Goal: Task Accomplishment & Management: Complete application form

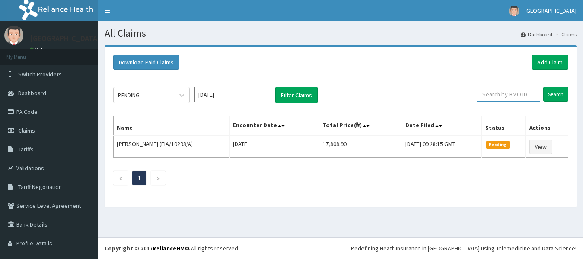
click at [503, 96] on input "text" at bounding box center [509, 94] width 64 height 15
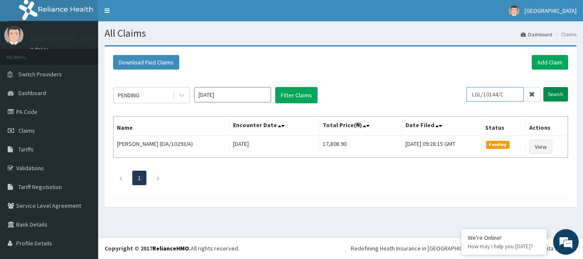
type input "LGL/10144/C"
click at [556, 90] on input "Search" at bounding box center [556, 94] width 25 height 15
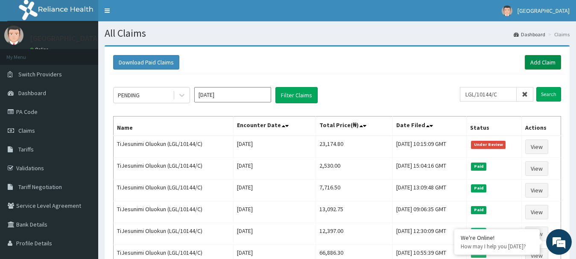
click at [535, 62] on link "Add Claim" at bounding box center [543, 62] width 36 height 15
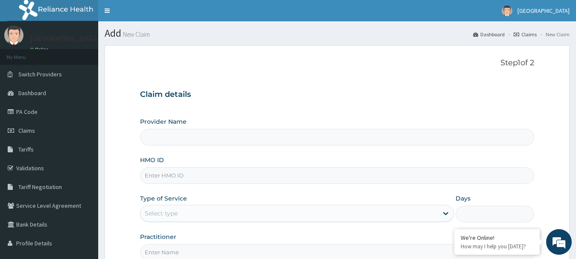
type input "[GEOGRAPHIC_DATA] And Maternity"
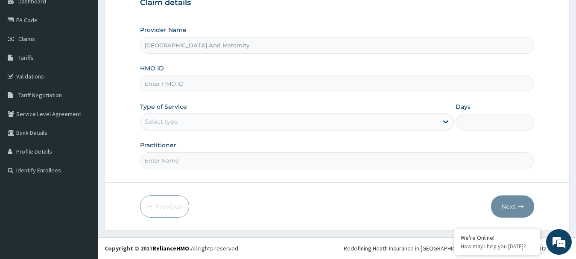
click at [220, 86] on input "HMO ID" at bounding box center [337, 84] width 395 height 17
type input "LBP/10057/A"
click at [192, 121] on div "Select type" at bounding box center [289, 122] width 298 height 14
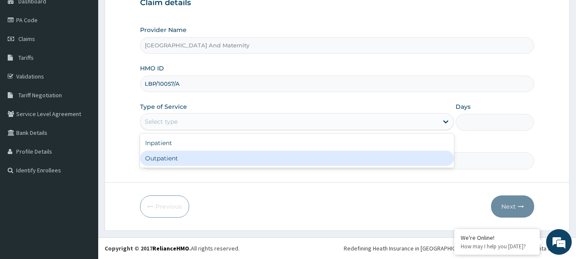
click at [164, 158] on div "Outpatient" at bounding box center [297, 158] width 314 height 15
type input "1"
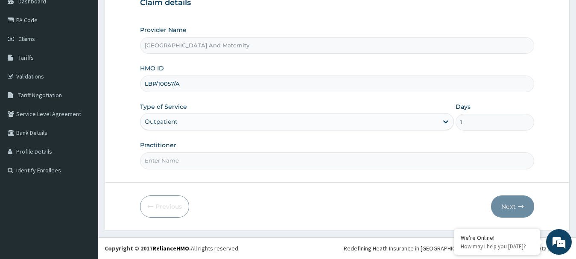
click at [170, 168] on input "Practitioner" at bounding box center [337, 160] width 395 height 17
type input "DR CHIDINMA"
click at [508, 202] on button "Next" at bounding box center [512, 207] width 43 height 22
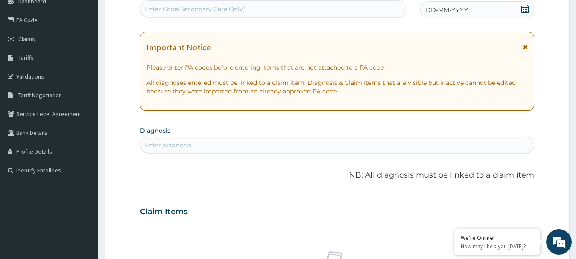
click at [523, 7] on icon at bounding box center [525, 9] width 8 height 9
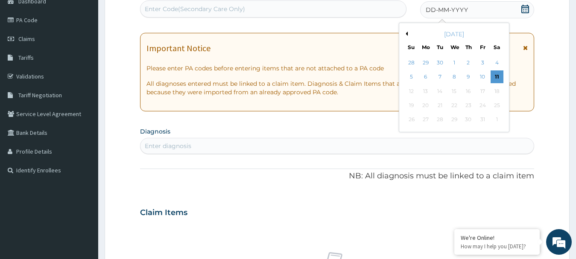
click at [405, 34] on button "Previous Month" at bounding box center [405, 34] width 4 height 4
click at [483, 108] on div "26" at bounding box center [482, 105] width 13 height 13
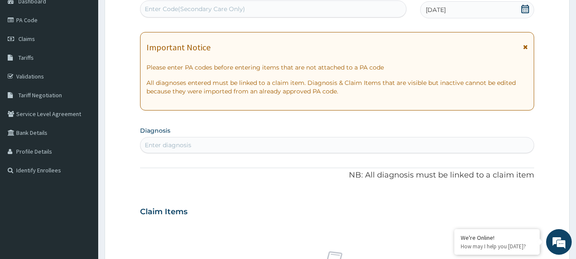
click at [234, 144] on div "Enter diagnosis" at bounding box center [337, 145] width 394 height 14
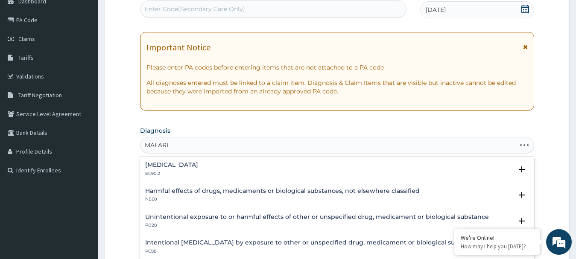
type input "MALARIA"
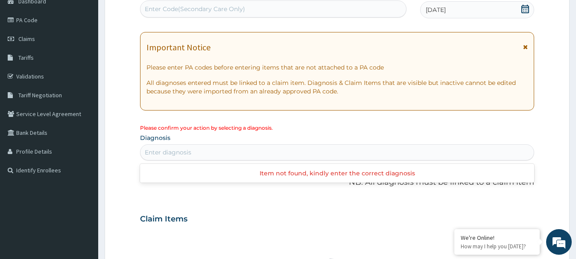
click at [178, 147] on div "Enter diagnosis" at bounding box center [337, 153] width 394 height 14
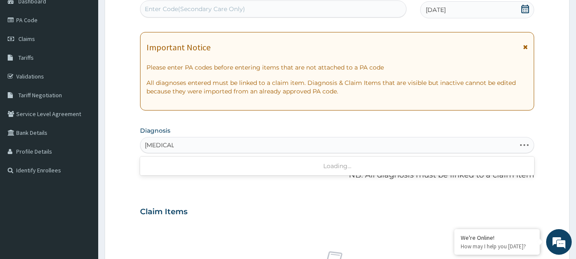
type input "MALARIA"
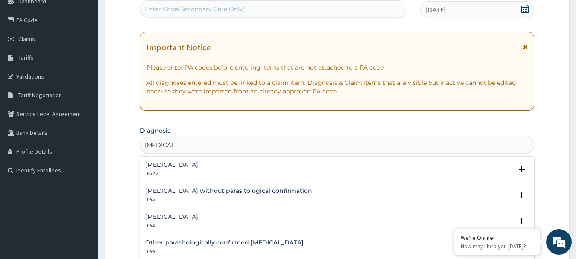
click at [171, 219] on h4 "Malaria, unspecified" at bounding box center [171, 217] width 53 height 6
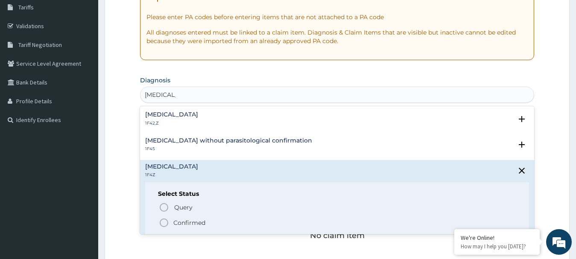
scroll to position [143, 0]
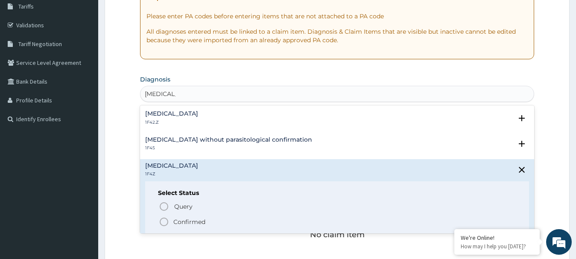
click at [166, 219] on circle "status option filled" at bounding box center [164, 222] width 8 height 8
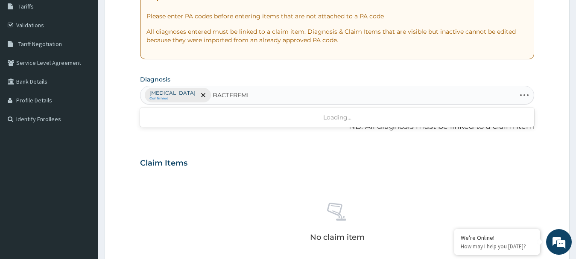
type input "BACTEREMIA"
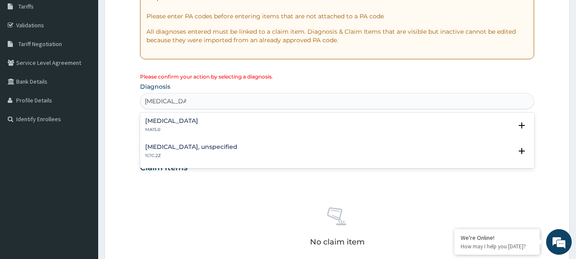
click at [175, 128] on p "MA15.0" at bounding box center [171, 130] width 53 height 6
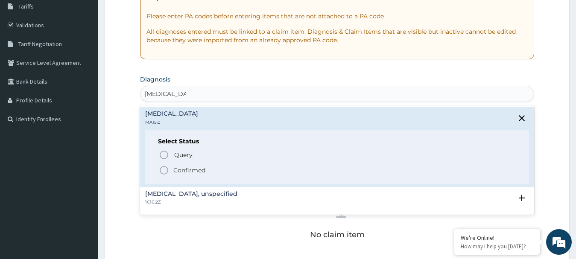
click at [167, 171] on icon "status option filled" at bounding box center [164, 170] width 10 height 10
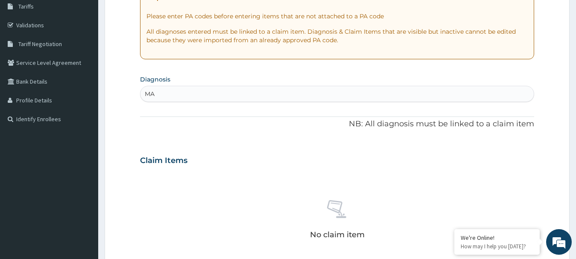
type input "M"
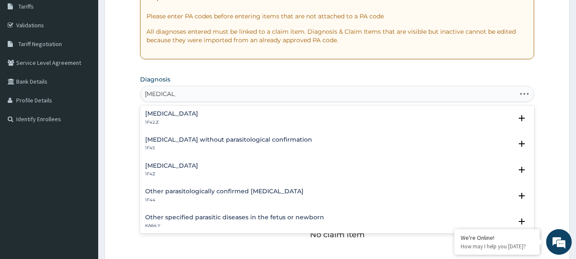
type input "MALARIA"
click at [172, 167] on h4 "Malaria, unspecified" at bounding box center [171, 166] width 53 height 6
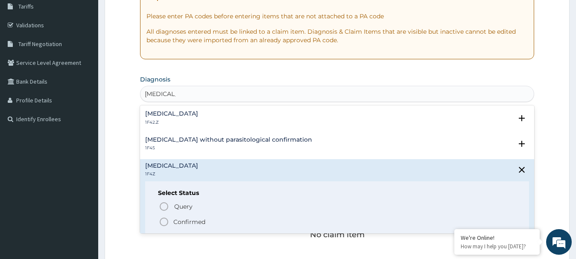
click at [164, 218] on circle "status option filled" at bounding box center [164, 222] width 8 height 8
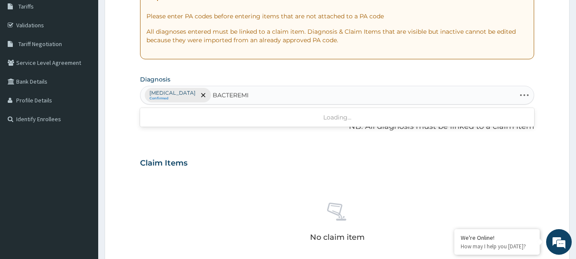
type input "BACTEREMIA"
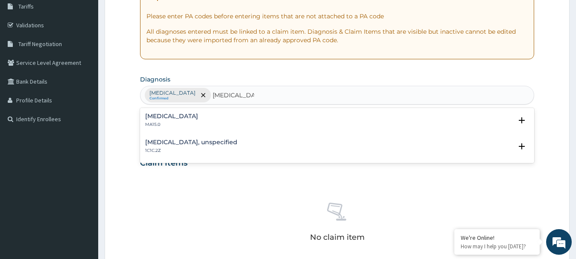
click at [159, 122] on p "MA15.0" at bounding box center [171, 125] width 53 height 6
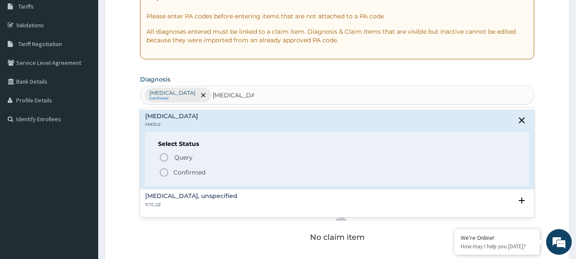
click at [164, 171] on icon "status option filled" at bounding box center [164, 172] width 10 height 10
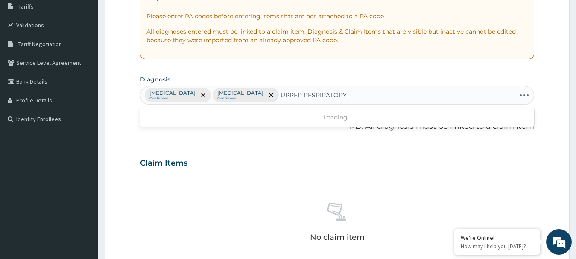
type input "UPPER RESPIRATORY"
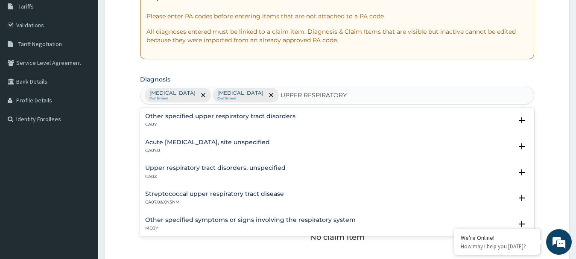
click at [171, 144] on h4 "Acute upper respiratory infection, site unspecified" at bounding box center [207, 142] width 125 height 6
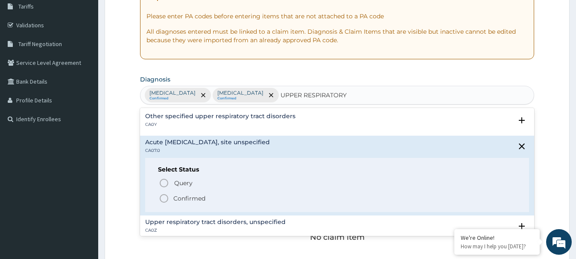
click at [163, 199] on icon "status option filled" at bounding box center [164, 198] width 10 height 10
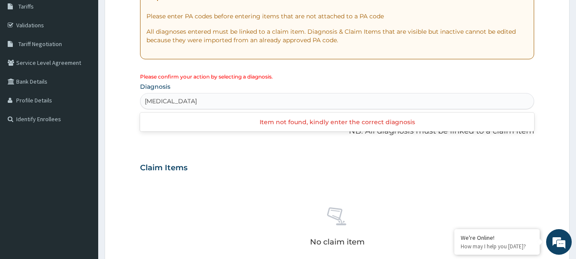
type input "ALLERGIC DERMATITIS"
click at [269, 145] on div "PA Code / Prescription Code Enter Code(Secondary Care Only) Encounter Date 26-0…" at bounding box center [337, 163] width 395 height 449
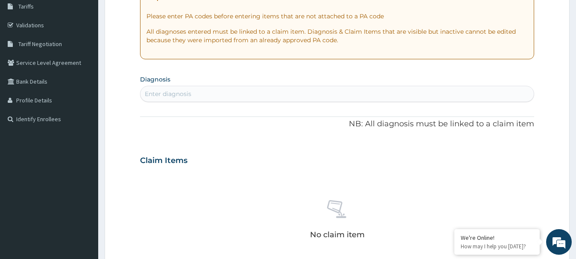
click at [203, 89] on div "Enter diagnosis" at bounding box center [337, 94] width 394 height 14
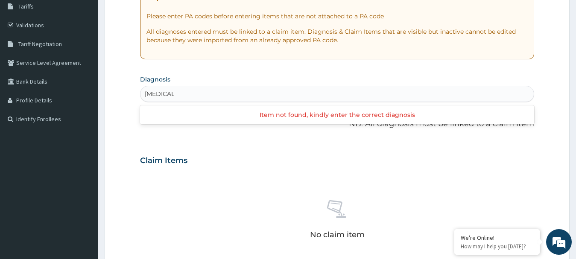
type input "MALARIA"
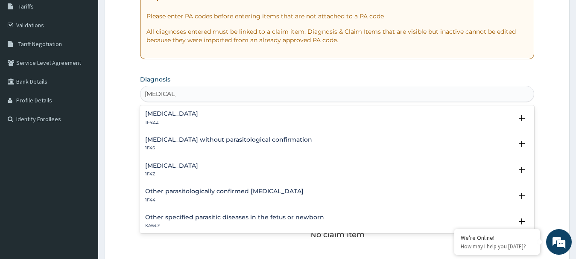
click at [169, 166] on h4 "Malaria, unspecified" at bounding box center [171, 166] width 53 height 6
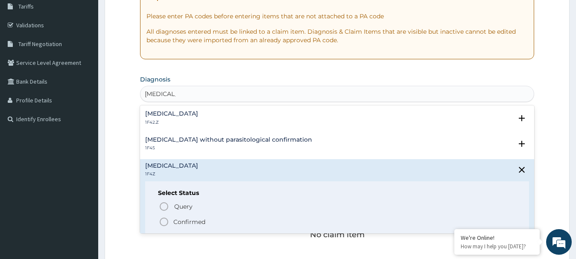
click at [164, 224] on icon "status option filled" at bounding box center [164, 222] width 10 height 10
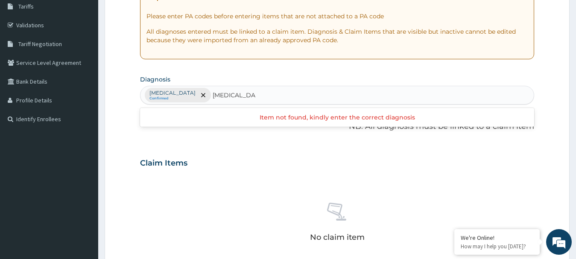
type input "BACTEREMIA"
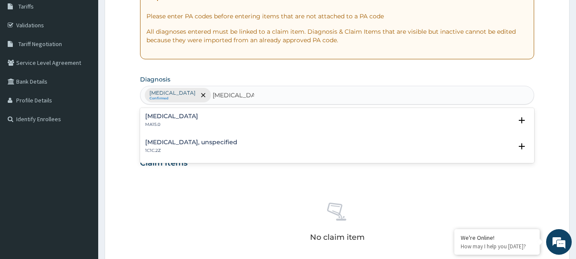
click at [175, 123] on p "MA15.0" at bounding box center [171, 125] width 53 height 6
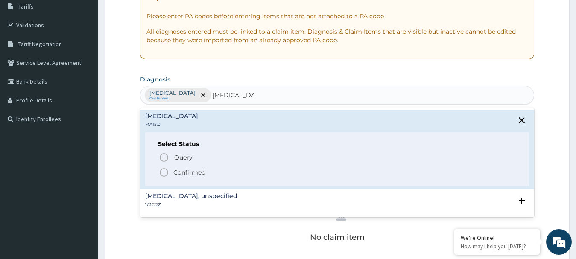
click at [164, 173] on icon "status option filled" at bounding box center [164, 172] width 10 height 10
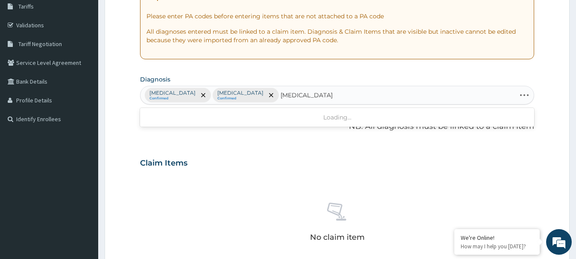
type input "ALLERGIC DERMATITIS"
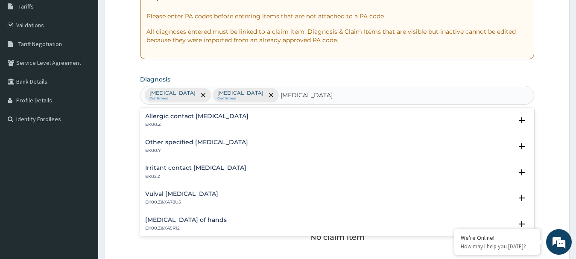
click at [186, 118] on h4 "Allergic contact dermatitis, unspecified" at bounding box center [196, 116] width 103 height 6
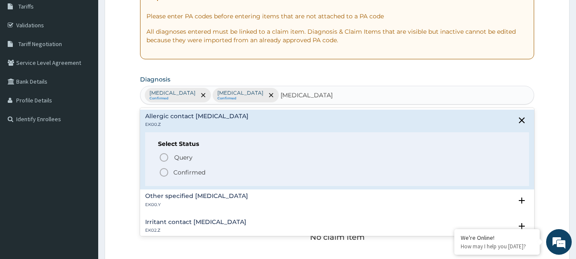
click at [166, 172] on icon "status option filled" at bounding box center [164, 172] width 10 height 10
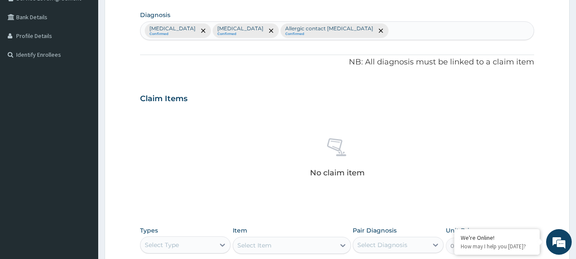
scroll to position [226, 0]
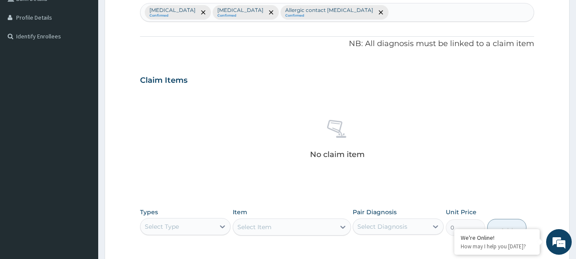
click at [175, 225] on div "Select Type" at bounding box center [162, 226] width 34 height 9
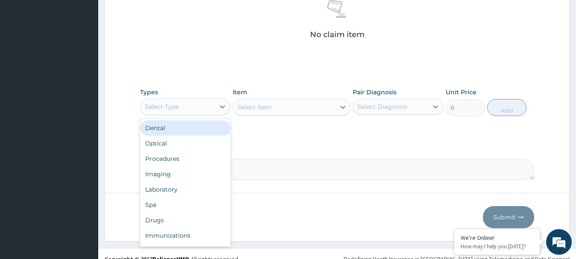
scroll to position [357, 0]
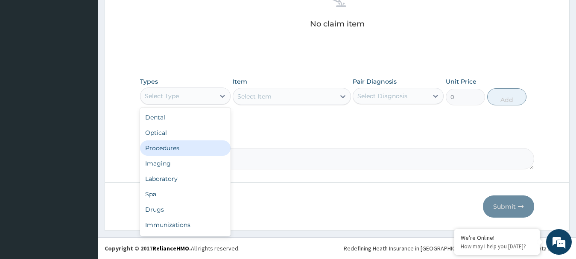
click at [167, 147] on div "Procedures" at bounding box center [185, 147] width 91 height 15
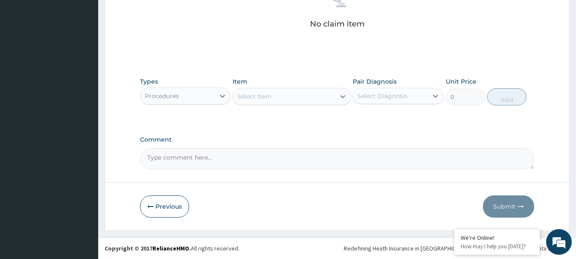
click at [276, 96] on div "Select Item" at bounding box center [284, 97] width 102 height 14
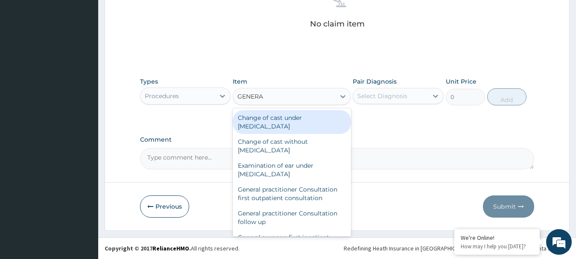
type input "GENERAL"
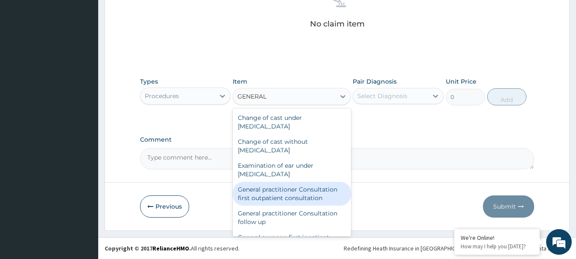
click at [260, 195] on div "General practitioner Consultation first outpatient consultation" at bounding box center [292, 194] width 118 height 24
type input "3795"
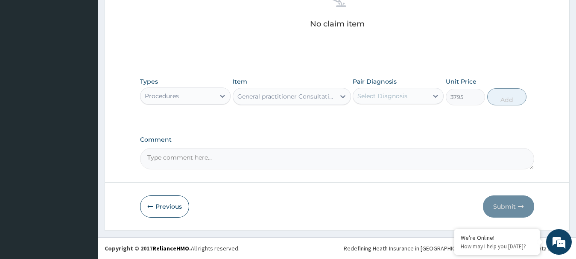
click at [384, 97] on div "Select Diagnosis" at bounding box center [382, 96] width 50 height 9
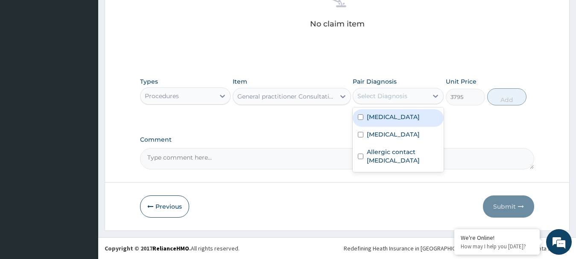
click at [361, 115] on input "checkbox" at bounding box center [361, 117] width 6 height 6
checkbox input "true"
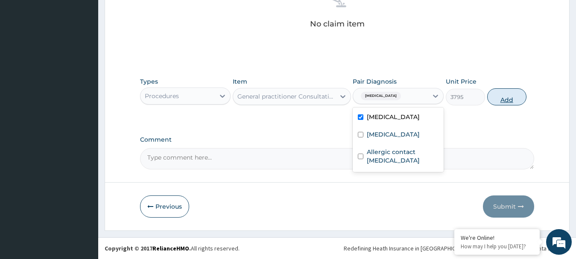
click at [502, 98] on button "Add" at bounding box center [506, 96] width 39 height 17
type input "0"
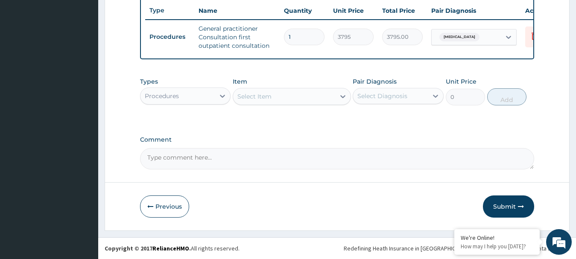
click at [195, 98] on div "Procedures" at bounding box center [177, 96] width 75 height 14
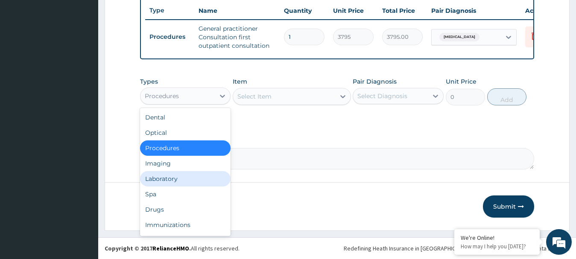
click at [158, 178] on div "Laboratory" at bounding box center [185, 178] width 91 height 15
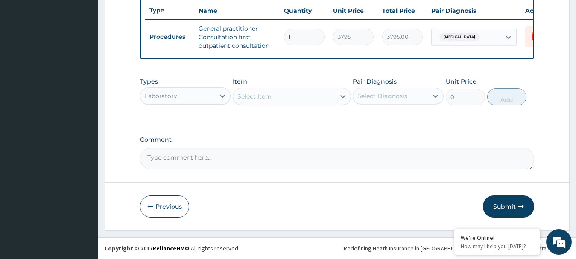
click at [278, 93] on div "Select Item" at bounding box center [284, 97] width 102 height 14
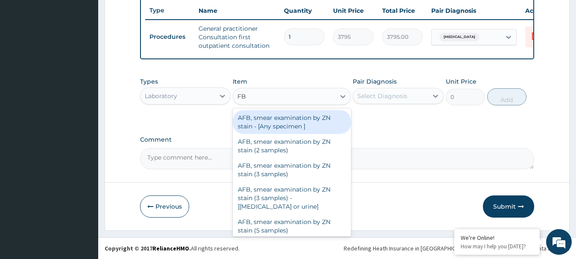
type input "FBC"
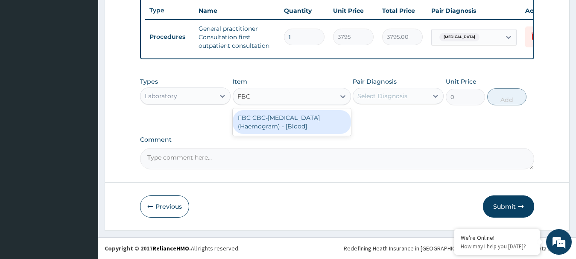
click at [253, 125] on div "FBC CBC-[MEDICAL_DATA] (Haemogram) - [Blood]" at bounding box center [292, 122] width 118 height 24
type input "4600"
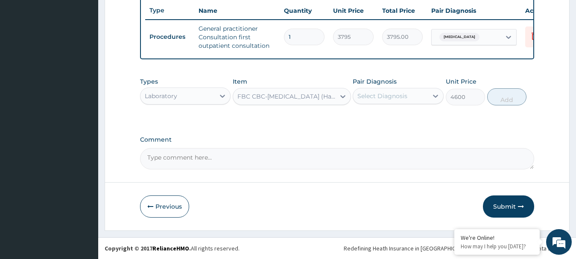
click at [386, 95] on div "Select Diagnosis" at bounding box center [382, 96] width 50 height 9
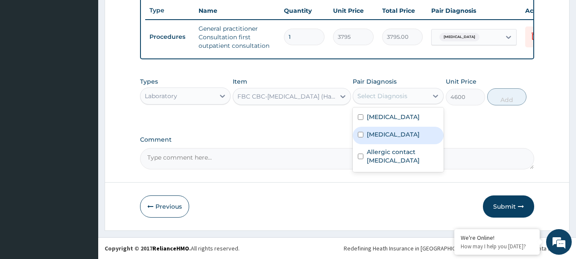
click at [359, 137] on input "checkbox" at bounding box center [361, 135] width 6 height 6
checkbox input "true"
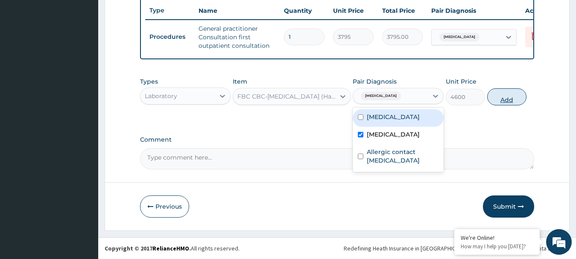
click at [506, 102] on button "Add" at bounding box center [506, 96] width 39 height 17
type input "0"
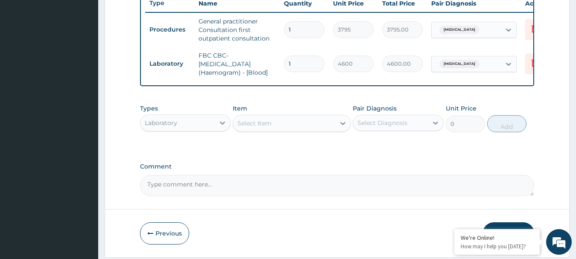
click at [263, 128] on div "Select Item" at bounding box center [254, 123] width 34 height 9
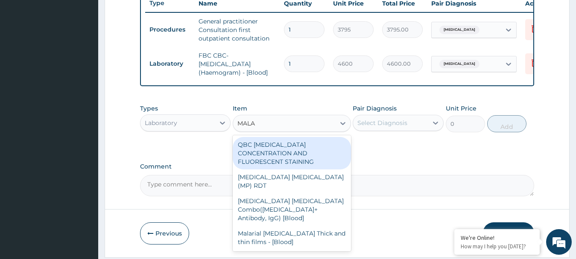
type input "MALAR"
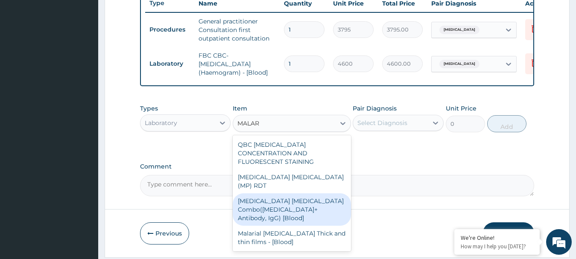
click at [252, 193] on div "Malaria Parasite Combo(Blood Film+ Antibody, IgG) [Blood]" at bounding box center [292, 209] width 118 height 32
type input "1725"
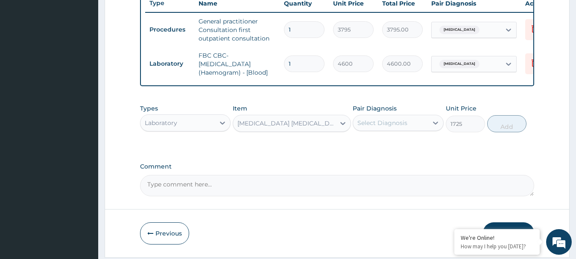
click at [376, 127] on div "Select Diagnosis" at bounding box center [382, 123] width 50 height 9
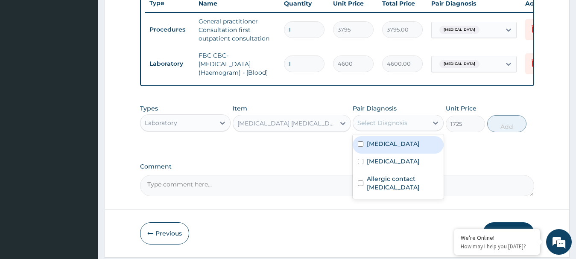
click at [359, 147] on input "checkbox" at bounding box center [361, 144] width 6 height 6
checkbox input "true"
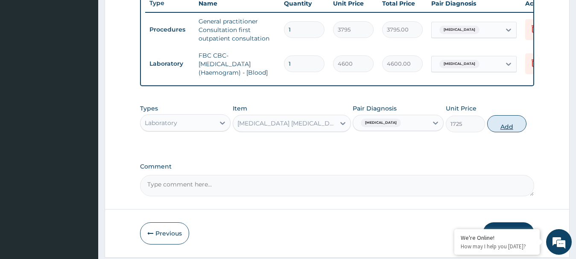
click at [504, 132] on button "Add" at bounding box center [506, 123] width 39 height 17
type input "0"
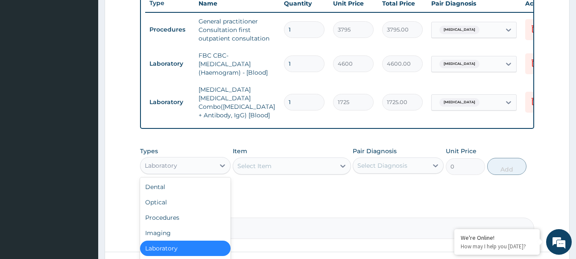
click at [185, 163] on div "Laboratory" at bounding box center [177, 166] width 75 height 14
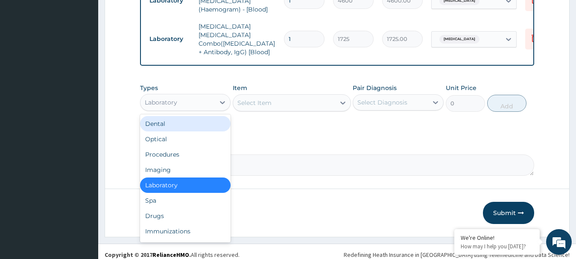
scroll to position [396, 0]
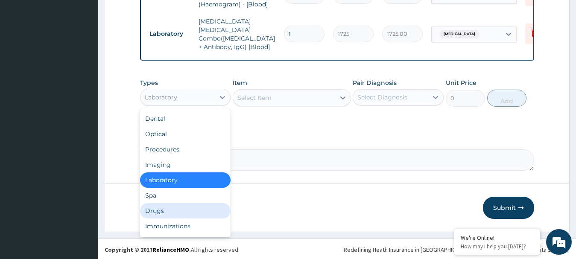
click at [170, 209] on div "Drugs" at bounding box center [185, 210] width 91 height 15
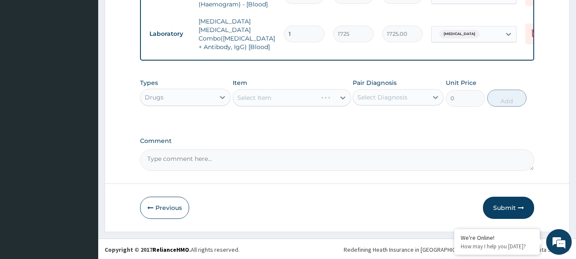
click at [260, 91] on div "Select Item" at bounding box center [292, 97] width 118 height 17
click at [262, 97] on div "Select Item" at bounding box center [292, 97] width 118 height 17
click at [262, 97] on div "Select Item" at bounding box center [254, 98] width 34 height 9
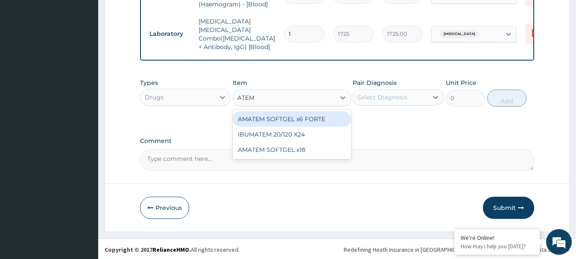
click at [242, 95] on input "ATEM" at bounding box center [246, 98] width 18 height 9
type input "ARTEM"
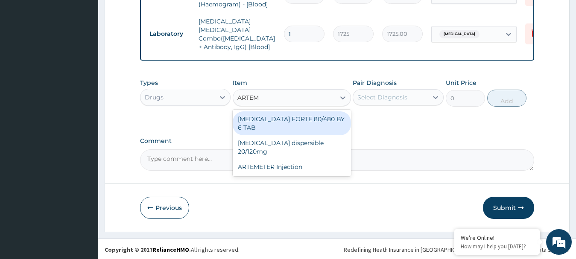
click at [281, 115] on div "[MEDICAL_DATA] FORTE 80/480 BY 6 TAB" at bounding box center [292, 123] width 118 height 24
type input "480.7"
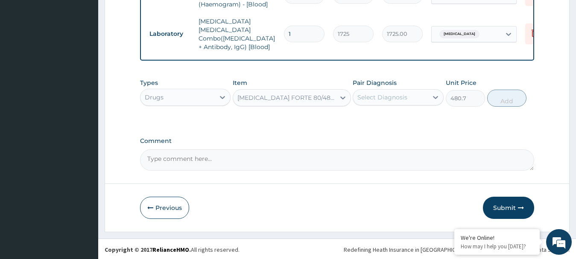
click at [389, 94] on div "Select Diagnosis" at bounding box center [382, 97] width 50 height 9
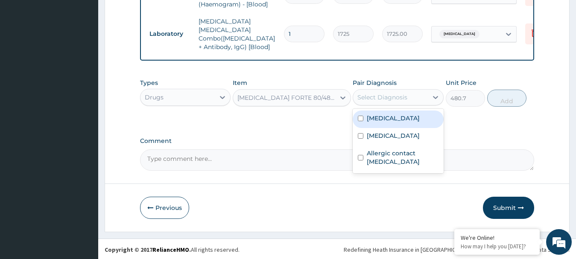
click at [357, 114] on div "[MEDICAL_DATA]" at bounding box center [398, 120] width 91 height 18
checkbox input "true"
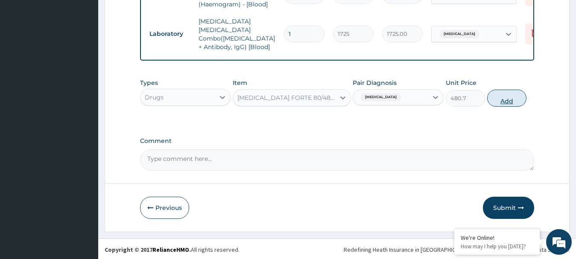
click at [507, 100] on button "Add" at bounding box center [506, 98] width 39 height 17
type input "0"
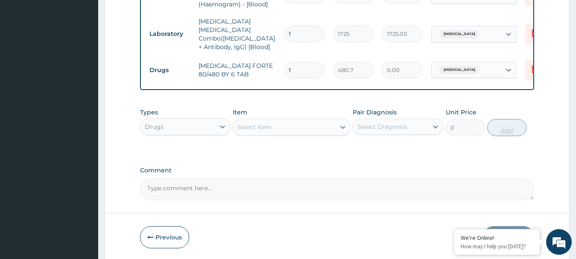
type input "0.00"
type input "6"
type input "2884.20"
type input "6"
click at [267, 130] on div "Select Item" at bounding box center [254, 127] width 34 height 9
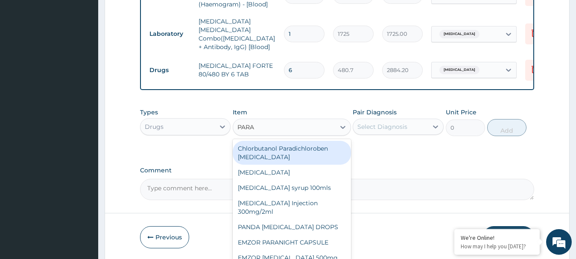
type input "PARAC"
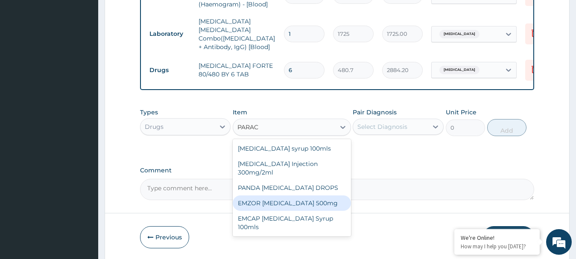
click at [265, 202] on div "EMZOR [MEDICAL_DATA] 500mg" at bounding box center [292, 203] width 118 height 15
type input "25.3"
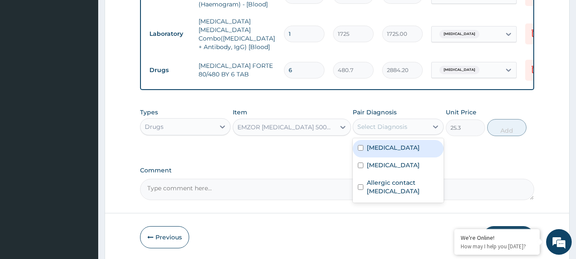
click at [382, 129] on div "Select Diagnosis" at bounding box center [382, 127] width 50 height 9
click at [360, 147] on input "checkbox" at bounding box center [361, 148] width 6 height 6
checkbox input "true"
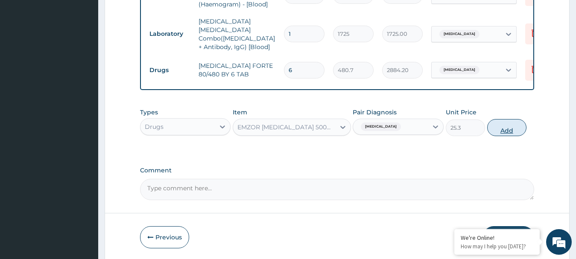
click at [506, 129] on button "Add" at bounding box center [506, 127] width 39 height 17
type input "0"
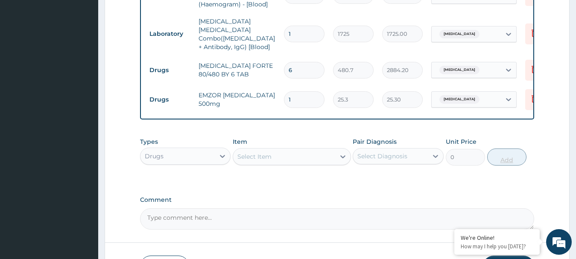
type input "18"
type input "455.40"
type input "18"
click at [275, 152] on div "Select Item" at bounding box center [284, 157] width 102 height 14
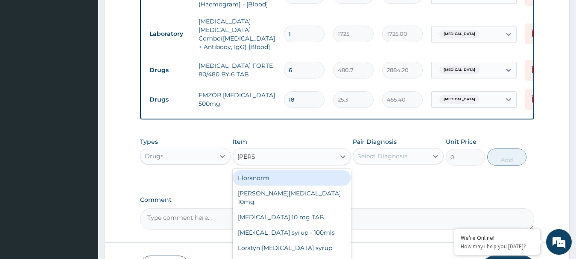
type input "LORAT"
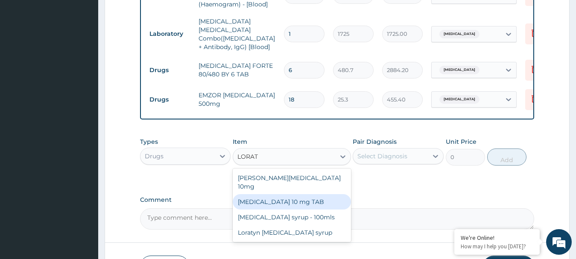
click at [263, 194] on div "[MEDICAL_DATA] 10 mg TAB" at bounding box center [292, 201] width 118 height 15
type input "63.25"
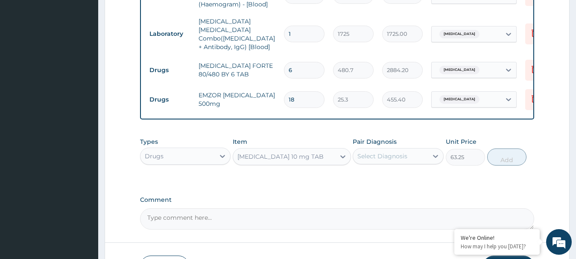
click at [388, 152] on div "Select Diagnosis" at bounding box center [382, 156] width 50 height 9
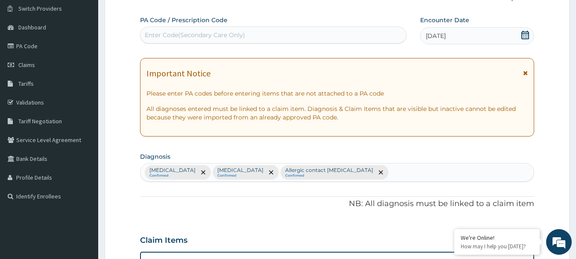
scroll to position [82, 0]
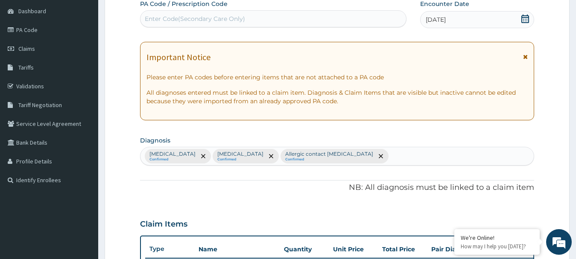
click at [427, 154] on div "Malaria, unspecified Confirmed Bacteraemia Confirmed Allergic contact dermatiti…" at bounding box center [337, 156] width 394 height 18
type input "UPPER RESPIRATORY TRACT"
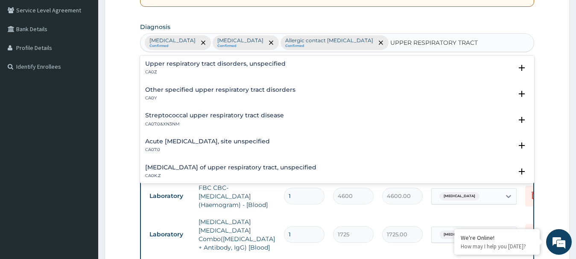
scroll to position [200, 0]
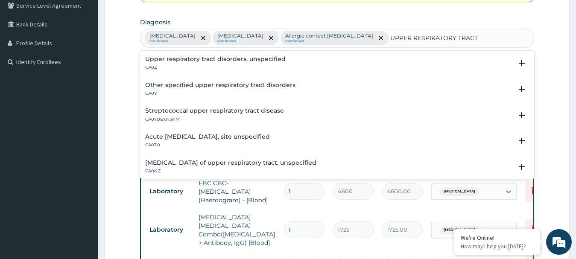
click at [268, 135] on h4 "Acute [MEDICAL_DATA], site unspecified" at bounding box center [207, 137] width 125 height 6
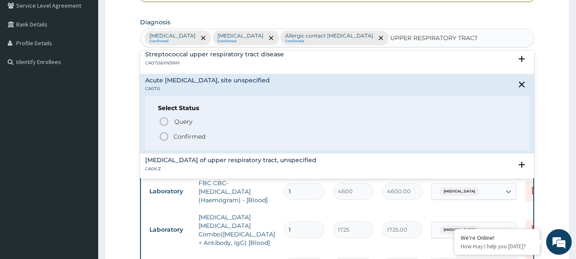
scroll to position [75, 0]
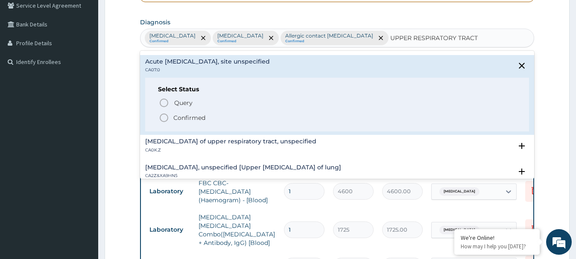
click at [163, 116] on icon "status option filled" at bounding box center [164, 118] width 10 height 10
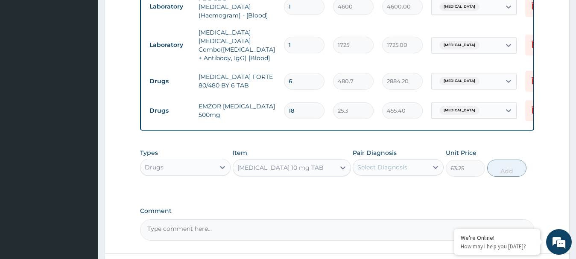
scroll to position [389, 0]
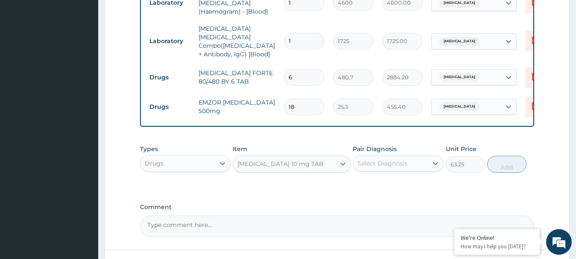
click at [392, 168] on div "Select Diagnosis" at bounding box center [382, 163] width 50 height 9
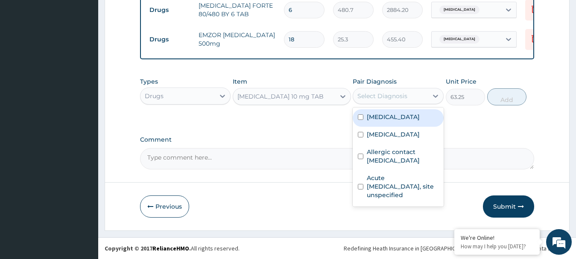
scroll to position [470, 0]
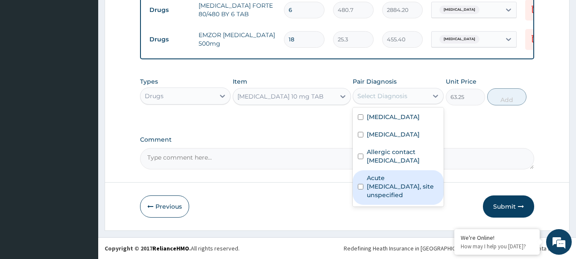
click at [357, 187] on div "Acute [MEDICAL_DATA], site unspecified" at bounding box center [398, 187] width 91 height 35
checkbox input "true"
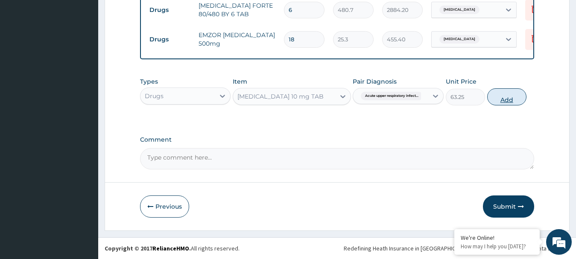
click at [506, 99] on button "Add" at bounding box center [506, 96] width 39 height 17
type input "0"
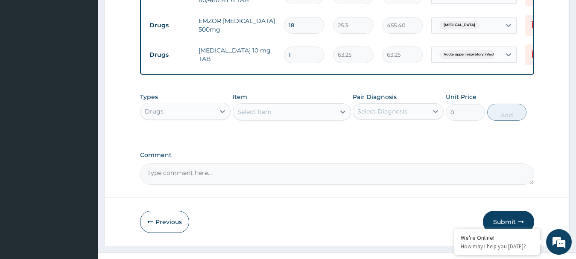
click at [283, 119] on div "Select Item" at bounding box center [284, 112] width 102 height 14
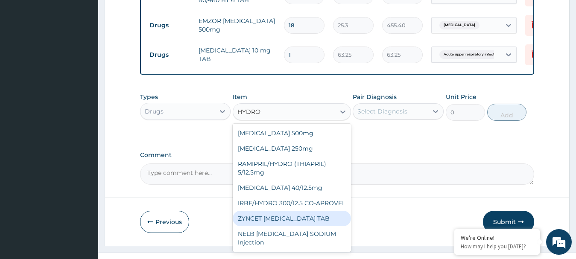
scroll to position [0, 0]
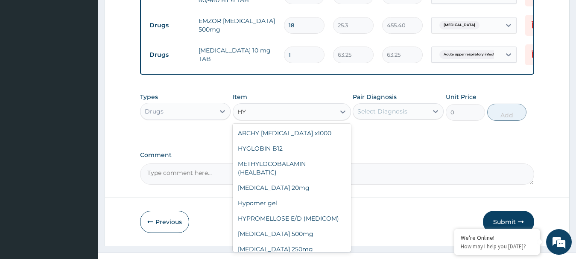
type input "H"
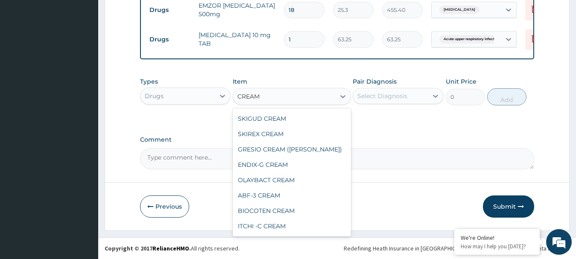
scroll to position [244, 0]
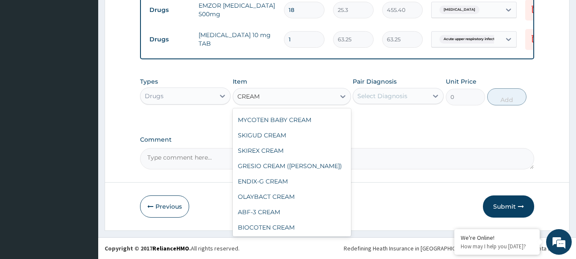
type input "CREAM"
drag, startPoint x: 353, startPoint y: 99, endPoint x: 353, endPoint y: 94, distance: 6.0
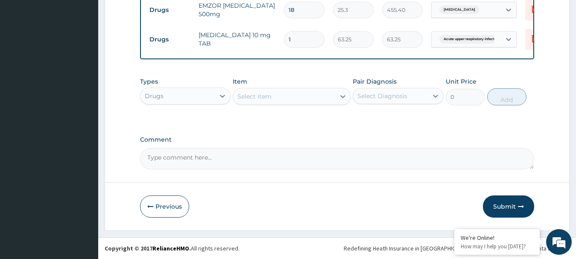
click at [253, 96] on div "Select Item" at bounding box center [254, 96] width 34 height 9
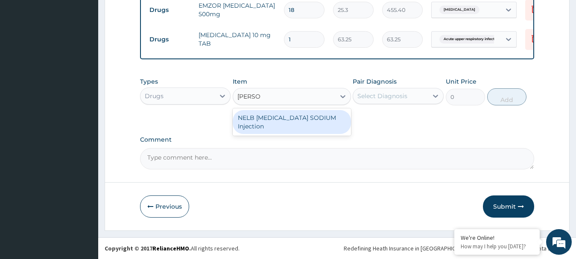
type input "CORTIS"
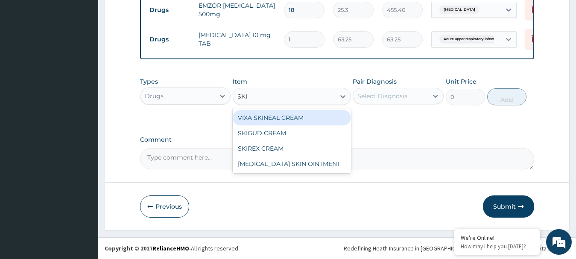
type input "SKIN"
click at [311, 118] on div "VIXA SKINEAL CREAM" at bounding box center [292, 117] width 118 height 15
type input "1644.5"
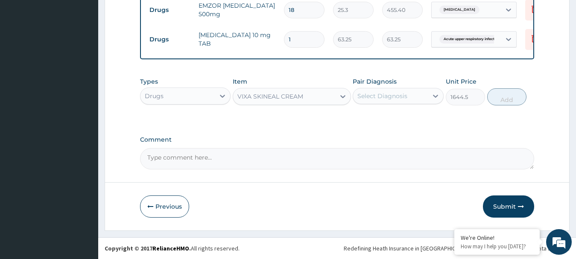
click at [392, 95] on div "Select Diagnosis" at bounding box center [382, 96] width 50 height 9
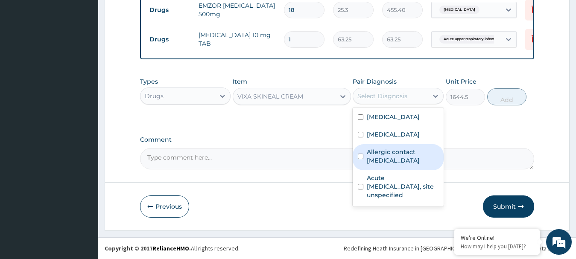
click at [365, 157] on div "Allergic contact dermatitis, unspecified" at bounding box center [398, 157] width 91 height 26
checkbox input "true"
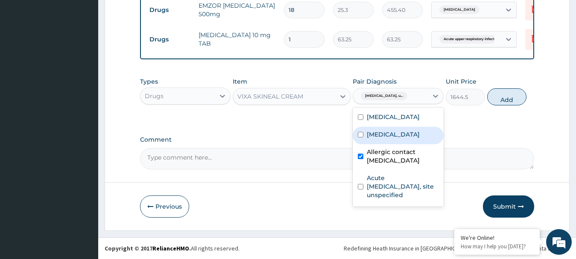
click at [292, 31] on input "1" at bounding box center [304, 39] width 41 height 17
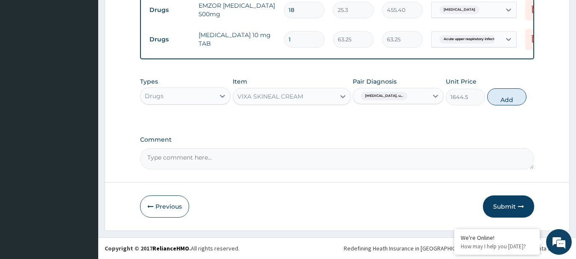
type input "0.00"
type input "5"
type input "316.25"
type input "5"
click at [509, 99] on button "Add" at bounding box center [506, 96] width 39 height 17
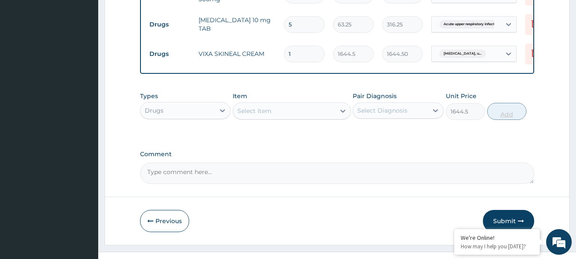
type input "0"
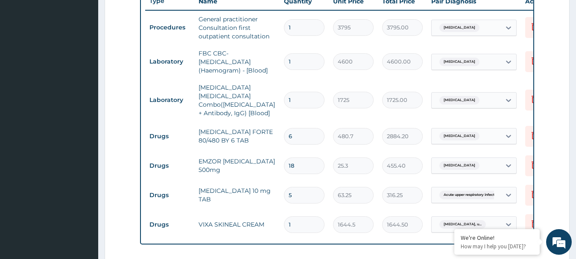
scroll to position [530, 0]
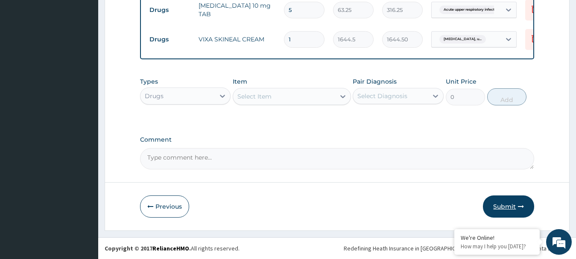
click at [506, 207] on button "Submit" at bounding box center [508, 207] width 51 height 22
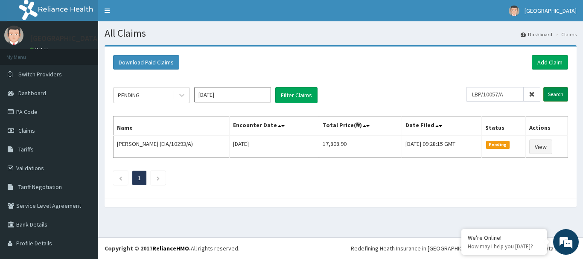
type input "LBP/10057/A"
click at [547, 89] on input "Search" at bounding box center [556, 94] width 25 height 15
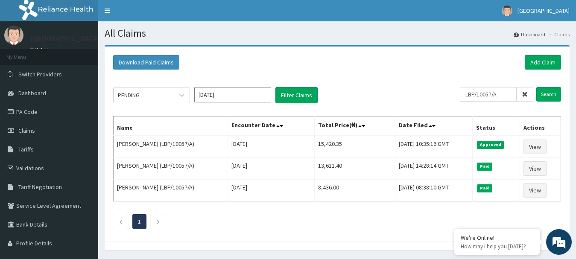
click at [106, 78] on div "Download Paid Claims Add Claim × Note you can only download claims within a max…" at bounding box center [337, 144] width 465 height 195
click at [538, 60] on link "Add Claim" at bounding box center [543, 62] width 36 height 15
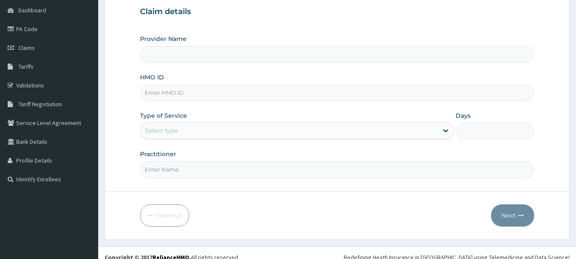
scroll to position [92, 0]
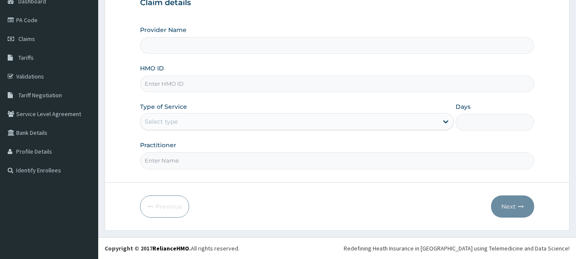
click at [190, 83] on input "HMO ID" at bounding box center [337, 84] width 395 height 17
type input "Safeway Hospital And Maternity"
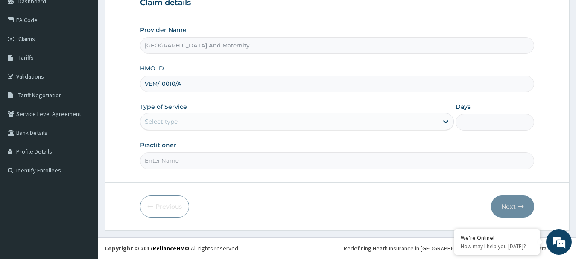
type input "VEM/10010/A"
click at [172, 123] on div "Select type" at bounding box center [161, 121] width 33 height 9
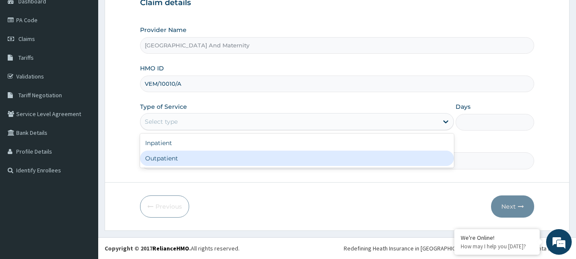
click at [164, 159] on div "Outpatient" at bounding box center [297, 158] width 314 height 15
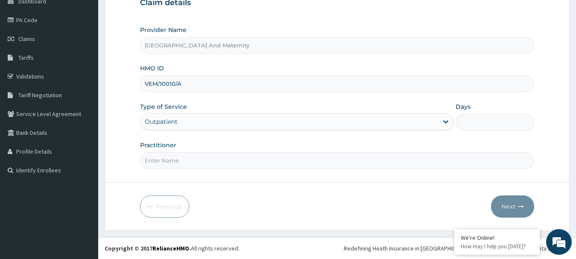
type input "1"
click at [163, 163] on input "Practitioner" at bounding box center [337, 160] width 395 height 17
type input "DR OYENEYIN"
click at [507, 206] on button "Next" at bounding box center [512, 207] width 43 height 22
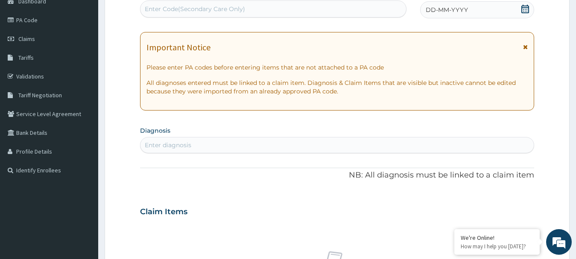
click at [264, 11] on div "Enter Code(Secondary Care Only)" at bounding box center [273, 9] width 266 height 14
paste input "PA/002DC2"
type input "PA/002DC2"
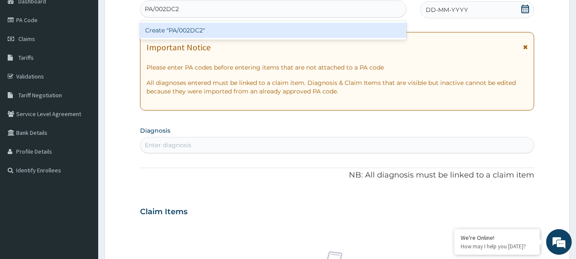
click at [216, 32] on div "Create "PA/002DC2"" at bounding box center [273, 30] width 266 height 15
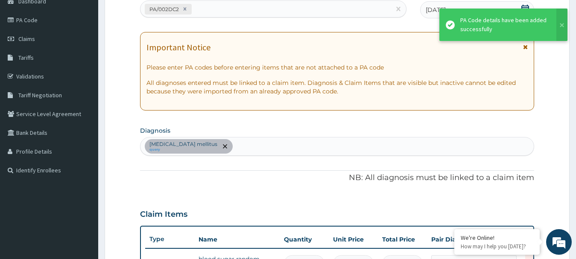
scroll to position [255, 0]
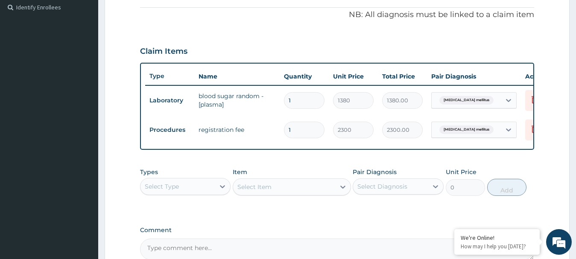
click at [240, 35] on div "PA Code / Prescription Code PA/002DC2 Encounter Date 26-09-2025 Important Notic…" at bounding box center [337, 43] width 395 height 433
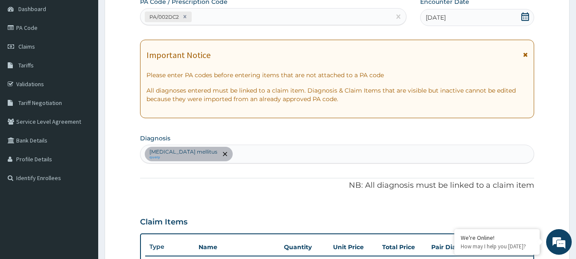
click at [236, 154] on div "Diabetes mellitus query" at bounding box center [337, 154] width 394 height 18
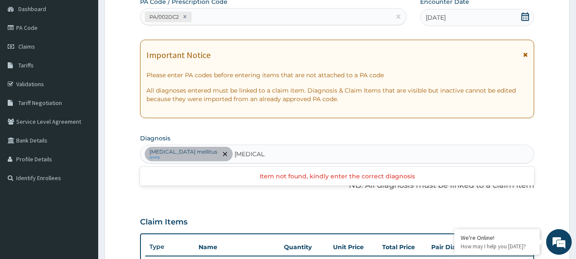
type input "MALARIA"
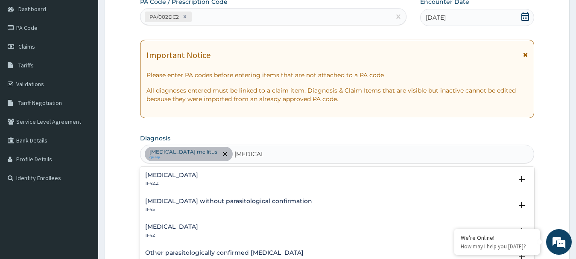
click at [167, 227] on h4 "Malaria, unspecified" at bounding box center [171, 227] width 53 height 6
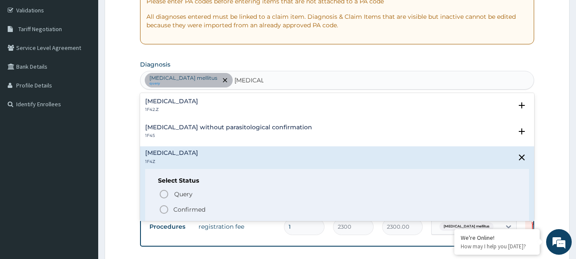
scroll to position [165, 0]
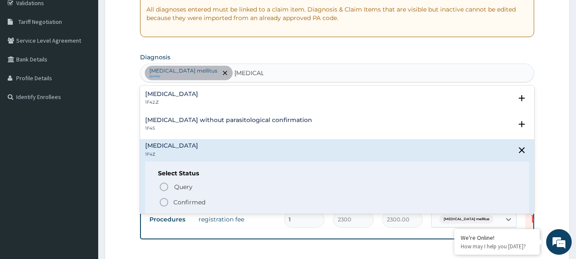
click at [162, 204] on icon "status option filled" at bounding box center [164, 202] width 10 height 10
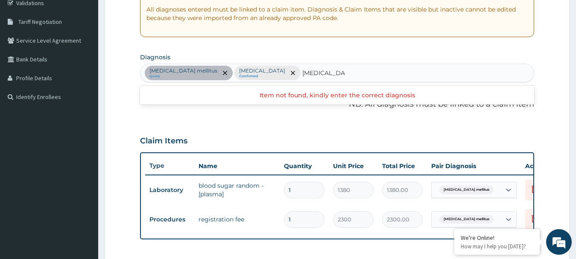
type input "BACTEREMIA"
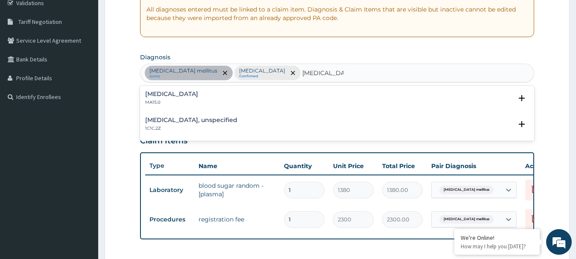
click at [156, 93] on h4 "Bacteraemia" at bounding box center [171, 94] width 53 height 6
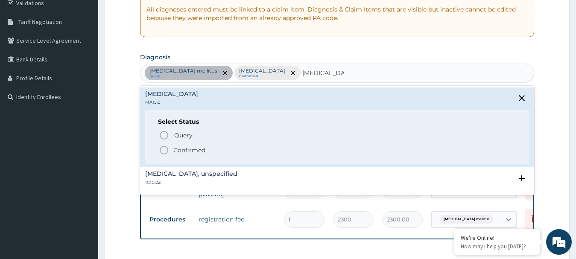
click at [162, 151] on icon "status option filled" at bounding box center [164, 150] width 10 height 10
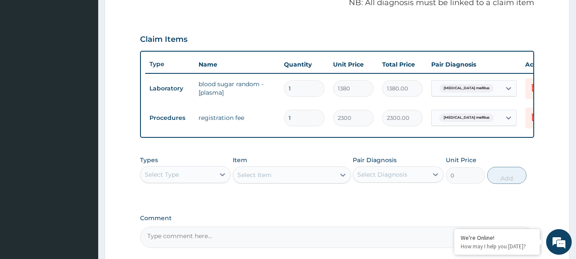
scroll to position [317, 0]
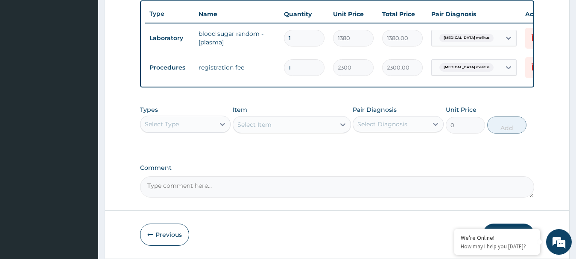
click at [178, 126] on div "Select Type" at bounding box center [177, 124] width 75 height 14
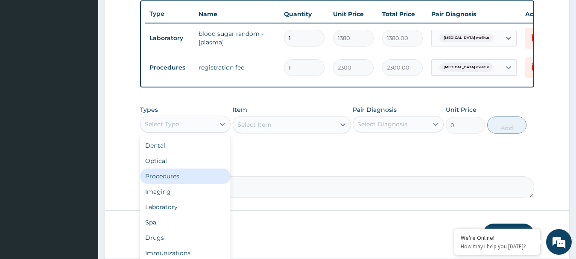
click at [184, 183] on div "Procedures" at bounding box center [185, 176] width 91 height 15
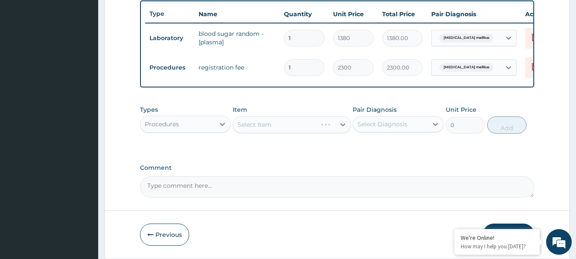
click at [260, 133] on div "Select Item" at bounding box center [292, 124] width 118 height 17
click at [276, 133] on div "Select Item" at bounding box center [292, 124] width 118 height 17
click at [293, 132] on div "Select Item" at bounding box center [284, 125] width 102 height 14
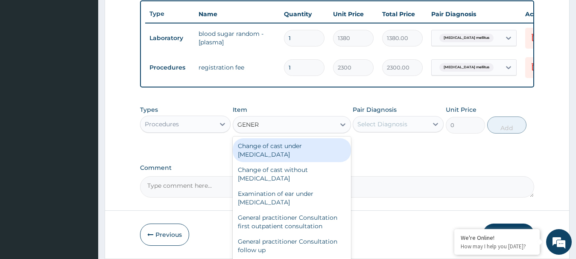
type input "GENERA"
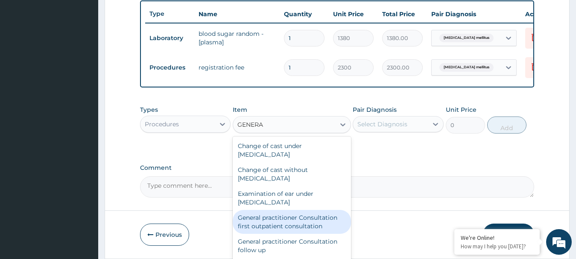
click at [277, 231] on div "General practitioner Consultation first outpatient consultation" at bounding box center [292, 222] width 118 height 24
type input "3795"
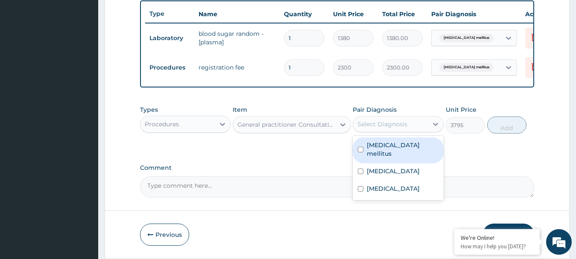
click at [403, 129] on div "Select Diagnosis" at bounding box center [382, 124] width 50 height 9
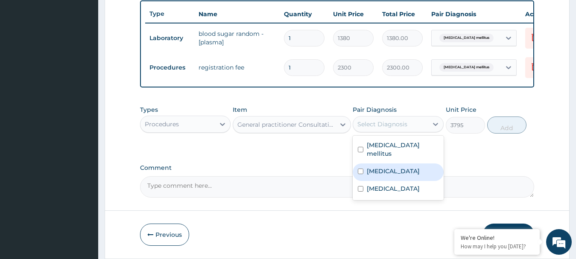
click at [358, 169] on input "checkbox" at bounding box center [361, 172] width 6 height 6
checkbox input "true"
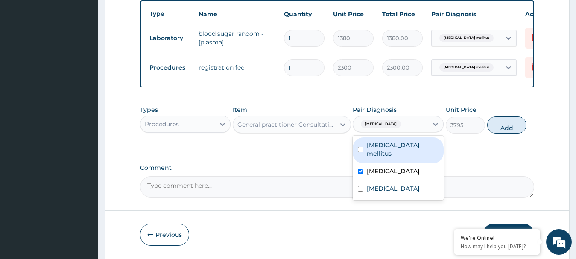
click at [506, 134] on button "Add" at bounding box center [506, 125] width 39 height 17
type input "0"
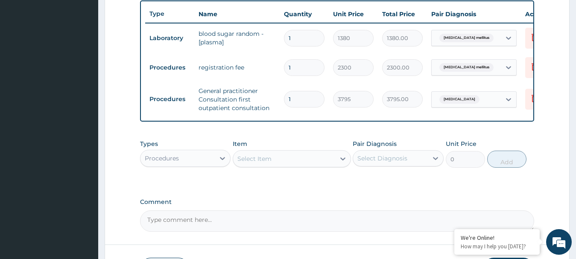
click at [175, 162] on div "Procedures" at bounding box center [162, 158] width 34 height 9
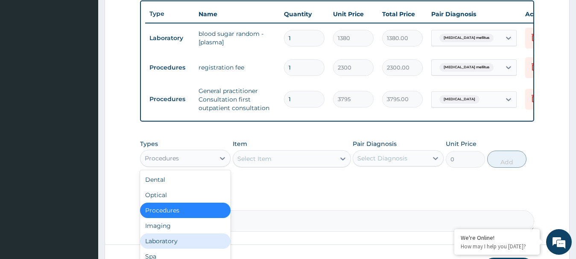
click at [161, 248] on div "Laboratory" at bounding box center [185, 241] width 91 height 15
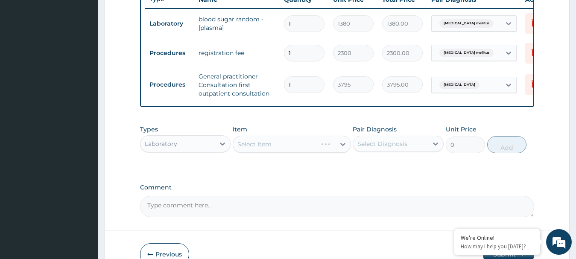
scroll to position [337, 0]
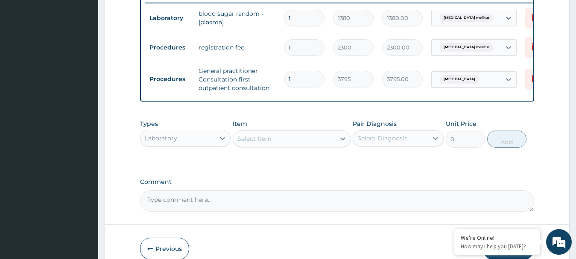
click at [293, 146] on div "Select Item" at bounding box center [284, 139] width 102 height 14
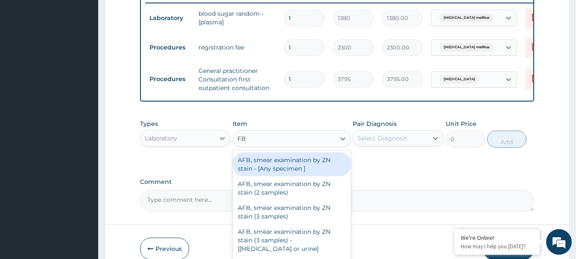
type input "FBC"
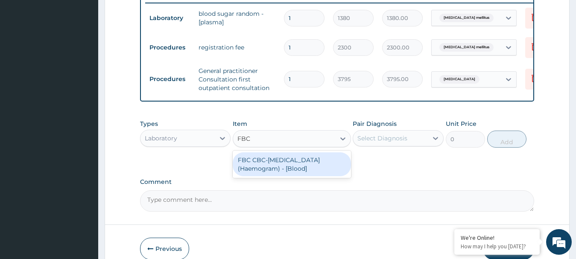
click at [264, 172] on div "FBC CBC-[MEDICAL_DATA] (Haemogram) - [Blood]" at bounding box center [292, 164] width 118 height 24
type input "4600"
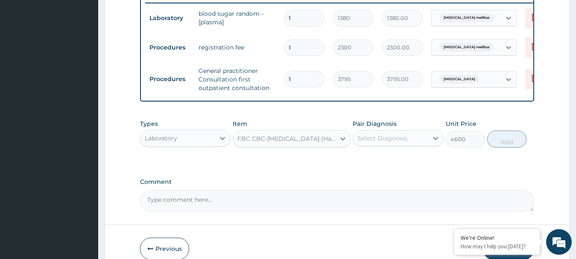
click at [378, 142] on div "Select Diagnosis" at bounding box center [382, 138] width 50 height 9
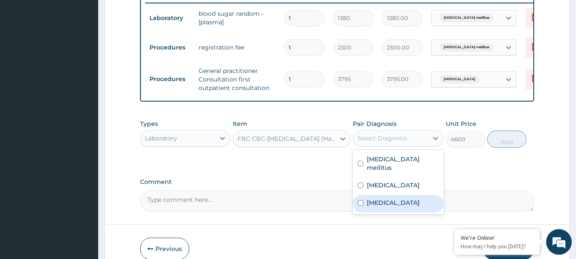
click at [359, 204] on input "checkbox" at bounding box center [361, 203] width 6 height 6
checkbox input "true"
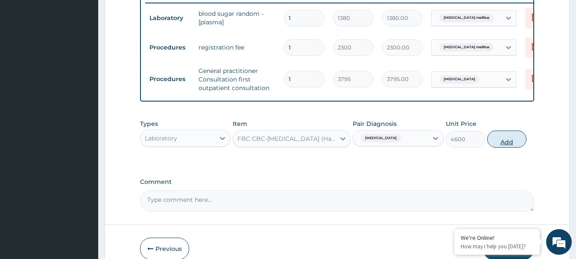
click at [509, 148] on button "Add" at bounding box center [506, 139] width 39 height 17
type input "0"
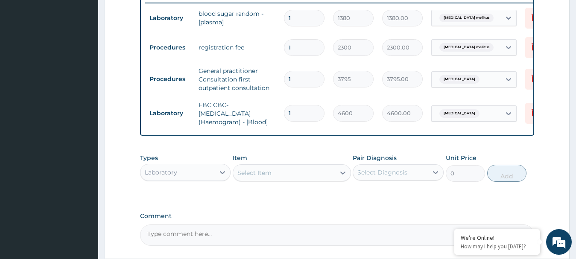
click at [306, 176] on div "Select Item" at bounding box center [284, 173] width 102 height 14
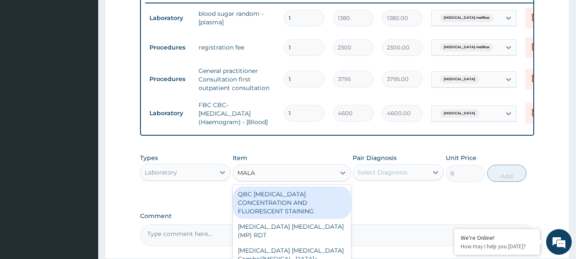
type input "MALAR"
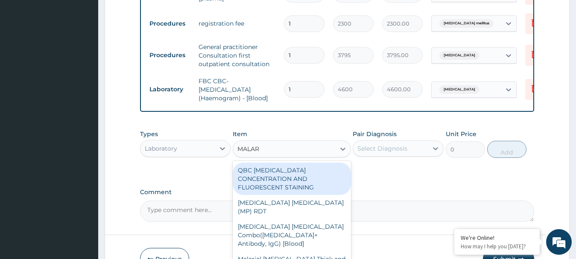
scroll to position [362, 0]
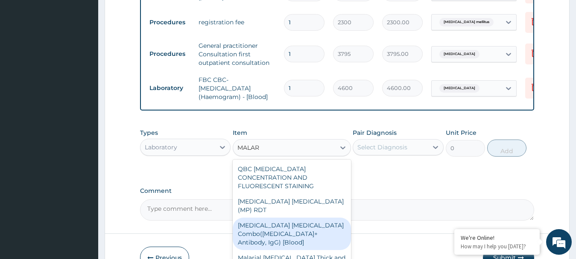
click at [278, 223] on div "[MEDICAL_DATA] [MEDICAL_DATA] Combo([MEDICAL_DATA]+ Antibody, IgG) [Blood]" at bounding box center [292, 234] width 118 height 32
type input "1725"
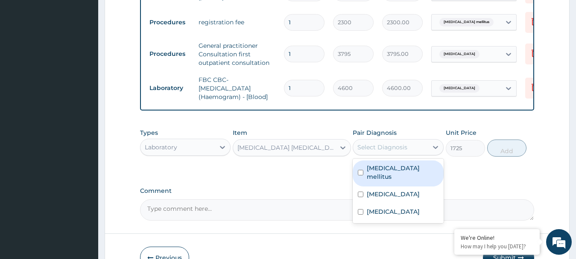
click at [377, 152] on div "Select Diagnosis" at bounding box center [382, 147] width 50 height 9
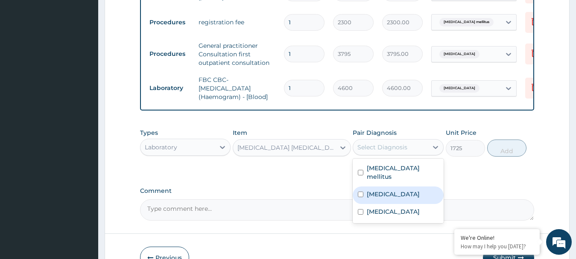
click at [359, 193] on input "checkbox" at bounding box center [361, 195] width 6 height 6
checkbox input "true"
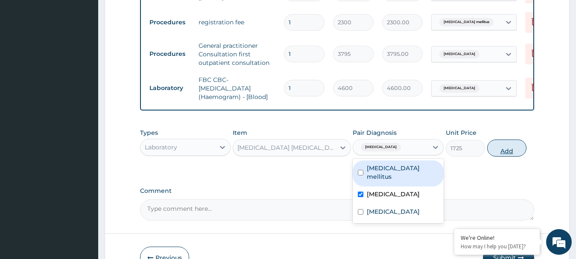
click at [506, 157] on button "Add" at bounding box center [506, 148] width 39 height 17
type input "0"
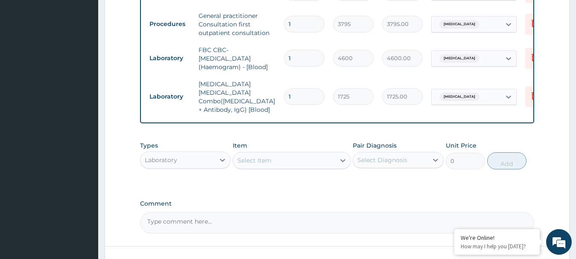
scroll to position [394, 0]
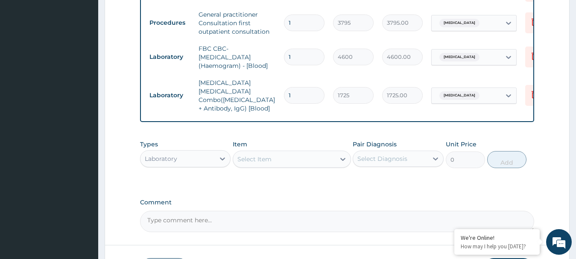
click at [317, 155] on div "Select Item" at bounding box center [284, 159] width 102 height 14
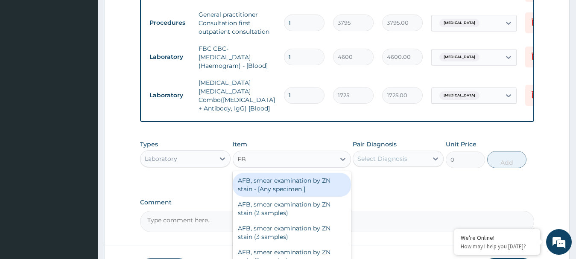
type input "FBC"
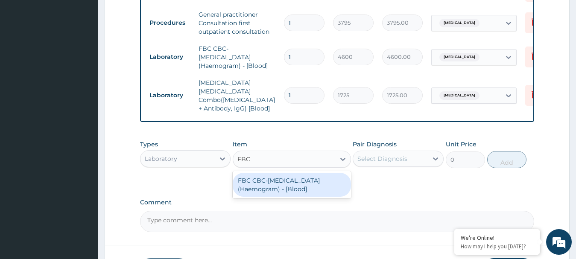
click at [263, 187] on div "FBC CBC-[MEDICAL_DATA] (Haemogram) - [Blood]" at bounding box center [292, 185] width 118 height 24
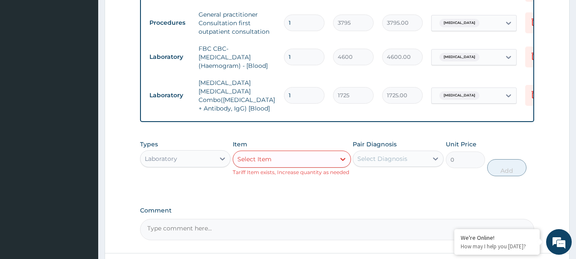
click at [298, 161] on div "Select Item" at bounding box center [284, 159] width 102 height 14
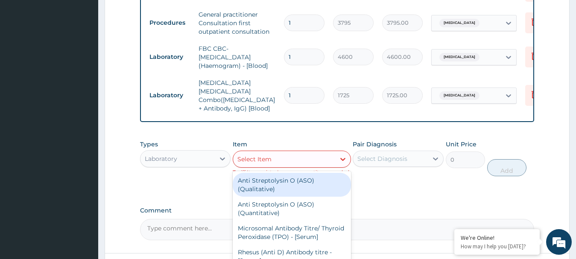
click at [191, 156] on div "Laboratory" at bounding box center [177, 159] width 75 height 14
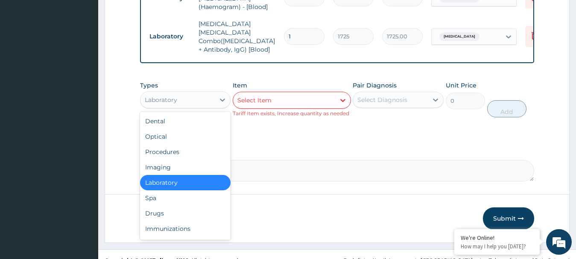
scroll to position [462, 0]
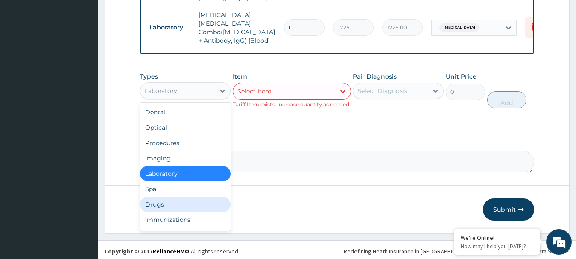
click at [169, 203] on div "Drugs" at bounding box center [185, 204] width 91 height 15
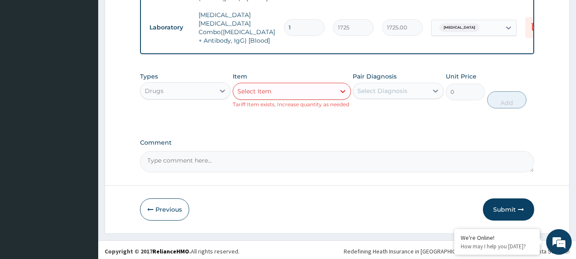
click at [267, 87] on div "Select Item" at bounding box center [254, 91] width 34 height 9
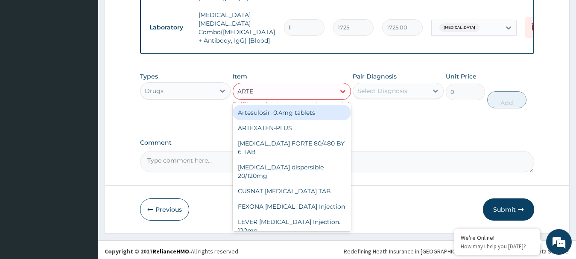
type input "ARTEM"
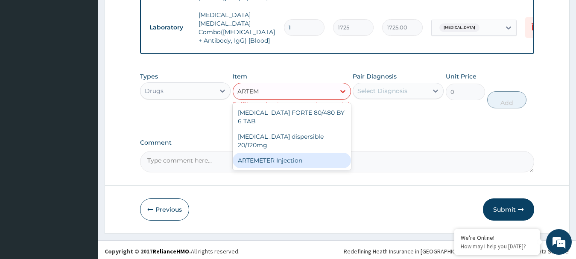
click at [247, 153] on div "ARTEMETER Injection" at bounding box center [292, 160] width 118 height 15
type input "1012"
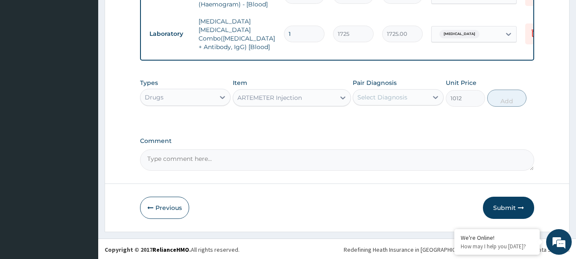
click at [389, 87] on div "Pair Diagnosis Select Diagnosis" at bounding box center [398, 93] width 91 height 28
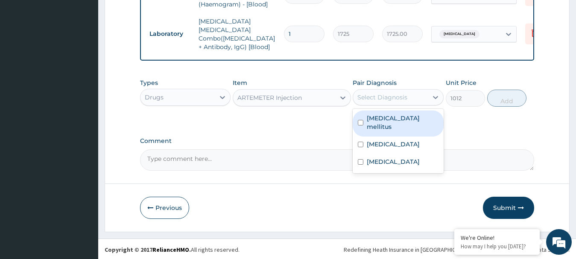
click at [384, 91] on div "Select Diagnosis" at bounding box center [390, 98] width 75 height 14
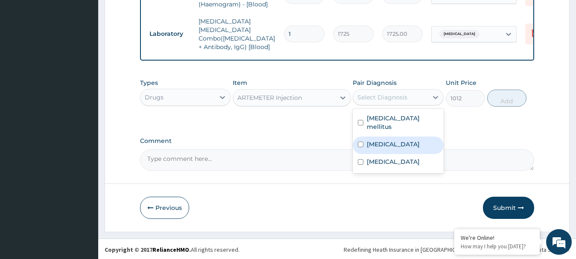
click at [360, 142] on input "checkbox" at bounding box center [361, 145] width 6 height 6
checkbox input "true"
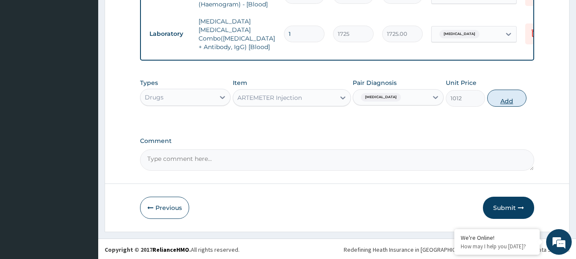
click at [503, 99] on button "Add" at bounding box center [506, 98] width 39 height 17
type input "0"
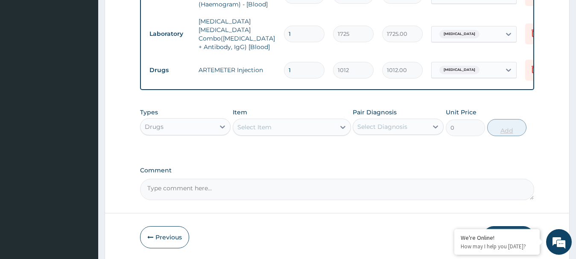
type input "0.00"
type input "3"
type input "3036.00"
type input "3"
click at [315, 126] on div "Select Item" at bounding box center [284, 127] width 102 height 14
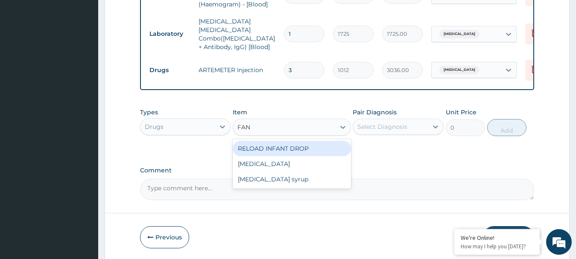
type input "FANS"
click at [292, 149] on div "[MEDICAL_DATA]" at bounding box center [292, 148] width 118 height 15
type input "227.7"
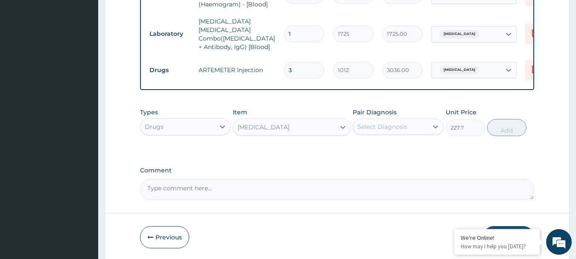
click at [400, 129] on div "Select Diagnosis" at bounding box center [382, 127] width 50 height 9
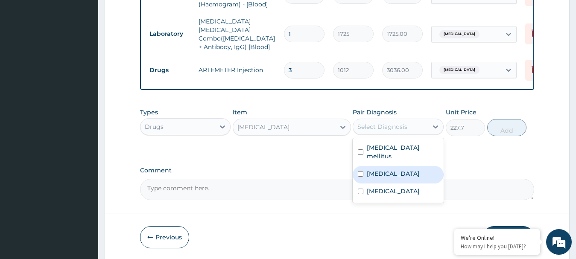
click at [357, 166] on div "[MEDICAL_DATA]" at bounding box center [398, 175] width 91 height 18
checkbox input "true"
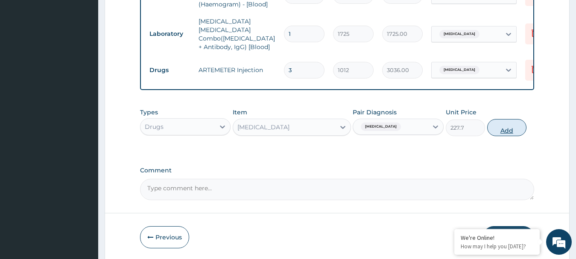
click at [505, 125] on button "Add" at bounding box center [506, 127] width 39 height 17
type input "0"
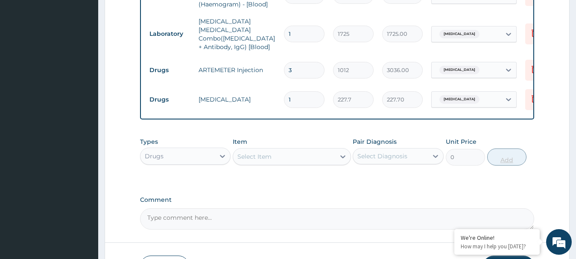
type input "0.00"
type input "3"
type input "683.10"
type input "3"
click at [277, 156] on div "Select Item" at bounding box center [284, 157] width 102 height 14
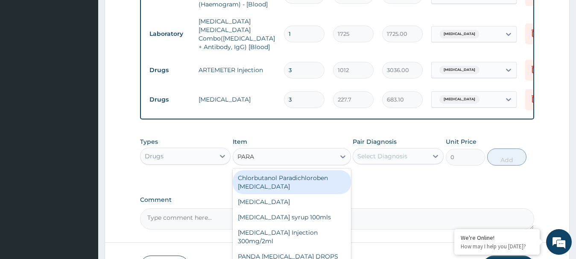
type input "PARAC"
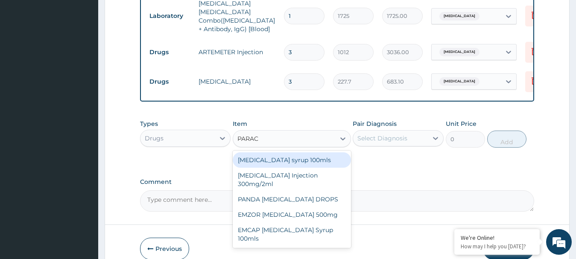
scroll to position [489, 0]
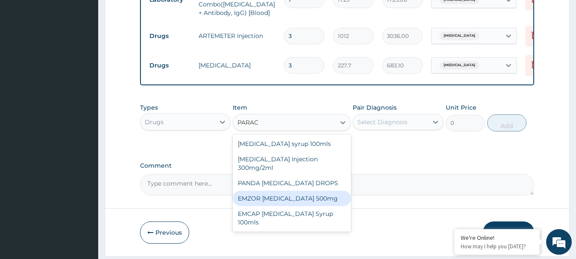
click at [316, 195] on div "EMZOR [MEDICAL_DATA] 500mg" at bounding box center [292, 198] width 118 height 15
type input "25.3"
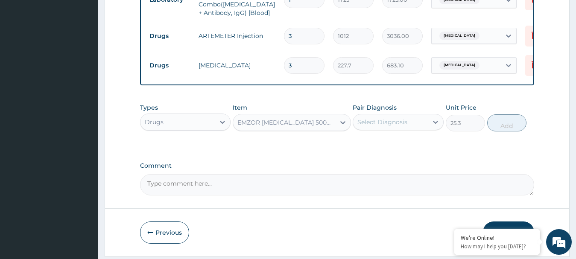
click at [393, 115] on div "Select Diagnosis" at bounding box center [390, 122] width 75 height 14
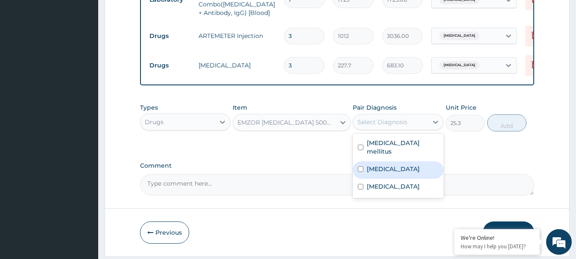
click at [361, 167] on input "checkbox" at bounding box center [361, 170] width 6 height 6
checkbox input "true"
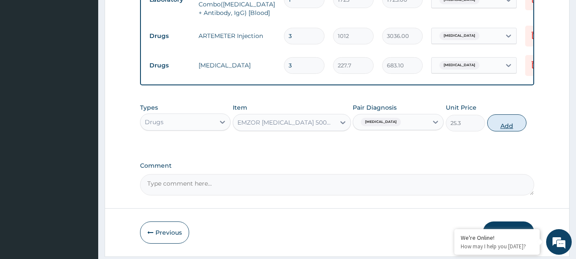
click at [504, 124] on button "Add" at bounding box center [506, 122] width 39 height 17
type input "0"
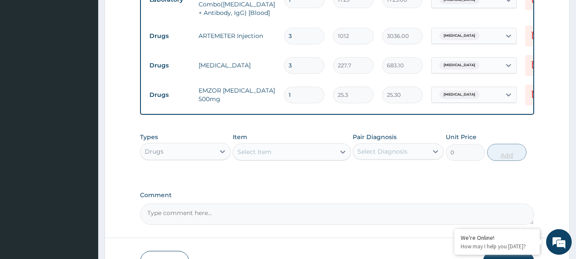
type input "18"
type input "455.40"
type input "18"
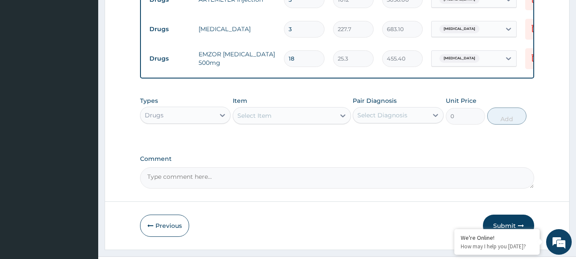
scroll to position [544, 0]
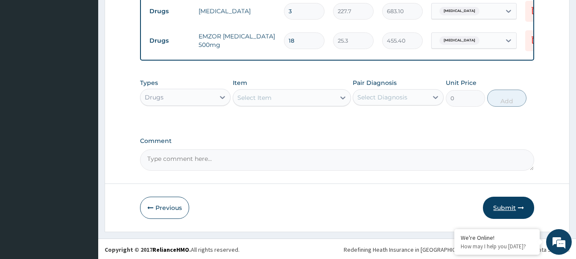
click at [502, 207] on button "Submit" at bounding box center [508, 208] width 51 height 22
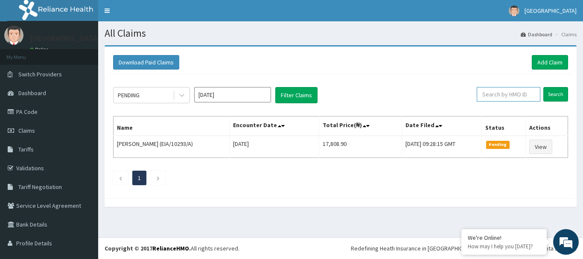
click at [503, 96] on input "text" at bounding box center [509, 94] width 64 height 15
type input "VEM/10010/A"
click at [553, 92] on input "Search" at bounding box center [556, 94] width 25 height 15
click at [538, 61] on link "Add Claim" at bounding box center [550, 62] width 36 height 15
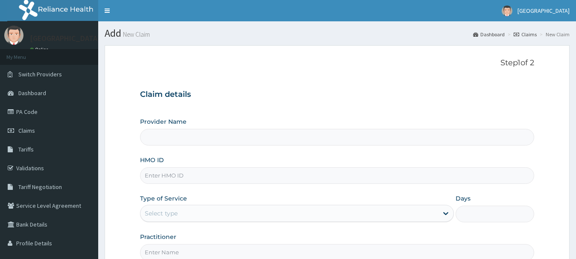
click at [433, 82] on div "Claim details Provider Name HMO ID Type of Service Select type Days Practitioner" at bounding box center [337, 171] width 395 height 179
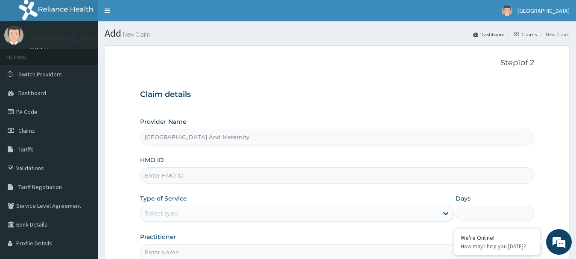
type input "[GEOGRAPHIC_DATA] And Maternity"
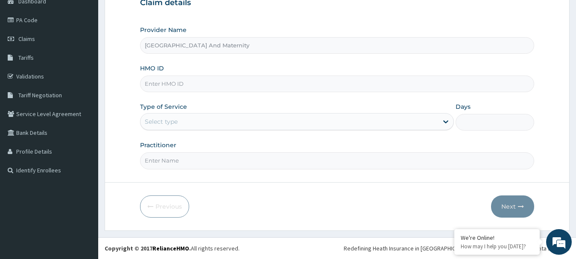
click at [266, 79] on input "HMO ID" at bounding box center [337, 84] width 395 height 17
type input "MVM/10009/E"
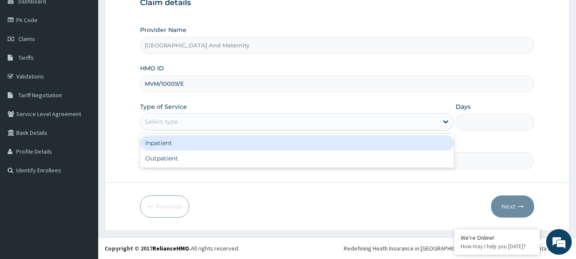
click at [183, 123] on div "Select type" at bounding box center [289, 122] width 298 height 14
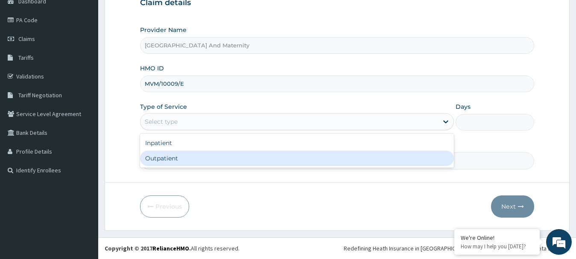
click at [157, 157] on div "Outpatient" at bounding box center [297, 158] width 314 height 15
type input "1"
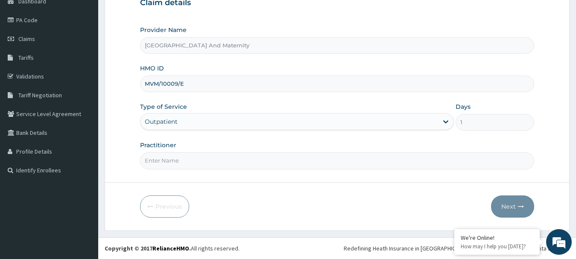
click at [157, 160] on input "Practitioner" at bounding box center [337, 160] width 395 height 17
type input "[PERSON_NAME]"
click at [508, 205] on button "Next" at bounding box center [512, 207] width 43 height 22
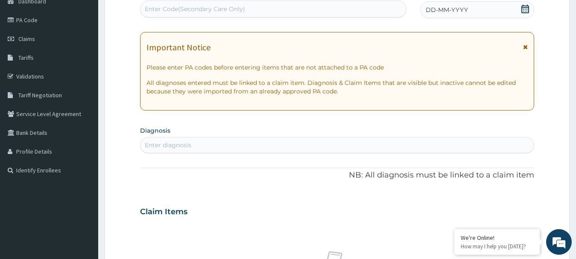
click at [257, 11] on div "Enter Code(Secondary Care Only)" at bounding box center [273, 9] width 266 height 14
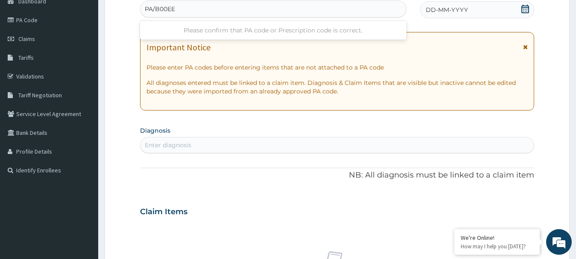
type input "PA/B00EE1"
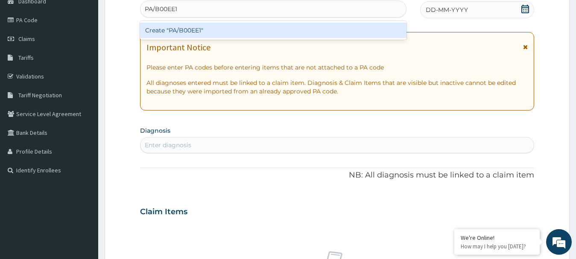
click at [219, 29] on div "Create "PA/B00EE1"" at bounding box center [273, 30] width 266 height 15
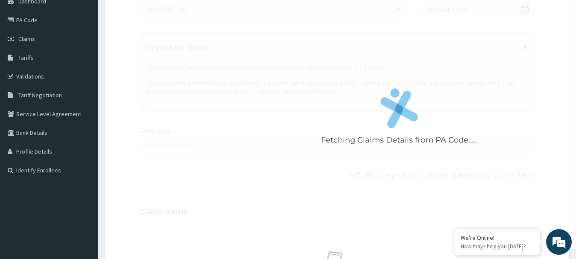
click at [161, 65] on div "Fetching Claims Details from PA Code....." at bounding box center [399, 119] width 518 height 259
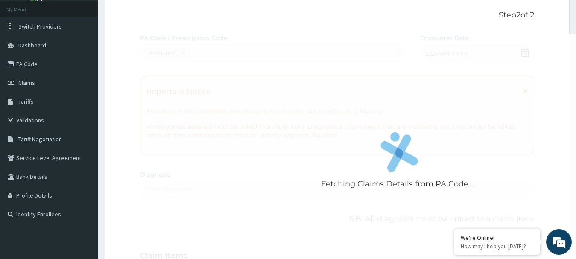
scroll to position [20, 0]
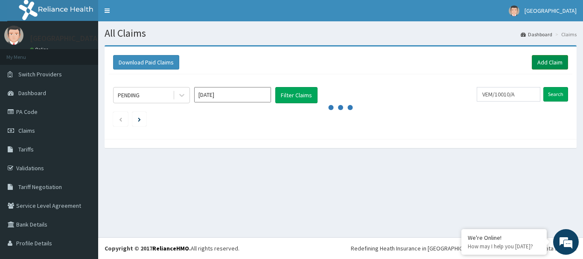
click at [545, 62] on link "Add Claim" at bounding box center [550, 62] width 36 height 15
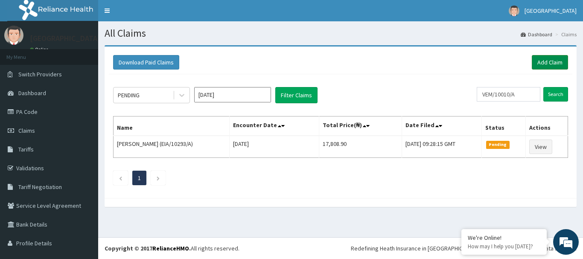
click at [551, 64] on link "Add Claim" at bounding box center [550, 62] width 36 height 15
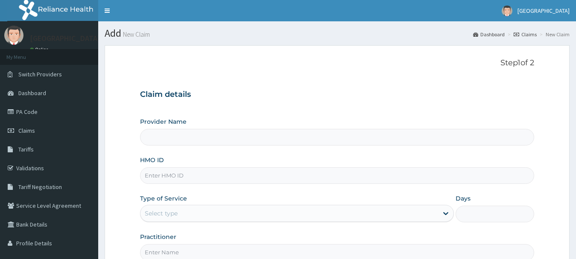
drag, startPoint x: 0, startPoint y: 0, endPoint x: 190, endPoint y: 172, distance: 256.3
click at [190, 172] on input "HMO ID" at bounding box center [337, 175] width 395 height 17
type input "MVM/10009/E"
click at [190, 212] on div "Select type" at bounding box center [289, 214] width 298 height 14
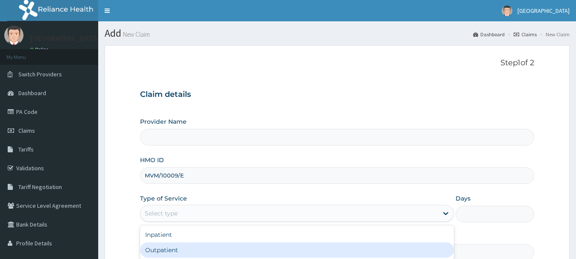
click at [216, 251] on div "Outpatient" at bounding box center [297, 250] width 314 height 15
type input "1"
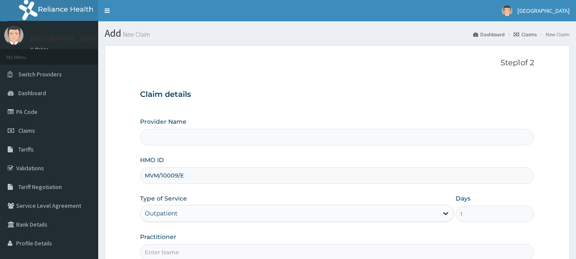
type input "[GEOGRAPHIC_DATA] And Maternity"
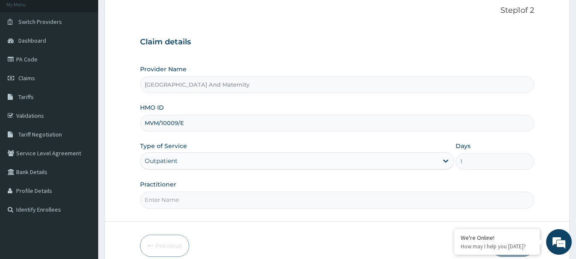
scroll to position [92, 0]
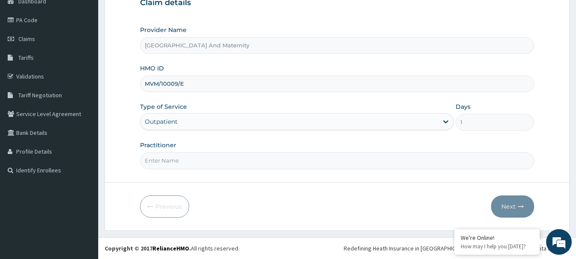
click at [199, 155] on input "Practitioner" at bounding box center [337, 160] width 395 height 17
type input "DR OYENEYIN"
click at [511, 205] on button "Next" at bounding box center [512, 207] width 43 height 22
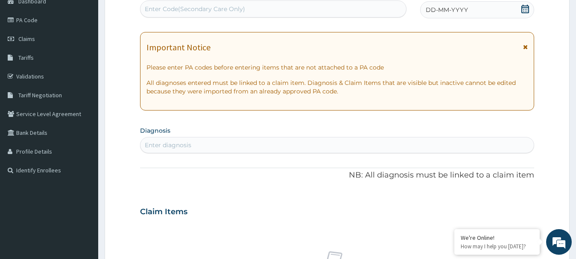
click at [272, 0] on div "Enter Code(Secondary Care Only)" at bounding box center [273, 8] width 266 height 17
paste input "PA/B00EE1"
type input "PA/B00EE1"
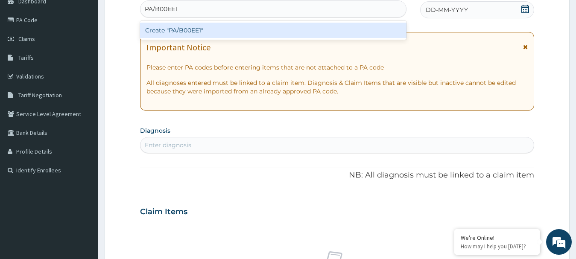
click at [195, 36] on div "Create "PA/B00EE1"" at bounding box center [273, 30] width 266 height 15
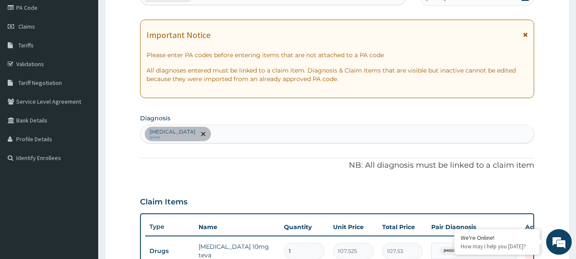
scroll to position [275, 0]
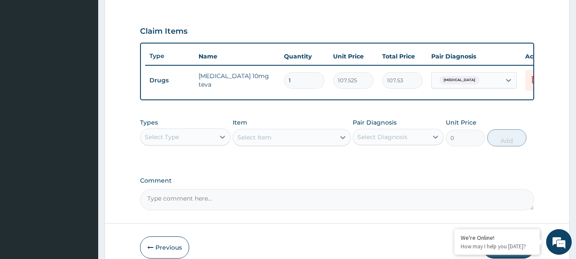
type input "0.00"
type input "3"
type input "322.58"
type input "30"
type input "3225.75"
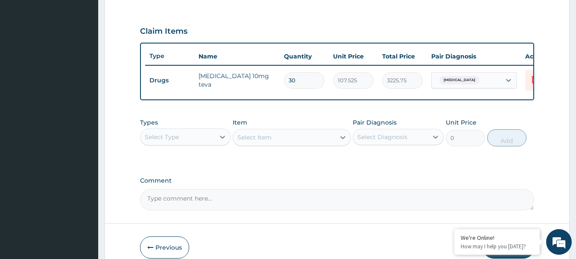
type input "30"
click at [184, 210] on textarea "Comment" at bounding box center [337, 199] width 395 height 21
click at [151, 205] on textarea "kINDLY UPDATE" at bounding box center [337, 199] width 395 height 21
click at [207, 207] on textarea "KINDLY UPDATE" at bounding box center [337, 199] width 395 height 21
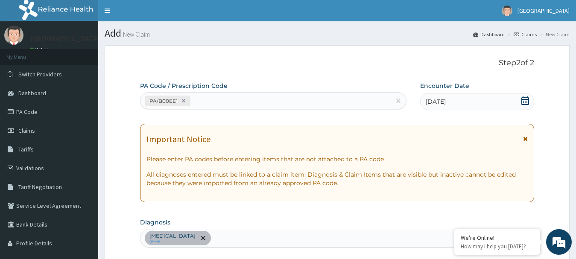
scroll to position [171, 0]
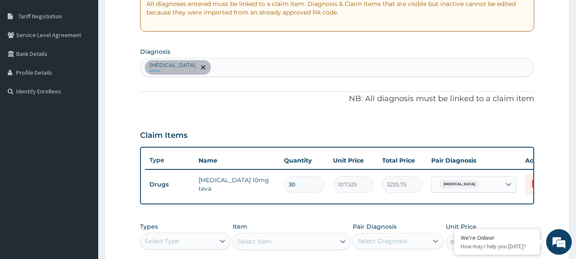
type textarea "KINDLY UPDATE AMLODIPINE TAB TO 30 SINCE SHE IS TAKING IT FOR 30 DAYS. AMLODIPI…"
click at [282, 70] on div "Essential hypertension query" at bounding box center [337, 67] width 394 height 18
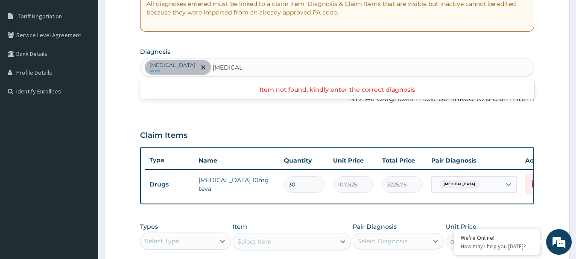
type input "[MEDICAL_DATA]"
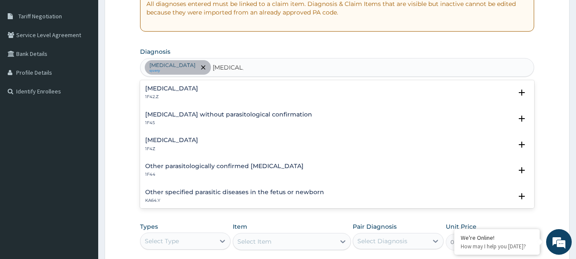
click at [166, 142] on h4 "[MEDICAL_DATA]" at bounding box center [171, 140] width 53 height 6
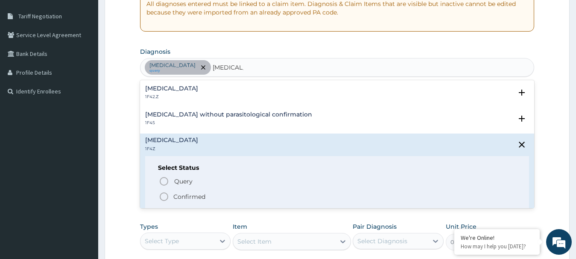
click at [161, 197] on icon "status option filled" at bounding box center [164, 197] width 10 height 10
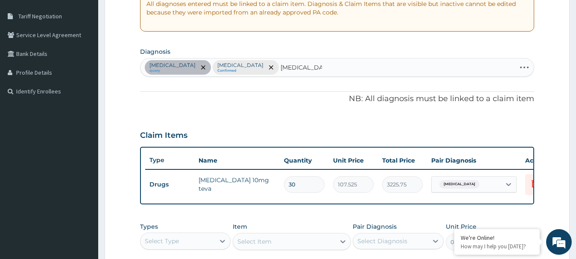
type input "BACTEREMIA"
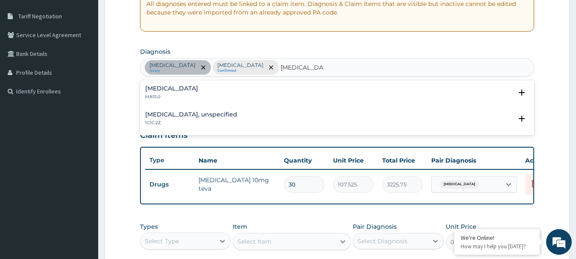
click at [169, 95] on p "MA15.0" at bounding box center [171, 97] width 53 height 6
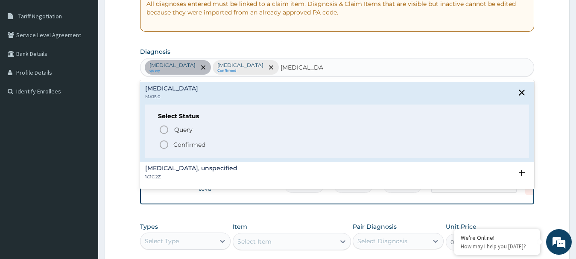
click at [163, 145] on icon "status option filled" at bounding box center [164, 145] width 10 height 10
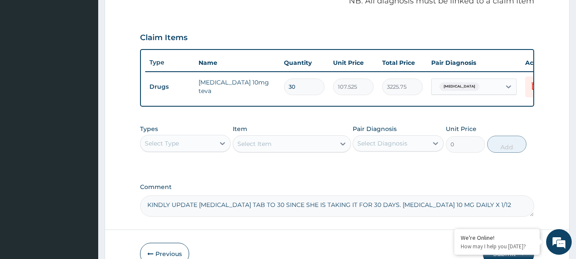
scroll to position [269, 0]
click at [183, 148] on div "Select Type" at bounding box center [177, 143] width 75 height 14
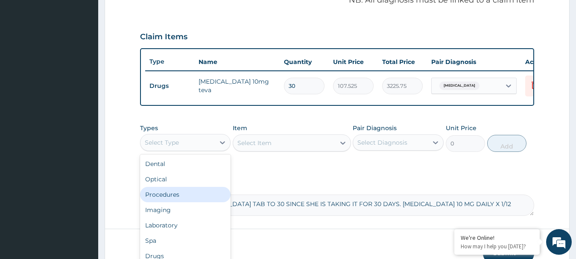
click at [167, 202] on div "Procedures" at bounding box center [185, 194] width 91 height 15
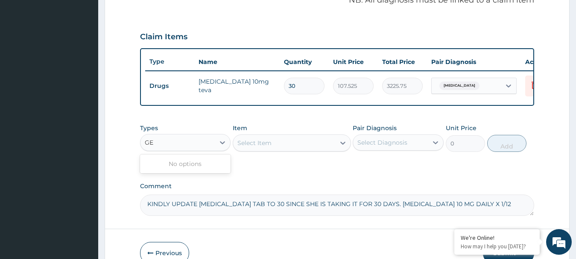
type input "G"
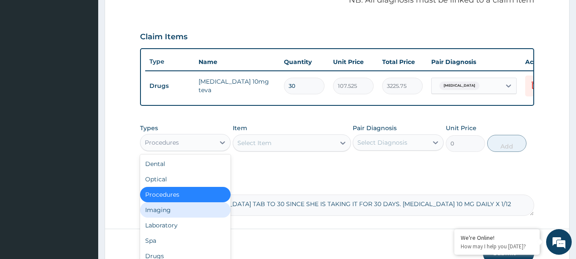
type input "P"
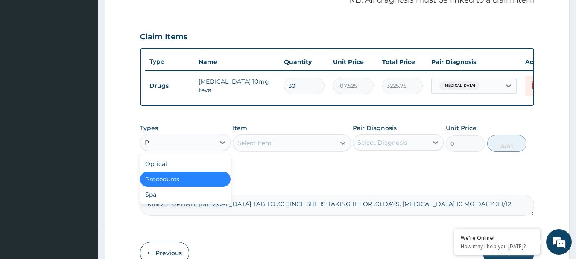
click at [168, 187] on div "Procedures" at bounding box center [185, 179] width 91 height 15
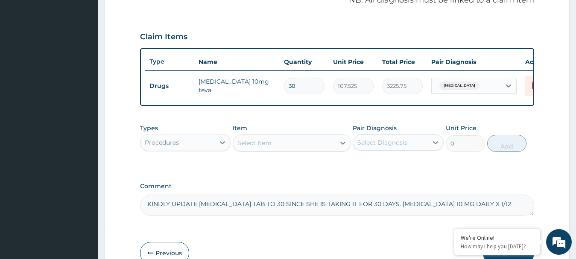
click at [281, 150] on div "Select Item" at bounding box center [284, 143] width 102 height 14
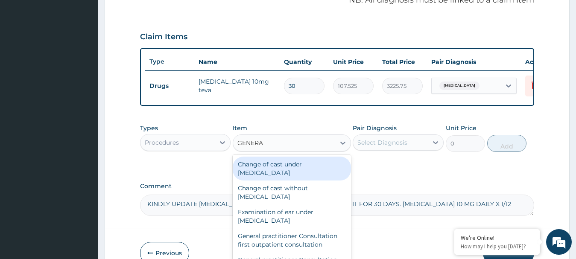
type input "GENERAL"
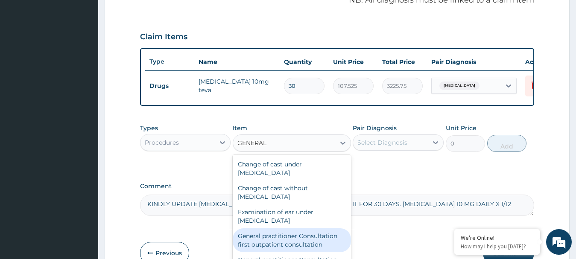
click at [278, 245] on div "General practitioner Consultation first outpatient consultation" at bounding box center [292, 240] width 118 height 24
type input "3795"
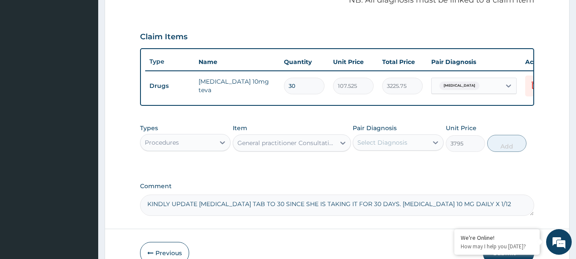
click at [388, 147] on div "Select Diagnosis" at bounding box center [382, 142] width 50 height 9
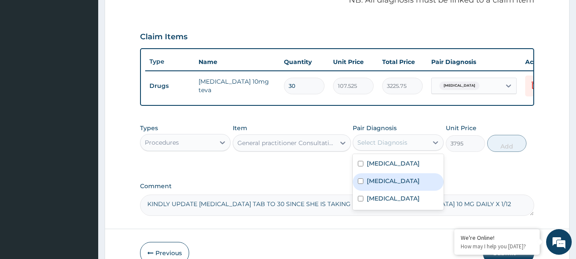
click at [361, 184] on input "checkbox" at bounding box center [361, 181] width 6 height 6
checkbox input "true"
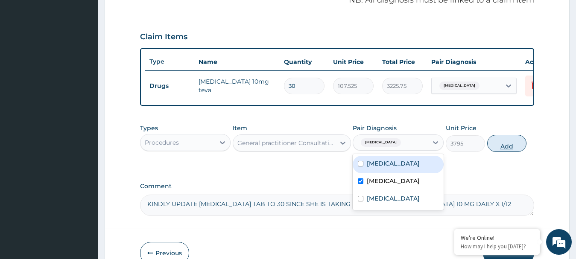
click at [508, 152] on button "Add" at bounding box center [506, 143] width 39 height 17
type input "0"
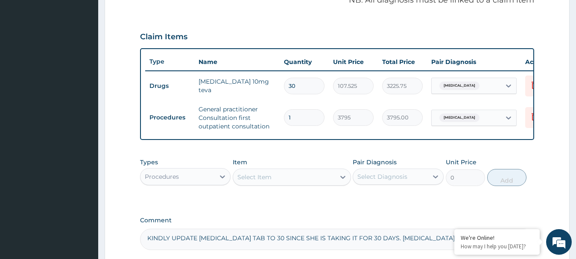
click at [178, 181] on div "Procedures" at bounding box center [162, 176] width 34 height 9
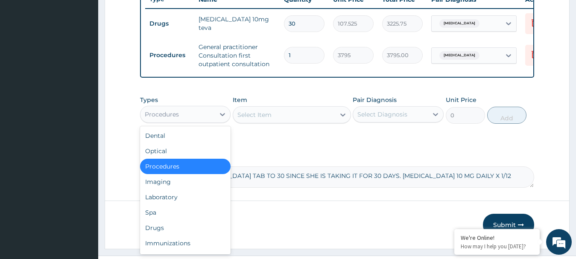
scroll to position [337, 0]
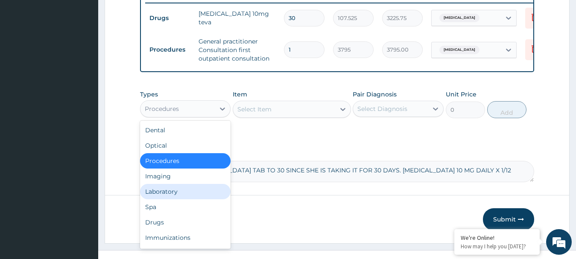
click at [149, 197] on div "Laboratory" at bounding box center [185, 191] width 91 height 15
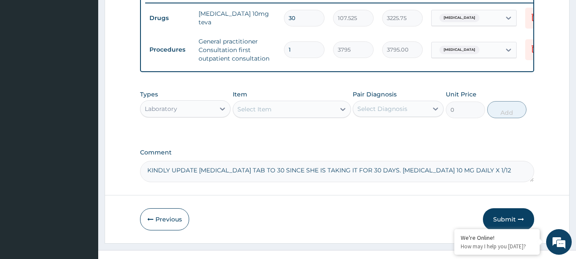
click at [280, 114] on div "Select Item" at bounding box center [284, 109] width 102 height 14
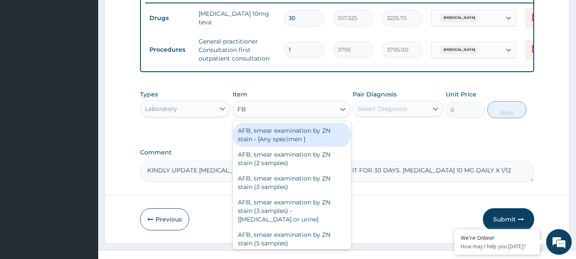
type input "FBC"
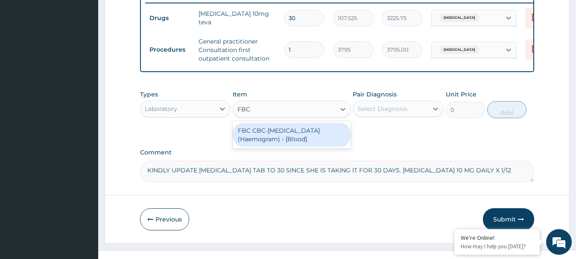
click at [260, 137] on div "FBC CBC-[MEDICAL_DATA] (Haemogram) - [Blood]" at bounding box center [292, 135] width 118 height 24
type input "4600"
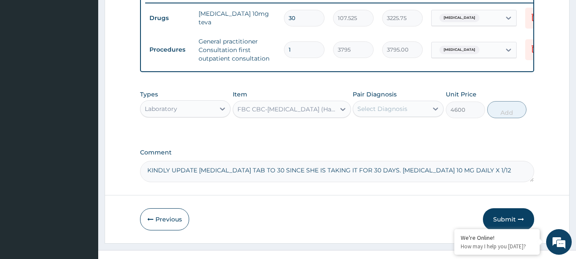
click at [392, 111] on div "Select Diagnosis" at bounding box center [390, 109] width 75 height 14
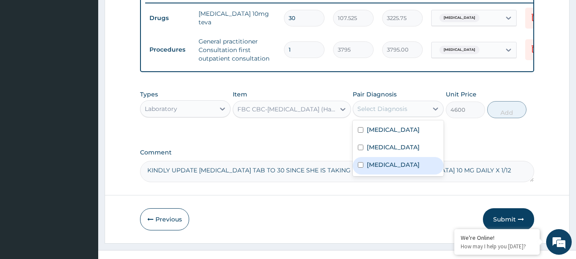
click at [360, 168] on input "checkbox" at bounding box center [361, 165] width 6 height 6
checkbox input "true"
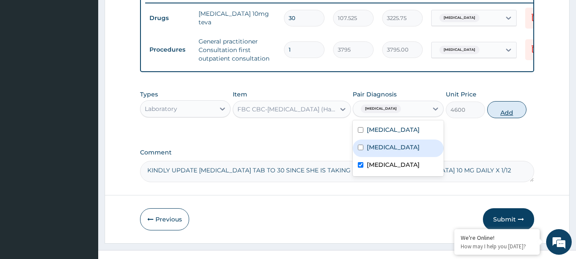
click at [512, 118] on button "Add" at bounding box center [506, 109] width 39 height 17
type input "0"
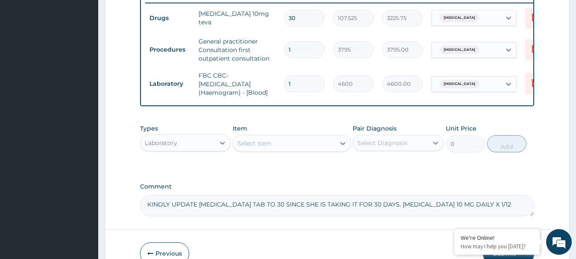
click at [273, 146] on div "Select Item" at bounding box center [284, 144] width 102 height 14
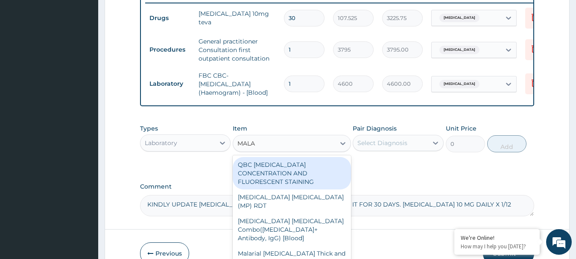
type input "MALAR"
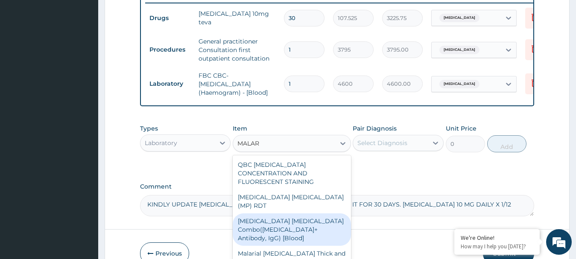
click at [261, 213] on div "Malaria Parasite Combo(Blood Film+ Antibody, IgG) [Blood]" at bounding box center [292, 229] width 118 height 32
type input "1725"
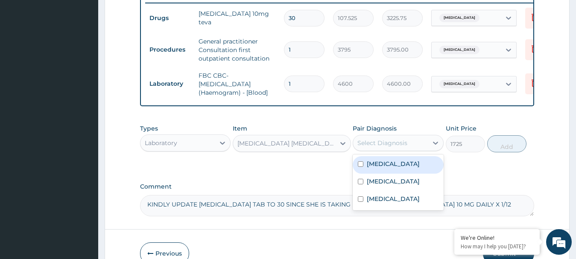
click at [374, 147] on div "Select Diagnosis" at bounding box center [382, 143] width 50 height 9
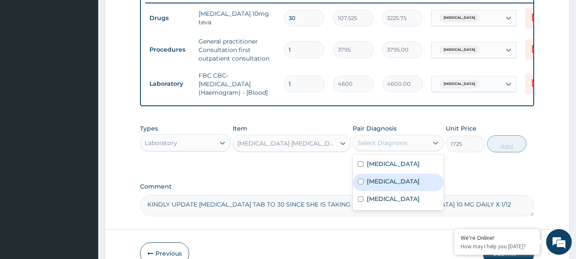
click at [361, 184] on input "checkbox" at bounding box center [361, 182] width 6 height 6
checkbox input "true"
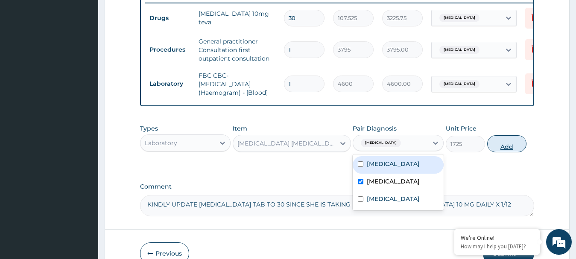
click at [508, 152] on button "Add" at bounding box center [506, 143] width 39 height 17
type input "0"
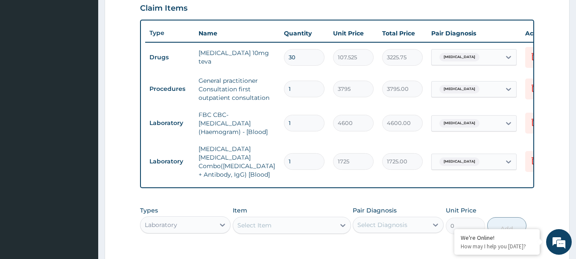
scroll to position [305, 0]
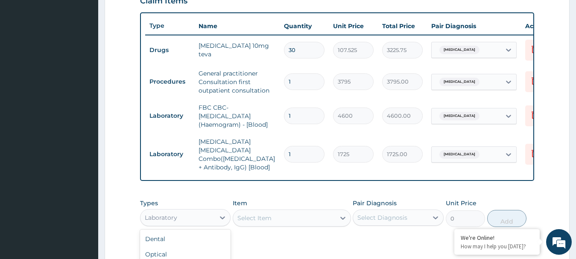
click at [178, 220] on div "Laboratory" at bounding box center [177, 218] width 75 height 14
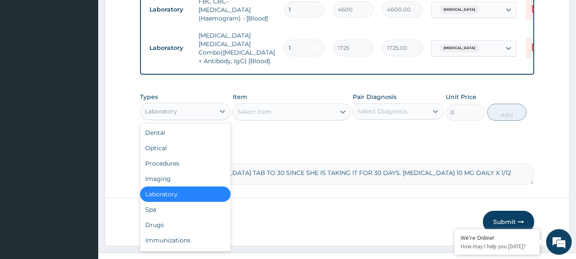
scroll to position [413, 0]
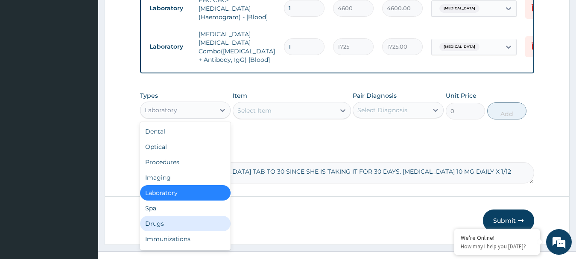
click at [152, 218] on div "Drugs" at bounding box center [185, 223] width 91 height 15
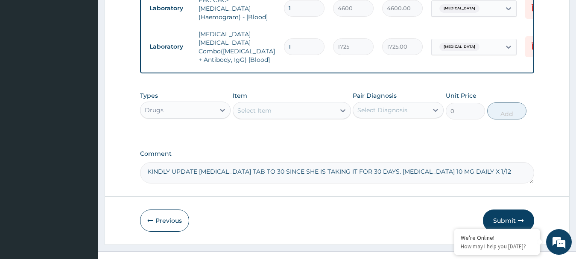
click at [258, 113] on div "Select Item" at bounding box center [254, 110] width 34 height 9
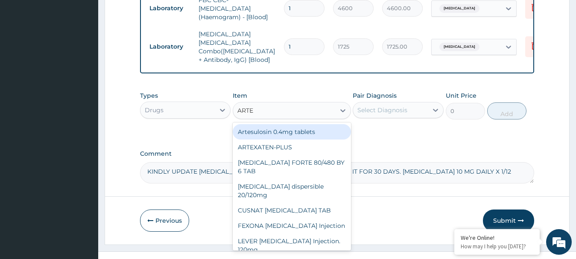
type input "ARTEM"
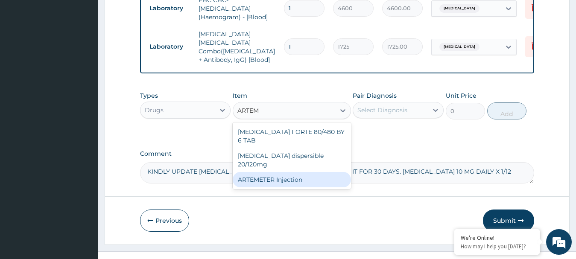
click at [262, 172] on div "ARTEMETER Injection" at bounding box center [292, 179] width 118 height 15
type input "1012"
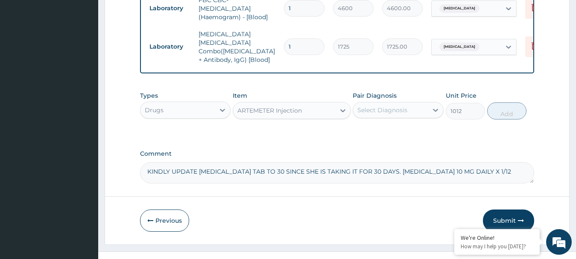
click at [373, 111] on div "Select Diagnosis" at bounding box center [382, 110] width 50 height 9
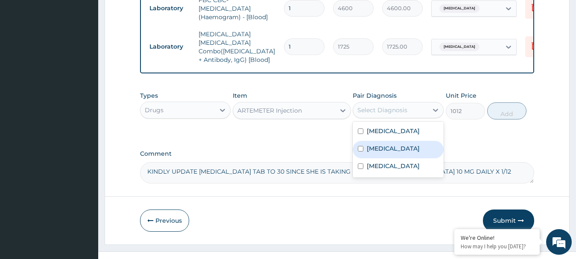
click at [356, 149] on div "[MEDICAL_DATA]" at bounding box center [398, 150] width 91 height 18
checkbox input "true"
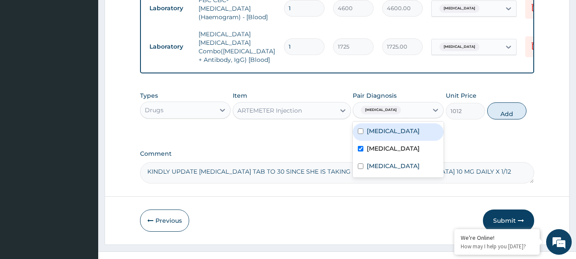
click at [480, 107] on div "Types Drugs Item ARTEMETER Injection Pair Diagnosis option Malaria, unspecified…" at bounding box center [337, 105] width 395 height 37
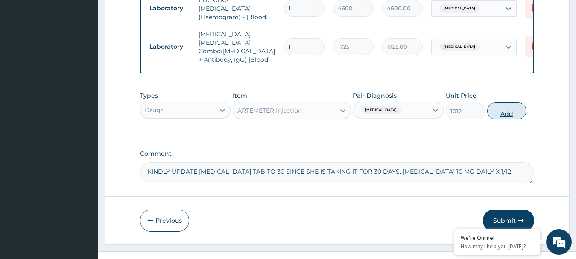
click at [503, 112] on button "Add" at bounding box center [506, 110] width 39 height 17
type input "0"
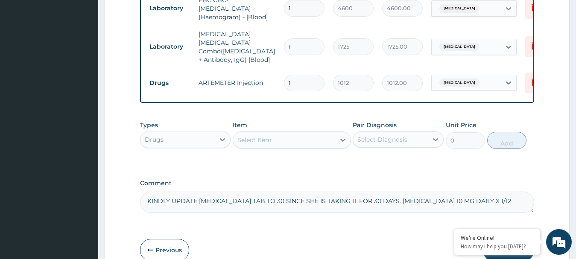
type input "0.00"
type input "3"
type input "3036.00"
type input "3"
click at [288, 143] on div "Select Item" at bounding box center [284, 140] width 102 height 14
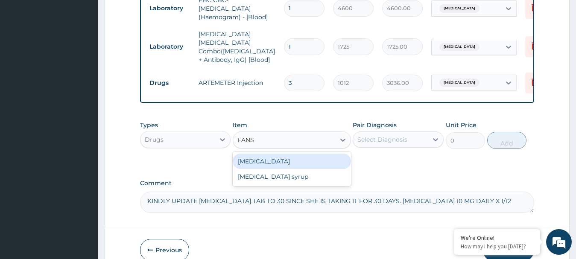
type input "FANSI"
click at [266, 158] on div "Fansidar" at bounding box center [292, 161] width 118 height 15
type input "227.7"
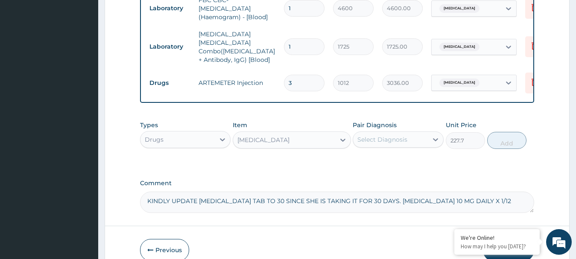
click at [382, 137] on div "Select Diagnosis" at bounding box center [382, 139] width 50 height 9
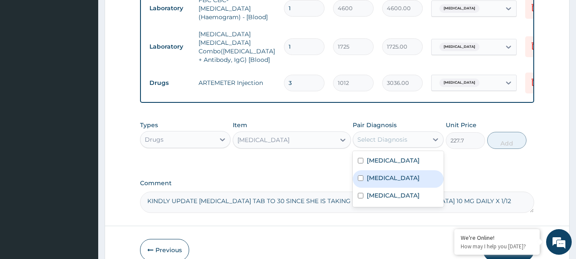
click at [359, 178] on input "checkbox" at bounding box center [361, 178] width 6 height 6
checkbox input "true"
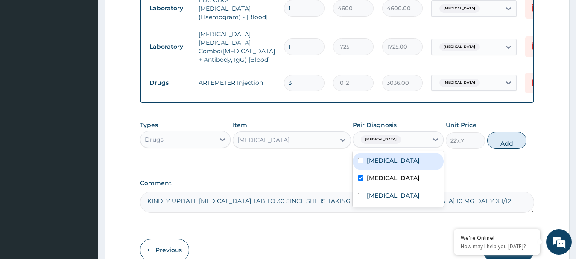
click at [506, 141] on button "Add" at bounding box center [506, 140] width 39 height 17
type input "0"
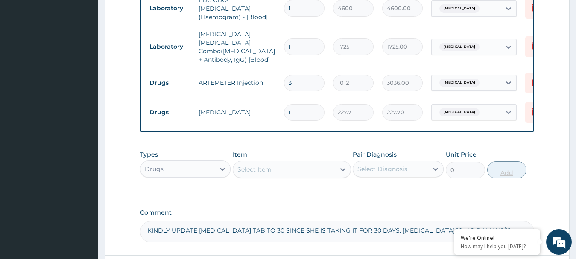
type input "0.00"
type input "3"
type input "683.10"
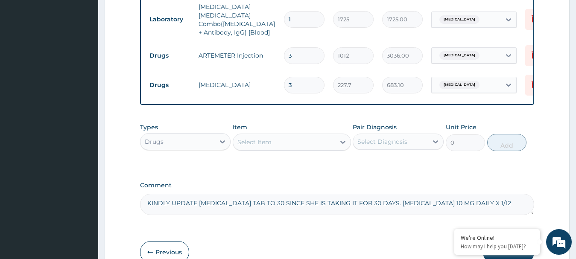
type input "3"
click at [265, 136] on div "Select Item" at bounding box center [284, 142] width 102 height 14
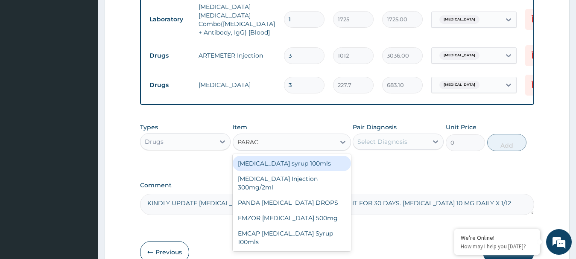
type input "PARACE"
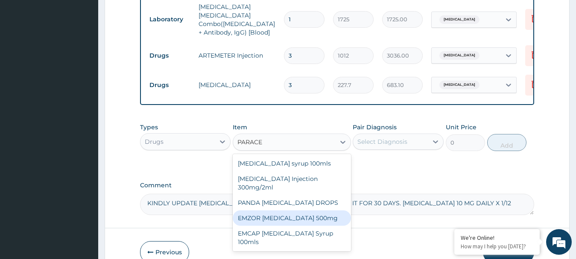
click at [260, 213] on div "EMZOR PARACETAMOL 500mg" at bounding box center [292, 217] width 118 height 15
type input "25.3"
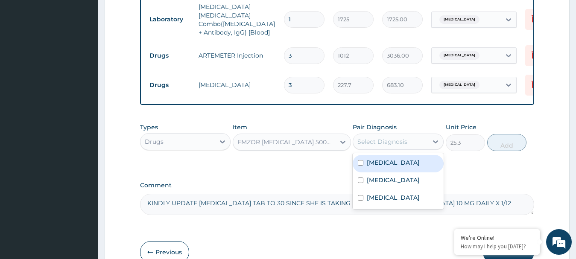
click at [390, 138] on div "Select Diagnosis" at bounding box center [382, 141] width 50 height 9
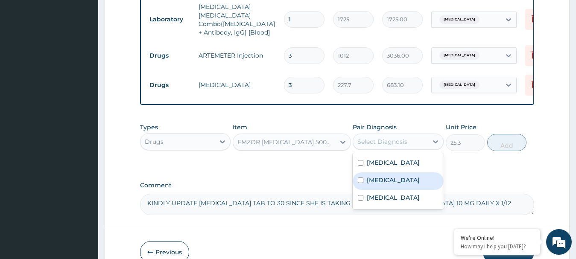
click at [361, 178] on input "checkbox" at bounding box center [361, 181] width 6 height 6
checkbox input "true"
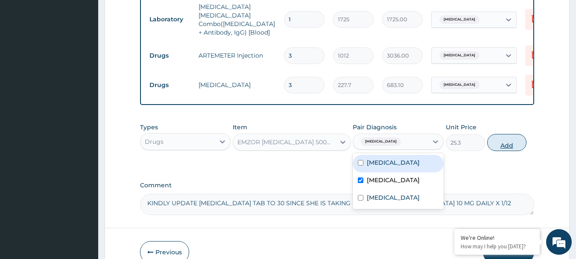
click at [509, 146] on button "Add" at bounding box center [506, 142] width 39 height 17
type input "0"
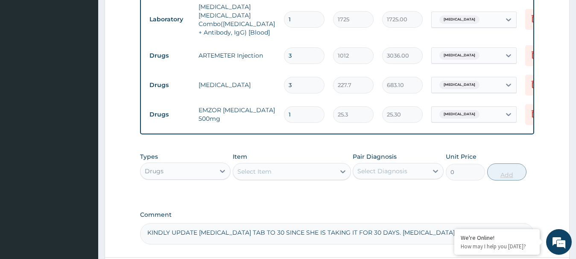
type input "18"
type input "455.40"
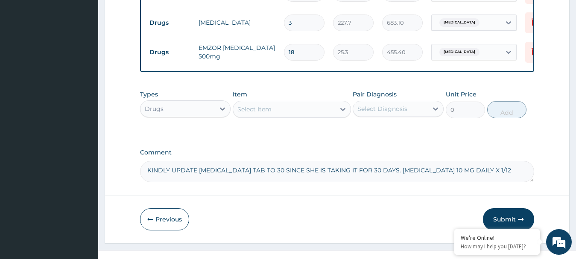
scroll to position [514, 0]
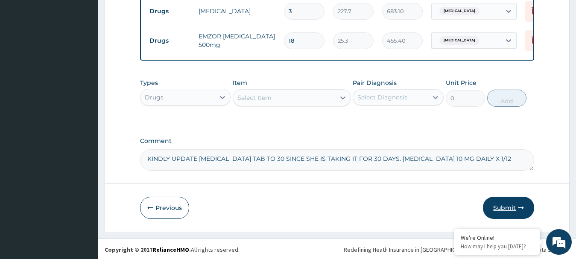
type input "18"
click at [508, 207] on button "Submit" at bounding box center [508, 208] width 51 height 22
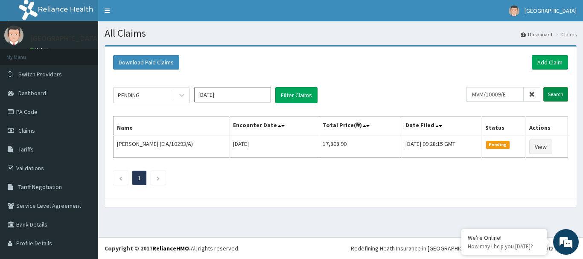
type input "MVM/10009/E"
click at [544, 95] on input "Search" at bounding box center [556, 94] width 25 height 15
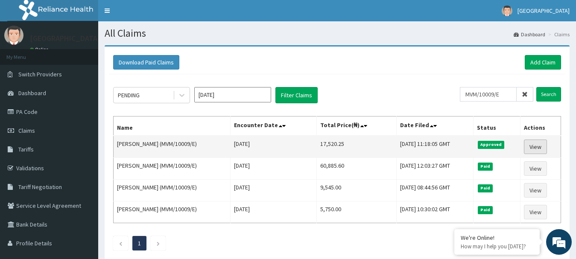
click at [535, 147] on link "View" at bounding box center [535, 147] width 23 height 15
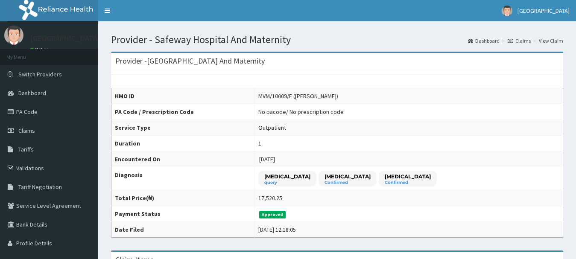
click at [454, 93] on td "MVM/10009/E ([PERSON_NAME])" at bounding box center [408, 96] width 309 height 16
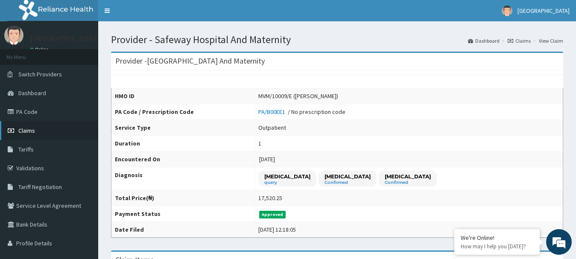
click at [27, 127] on span "Claims" at bounding box center [26, 131] width 17 height 8
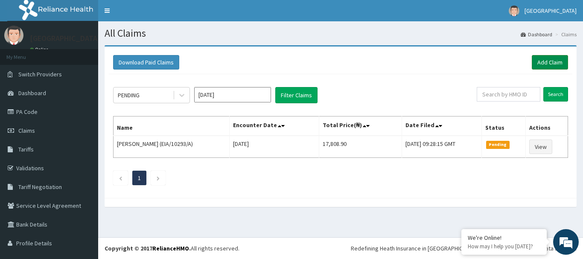
click at [544, 63] on link "Add Claim" at bounding box center [550, 62] width 36 height 15
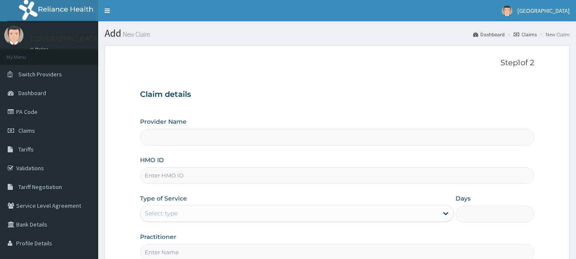
type input "[GEOGRAPHIC_DATA] And Maternity"
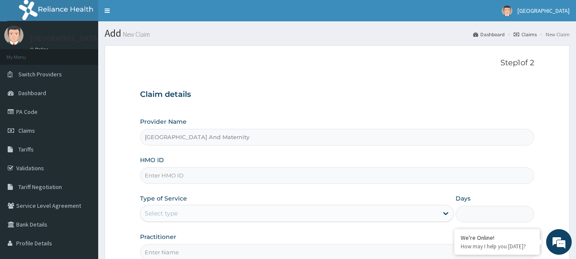
click at [378, 51] on form "Step 1 of 2 Claim details Provider Name Safeway Hospital And Maternity HMO ID T…" at bounding box center [337, 183] width 465 height 277
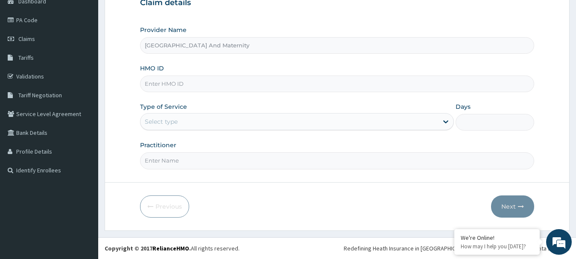
click at [317, 87] on input "HMO ID" at bounding box center [337, 84] width 395 height 17
type input "LBP/10332/C"
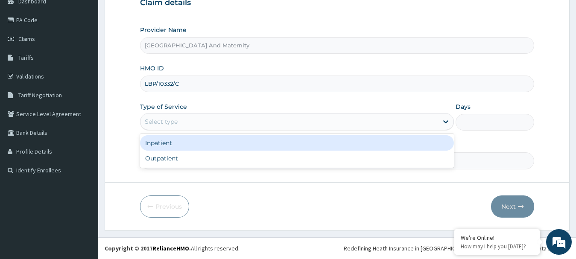
click at [189, 120] on div "Select type" at bounding box center [289, 122] width 298 height 14
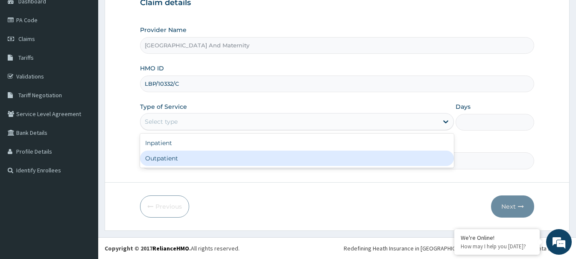
click at [158, 162] on div "Outpatient" at bounding box center [297, 158] width 314 height 15
type input "1"
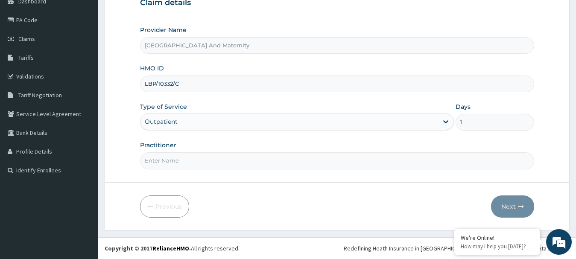
click at [158, 162] on input "Practitioner" at bounding box center [337, 160] width 395 height 17
type input "[PERSON_NAME]"
click at [509, 207] on button "Next" at bounding box center [512, 207] width 43 height 22
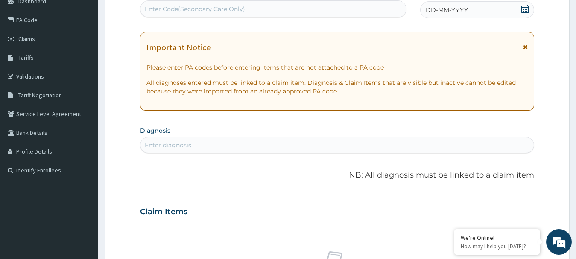
click at [525, 7] on icon at bounding box center [525, 9] width 9 height 9
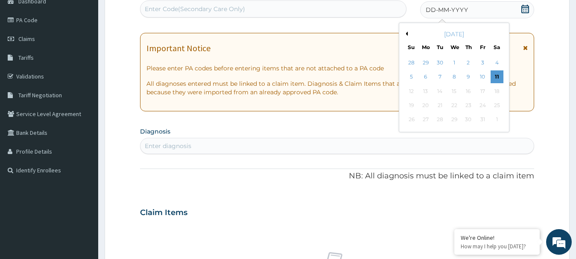
click at [407, 35] on button "Previous Month" at bounding box center [405, 34] width 4 height 4
click at [409, 118] on div "28" at bounding box center [411, 120] width 13 height 13
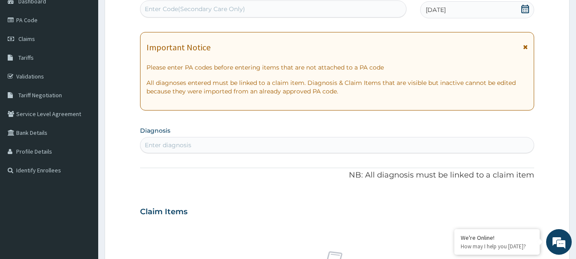
click at [248, 140] on div "Enter diagnosis" at bounding box center [337, 145] width 394 height 14
type input "[MEDICAL_DATA]"
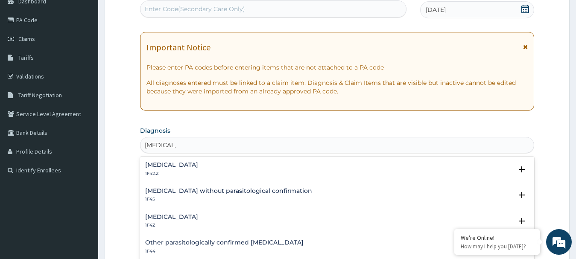
click at [171, 221] on div "[MEDICAL_DATA] 1F4Z" at bounding box center [171, 221] width 53 height 15
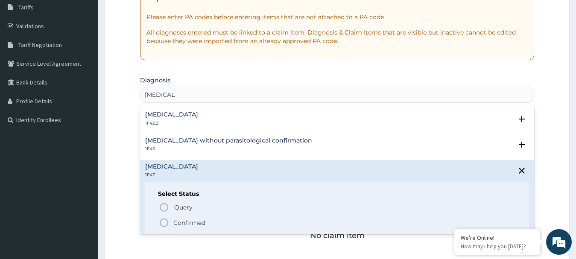
scroll to position [143, 0]
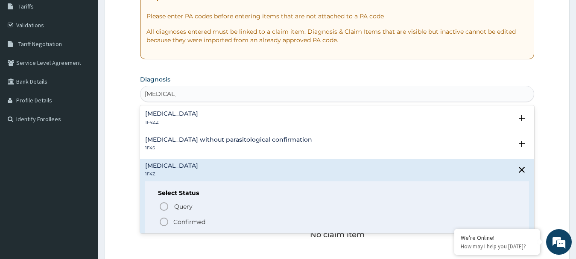
click at [161, 220] on icon "status option filled" at bounding box center [164, 222] width 10 height 10
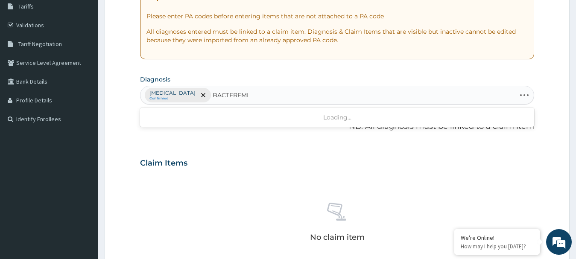
type input "[MEDICAL_DATA]"
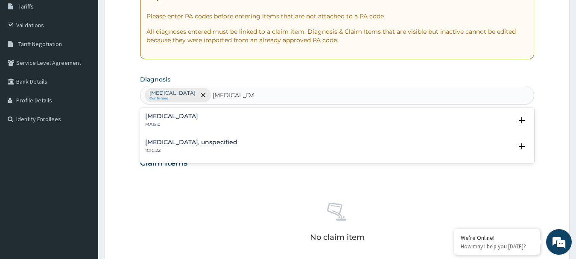
click at [165, 114] on h4 "[MEDICAL_DATA]" at bounding box center [171, 116] width 53 height 6
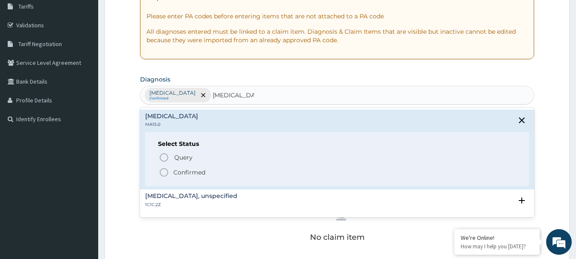
click at [166, 170] on circle "status option filled" at bounding box center [164, 173] width 8 height 8
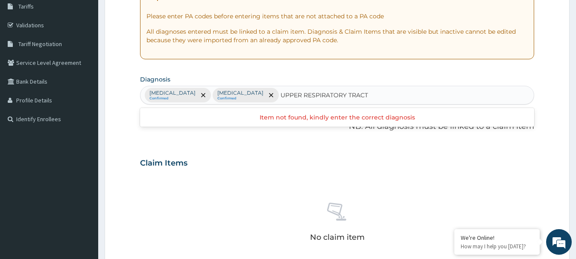
type input "UPPER RESPIRATORY TRACT"
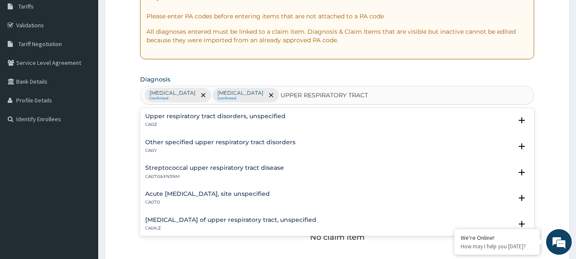
click at [209, 196] on h4 "Acute [MEDICAL_DATA], site unspecified" at bounding box center [207, 194] width 125 height 6
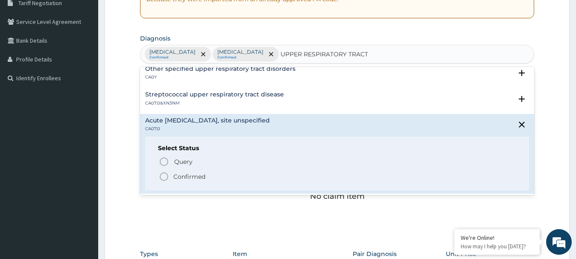
scroll to position [35, 0]
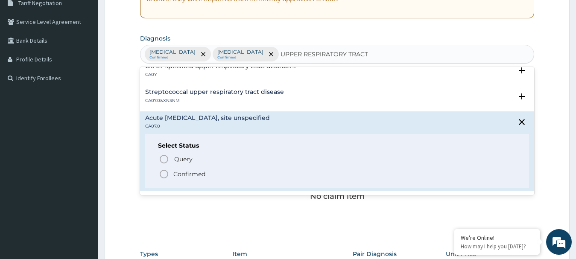
click at [164, 172] on icon "status option filled" at bounding box center [164, 174] width 10 height 10
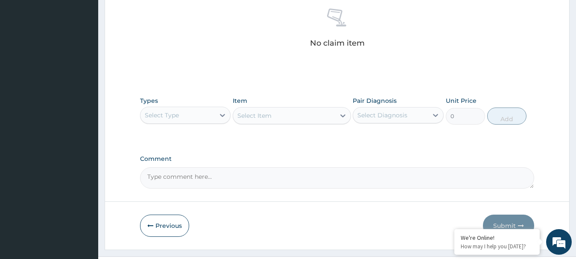
scroll to position [339, 0]
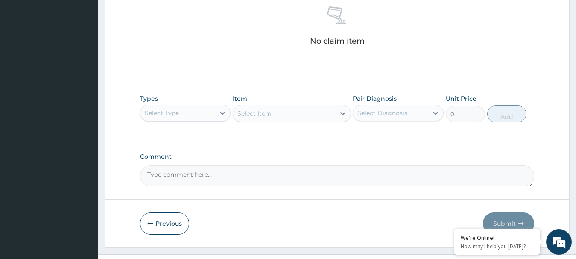
click at [179, 107] on div "Select Type" at bounding box center [177, 113] width 75 height 14
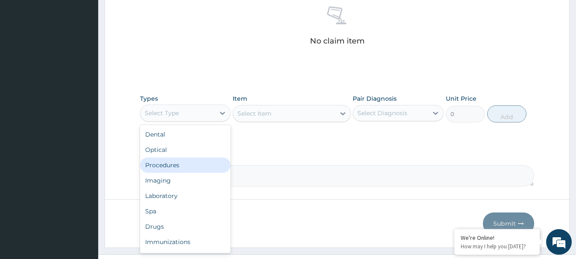
click at [165, 166] on div "Procedures" at bounding box center [185, 165] width 91 height 15
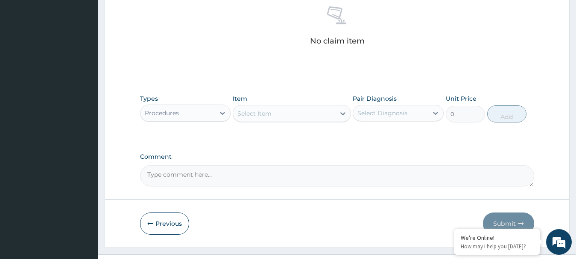
click at [281, 113] on div "Select Item" at bounding box center [284, 114] width 102 height 14
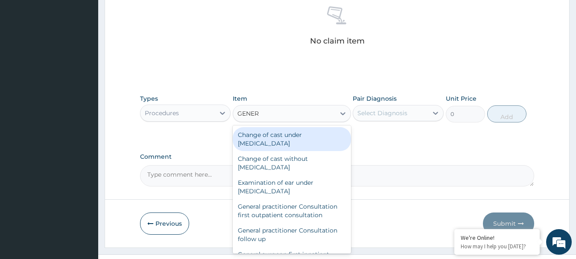
type input "GENERA"
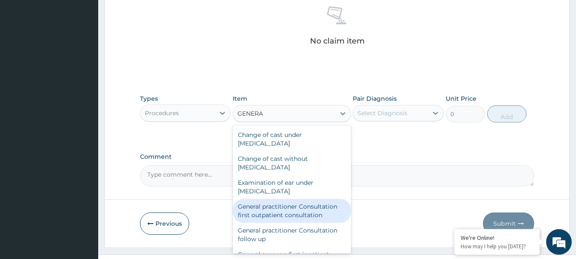
click at [283, 210] on div "General practitioner Consultation first outpatient consultation" at bounding box center [292, 211] width 118 height 24
type input "3795"
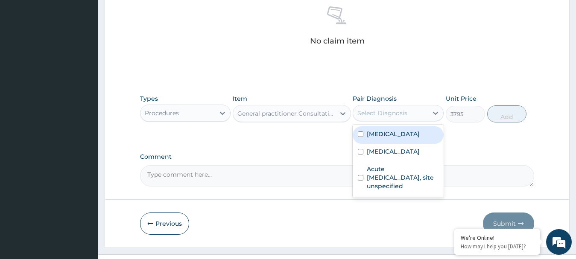
click at [374, 112] on div "Select Diagnosis" at bounding box center [382, 113] width 50 height 9
click at [361, 135] on input "checkbox" at bounding box center [361, 135] width 6 height 6
checkbox input "true"
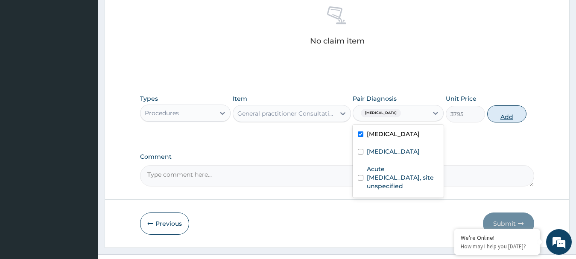
click at [505, 117] on button "Add" at bounding box center [506, 113] width 39 height 17
type input "0"
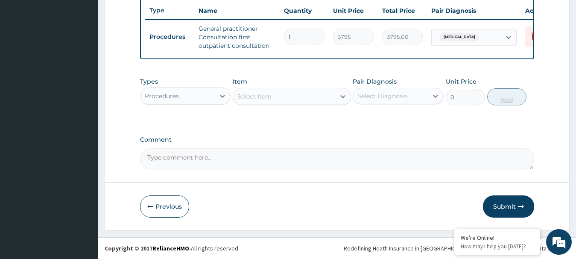
scroll to position [328, 0]
click at [210, 97] on div "Procedures" at bounding box center [177, 96] width 75 height 14
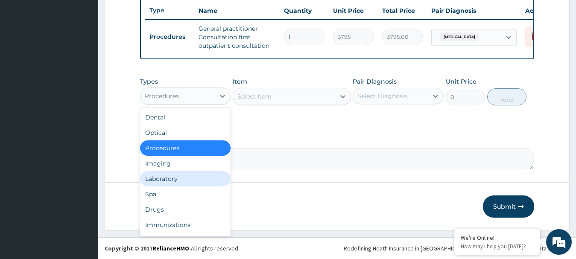
click at [170, 174] on div "Laboratory" at bounding box center [185, 178] width 91 height 15
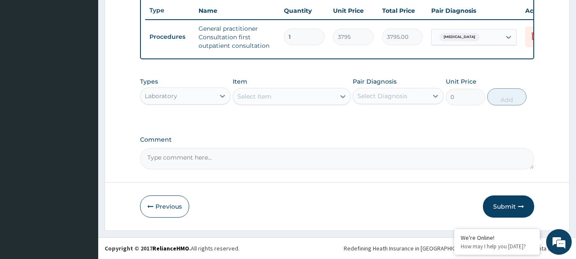
click at [260, 96] on div "Select Item" at bounding box center [254, 96] width 34 height 9
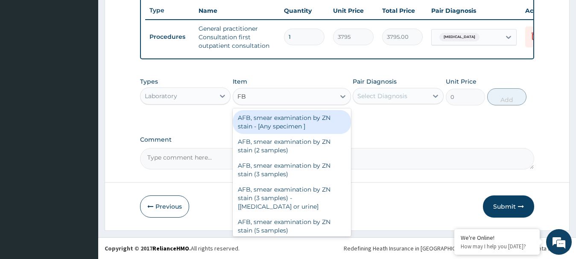
type input "FBC"
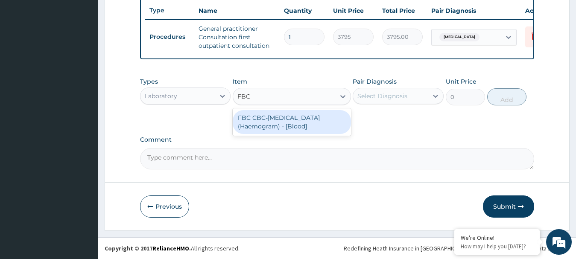
click at [257, 125] on div "FBC CBC-[MEDICAL_DATA] (Haemogram) - [Blood]" at bounding box center [292, 122] width 118 height 24
type input "4600"
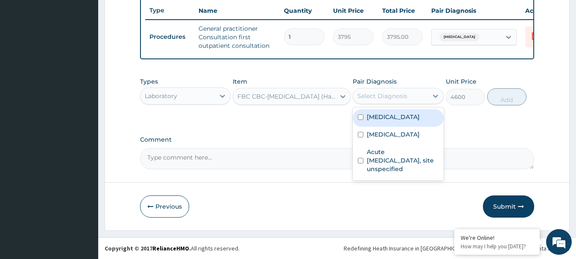
click at [370, 95] on div "Select Diagnosis" at bounding box center [382, 96] width 50 height 9
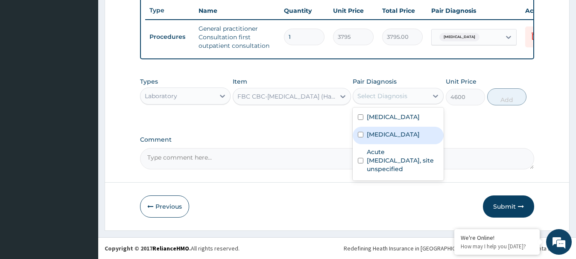
click at [359, 130] on div "[MEDICAL_DATA]" at bounding box center [398, 136] width 91 height 18
checkbox input "true"
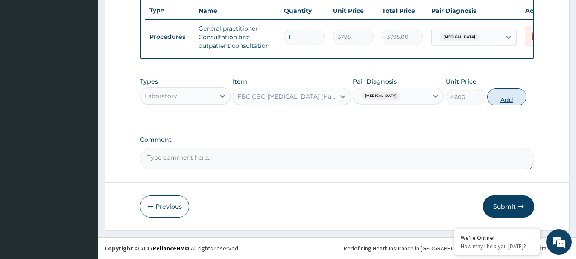
click at [500, 97] on button "Add" at bounding box center [506, 96] width 39 height 17
type input "0"
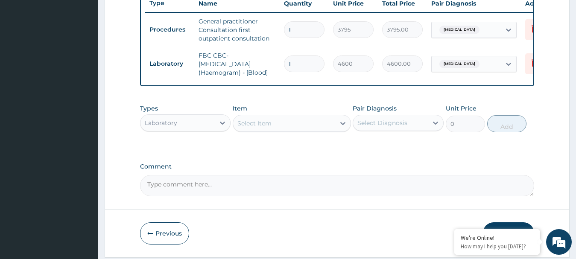
click at [301, 130] on div "Select Item" at bounding box center [284, 124] width 102 height 14
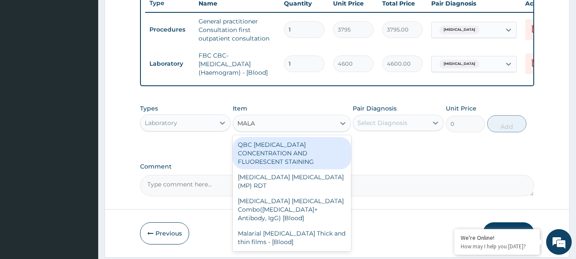
type input "MALAR"
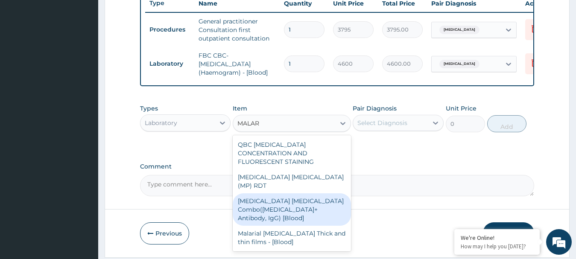
click at [260, 193] on div "[MEDICAL_DATA] [MEDICAL_DATA] Combo([MEDICAL_DATA]+ Antibody, IgG) [Blood]" at bounding box center [292, 209] width 118 height 32
type input "1725"
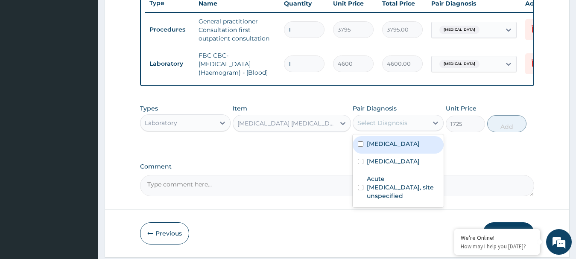
click at [372, 127] on div "Select Diagnosis" at bounding box center [382, 123] width 50 height 9
click at [357, 152] on div "Malaria, unspecified" at bounding box center [398, 145] width 91 height 18
checkbox input "true"
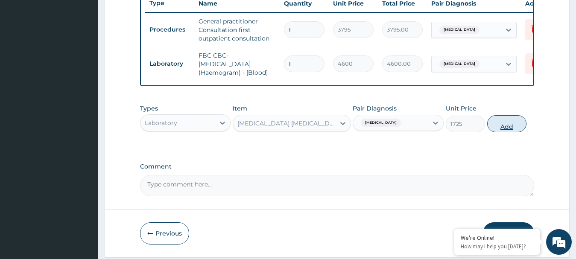
click at [510, 132] on button "Add" at bounding box center [506, 123] width 39 height 17
type input "0"
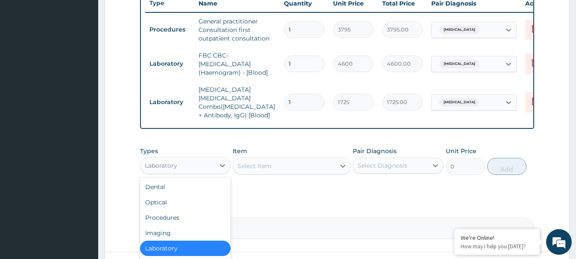
click at [184, 164] on div "Laboratory" at bounding box center [177, 166] width 75 height 14
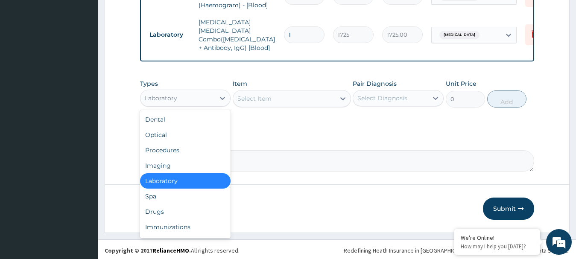
scroll to position [396, 0]
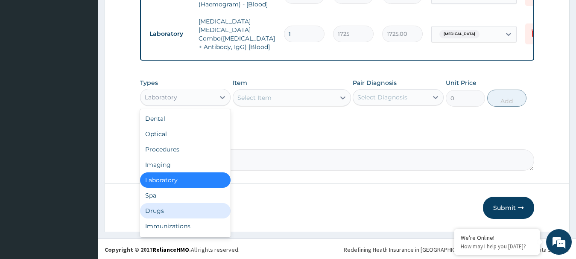
click at [158, 209] on div "Drugs" at bounding box center [185, 210] width 91 height 15
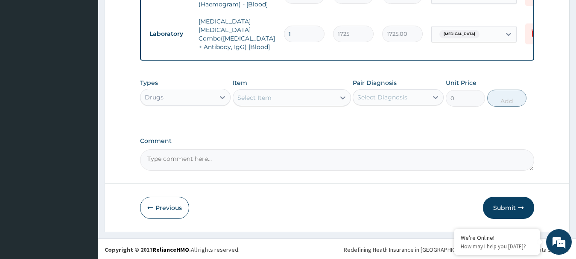
click at [292, 95] on div "Select Item" at bounding box center [284, 98] width 102 height 14
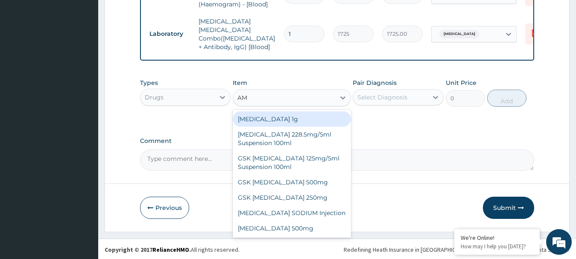
type input "A"
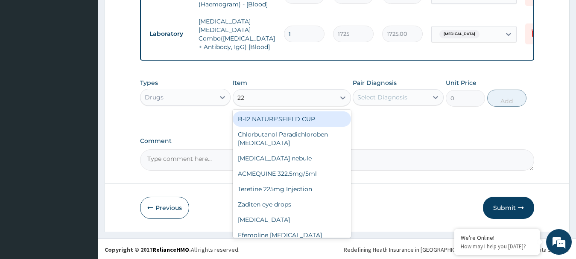
type input "228"
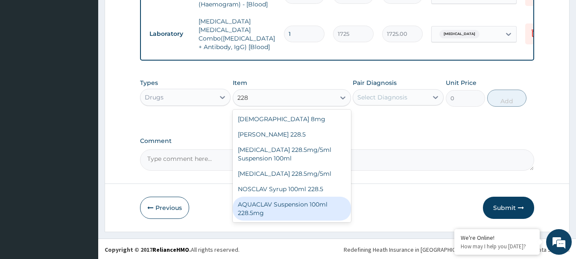
click at [273, 206] on div "AQUACLAV Suspension 100ml 228.5mg" at bounding box center [292, 209] width 118 height 24
type input "2530"
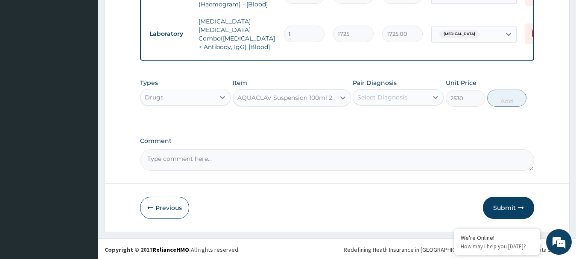
click at [368, 98] on div "Select Diagnosis" at bounding box center [382, 97] width 50 height 9
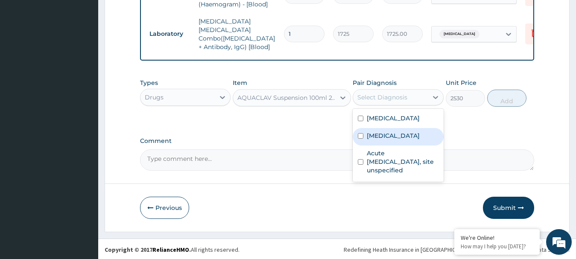
click at [358, 136] on input "checkbox" at bounding box center [361, 136] width 6 height 6
checkbox input "true"
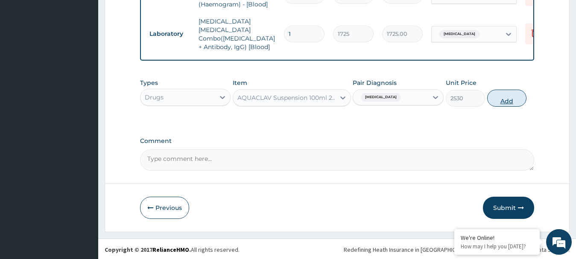
click at [507, 98] on button "Add" at bounding box center [506, 98] width 39 height 17
type input "0"
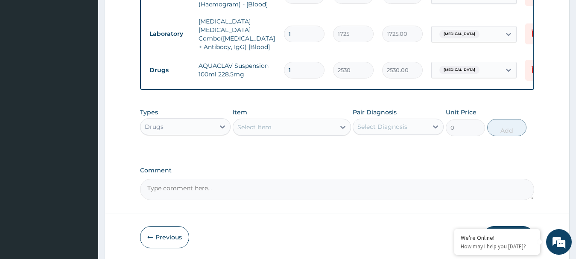
click at [268, 126] on div "Select Item" at bounding box center [254, 127] width 34 height 9
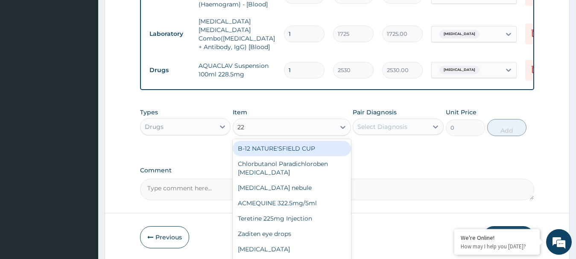
type input "228"
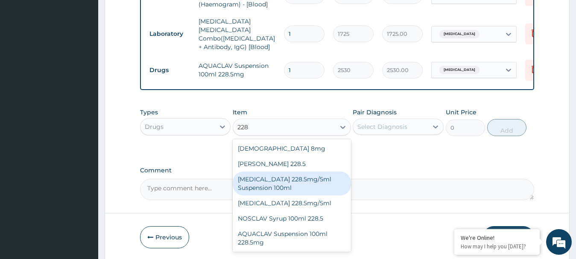
click at [267, 180] on div "[MEDICAL_DATA] 228.5mg/5ml Suspension 100ml" at bounding box center [292, 184] width 118 height 24
type input "2403.5"
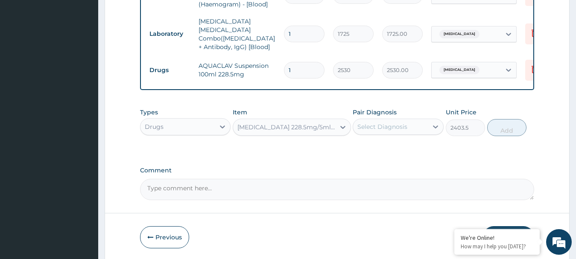
click at [278, 127] on div "[MEDICAL_DATA] 228.5mg/5ml Suspension 100ml" at bounding box center [286, 127] width 99 height 9
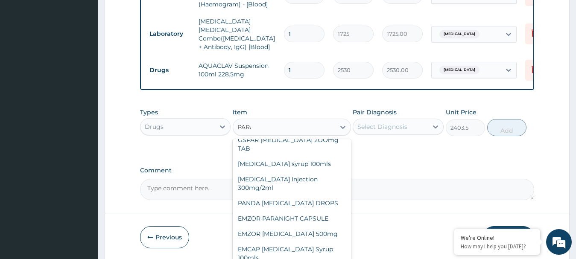
scroll to position [24, 0]
type input "PARAC"
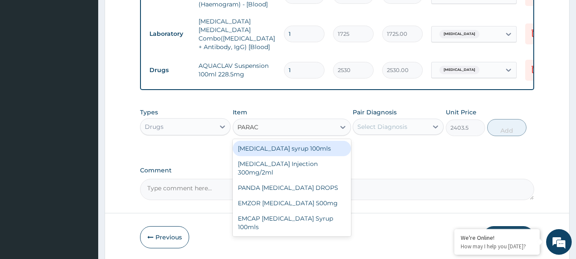
scroll to position [0, 0]
click at [259, 144] on div "[MEDICAL_DATA] syrup 100mls" at bounding box center [292, 148] width 118 height 15
type input "759"
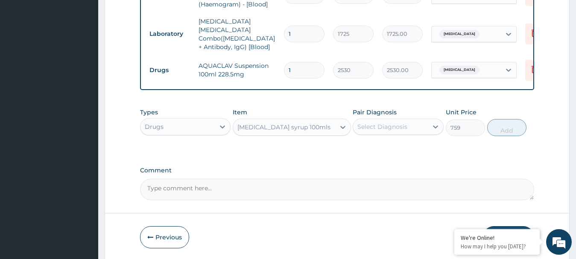
click at [373, 124] on div "Select Diagnosis" at bounding box center [382, 127] width 50 height 9
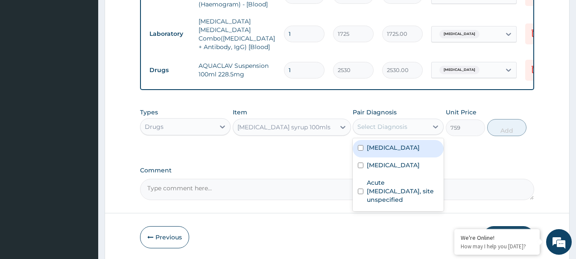
click at [359, 148] on input "checkbox" at bounding box center [361, 148] width 6 height 6
checkbox input "true"
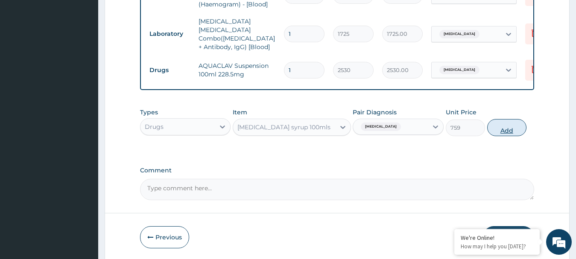
click at [509, 129] on button "Add" at bounding box center [506, 127] width 39 height 17
type input "0"
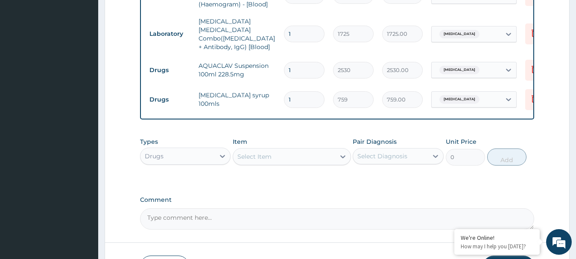
click at [265, 153] on div "Select Item" at bounding box center [254, 156] width 34 height 9
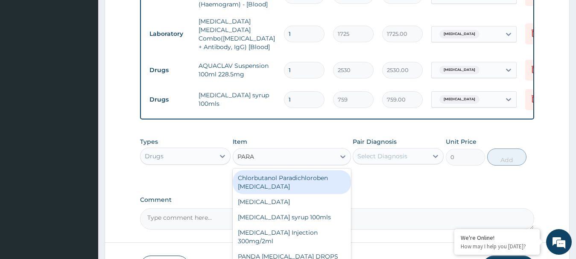
type input "PARAC"
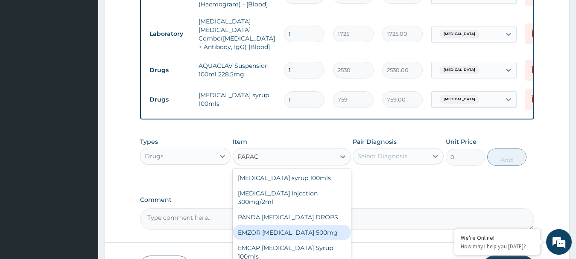
click at [268, 231] on div "EMZOR [MEDICAL_DATA] 500mg" at bounding box center [292, 232] width 118 height 15
type input "25.3"
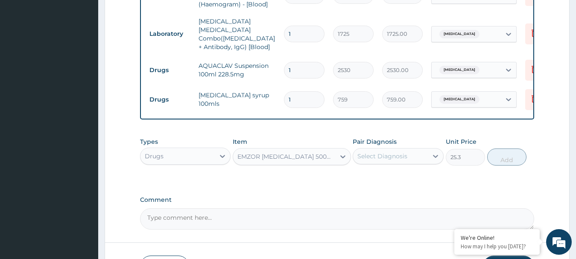
click at [270, 157] on div "EMZOR [MEDICAL_DATA] 500mg" at bounding box center [286, 156] width 99 height 9
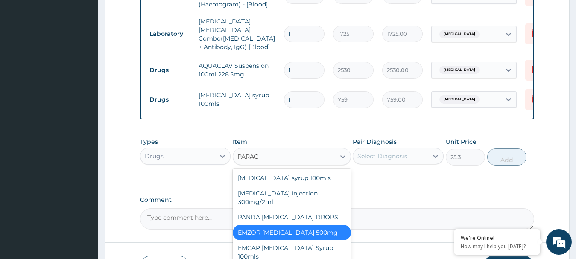
type input "PARACE"
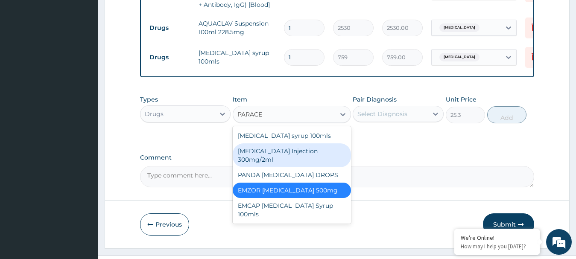
scroll to position [453, 0]
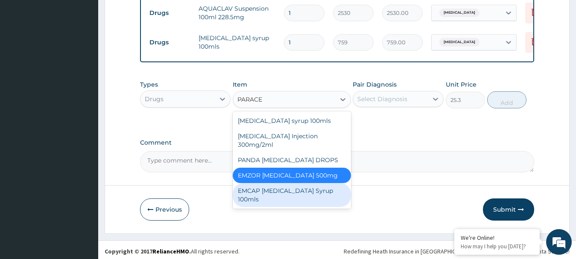
click at [271, 193] on div "EMCAP [MEDICAL_DATA] Syrup 100mls" at bounding box center [292, 195] width 118 height 24
type input "632.5"
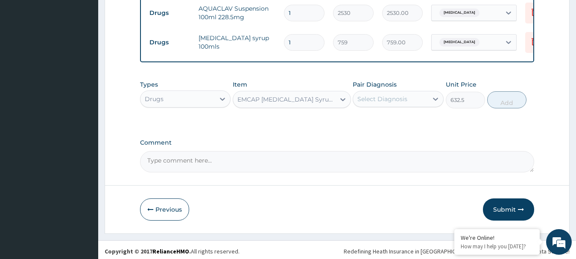
click at [257, 98] on div "EMCAP [MEDICAL_DATA] Syrup 100mls" at bounding box center [286, 99] width 99 height 9
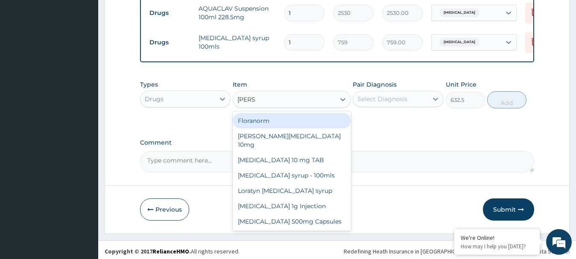
scroll to position [0, 0]
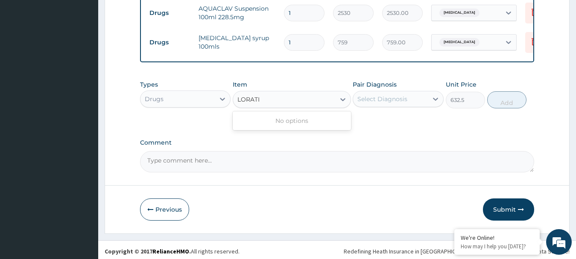
type input "LORAT"
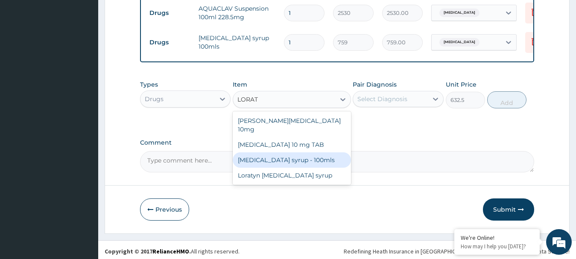
click at [269, 152] on div "[MEDICAL_DATA] syrup - 100mls" at bounding box center [292, 159] width 118 height 15
type input "1265"
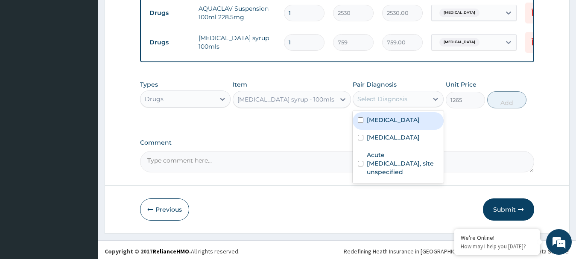
click at [375, 99] on div "Select Diagnosis" at bounding box center [382, 99] width 50 height 9
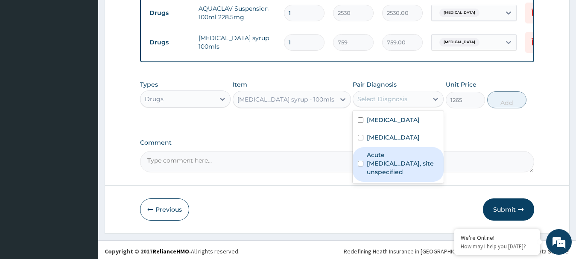
click at [361, 161] on input "checkbox" at bounding box center [361, 164] width 6 height 6
checkbox input "true"
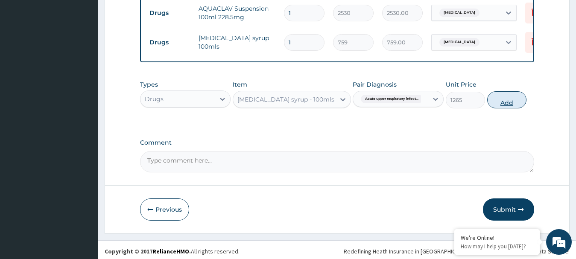
click at [506, 98] on button "Add" at bounding box center [506, 99] width 39 height 17
type input "0"
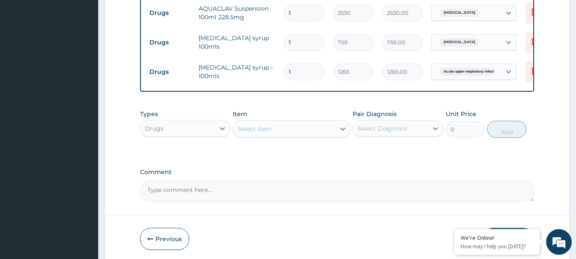
click at [265, 128] on div "Select Item" at bounding box center [254, 129] width 34 height 9
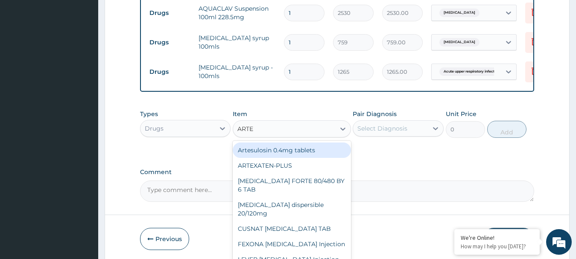
type input "ARTEM"
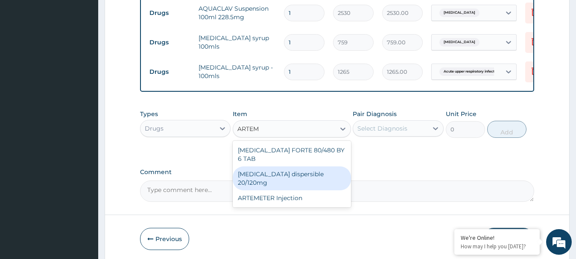
click at [257, 167] on div "[MEDICAL_DATA] dispersible 20/120mg" at bounding box center [292, 179] width 118 height 24
type input "120.175"
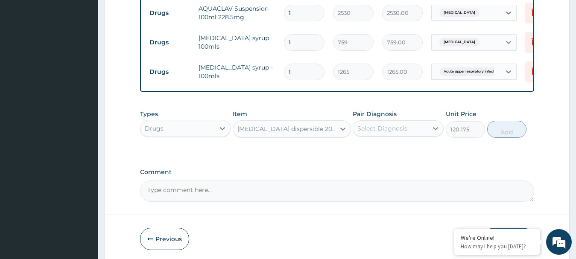
click at [385, 124] on div "Select Diagnosis" at bounding box center [382, 128] width 50 height 9
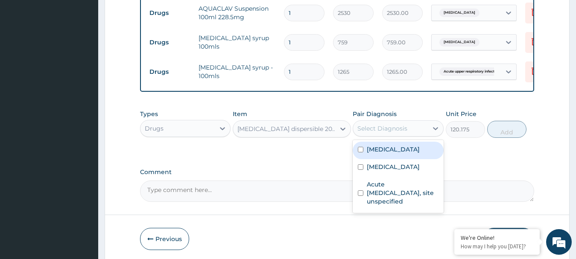
click at [360, 147] on input "checkbox" at bounding box center [361, 150] width 6 height 6
checkbox input "true"
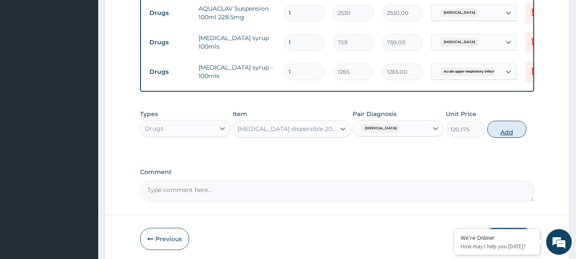
click at [508, 128] on button "Add" at bounding box center [506, 129] width 39 height 17
type input "0"
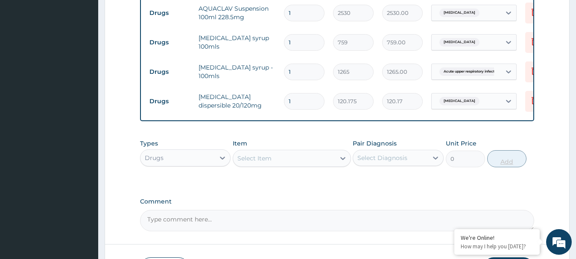
type input "12"
type input "1442.10"
type input "12"
click at [260, 160] on div "Select Item" at bounding box center [254, 158] width 34 height 9
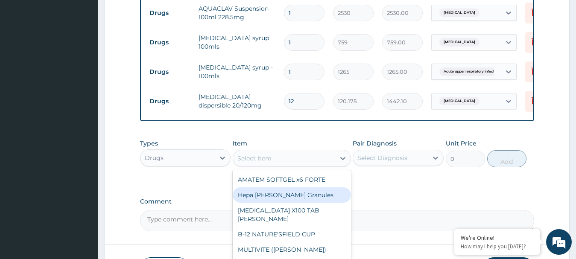
click at [458, 207] on div "Comment" at bounding box center [337, 214] width 395 height 33
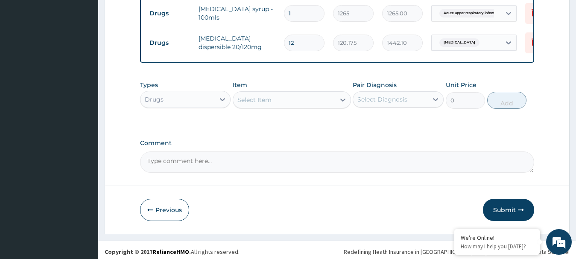
scroll to position [514, 0]
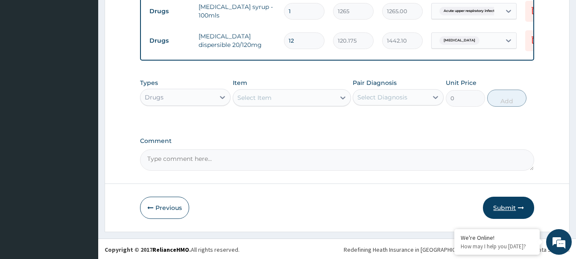
click at [502, 206] on button "Submit" at bounding box center [508, 208] width 51 height 22
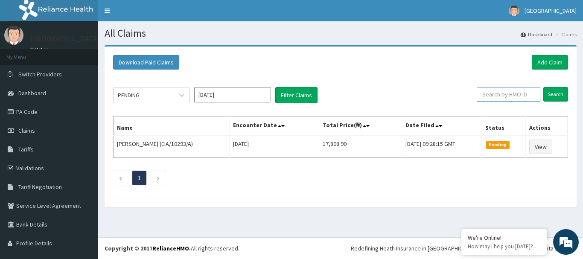
click at [497, 93] on input "text" at bounding box center [509, 94] width 64 height 15
type input "LBP/10332/C"
click at [548, 96] on input "Search" at bounding box center [556, 94] width 25 height 15
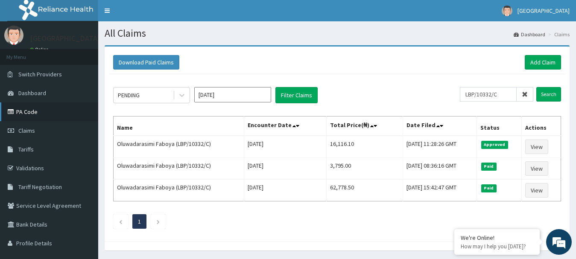
click at [34, 111] on link "PA Code" at bounding box center [49, 111] width 98 height 19
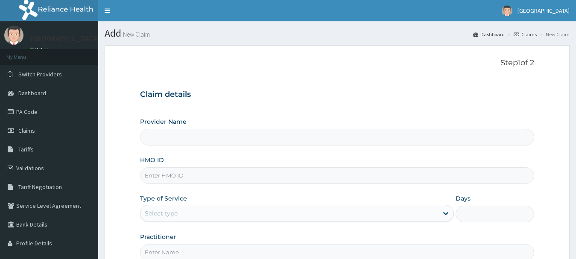
type input "[GEOGRAPHIC_DATA] And Maternity"
click at [284, 90] on div "Claim details Provider Name Safeway Hospital And Maternity HMO ID Type of Servi…" at bounding box center [337, 171] width 395 height 179
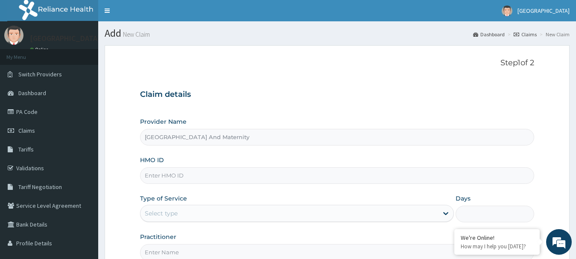
click at [162, 175] on input "HMO ID" at bounding box center [337, 175] width 395 height 17
type input "KGP/10421/A"
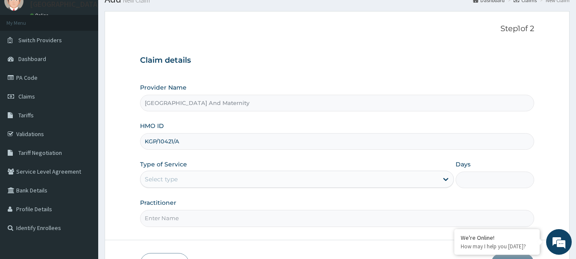
scroll to position [37, 0]
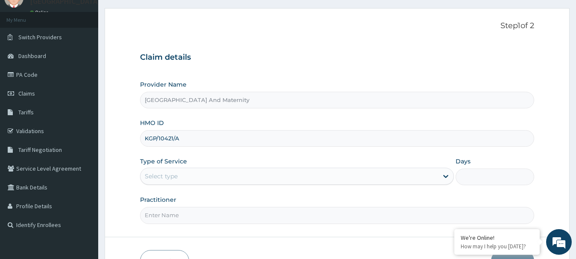
click at [203, 182] on div "Select type" at bounding box center [289, 176] width 298 height 14
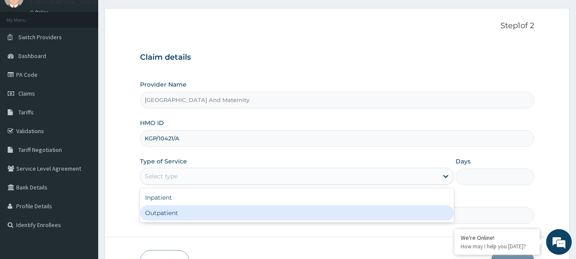
click at [160, 211] on div "Outpatient" at bounding box center [297, 212] width 314 height 15
type input "1"
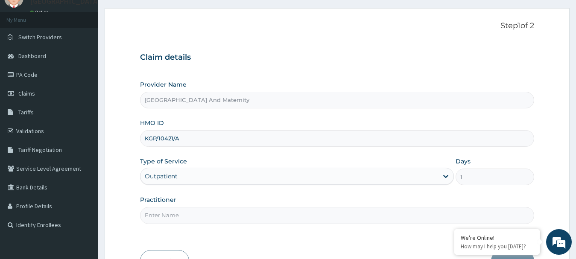
click at [168, 214] on input "Practitioner" at bounding box center [337, 215] width 395 height 17
type input "[PERSON_NAME]"
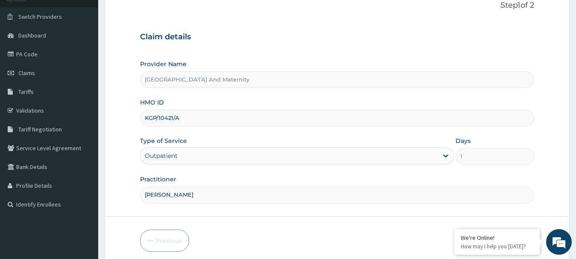
scroll to position [56, 0]
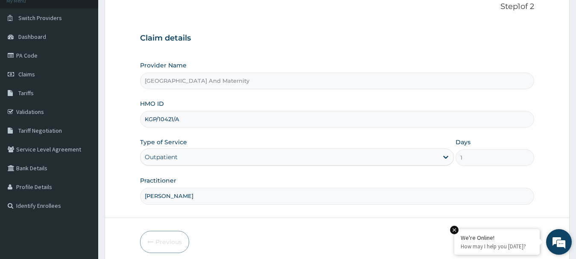
click at [457, 231] on em at bounding box center [454, 230] width 9 height 9
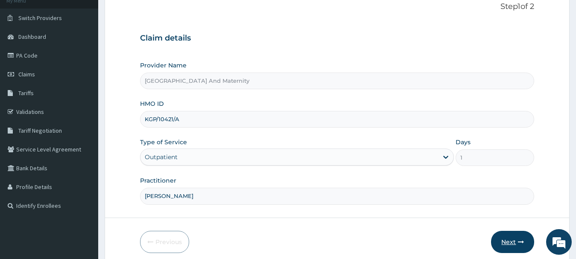
click at [506, 242] on button "Next" at bounding box center [512, 242] width 43 height 22
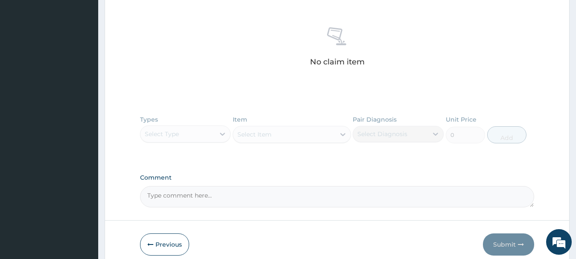
scroll to position [347, 0]
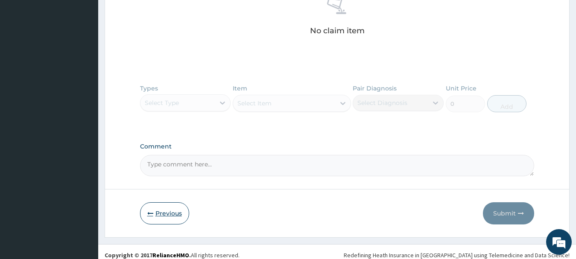
click at [165, 216] on button "Previous" at bounding box center [164, 213] width 49 height 22
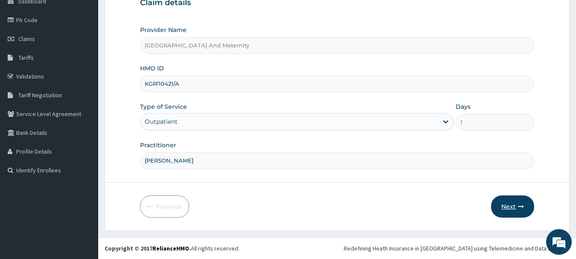
click at [509, 207] on button "Next" at bounding box center [512, 207] width 43 height 22
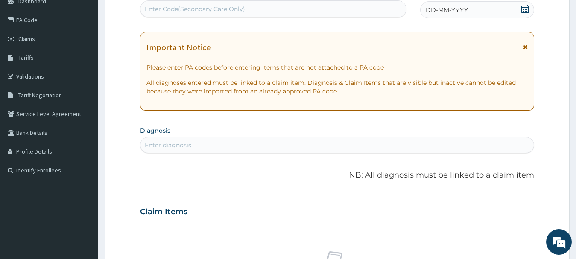
click at [279, 11] on div "Enter Code(Secondary Care Only)" at bounding box center [273, 9] width 266 height 14
paste input "PA/1D3DDE"
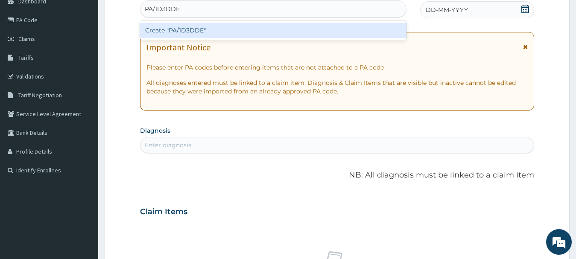
type input "PA/1D3DDE"
click at [268, 34] on div "Create "PA/1D3DDE"" at bounding box center [273, 30] width 266 height 15
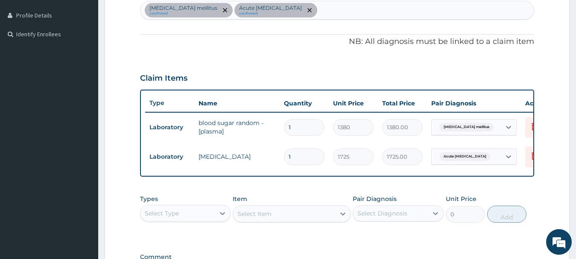
scroll to position [225, 0]
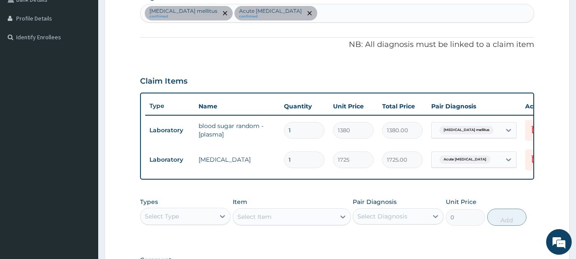
click at [332, 12] on div "Diabetes mellitus confirmed Acute urinary tract infection confirmed" at bounding box center [337, 13] width 394 height 18
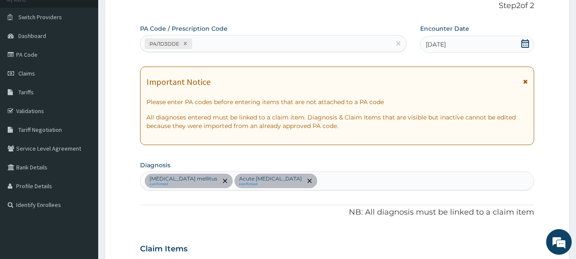
scroll to position [54, 0]
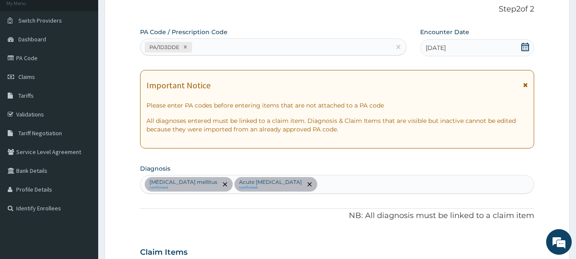
click at [266, 39] on div "PA/1D3DDE" at bounding box center [273, 46] width 266 height 17
paste input "PA/9CFBB3"
type input "PA/9CFBB3"
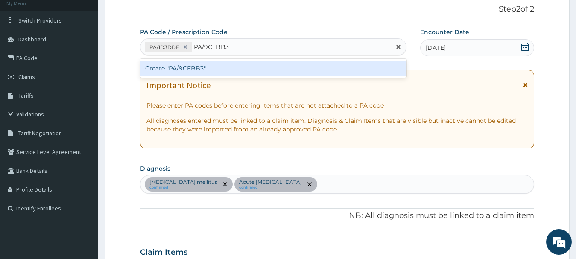
click at [212, 71] on div "Create "PA/9CFBB3"" at bounding box center [273, 68] width 266 height 15
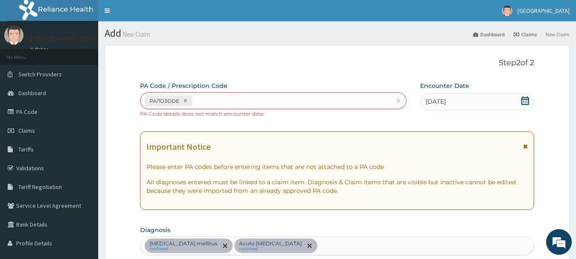
scroll to position [171, 0]
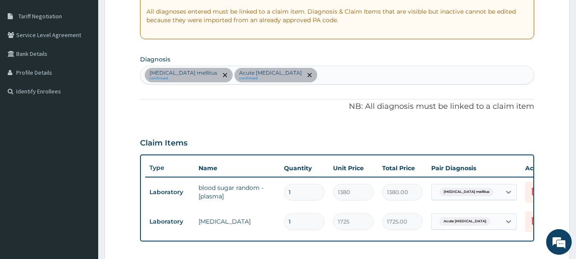
click at [348, 76] on div "Diabetes mellitus confirmed Acute urinary tract infection confirmed" at bounding box center [337, 75] width 394 height 18
type input "[MEDICAL_DATA]"
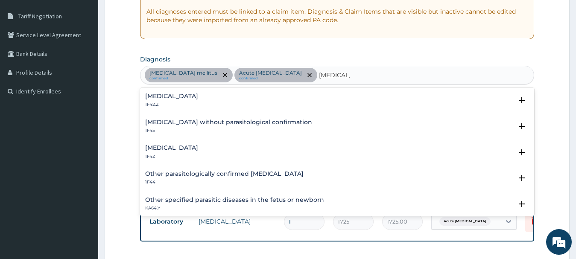
click at [192, 148] on h4 "[MEDICAL_DATA]" at bounding box center [171, 148] width 53 height 6
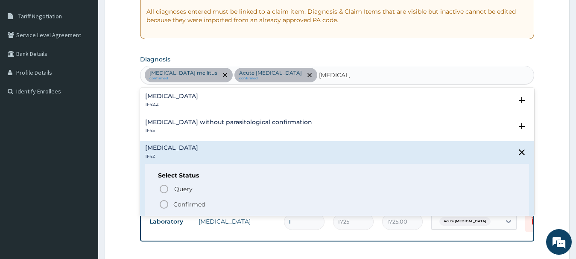
click at [166, 207] on icon "status option filled" at bounding box center [164, 204] width 10 height 10
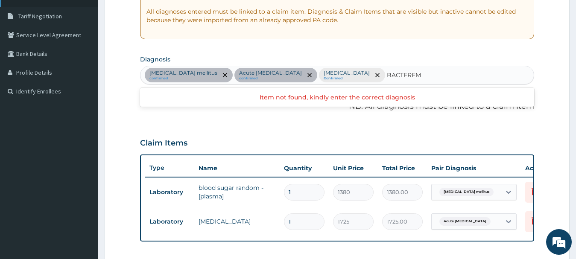
type input "BACTEREM"
type input "[MEDICAL_DATA]"
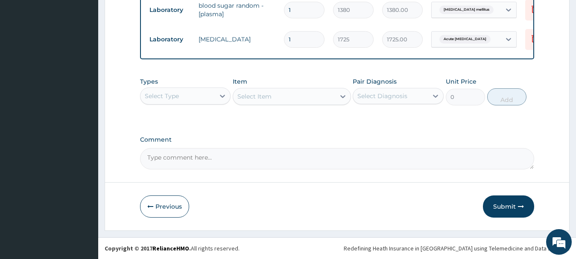
scroll to position [360, 0]
click at [162, 208] on button "Previous" at bounding box center [164, 207] width 49 height 22
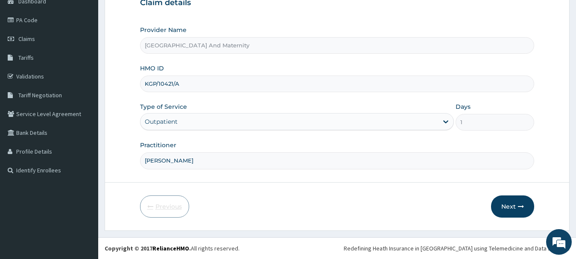
scroll to position [92, 0]
click at [179, 126] on div "Outpatient" at bounding box center [289, 122] width 298 height 14
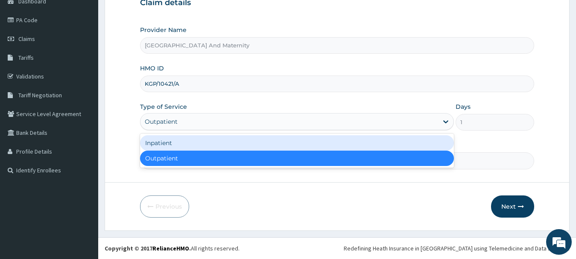
click at [160, 143] on div "Inpatient" at bounding box center [297, 142] width 314 height 15
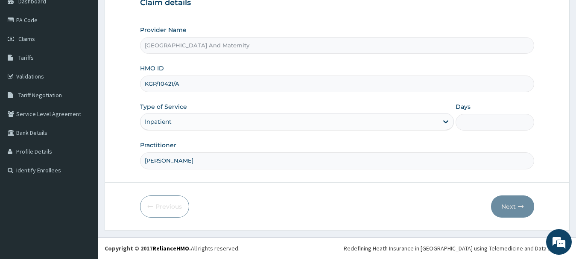
click at [473, 123] on input "Days" at bounding box center [495, 122] width 79 height 17
type input "2"
click at [553, 132] on form "Step 1 of 2 Claim details Provider Name Safeway Hospital And Maternity HMO ID K…" at bounding box center [337, 91] width 465 height 277
click at [506, 209] on button "Next" at bounding box center [512, 207] width 43 height 22
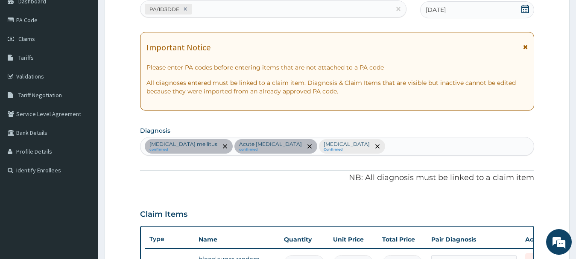
click at [392, 146] on div "Diabetes mellitus confirmed Acute urinary tract infection confirmed Malaria, un…" at bounding box center [337, 146] width 394 height 18
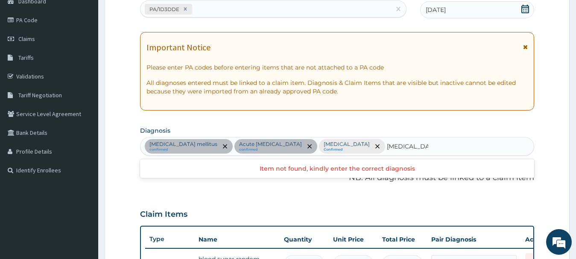
click at [392, 142] on input "[MEDICAL_DATA]" at bounding box center [407, 146] width 41 height 9
type input "[MEDICAL_DATA]"
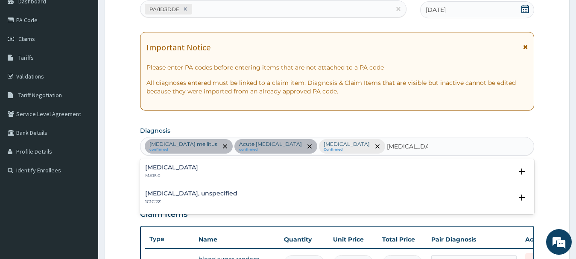
click at [207, 174] on div "[MEDICAL_DATA] MA15.0" at bounding box center [337, 171] width 384 height 15
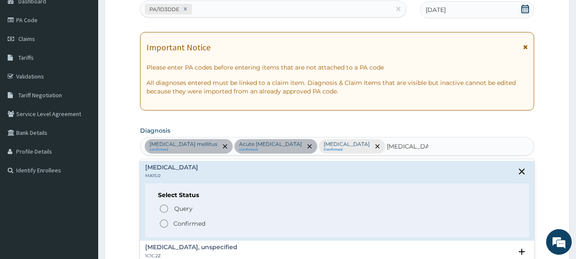
click at [162, 223] on icon "status option filled" at bounding box center [164, 224] width 10 height 10
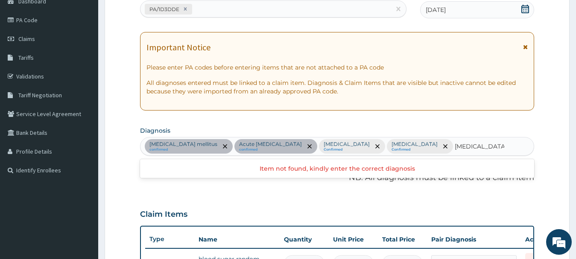
type input "HYPERTENSION"
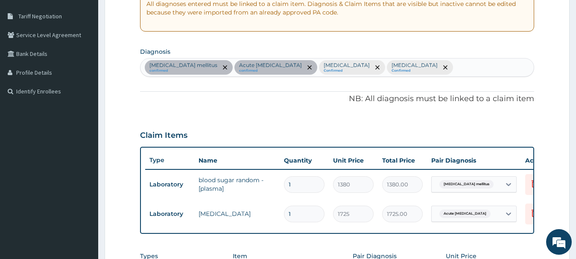
scroll to position [0, 0]
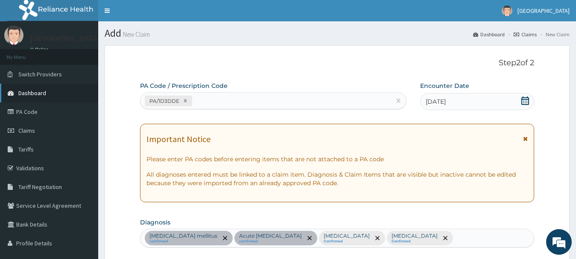
click at [47, 94] on link "Dashboard" at bounding box center [49, 93] width 98 height 19
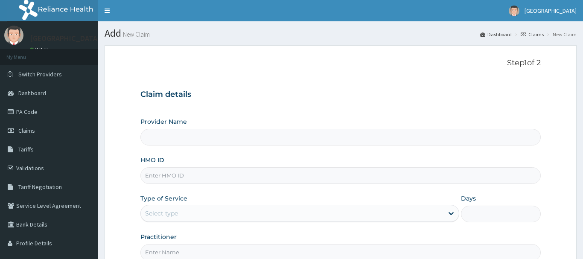
click at [244, 101] on div "Claim details Provider Name HMO ID Type of Service Select type Days Practitioner" at bounding box center [340, 171] width 400 height 179
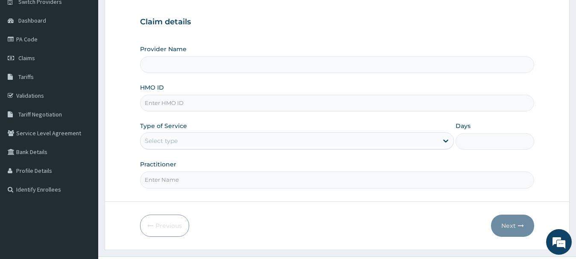
scroll to position [92, 0]
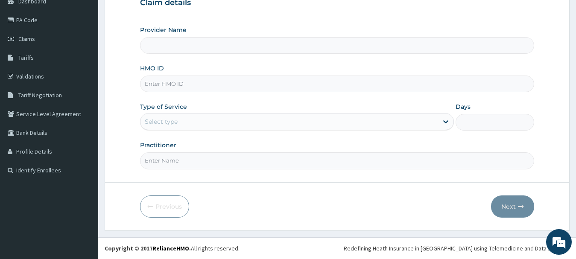
type input "[GEOGRAPHIC_DATA] And Maternity"
click at [155, 81] on input "HMO ID" at bounding box center [337, 84] width 395 height 17
type input "ZEI/10188/A"
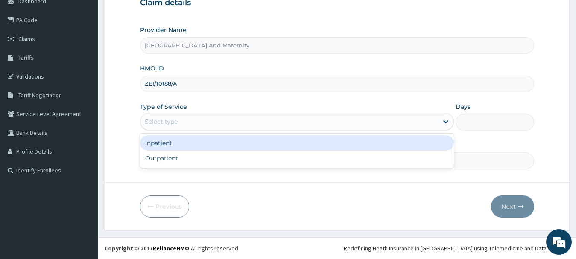
click at [155, 124] on div "Select type" at bounding box center [161, 121] width 33 height 9
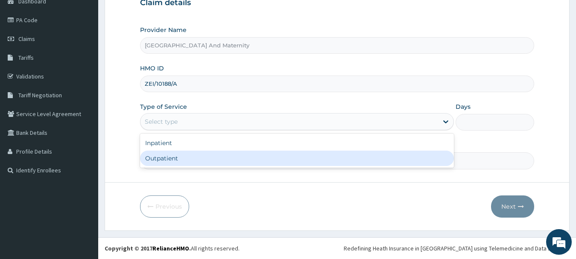
click at [152, 159] on div "Outpatient" at bounding box center [297, 158] width 314 height 15
type input "1"
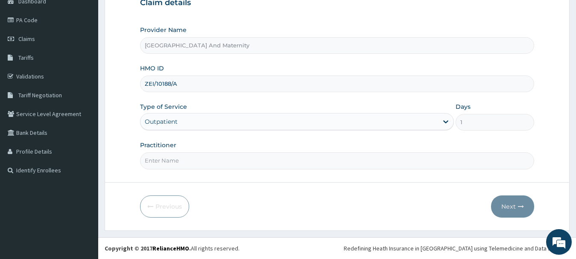
click at [158, 160] on input "Practitioner" at bounding box center [337, 160] width 395 height 17
type input "d"
type input "[PERSON_NAME]"
click at [507, 207] on button "Next" at bounding box center [512, 207] width 43 height 22
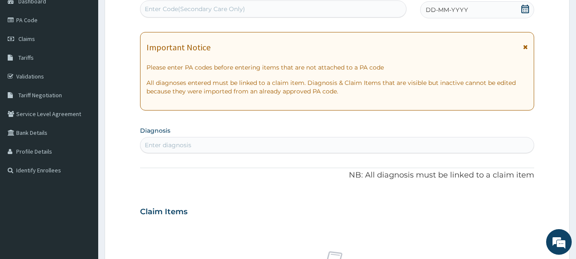
click at [524, 12] on icon at bounding box center [525, 9] width 9 height 9
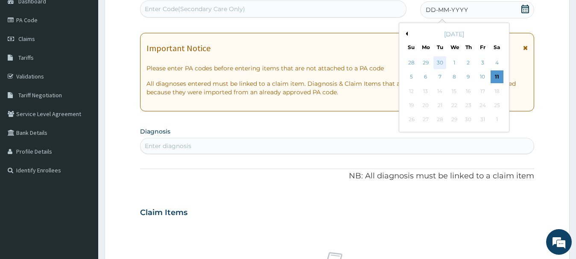
click at [441, 60] on div "30" at bounding box center [439, 62] width 13 height 13
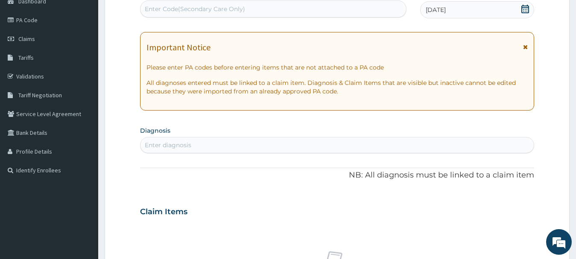
click at [547, 105] on form "Step 2 of 2 PA Code / Prescription Code Enter Code(Secondary Care Only) Encount…" at bounding box center [337, 223] width 465 height 540
click at [258, 149] on div "Enter diagnosis" at bounding box center [337, 145] width 394 height 14
type input "B"
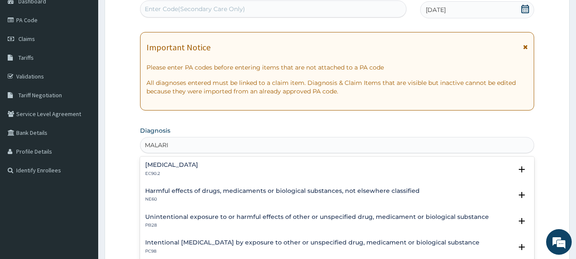
type input "[MEDICAL_DATA]"
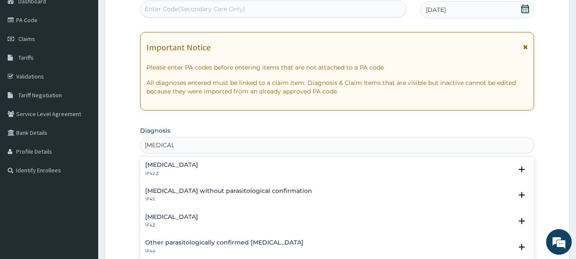
click at [157, 219] on h4 "[MEDICAL_DATA]" at bounding box center [171, 217] width 53 height 6
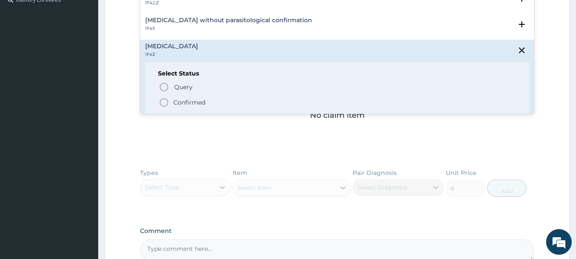
click at [169, 104] on span "Confirmed" at bounding box center [338, 102] width 358 height 10
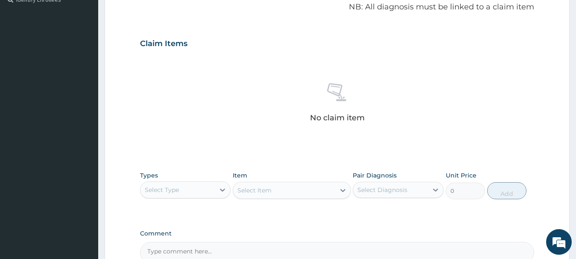
scroll to position [92, 0]
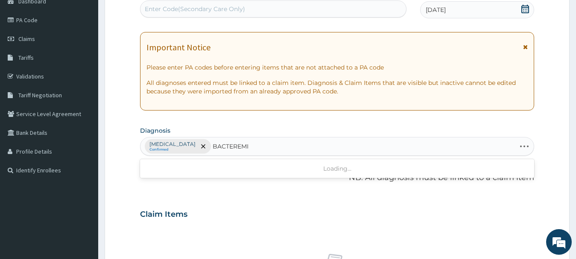
type input "[MEDICAL_DATA]"
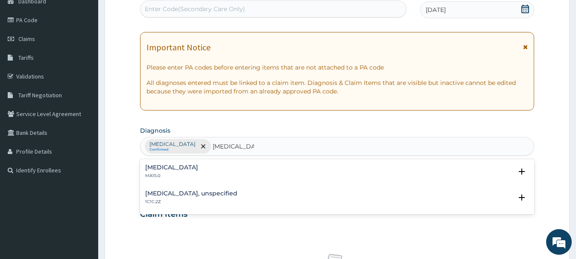
click at [163, 172] on div "[MEDICAL_DATA] MA15.0" at bounding box center [171, 171] width 53 height 15
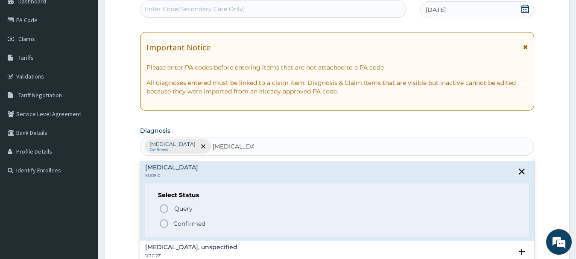
click at [164, 221] on icon "status option filled" at bounding box center [164, 224] width 10 height 10
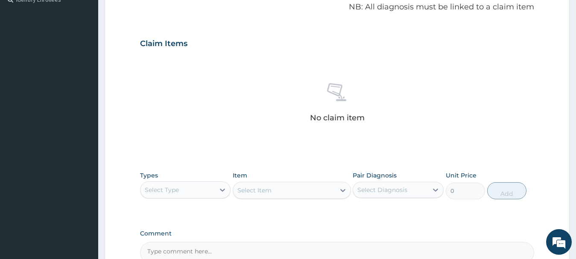
scroll to position [357, 0]
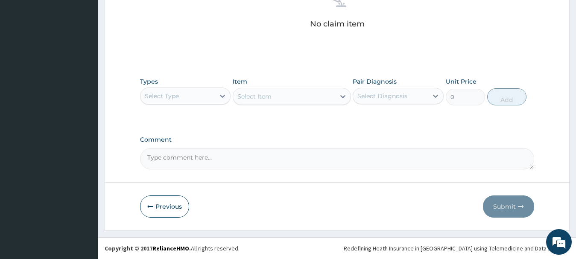
click at [192, 102] on div "Select Type" at bounding box center [177, 96] width 75 height 14
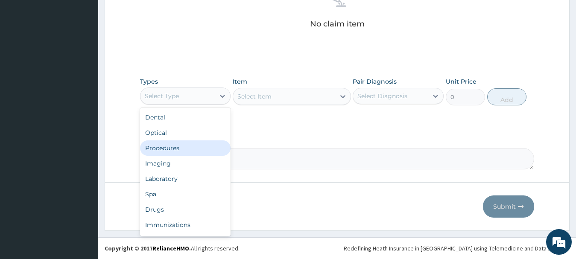
click at [176, 150] on div "Procedures" at bounding box center [185, 147] width 91 height 15
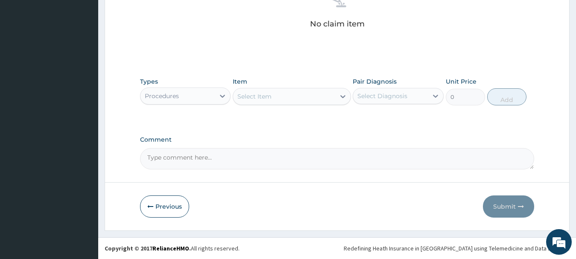
click at [257, 98] on div "Select Item" at bounding box center [254, 96] width 34 height 9
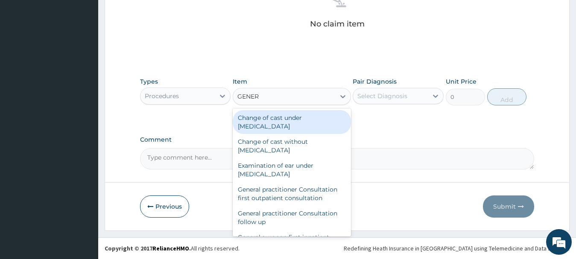
type input "GENERA"
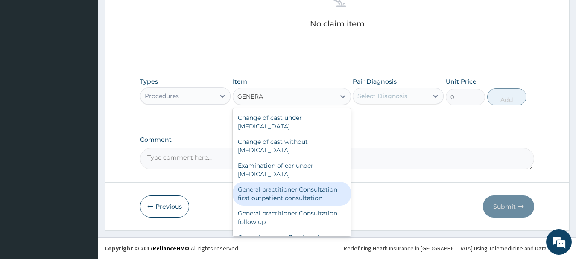
click at [293, 195] on div "General practitioner Consultation first outpatient consultation" at bounding box center [292, 194] width 118 height 24
type input "3795"
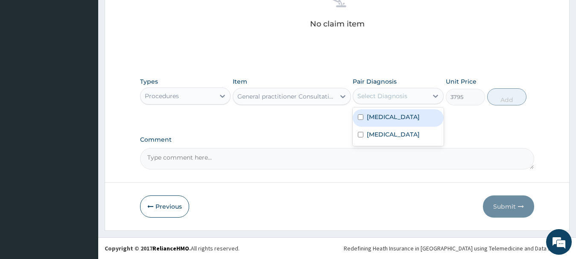
click at [384, 98] on div "Select Diagnosis" at bounding box center [382, 96] width 50 height 9
click at [359, 117] on input "checkbox" at bounding box center [361, 117] width 6 height 6
checkbox input "true"
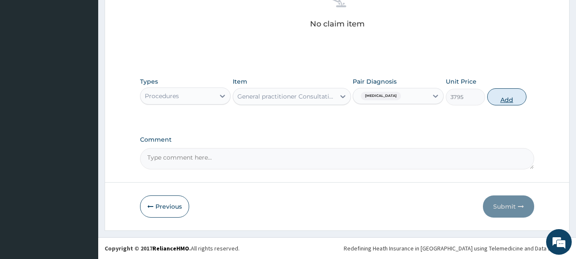
click at [508, 97] on button "Add" at bounding box center [506, 96] width 39 height 17
type input "0"
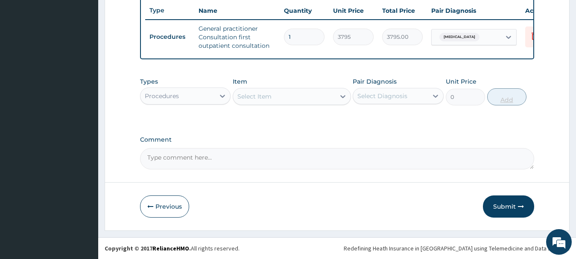
scroll to position [328, 0]
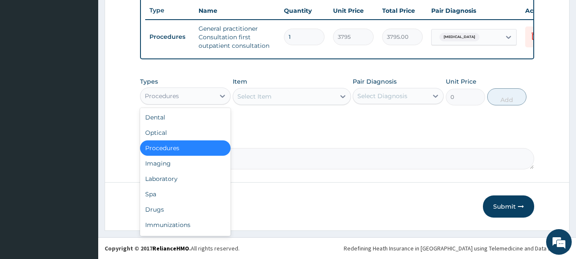
click at [202, 96] on div "Procedures" at bounding box center [177, 96] width 75 height 14
click at [160, 181] on div "Laboratory" at bounding box center [185, 178] width 91 height 15
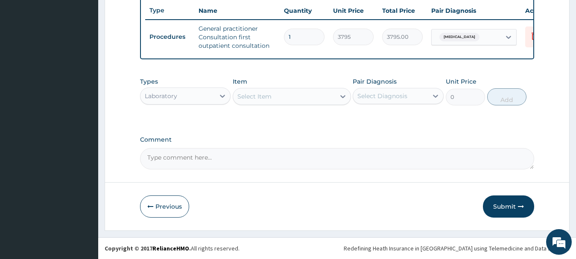
click at [269, 97] on div "Select Item" at bounding box center [254, 96] width 34 height 9
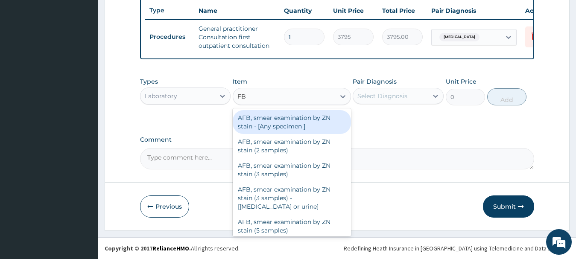
type input "FBC"
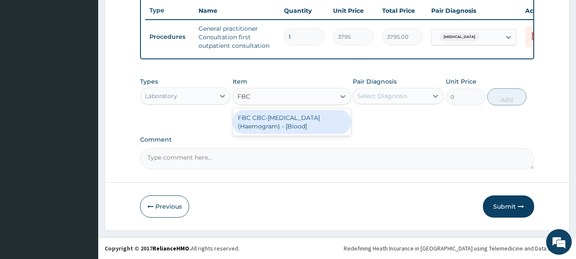
click at [272, 126] on div "FBC CBC-[MEDICAL_DATA] (Haemogram) - [Blood]" at bounding box center [292, 122] width 118 height 24
type input "4600"
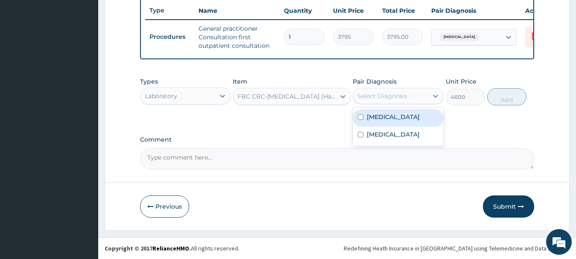
click at [391, 95] on div "Select Diagnosis" at bounding box center [382, 96] width 50 height 9
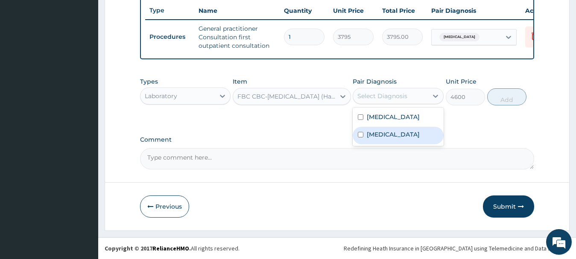
click at [360, 133] on input "checkbox" at bounding box center [361, 135] width 6 height 6
checkbox input "true"
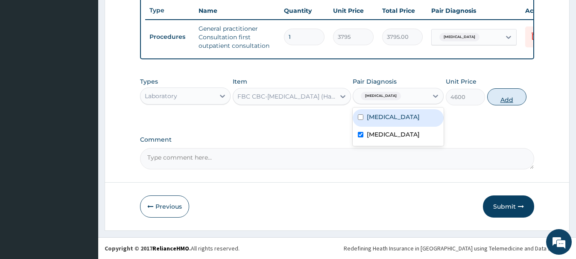
click at [508, 98] on button "Add" at bounding box center [506, 96] width 39 height 17
type input "0"
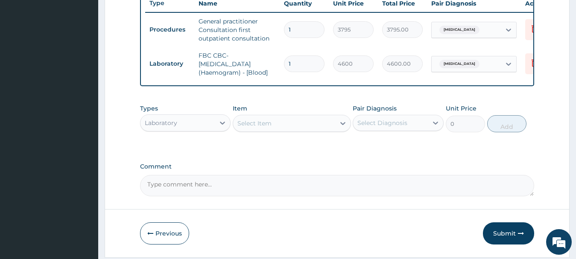
click at [269, 128] on div "Select Item" at bounding box center [254, 123] width 34 height 9
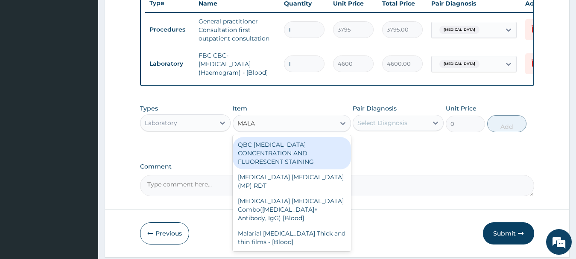
type input "MALAR"
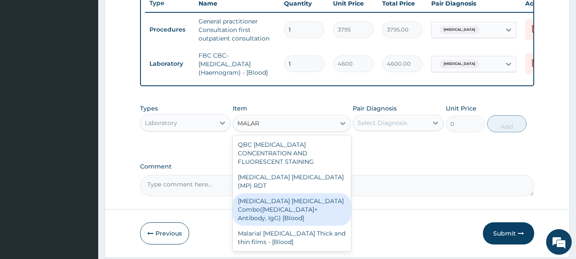
click at [259, 198] on div "[MEDICAL_DATA] [MEDICAL_DATA] Combo([MEDICAL_DATA]+ Antibody, IgG) [Blood]" at bounding box center [292, 209] width 118 height 32
type input "1725"
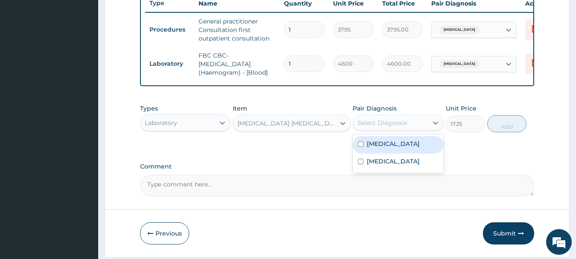
click at [389, 127] on div "Select Diagnosis" at bounding box center [382, 123] width 50 height 9
click at [360, 147] on input "checkbox" at bounding box center [361, 144] width 6 height 6
checkbox input "true"
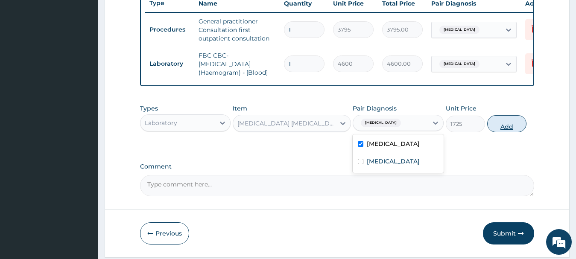
click at [512, 131] on button "Add" at bounding box center [506, 123] width 39 height 17
type input "0"
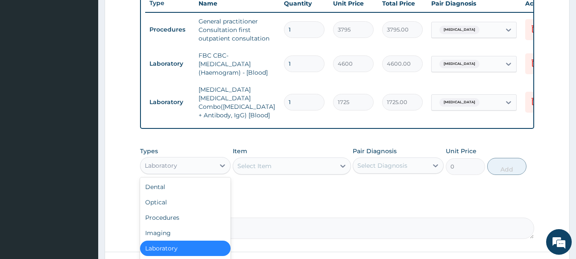
click at [181, 162] on div "Laboratory" at bounding box center [177, 166] width 75 height 14
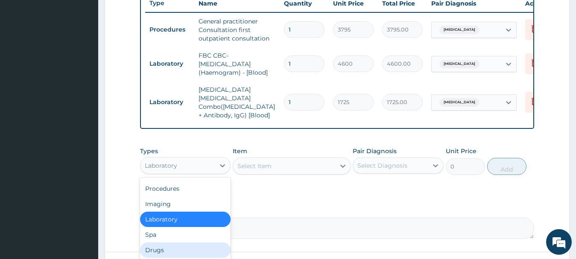
click at [161, 251] on div "Drugs" at bounding box center [185, 250] width 91 height 15
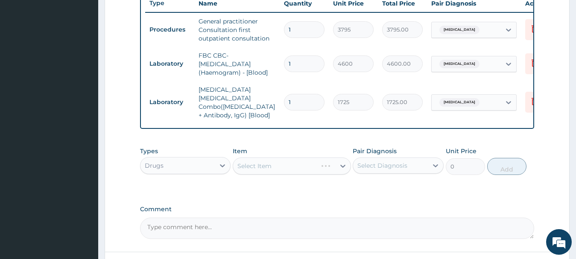
click at [256, 164] on div "Select Item" at bounding box center [292, 166] width 118 height 17
click at [256, 164] on div "Select Item" at bounding box center [254, 166] width 34 height 9
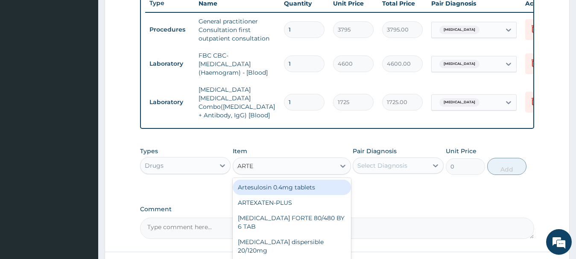
type input "ARTEM"
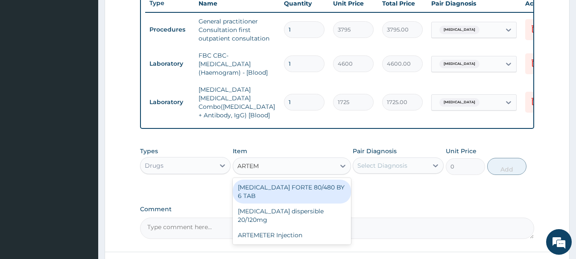
click at [272, 186] on div "COARTEM FORTE 80/480 BY 6 TAB" at bounding box center [292, 192] width 118 height 24
type input "480.7"
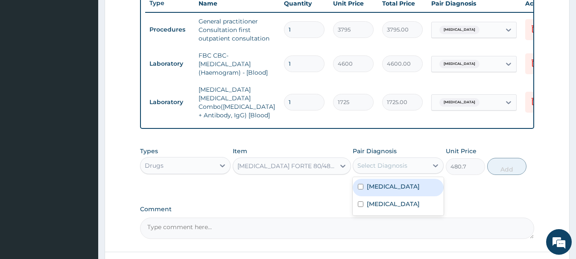
click at [368, 167] on div "Select Diagnosis" at bounding box center [382, 165] width 50 height 9
click at [362, 186] on input "checkbox" at bounding box center [361, 187] width 6 height 6
checkbox input "true"
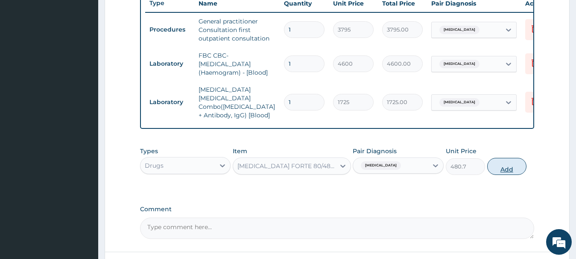
click at [508, 168] on button "Add" at bounding box center [506, 166] width 39 height 17
type input "0"
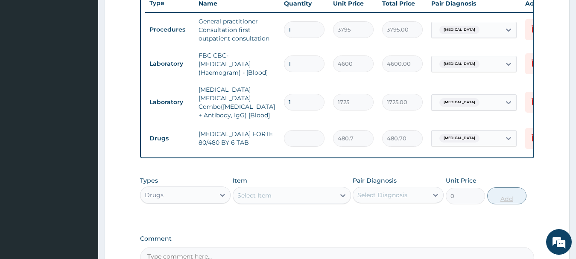
type input "0.00"
type input "6"
type input "2884.20"
type input "6"
click at [327, 196] on div "Select Item" at bounding box center [284, 196] width 102 height 14
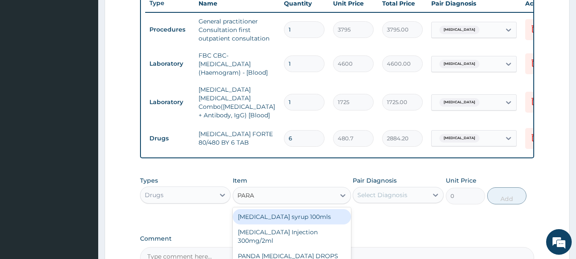
type input "PARAC"
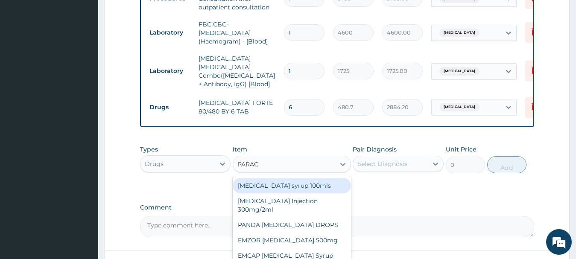
scroll to position [374, 0]
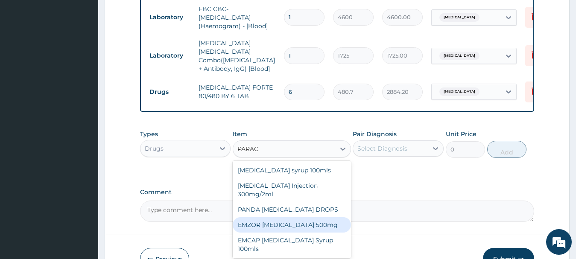
click at [283, 225] on div "EMZOR PARACETAMOL 500mg" at bounding box center [292, 224] width 118 height 15
type input "25.3"
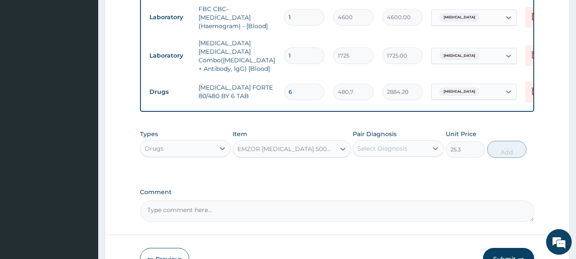
click at [372, 149] on div "Select Diagnosis" at bounding box center [382, 148] width 50 height 9
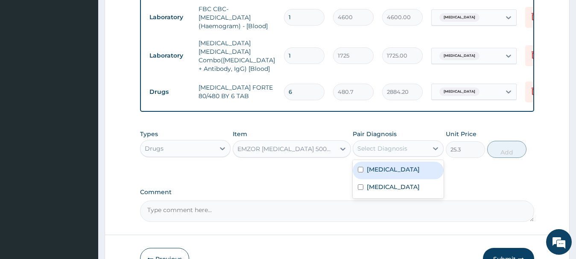
click at [361, 169] on input "checkbox" at bounding box center [361, 170] width 6 height 6
checkbox input "true"
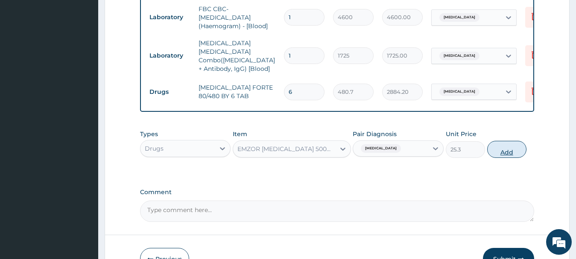
click at [507, 150] on button "Add" at bounding box center [506, 149] width 39 height 17
type input "0"
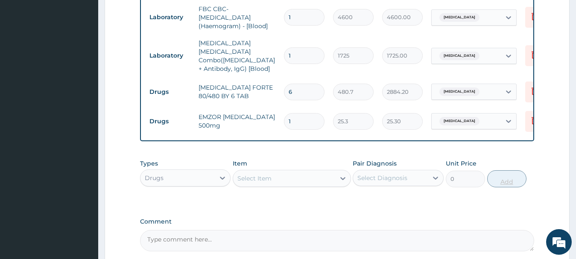
type input "18"
type input "455.40"
type input "18"
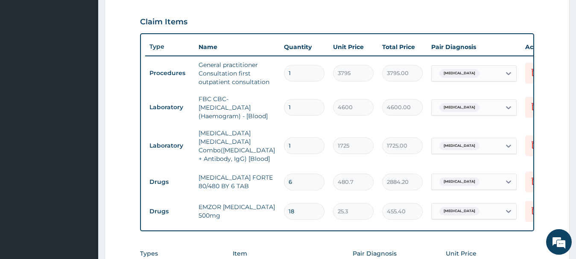
scroll to position [455, 0]
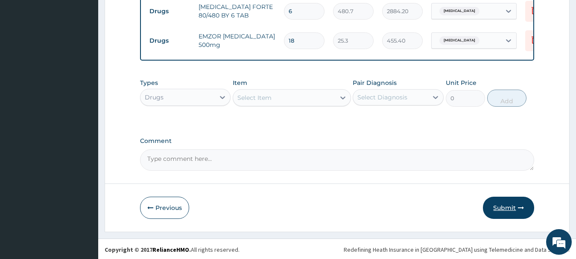
click at [502, 207] on button "Submit" at bounding box center [508, 208] width 51 height 22
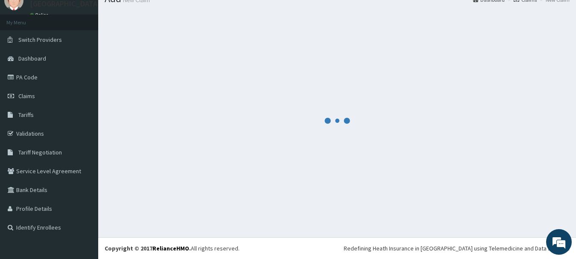
scroll to position [35, 0]
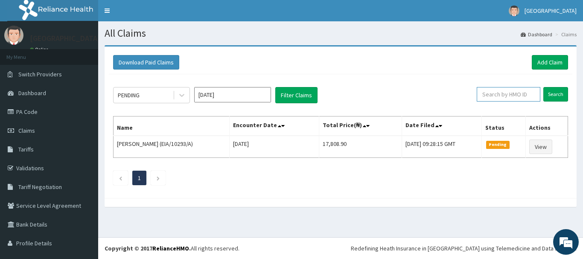
click at [491, 96] on input "text" at bounding box center [509, 94] width 64 height 15
click at [496, 93] on input "ZEI/10188A" at bounding box center [495, 94] width 57 height 15
type input "ZEI/10188/A"
click at [550, 96] on input "Search" at bounding box center [556, 94] width 25 height 15
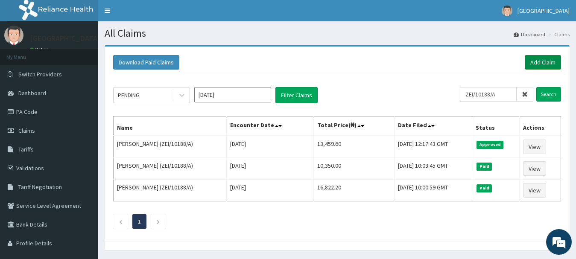
click at [540, 58] on link "Add Claim" at bounding box center [543, 62] width 36 height 15
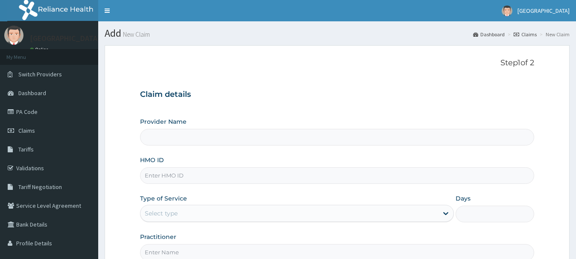
type input "[GEOGRAPHIC_DATA] And Maternity"
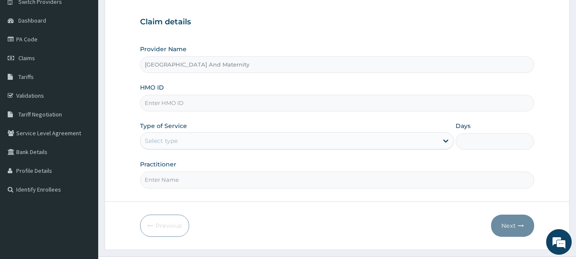
scroll to position [92, 0]
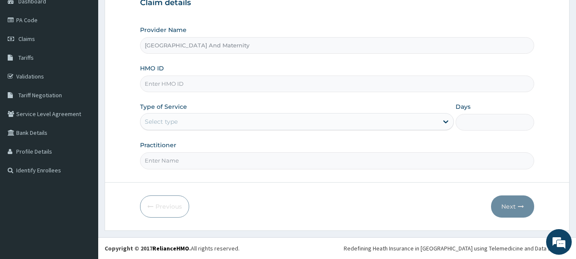
click at [216, 80] on input "HMO ID" at bounding box center [337, 84] width 395 height 17
type input "SSY/10018/D"
click at [179, 123] on div "Select type" at bounding box center [289, 122] width 298 height 14
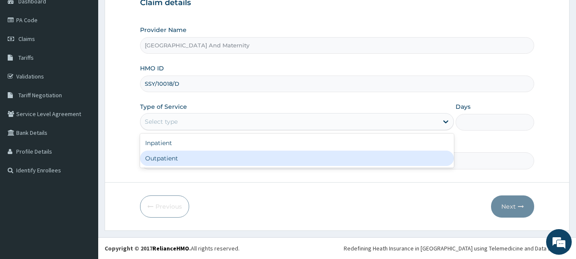
click at [159, 156] on div "Outpatient" at bounding box center [297, 158] width 314 height 15
type input "1"
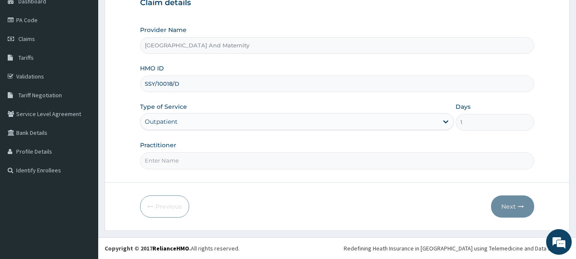
click at [153, 162] on input "Practitioner" at bounding box center [337, 160] width 395 height 17
type input "DR NWODO"
click at [509, 202] on button "Next" at bounding box center [512, 207] width 43 height 22
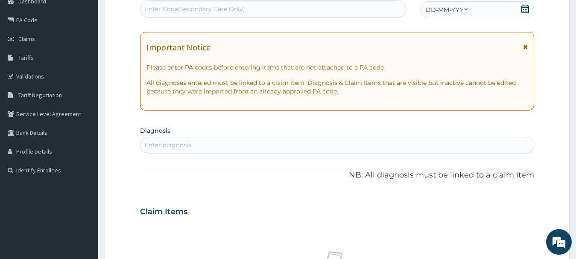
click at [522, 8] on icon at bounding box center [525, 9] width 8 height 9
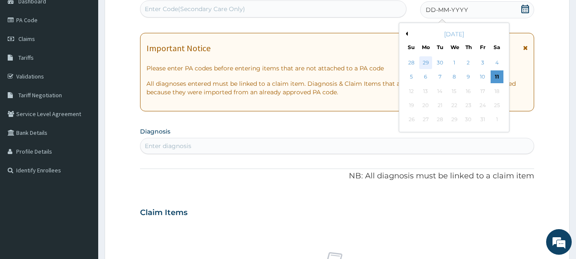
click at [425, 60] on div "29" at bounding box center [425, 62] width 13 height 13
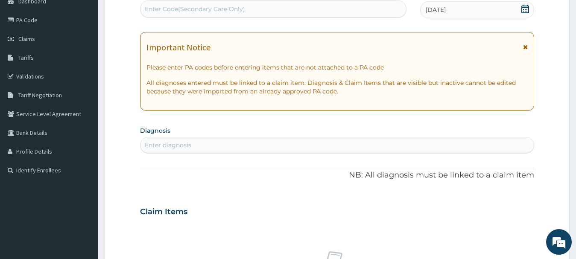
click at [251, 149] on div "Enter diagnosis" at bounding box center [337, 145] width 394 height 14
type input "MALARIA"
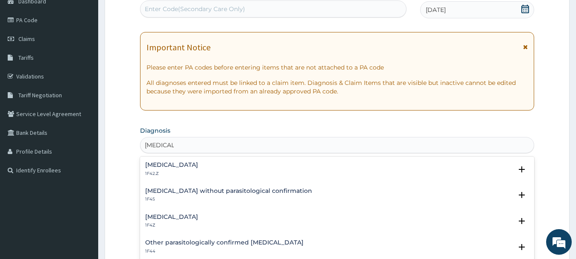
click at [169, 216] on h4 "[MEDICAL_DATA]" at bounding box center [171, 217] width 53 height 6
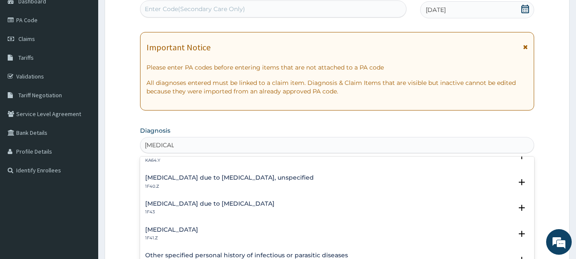
click at [184, 164] on p "KA64.Y" at bounding box center [234, 161] width 179 height 6
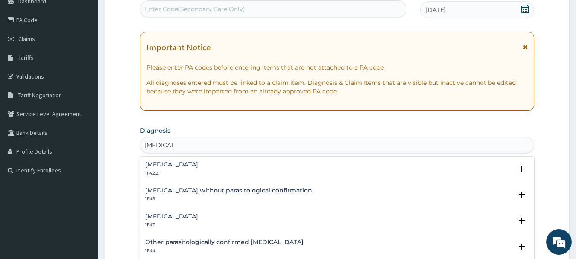
scroll to position [0, 0]
click at [181, 217] on h4 "Malaria, unspecified" at bounding box center [171, 217] width 53 height 6
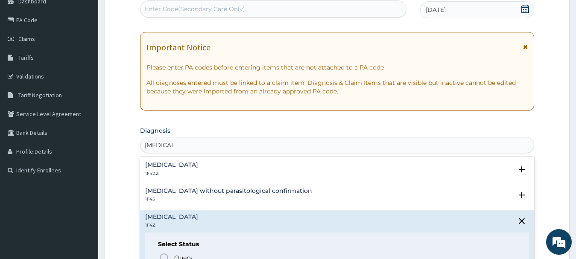
scroll to position [263, 0]
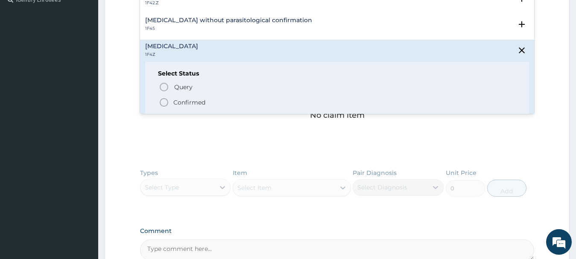
click at [165, 103] on icon "status option filled" at bounding box center [164, 102] width 10 height 10
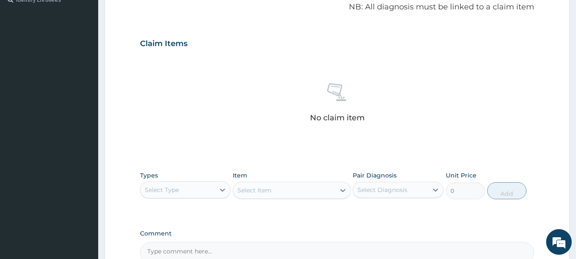
click at [196, 103] on div "No claim item" at bounding box center [337, 104] width 395 height 98
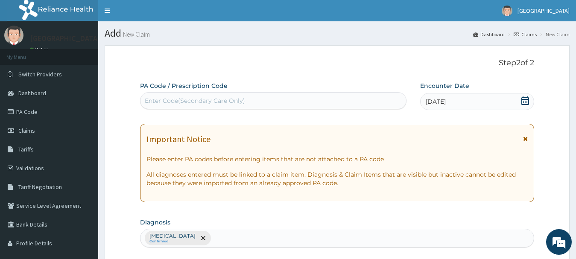
scroll to position [171, 0]
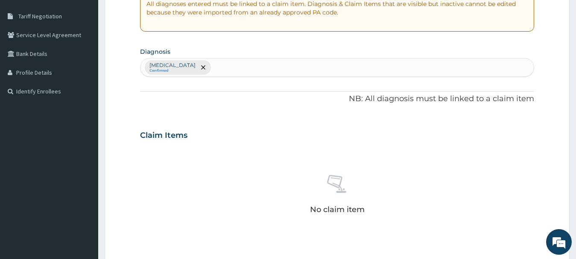
click at [251, 69] on div "Malaria, unspecified Confirmed" at bounding box center [337, 67] width 394 height 18
type input "[MEDICAL_DATA]"
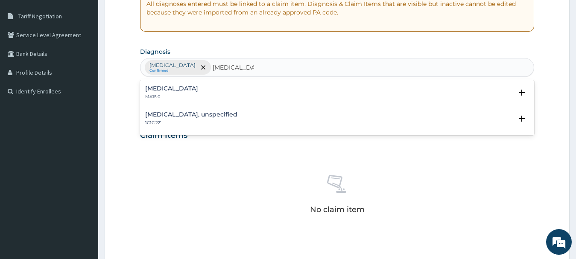
click at [179, 93] on div "Bacteraemia MA15.0" at bounding box center [171, 92] width 53 height 15
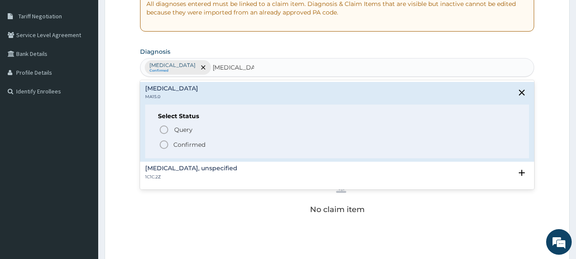
click at [161, 145] on icon "status option filled" at bounding box center [164, 145] width 10 height 10
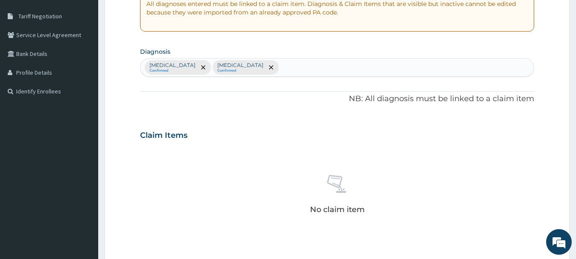
scroll to position [342, 0]
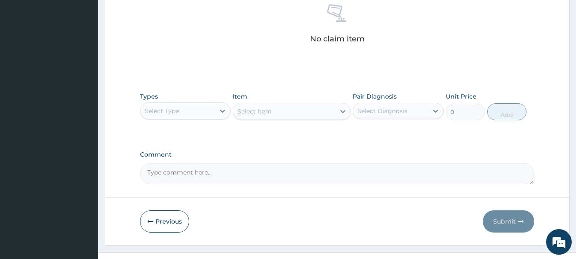
click at [161, 113] on div "Select Type" at bounding box center [162, 111] width 34 height 9
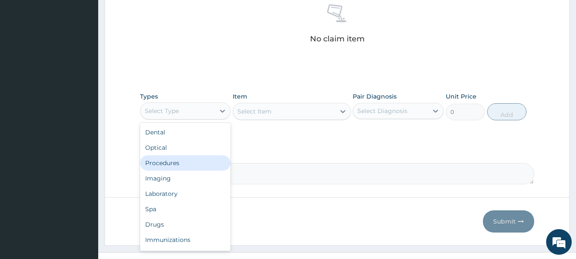
click at [159, 164] on div "Procedures" at bounding box center [185, 162] width 91 height 15
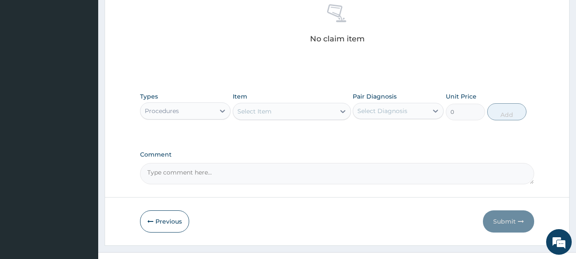
click at [284, 111] on div "Select Item" at bounding box center [284, 112] width 102 height 14
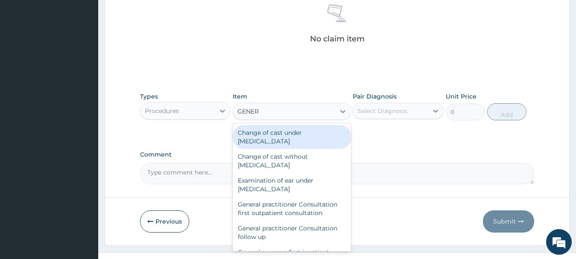
type input "GENERA"
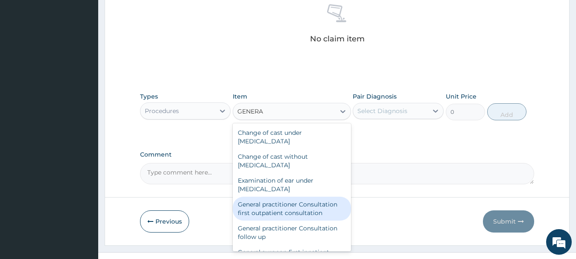
click at [274, 208] on div "General practitioner Consultation first outpatient consultation" at bounding box center [292, 209] width 118 height 24
type input "3795"
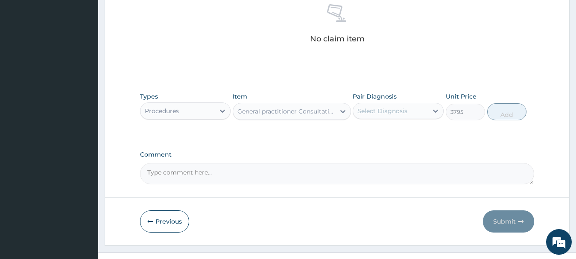
click at [378, 113] on div "Select Diagnosis" at bounding box center [382, 111] width 50 height 9
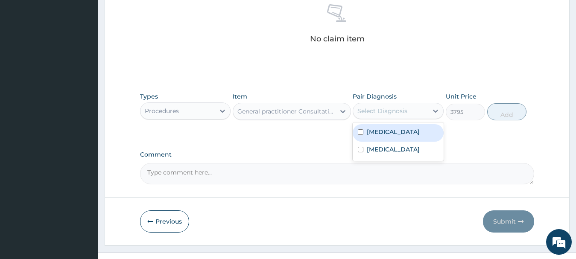
click at [359, 131] on input "checkbox" at bounding box center [361, 132] width 6 height 6
checkbox input "true"
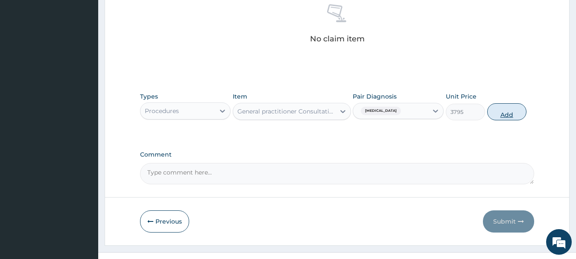
click at [501, 116] on button "Add" at bounding box center [506, 111] width 39 height 17
type input "0"
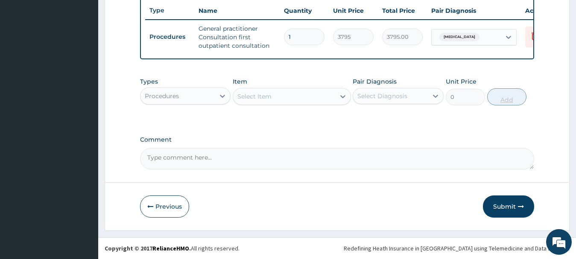
scroll to position [328, 0]
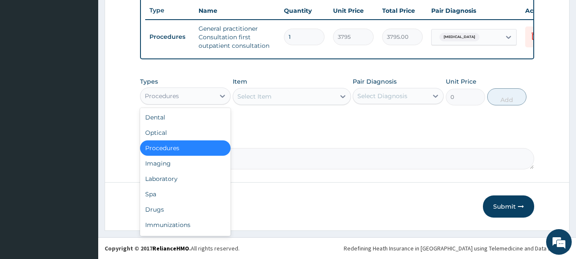
click at [195, 99] on div "Procedures" at bounding box center [177, 96] width 75 height 14
click at [163, 181] on div "Laboratory" at bounding box center [185, 178] width 91 height 15
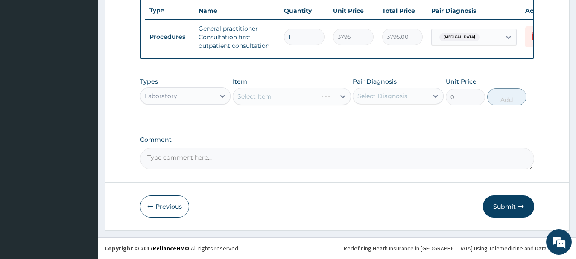
click at [263, 95] on div "Select Item" at bounding box center [292, 96] width 118 height 17
click at [287, 98] on div "Select Item" at bounding box center [284, 97] width 102 height 14
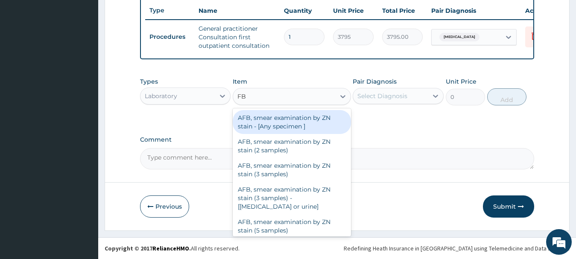
type input "FBC"
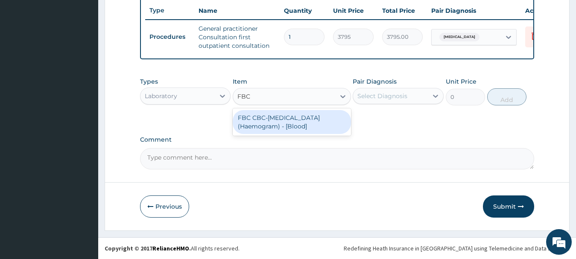
click at [266, 122] on div "FBC CBC-Complete Blood Count (Haemogram) - [Blood]" at bounding box center [292, 122] width 118 height 24
type input "4600"
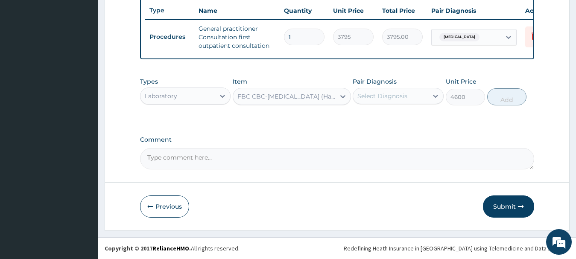
click at [371, 96] on div "Select Diagnosis" at bounding box center [382, 96] width 50 height 9
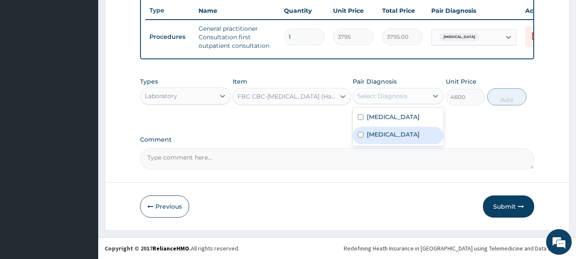
click at [359, 137] on input "checkbox" at bounding box center [361, 135] width 6 height 6
checkbox input "true"
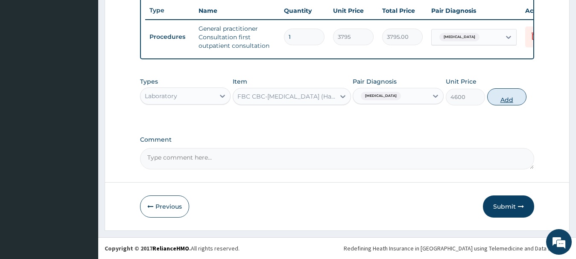
click at [504, 102] on button "Add" at bounding box center [506, 96] width 39 height 17
type input "0"
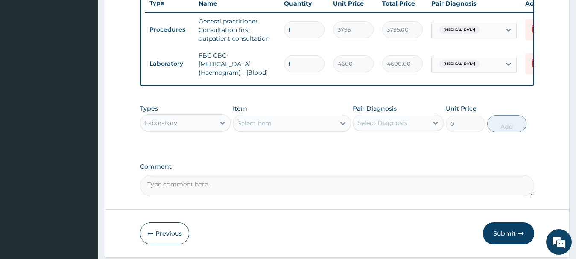
click at [276, 130] on div "Select Item" at bounding box center [284, 124] width 102 height 14
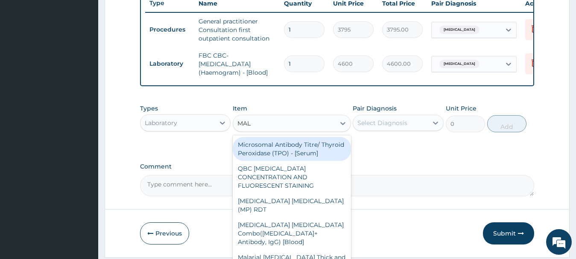
type input "MALA"
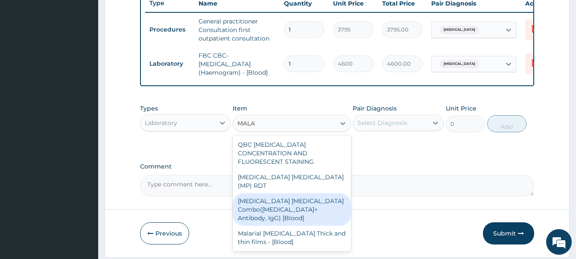
click at [286, 193] on div "Malaria Parasite Combo(Blood Film+ Antibody, IgG) [Blood]" at bounding box center [292, 209] width 118 height 32
type input "1725"
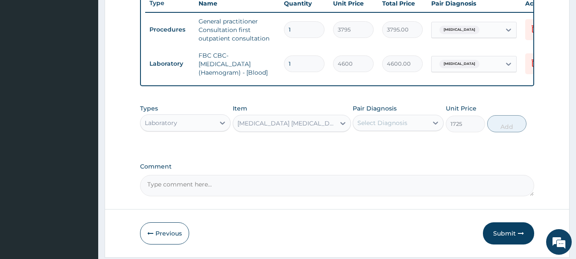
click at [377, 126] on div "Select Diagnosis" at bounding box center [382, 123] width 50 height 9
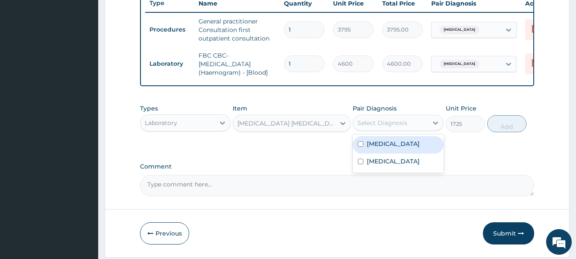
click at [359, 147] on input "checkbox" at bounding box center [361, 144] width 6 height 6
checkbox input "true"
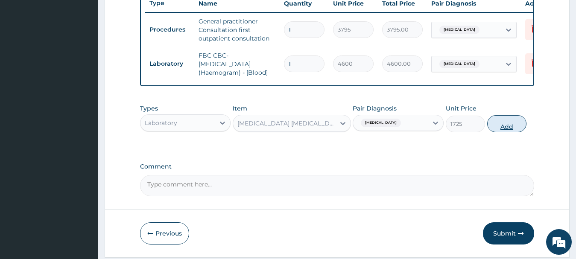
click at [513, 132] on button "Add" at bounding box center [506, 123] width 39 height 17
type input "0"
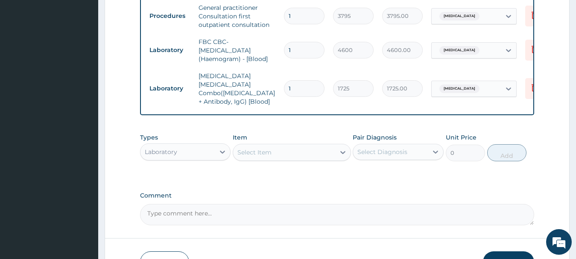
scroll to position [350, 0]
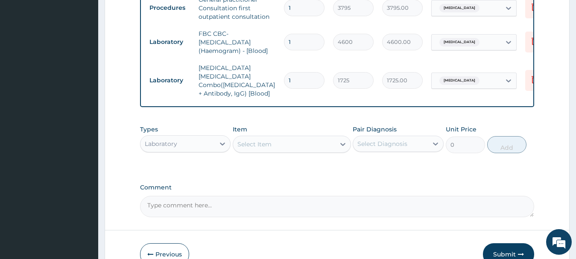
click at [261, 145] on div "Select Item" at bounding box center [254, 144] width 34 height 9
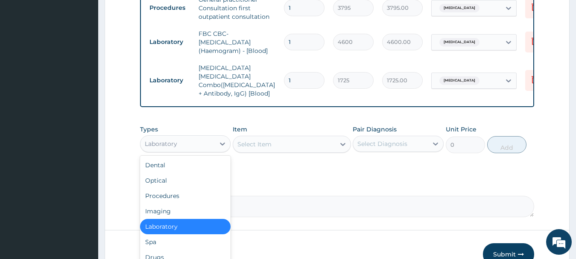
click at [186, 143] on div "Laboratory" at bounding box center [177, 144] width 75 height 14
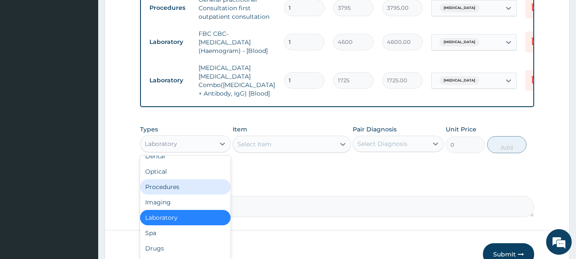
scroll to position [29, 0]
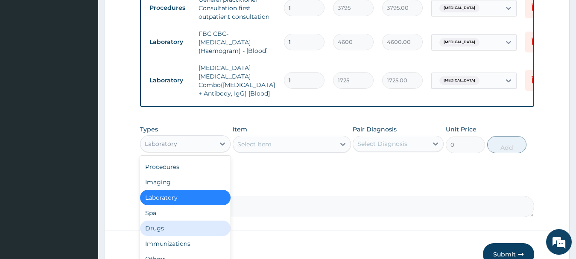
click at [144, 224] on div "Drugs" at bounding box center [185, 228] width 91 height 15
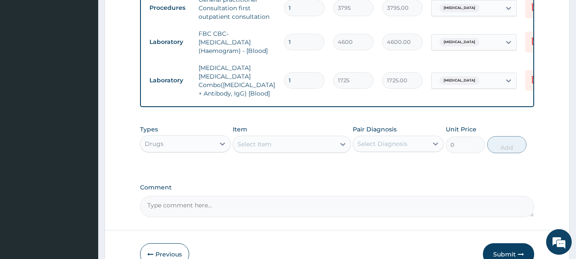
click at [262, 140] on div "Select Item" at bounding box center [254, 144] width 34 height 9
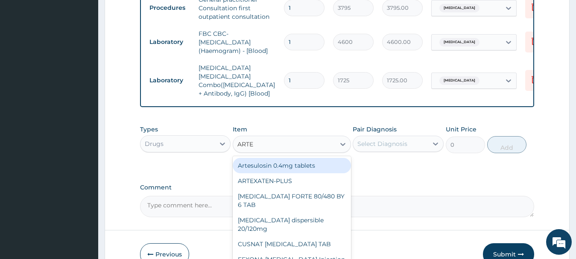
type input "ARTEM"
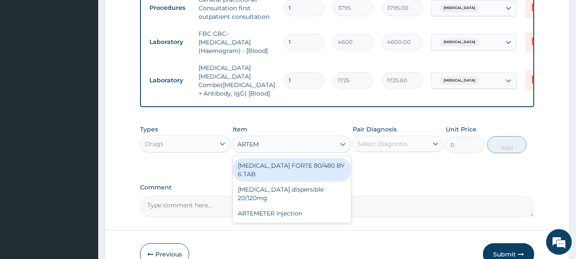
click at [262, 165] on div "COARTEM FORTE 80/480 BY 6 TAB" at bounding box center [292, 170] width 118 height 24
type input "480.7"
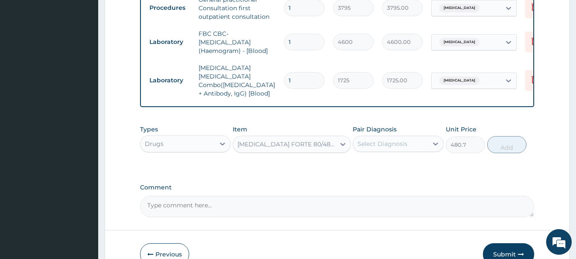
click at [385, 145] on div "Select Diagnosis" at bounding box center [382, 144] width 50 height 9
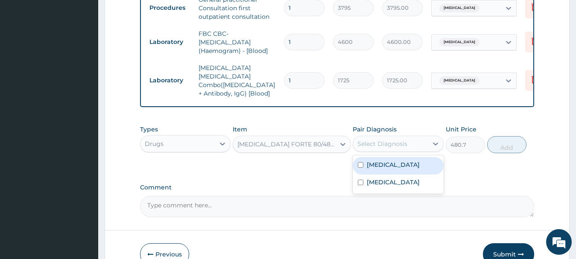
click at [357, 164] on div "Malaria, unspecified" at bounding box center [398, 166] width 91 height 18
checkbox input "true"
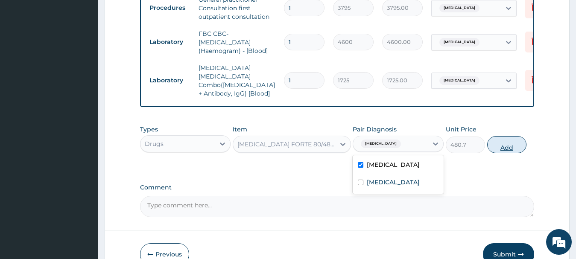
click at [506, 144] on button "Add" at bounding box center [506, 144] width 39 height 17
type input "0"
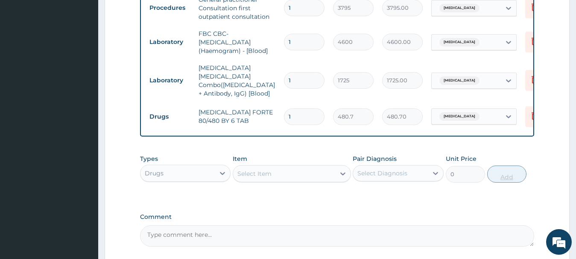
type input "0.00"
type input "6"
type input "2884.20"
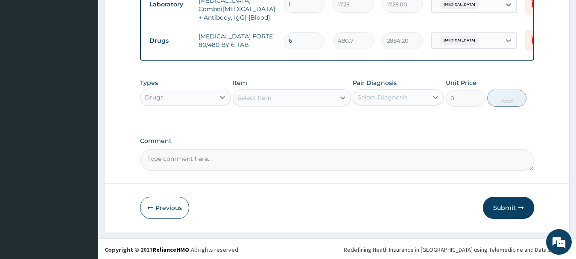
type input "6"
click at [293, 98] on div "Select Item" at bounding box center [284, 98] width 102 height 14
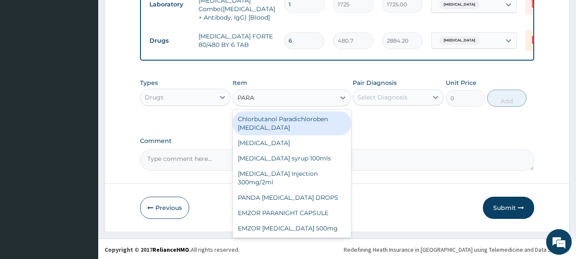
type input "PARAC"
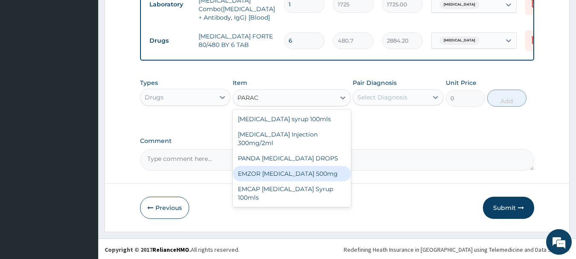
click at [262, 170] on div "EMZOR PARACETAMOL 500mg" at bounding box center [292, 173] width 118 height 15
type input "25.3"
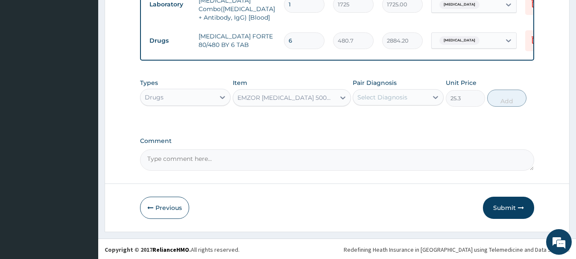
click at [379, 95] on div "Select Diagnosis" at bounding box center [382, 97] width 50 height 9
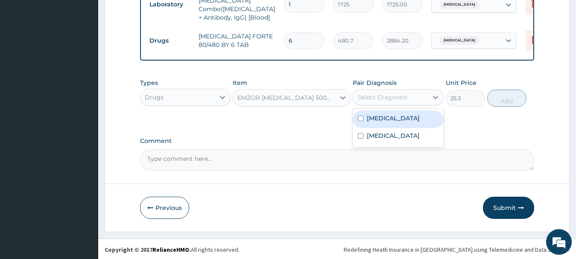
click at [358, 117] on input "checkbox" at bounding box center [361, 119] width 6 height 6
checkbox input "true"
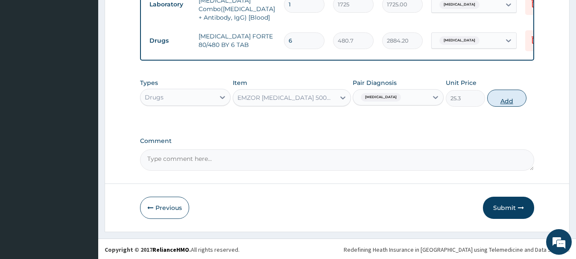
click at [510, 97] on button "Add" at bounding box center [506, 98] width 39 height 17
type input "0"
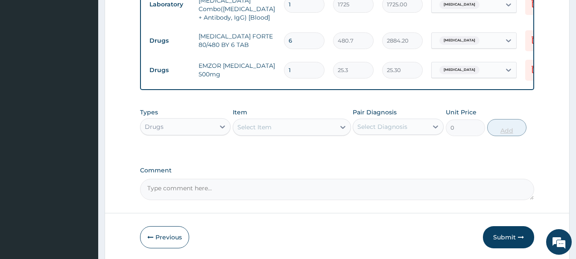
type input "18"
type input "455.40"
type input "18"
click at [293, 126] on div "Select Item" at bounding box center [284, 127] width 102 height 14
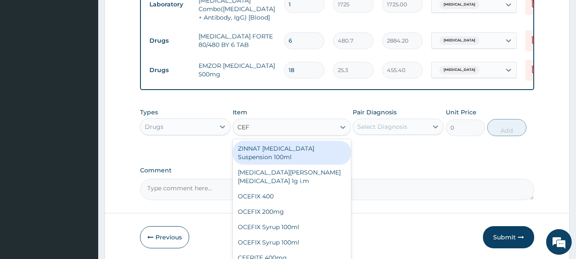
type input "CEFI"
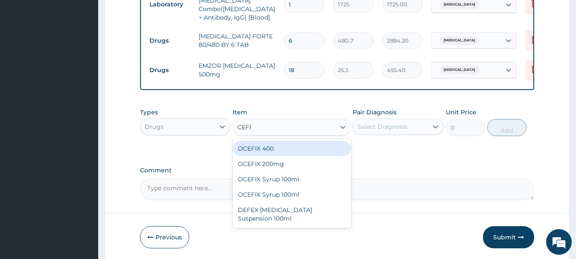
click at [253, 146] on div "OCEFIX 400" at bounding box center [292, 148] width 118 height 15
type input "632.5"
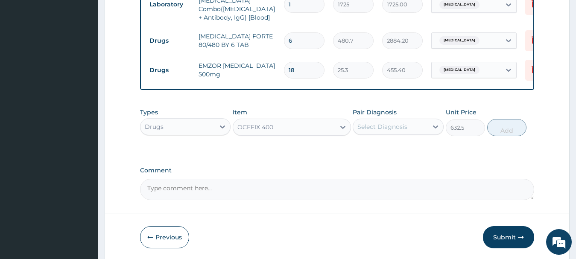
click at [414, 128] on div "Select Diagnosis" at bounding box center [390, 127] width 75 height 14
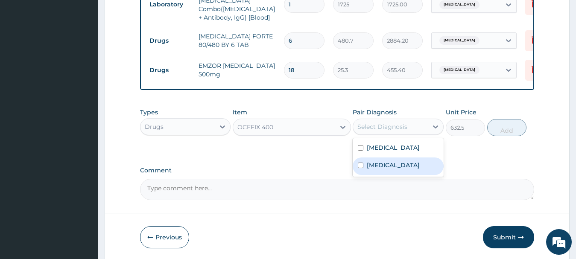
click at [361, 164] on input "checkbox" at bounding box center [361, 166] width 6 height 6
checkbox input "true"
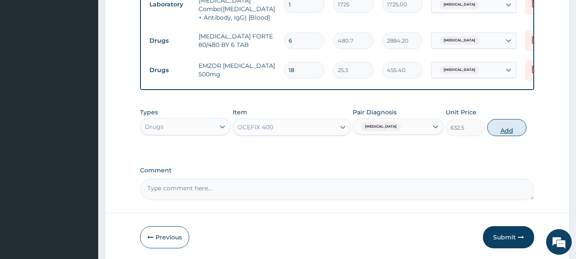
click at [507, 129] on button "Add" at bounding box center [506, 127] width 39 height 17
type input "0"
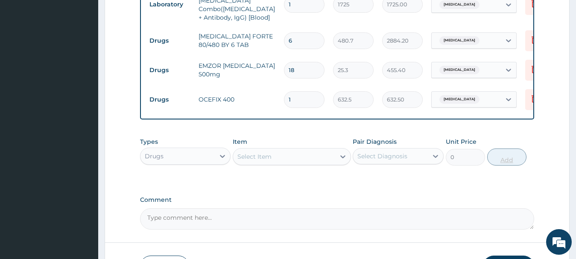
type input "0.00"
type input "7"
type input "4427.50"
type input "7"
click at [287, 152] on div "Select Item" at bounding box center [284, 157] width 102 height 14
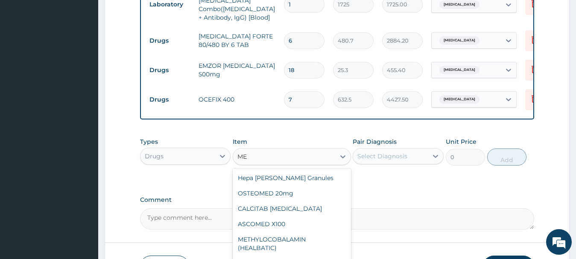
type input "M"
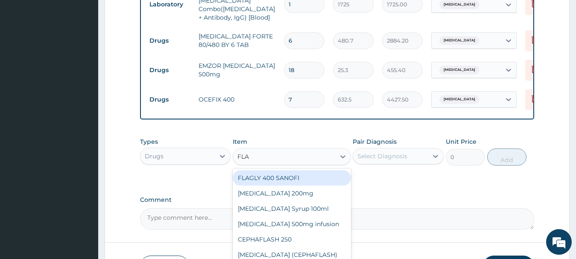
type input "FLAG"
click at [267, 174] on div "FLAGLY 400 SANOFI" at bounding box center [292, 177] width 118 height 15
type input "75.9"
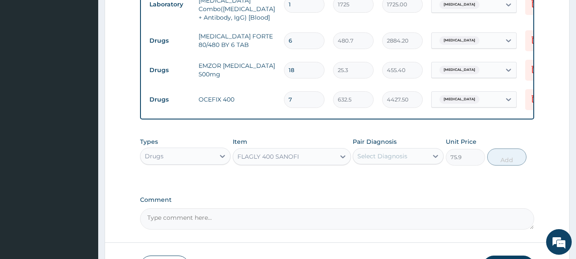
click at [372, 156] on div "Select Diagnosis" at bounding box center [382, 156] width 50 height 9
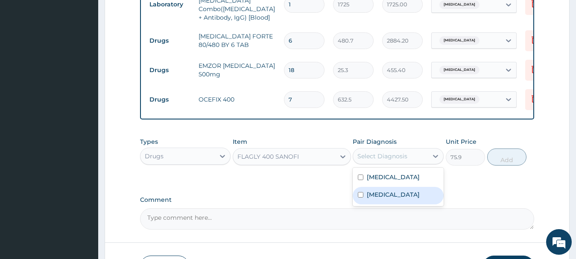
click at [359, 194] on input "checkbox" at bounding box center [361, 195] width 6 height 6
checkbox input "true"
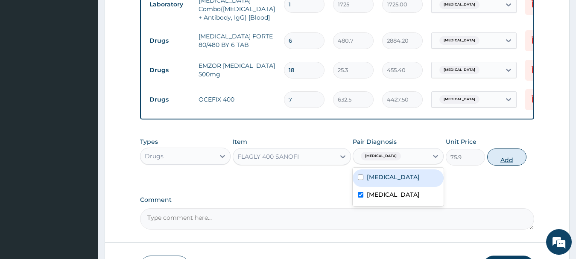
click at [506, 159] on button "Add" at bounding box center [506, 157] width 39 height 17
type input "0"
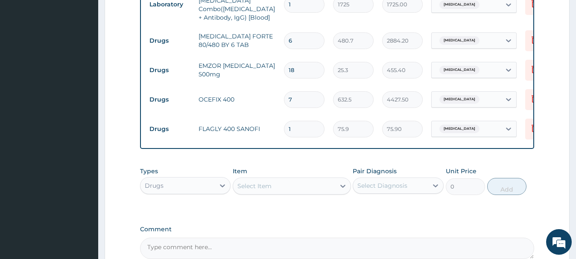
click at [286, 123] on input "1" at bounding box center [304, 129] width 41 height 17
type input "21"
type input "1593.90"
type input "21"
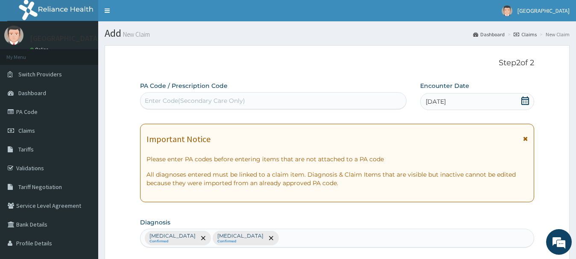
scroll to position [512, 0]
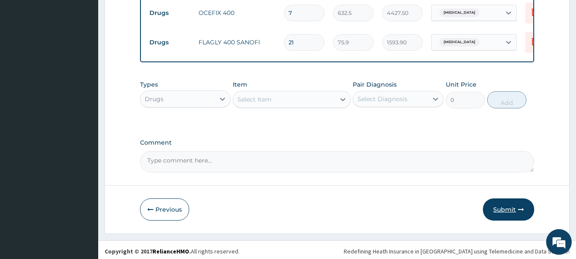
click at [499, 206] on button "Submit" at bounding box center [508, 210] width 51 height 22
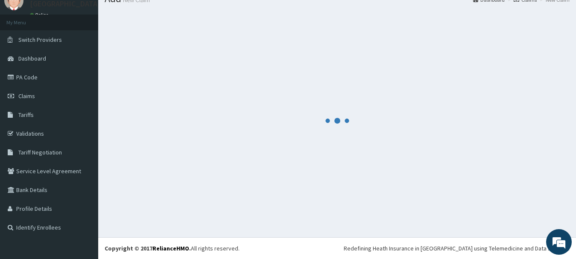
scroll to position [35, 0]
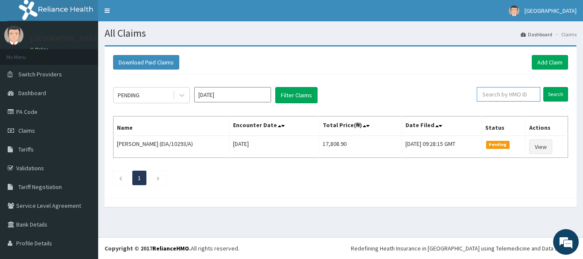
click at [493, 96] on input "text" at bounding box center [509, 94] width 64 height 15
type input "SSY/10018/D"
click at [550, 94] on input "Search" at bounding box center [556, 94] width 25 height 15
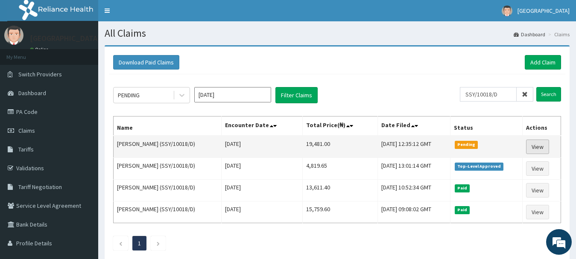
click at [535, 142] on link "View" at bounding box center [537, 147] width 23 height 15
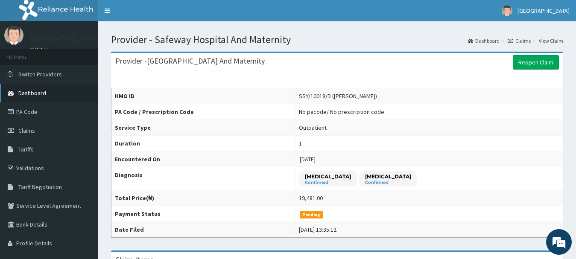
click at [35, 92] on span "Dashboard" at bounding box center [32, 93] width 28 height 8
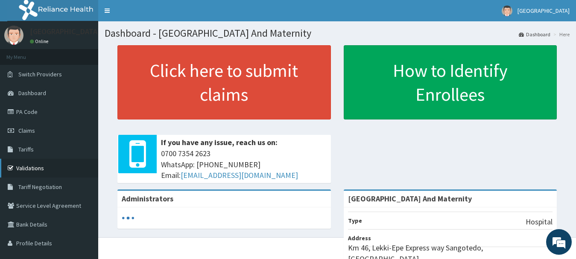
click at [51, 167] on link "Validations" at bounding box center [49, 168] width 98 height 19
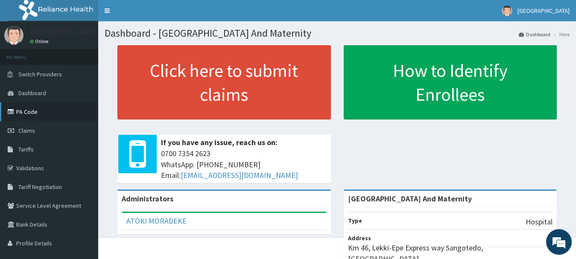
click at [24, 109] on link "PA Code" at bounding box center [49, 111] width 98 height 19
click at [39, 110] on link "PA Code" at bounding box center [49, 111] width 98 height 19
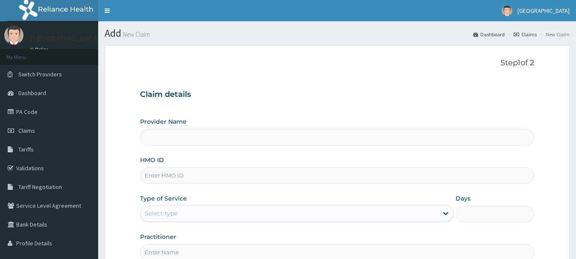
type input "[GEOGRAPHIC_DATA] And Maternity"
click at [269, 77] on div "Step 1 of 2 Claim details Provider Name Safeway Hospital And Maternity HMO ID T…" at bounding box center [337, 159] width 395 height 202
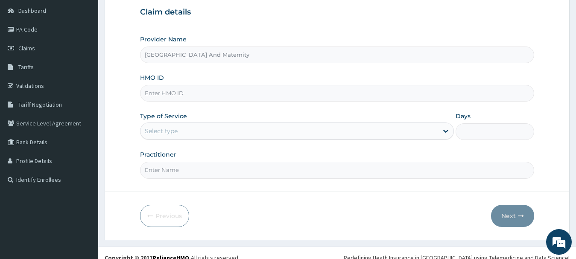
scroll to position [92, 0]
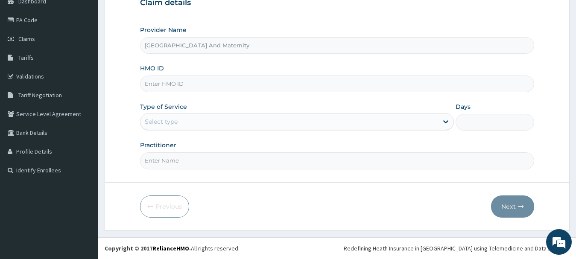
click at [234, 86] on input "HMO ID" at bounding box center [337, 84] width 395 height 17
type input "KGP/10421/A"
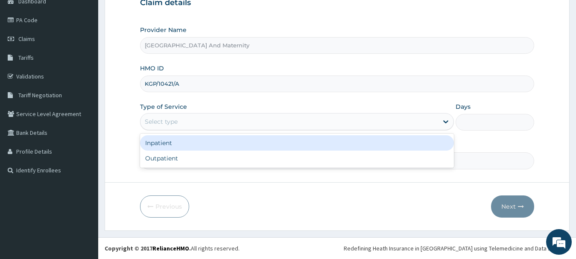
click at [178, 121] on div "Select type" at bounding box center [289, 122] width 298 height 14
click at [162, 144] on div "Inpatient" at bounding box center [297, 142] width 314 height 15
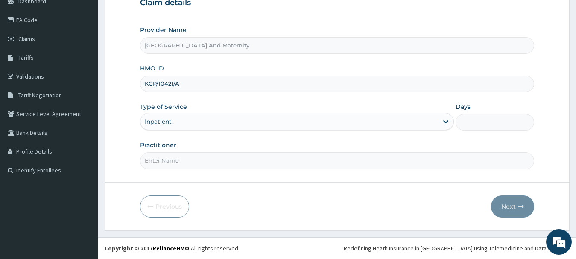
click at [157, 164] on input "Practitioner" at bounding box center [337, 160] width 395 height 17
type input "[PERSON_NAME]"
click at [482, 125] on input "Days" at bounding box center [495, 122] width 79 height 17
type input "2"
click at [507, 205] on button "Next" at bounding box center [512, 207] width 43 height 22
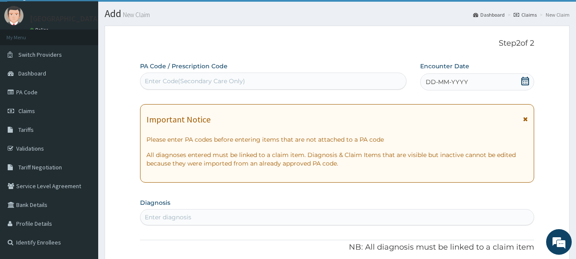
scroll to position [0, 0]
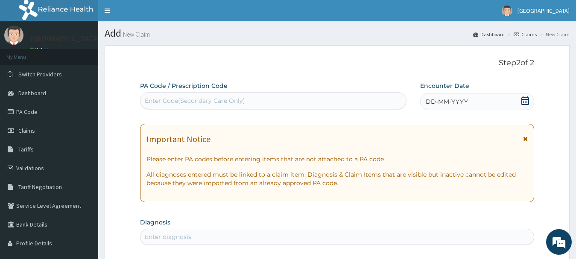
click at [209, 97] on div "Enter Code(Secondary Care Only)" at bounding box center [195, 100] width 100 height 9
paste input "PA/1D3DDE"
type input "PA/1D3DDE"
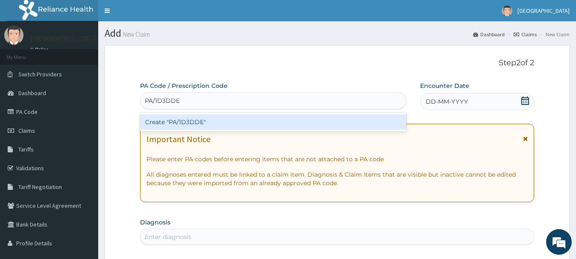
click at [178, 123] on div "Create "PA/1D3DDE"" at bounding box center [273, 121] width 266 height 15
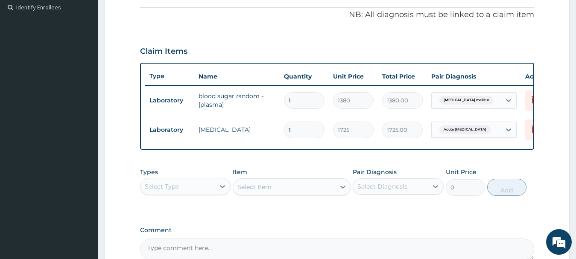
scroll to position [251, 0]
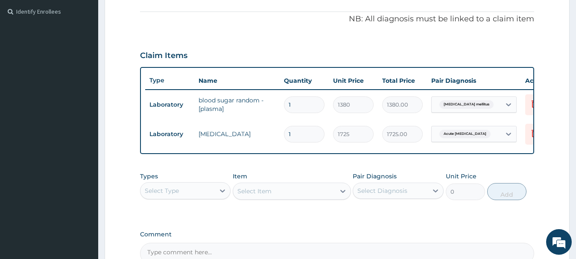
click at [572, 85] on section "Step 2 of 2 PA Code / Prescription Code PA/1D3DDE Encounter Date [DATE] Importa…" at bounding box center [337, 60] width 478 height 544
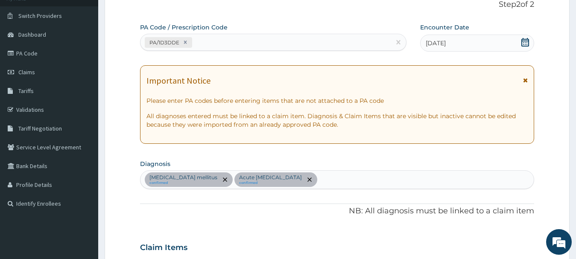
scroll to position [46, 0]
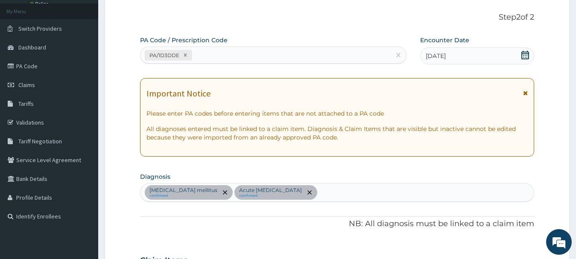
click at [245, 55] on div "PA/1D3DDE" at bounding box center [265, 55] width 250 height 14
paste input "PA/EDC43D"
type input "PA/EDC43D"
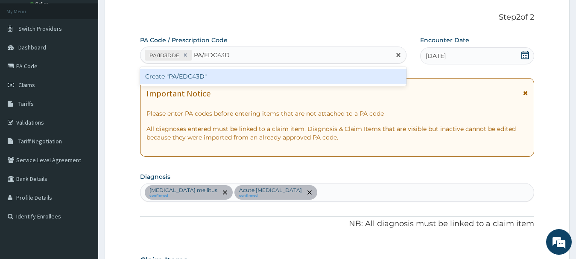
click at [172, 74] on div "Create "PA/EDC43D"" at bounding box center [273, 76] width 266 height 15
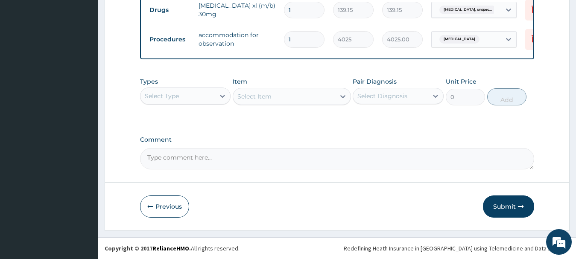
scroll to position [410, 0]
click at [273, 101] on div "Select Item" at bounding box center [292, 96] width 118 height 17
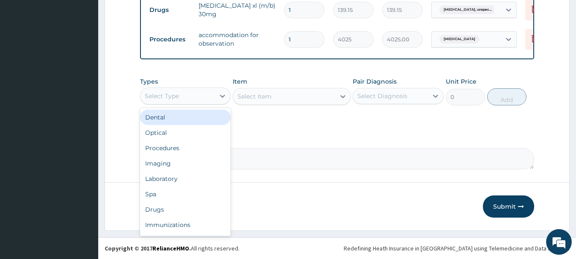
click at [184, 99] on div "Select Type" at bounding box center [177, 96] width 75 height 14
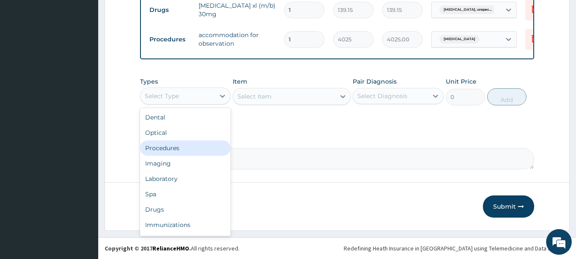
click at [184, 146] on div "Procedures" at bounding box center [185, 147] width 91 height 15
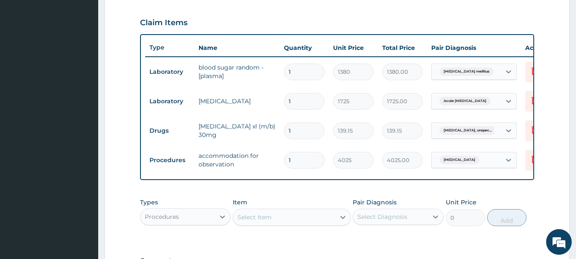
scroll to position [290, 0]
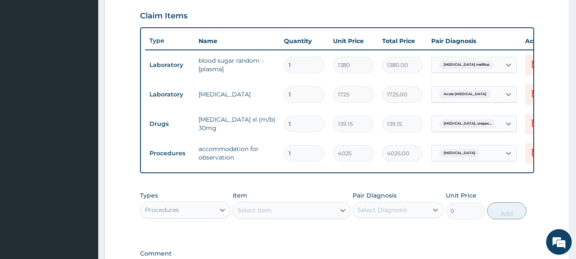
click at [294, 217] on div "Select Item" at bounding box center [284, 211] width 102 height 14
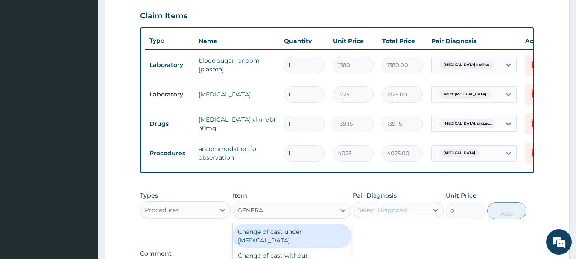
type input "GENERAL"
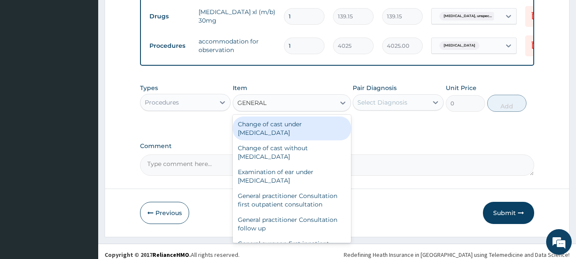
scroll to position [402, 0]
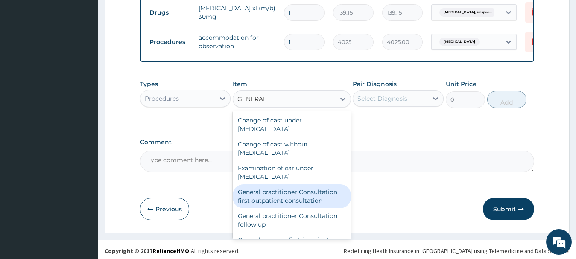
click at [285, 205] on div "General practitioner Consultation first outpatient consultation" at bounding box center [292, 196] width 118 height 24
type input "3795"
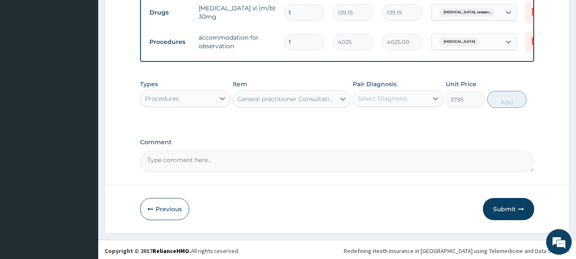
click at [401, 108] on div "Pair Diagnosis Select Diagnosis" at bounding box center [398, 94] width 91 height 28
click at [386, 103] on div "Select Diagnosis" at bounding box center [382, 98] width 50 height 9
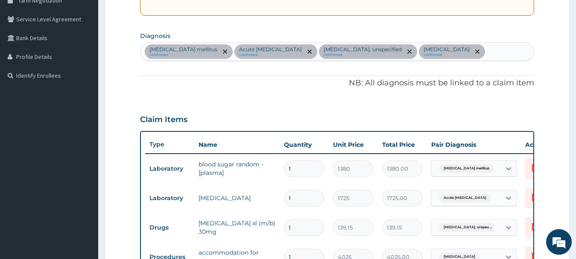
scroll to position [184, 0]
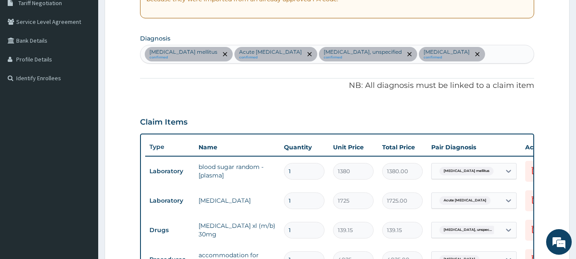
click at [505, 53] on div "Diabetes mellitus confirmed Acute urinary tract infection confirmed Essential h…" at bounding box center [337, 54] width 394 height 18
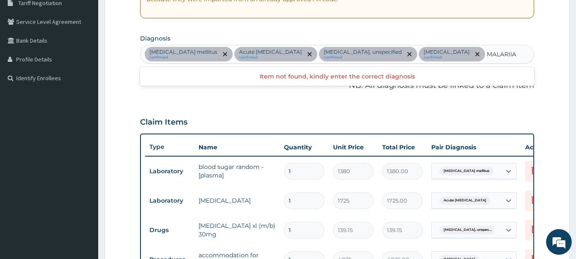
click at [517, 51] on input "MALARIIA" at bounding box center [503, 54] width 32 height 9
type input "MALARIA"
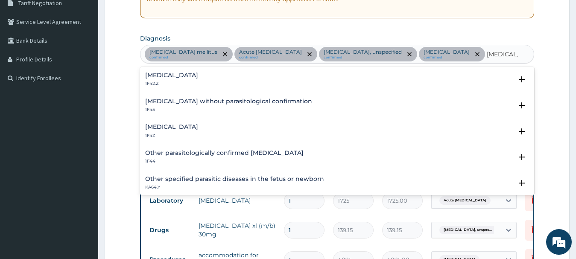
click at [166, 130] on h4 "Malaria, unspecified" at bounding box center [171, 127] width 53 height 6
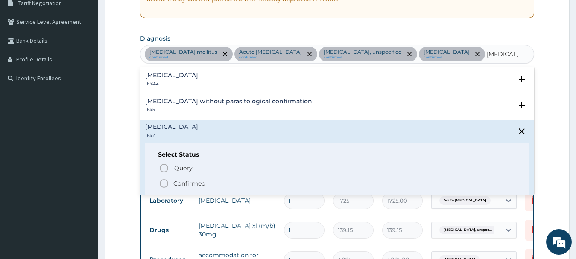
click at [165, 183] on icon "status option filled" at bounding box center [164, 183] width 10 height 10
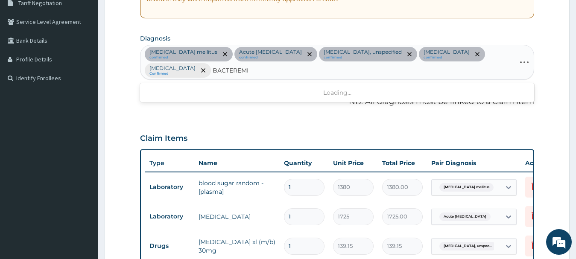
type input "BACTEREMIA"
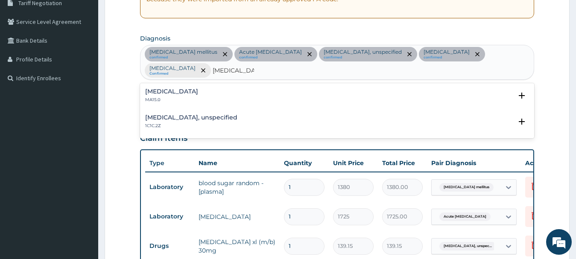
click at [176, 93] on h4 "Bacteraemia" at bounding box center [171, 91] width 53 height 6
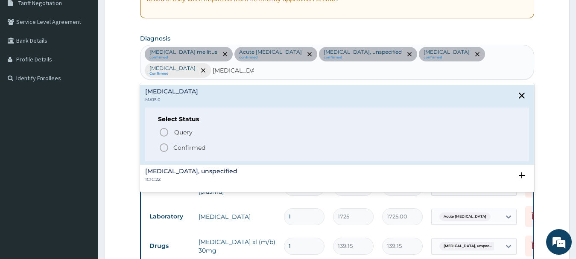
click at [165, 147] on icon "status option filled" at bounding box center [164, 148] width 10 height 10
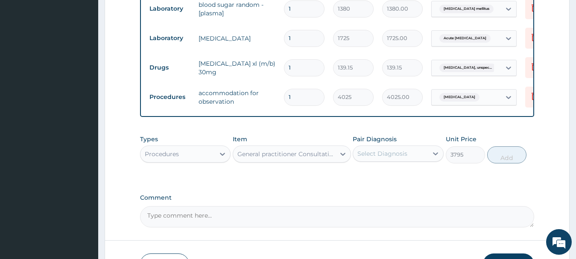
scroll to position [364, 0]
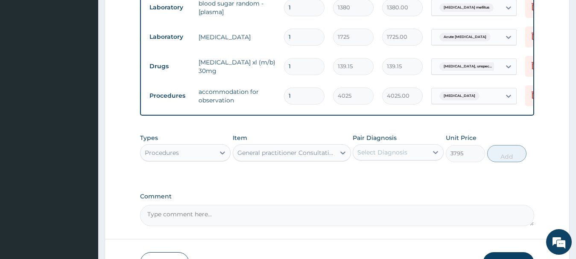
click at [398, 157] on div "Select Diagnosis" at bounding box center [382, 152] width 50 height 9
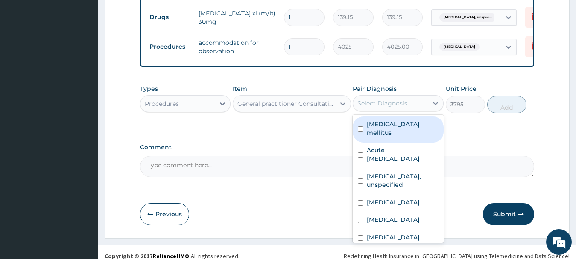
scroll to position [418, 0]
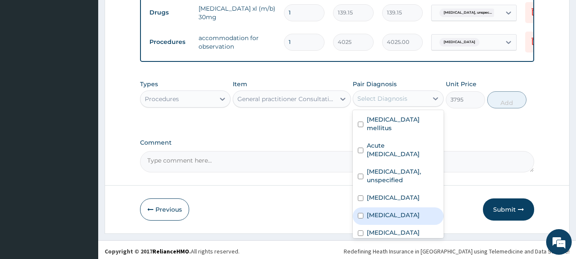
click at [359, 216] on input "checkbox" at bounding box center [361, 216] width 6 height 6
checkbox input "true"
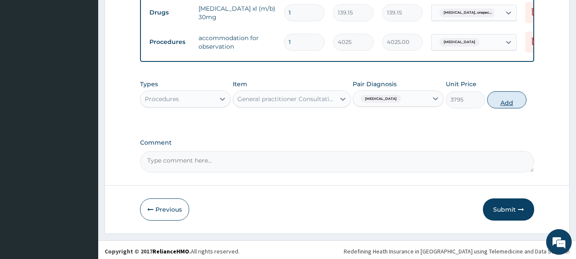
click at [511, 108] on button "Add" at bounding box center [506, 99] width 39 height 17
type input "0"
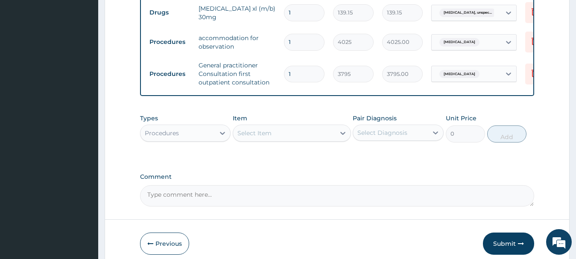
click at [190, 142] on div "Procedures" at bounding box center [185, 133] width 91 height 17
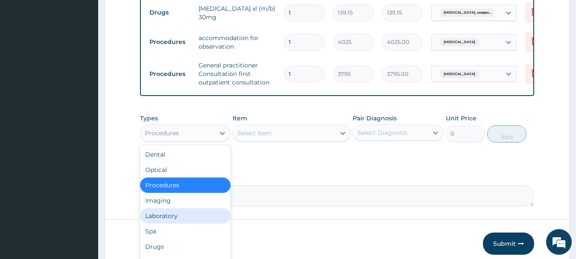
click at [163, 224] on div "Laboratory" at bounding box center [185, 215] width 91 height 15
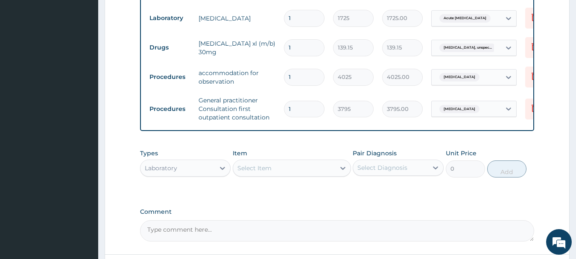
scroll to position [409, 0]
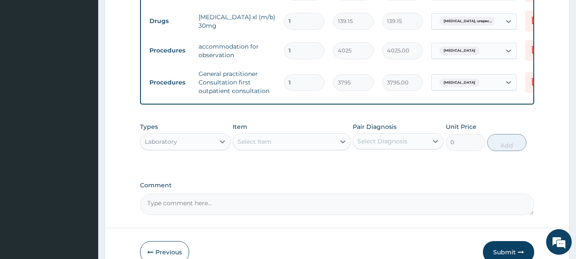
click at [307, 143] on div "Select Item" at bounding box center [284, 142] width 102 height 14
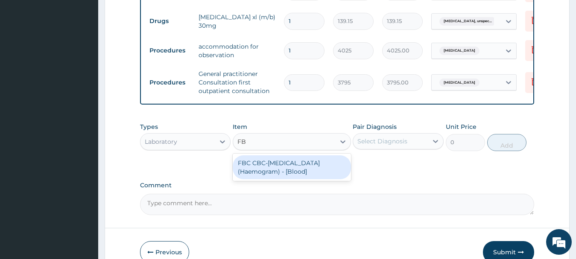
type input "FBC"
click at [275, 178] on div "FBC CBC-Complete Blood Count (Haemogram) - [Blood]" at bounding box center [292, 167] width 118 height 24
type input "4600"
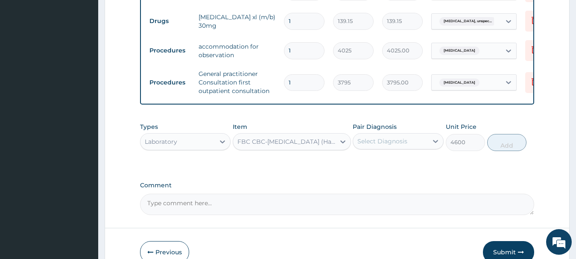
click at [405, 146] on div "Select Diagnosis" at bounding box center [382, 141] width 50 height 9
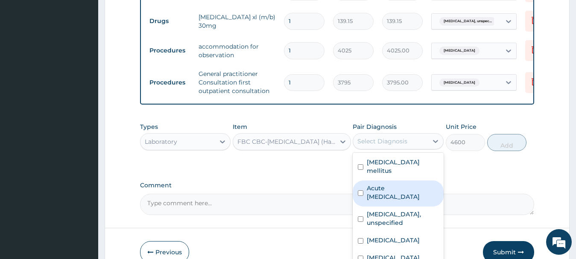
scroll to position [462, 0]
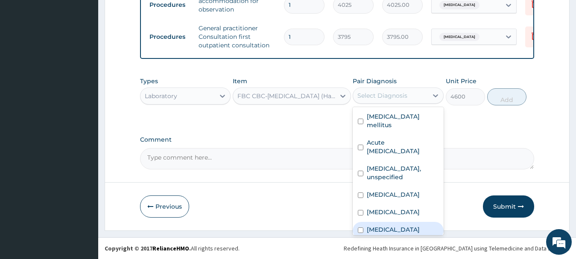
click at [358, 228] on input "checkbox" at bounding box center [361, 231] width 6 height 6
checkbox input "true"
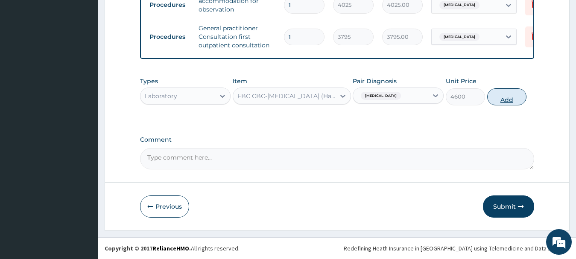
click at [503, 102] on button "Add" at bounding box center [506, 96] width 39 height 17
type input "0"
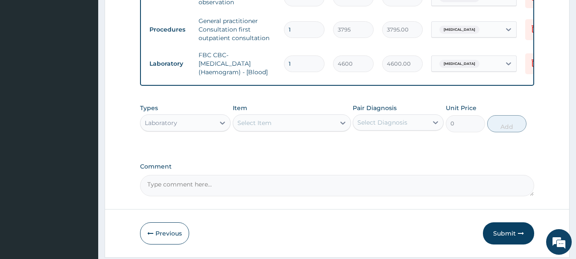
click at [267, 123] on div "Select Item" at bounding box center [284, 123] width 102 height 14
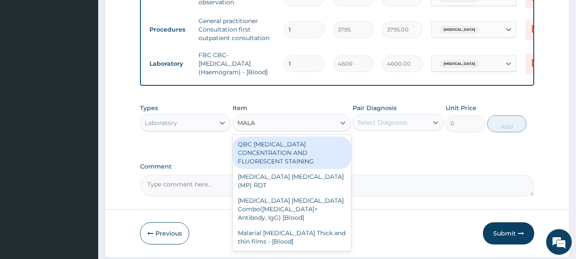
type input "MALAR"
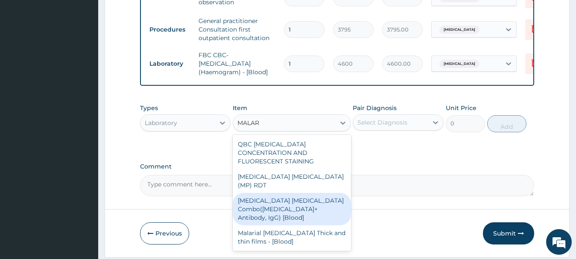
click at [263, 197] on div "Malaria Parasite Combo(Blood Film+ Antibody, IgG) [Blood]" at bounding box center [292, 209] width 118 height 32
type input "1725"
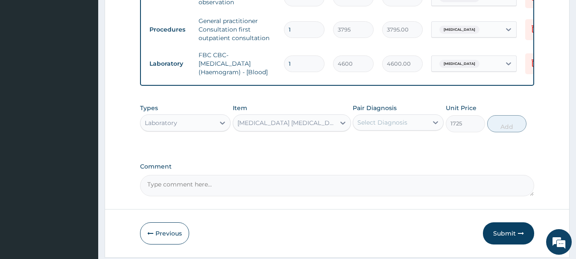
click at [388, 124] on div "Select Diagnosis" at bounding box center [390, 123] width 75 height 14
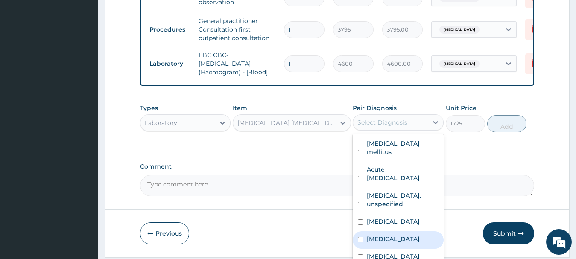
click at [359, 237] on input "checkbox" at bounding box center [361, 240] width 6 height 6
checkbox input "true"
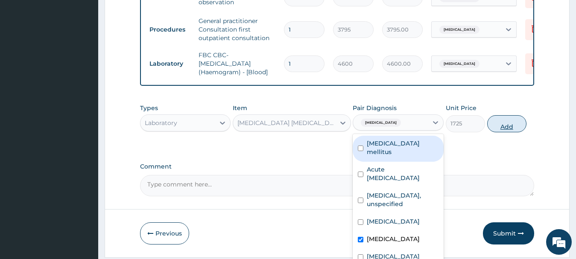
click at [506, 132] on button "Add" at bounding box center [506, 123] width 39 height 17
type input "0"
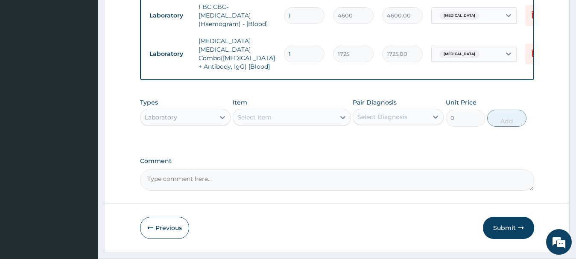
scroll to position [511, 0]
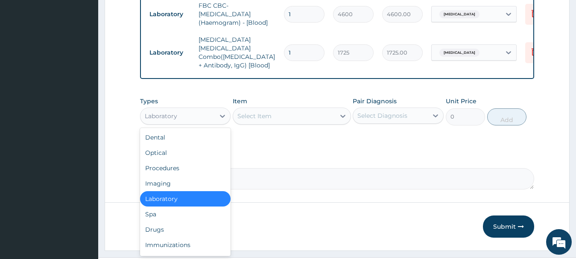
click at [209, 117] on div "Laboratory" at bounding box center [177, 116] width 75 height 14
click at [180, 169] on div "Procedures" at bounding box center [185, 168] width 91 height 15
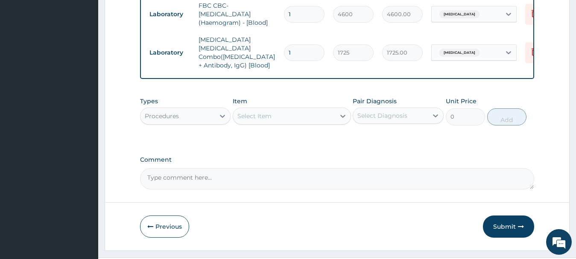
click at [264, 114] on div "Select Item" at bounding box center [254, 116] width 34 height 9
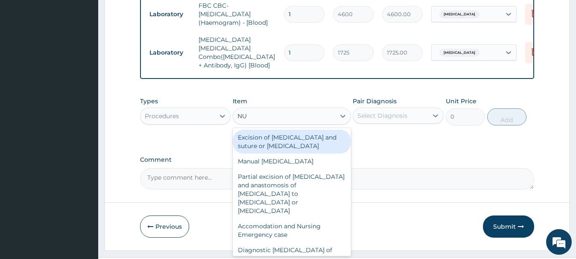
type input "NUR"
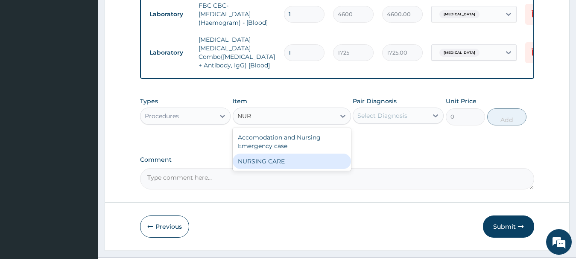
click at [280, 160] on div "NURSING CARE" at bounding box center [292, 161] width 118 height 15
type input "2500"
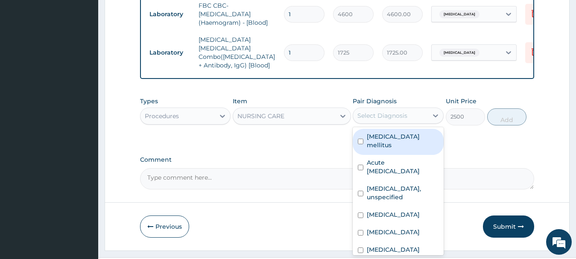
click at [375, 112] on div "Select Diagnosis" at bounding box center [382, 115] width 50 height 9
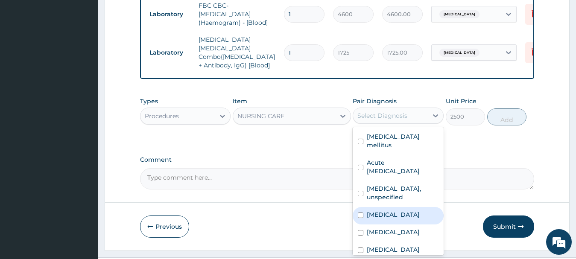
click at [359, 213] on input "checkbox" at bounding box center [361, 216] width 6 height 6
checkbox input "true"
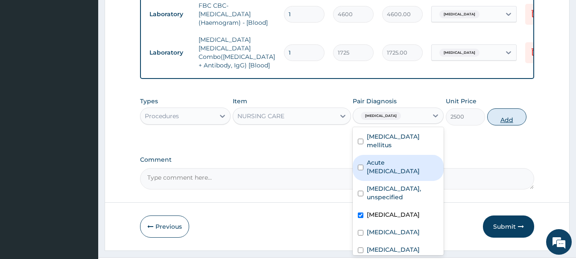
click at [509, 117] on button "Add" at bounding box center [506, 116] width 39 height 17
type input "0"
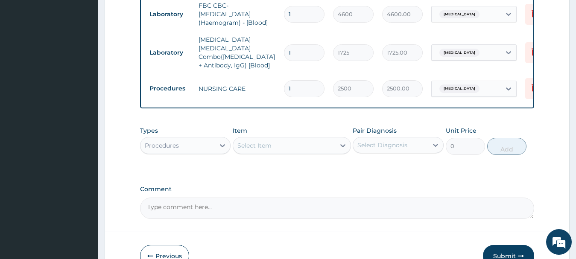
click at [301, 145] on div "Select Item" at bounding box center [284, 146] width 102 height 14
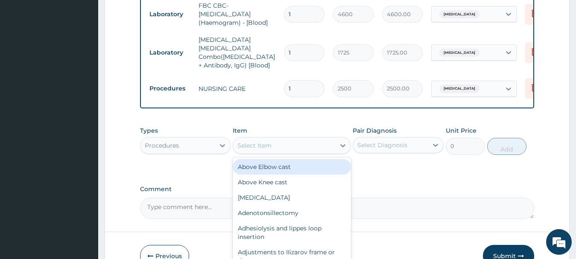
click at [187, 143] on div "Procedures" at bounding box center [177, 146] width 75 height 14
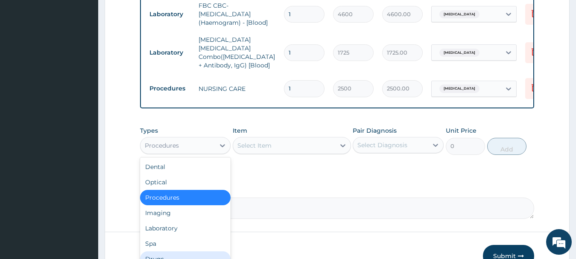
click at [170, 255] on div "Drugs" at bounding box center [185, 258] width 91 height 15
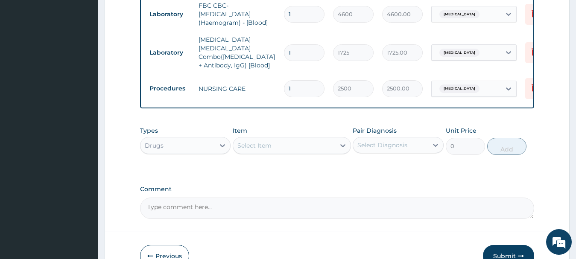
click at [270, 139] on div "Select Item" at bounding box center [284, 146] width 102 height 14
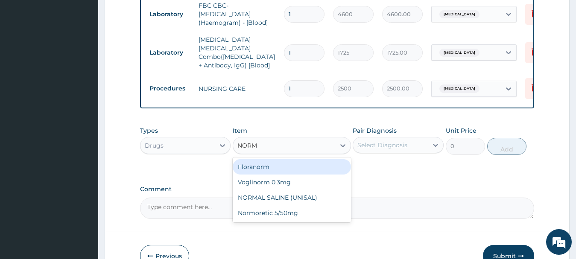
type input "NORMA"
click at [267, 165] on div "NORMAL SALINE (UNISAL)" at bounding box center [292, 166] width 118 height 15
type input "1897.5"
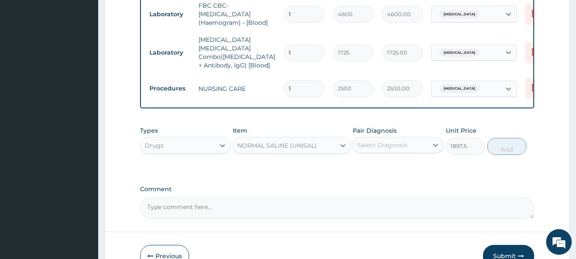
click at [368, 143] on div "Select Diagnosis" at bounding box center [382, 145] width 50 height 9
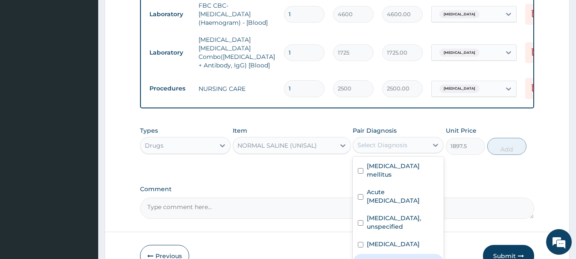
click at [359, 259] on input "checkbox" at bounding box center [361, 263] width 6 height 6
checkbox input "true"
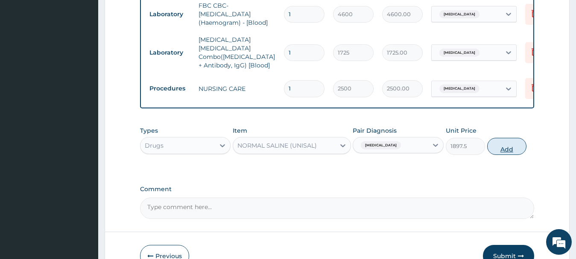
click at [502, 149] on button "Add" at bounding box center [506, 146] width 39 height 17
type input "0"
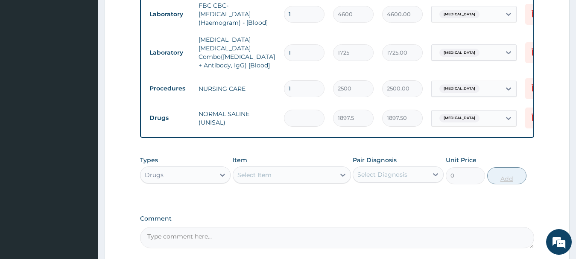
type input "0.00"
type input "3"
type input "5692.50"
type input "3"
click at [281, 173] on div "Select Item" at bounding box center [284, 175] width 102 height 14
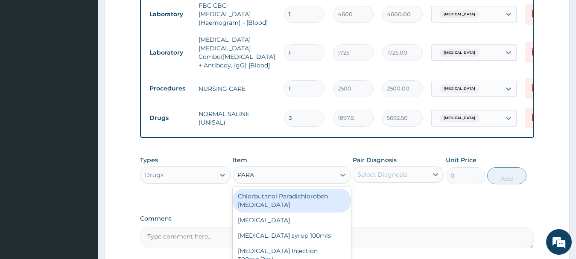
type input "PARAC"
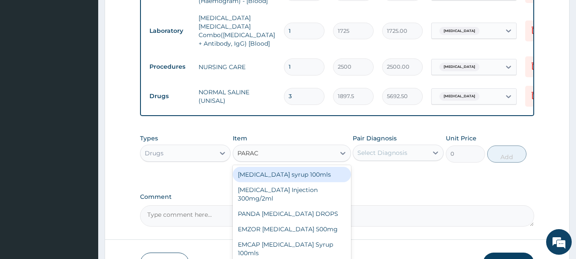
scroll to position [546, 0]
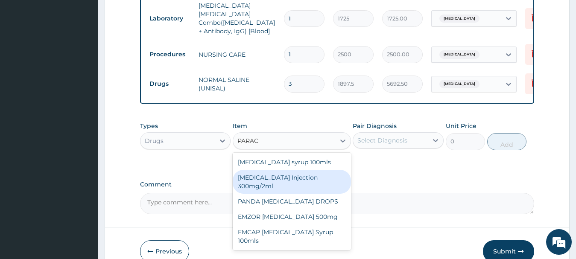
click at [262, 183] on div "[MEDICAL_DATA] Injection 300mg/2ml" at bounding box center [292, 182] width 118 height 24
type input "278.3"
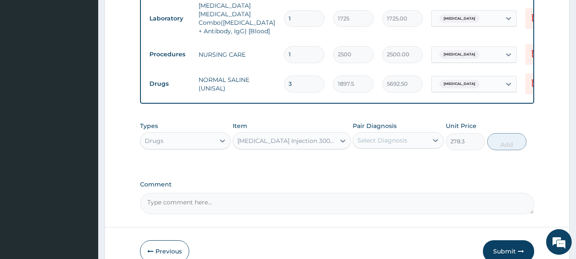
click at [368, 139] on div "Select Diagnosis" at bounding box center [382, 140] width 50 height 9
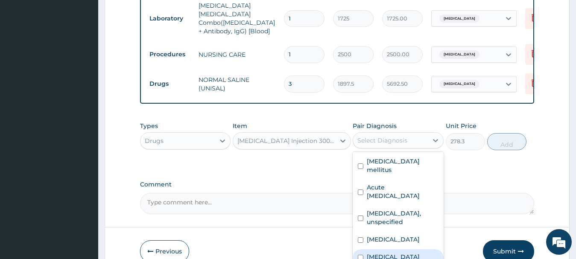
click at [363, 255] on input "checkbox" at bounding box center [361, 258] width 6 height 6
checkbox input "true"
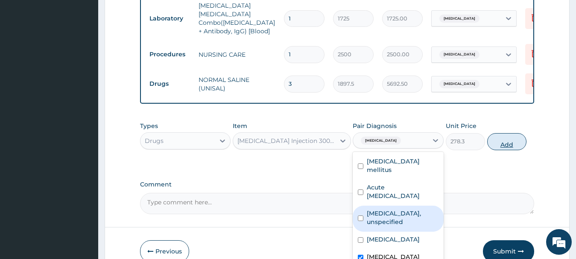
click at [508, 143] on button "Add" at bounding box center [506, 141] width 39 height 17
type input "0"
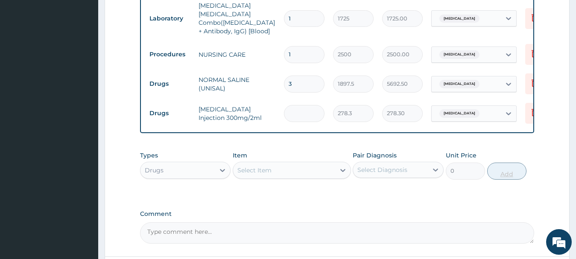
type input "0.00"
type input "3"
type input "834.90"
type input "3"
click at [271, 169] on div "Select Item" at bounding box center [254, 170] width 34 height 9
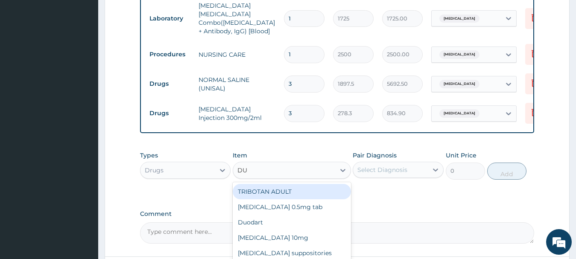
type input "DUP"
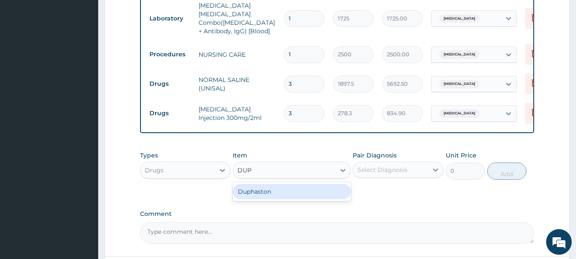
click at [260, 193] on div "Duphaston" at bounding box center [292, 191] width 118 height 15
type input "569.25"
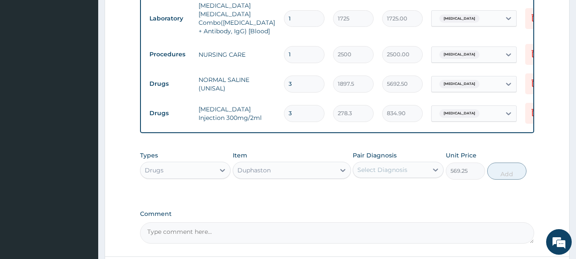
click at [371, 168] on div "Select Diagnosis" at bounding box center [382, 170] width 50 height 9
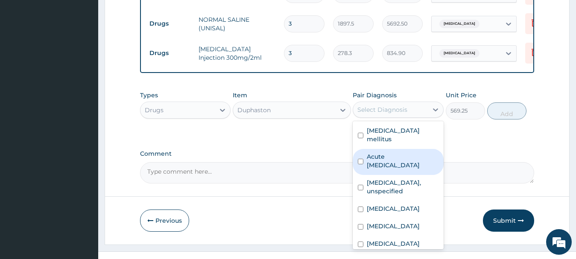
scroll to position [614, 0]
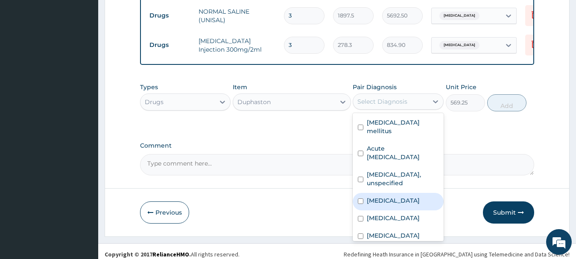
click at [359, 193] on div "Threatened abortion" at bounding box center [398, 202] width 91 height 18
checkbox input "true"
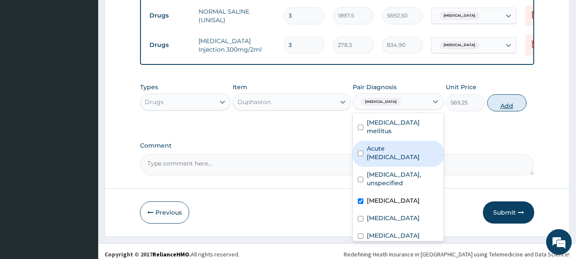
click at [510, 100] on button "Add" at bounding box center [506, 102] width 39 height 17
type input "0"
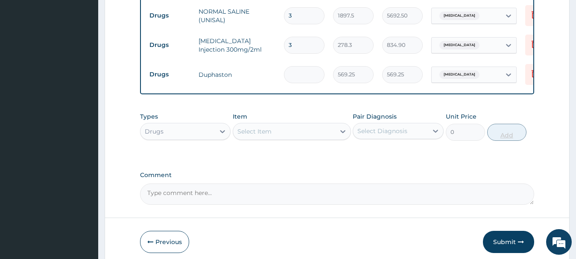
type input "0.00"
type input "9"
type input "5123.25"
type input "0.00"
type input "1"
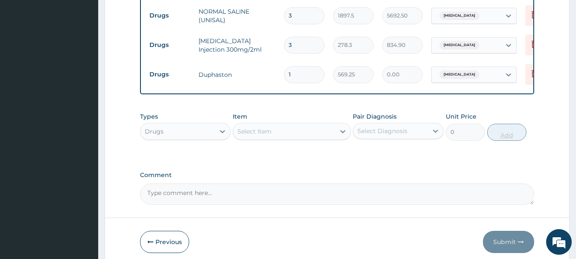
type input "569.25"
type input "16"
type input "9108.00"
type input "16"
click at [532, 70] on icon at bounding box center [535, 74] width 6 height 8
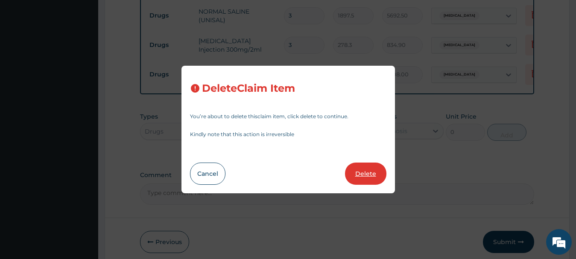
click at [364, 171] on button "Delete" at bounding box center [365, 174] width 41 height 22
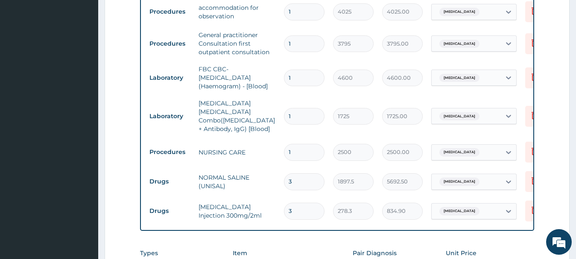
scroll to position [619, 0]
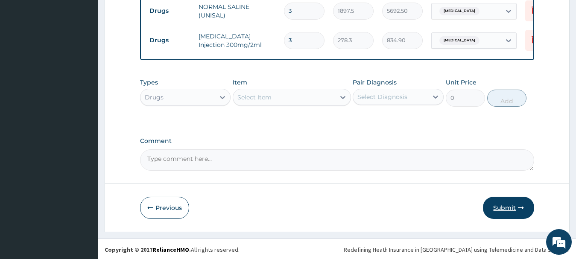
click at [501, 206] on button "Submit" at bounding box center [508, 208] width 51 height 22
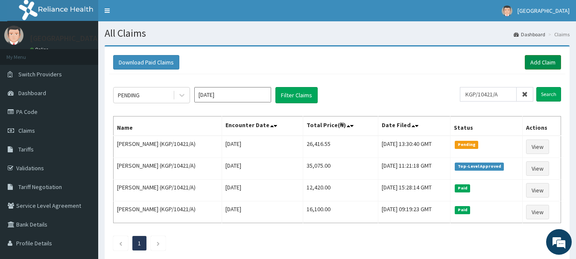
click at [539, 62] on link "Add Claim" at bounding box center [543, 62] width 36 height 15
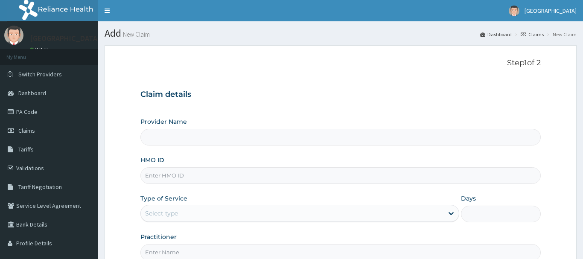
type input "[GEOGRAPHIC_DATA] And Maternity"
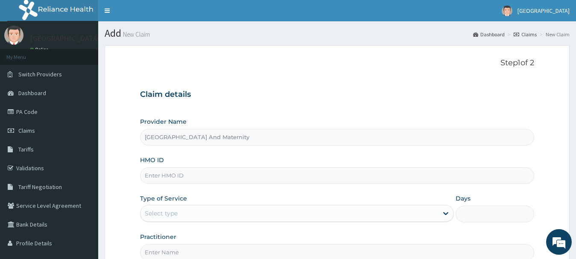
click at [255, 67] on p "Step 1 of 2" at bounding box center [337, 62] width 395 height 9
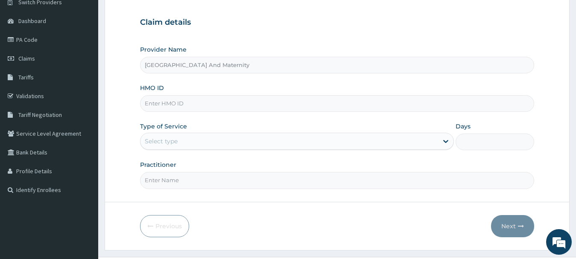
scroll to position [92, 0]
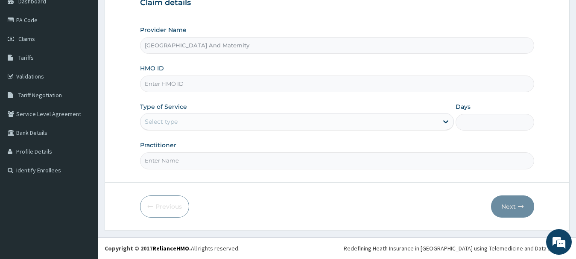
click at [196, 87] on input "HMO ID" at bounding box center [337, 84] width 395 height 17
type input "KGP/10421/A"
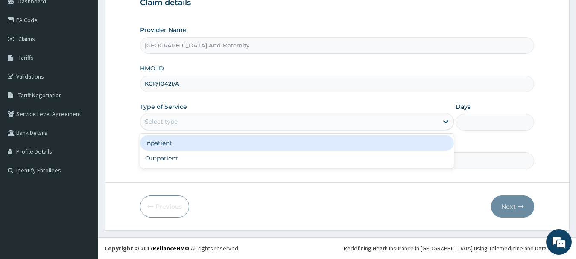
click at [161, 122] on div "Select type" at bounding box center [161, 121] width 33 height 9
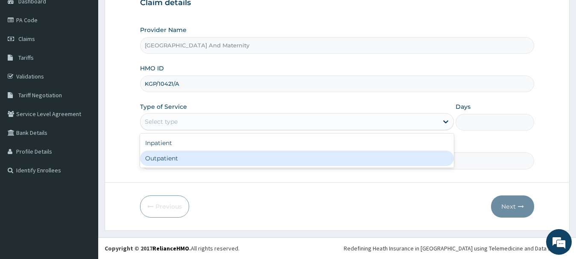
click at [160, 156] on div "Outpatient" at bounding box center [297, 158] width 314 height 15
type input "1"
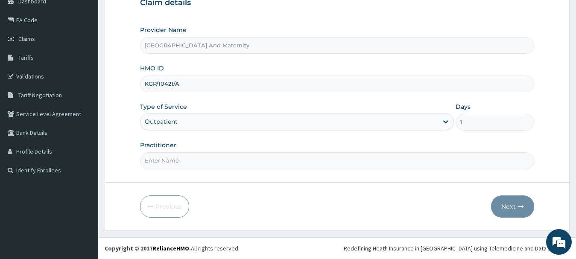
click at [161, 166] on input "Practitioner" at bounding box center [337, 160] width 395 height 17
type input "[PERSON_NAME]"
click at [510, 206] on button "Next" at bounding box center [512, 207] width 43 height 22
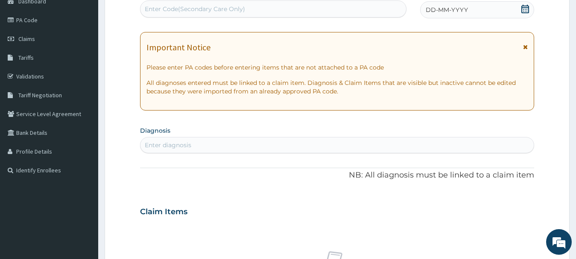
click at [276, 9] on div "Enter Code(Secondary Care Only)" at bounding box center [273, 9] width 266 height 14
paste input "PA/4FE1AF"
type input "PA/4FE1AF"
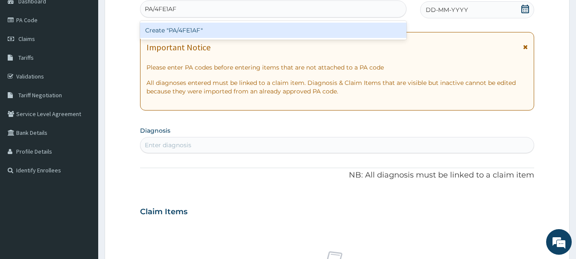
click at [228, 33] on div "Create "PA/4FE1AF"" at bounding box center [273, 30] width 266 height 15
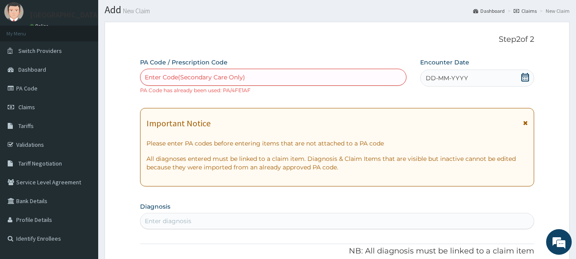
scroll to position [21, 0]
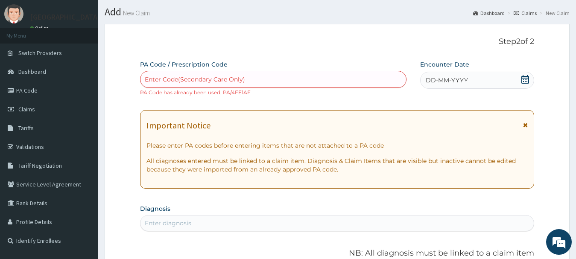
paste input "PA/9CFBB3"
type input "PA/9CFBB3"
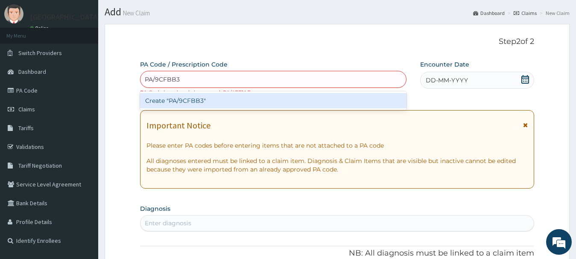
click at [195, 96] on div "Create "PA/9CFBB3"" at bounding box center [273, 100] width 266 height 15
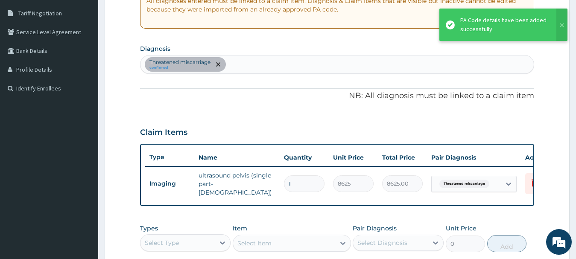
scroll to position [86, 0]
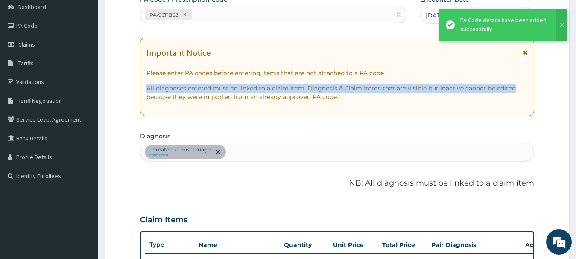
drag, startPoint x: 564, startPoint y: 79, endPoint x: 560, endPoint y: 76, distance: 4.9
click at [560, 76] on form "Step 2 of 2 PA Code / Prescription Code PA/9CFBB3 Encounter Date [DATE] Importa…" at bounding box center [337, 212] width 465 height 506
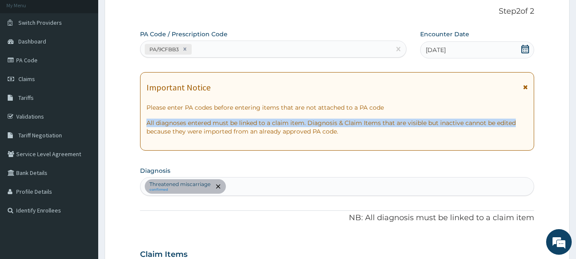
scroll to position [59, 0]
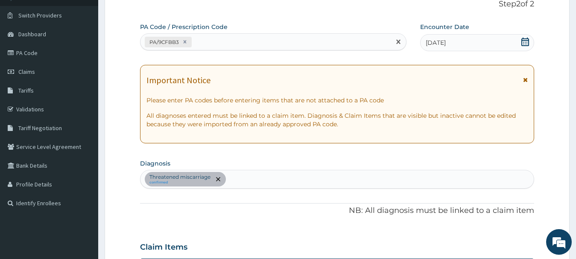
drag, startPoint x: 174, startPoint y: 37, endPoint x: 163, endPoint y: 36, distance: 11.1
click at [164, 37] on div "PA/9CFBB3" at bounding box center [168, 42] width 47 height 11
drag, startPoint x: 178, startPoint y: 39, endPoint x: 148, endPoint y: 47, distance: 30.9
click at [148, 47] on div "PA/9CFBB3" at bounding box center [168, 42] width 47 height 11
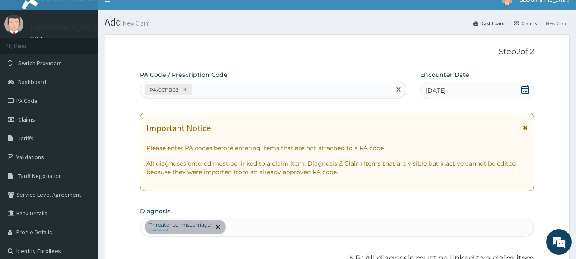
scroll to position [0, 0]
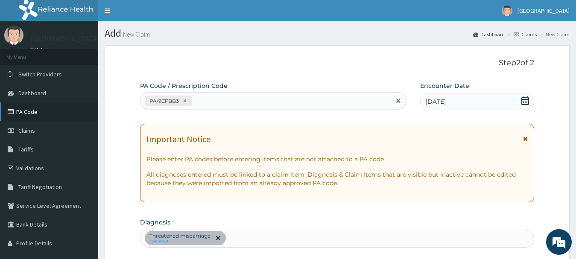
click at [20, 111] on link "PA Code" at bounding box center [49, 111] width 98 height 19
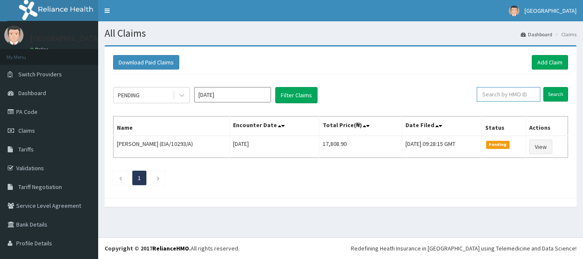
click at [501, 93] on input "text" at bounding box center [509, 94] width 64 height 15
type input "KGP/10421/A"
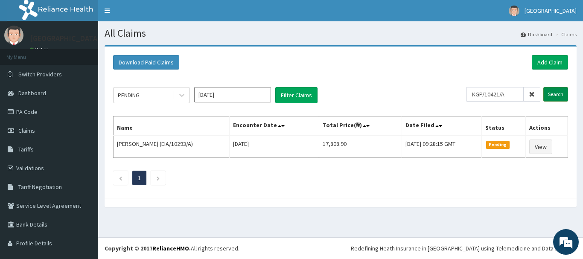
click at [549, 92] on input "Search" at bounding box center [556, 94] width 25 height 15
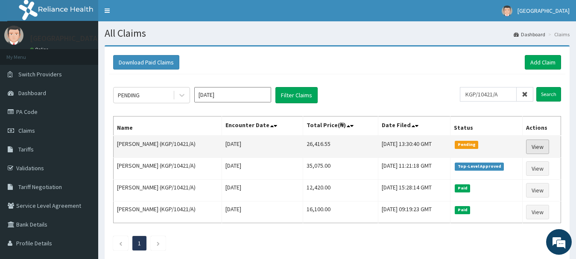
click at [541, 147] on link "View" at bounding box center [537, 147] width 23 height 15
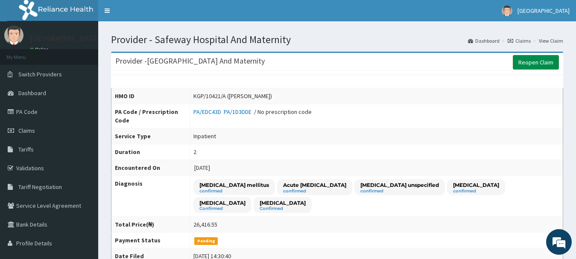
click at [531, 64] on link "Reopen Claim" at bounding box center [536, 62] width 46 height 15
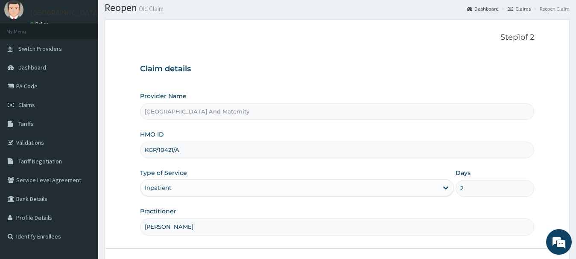
scroll to position [26, 0]
click at [570, 136] on section "Step 1 of 2 Claim details Provider Name Safeway Hospital And Maternity HMO ID K…" at bounding box center [337, 157] width 478 height 290
click at [570, 134] on section "Step 1 of 2 Claim details Provider Name Safeway Hospital And Maternity HMO ID K…" at bounding box center [337, 157] width 478 height 290
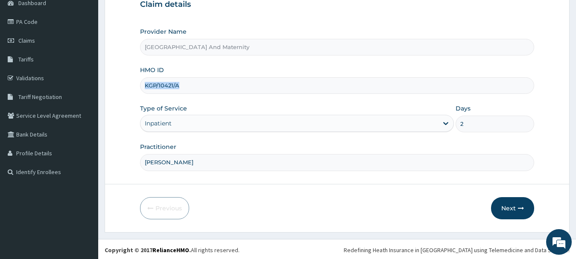
scroll to position [92, 0]
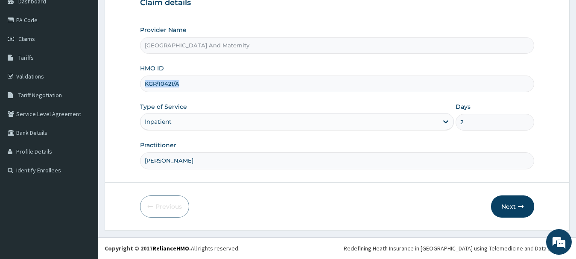
drag, startPoint x: 583, startPoint y: 154, endPoint x: 583, endPoint y: 207, distance: 52.9
click at [576, 205] on html "R EL Toggle navigation [GEOGRAPHIC_DATA] - [EMAIL_ADDRESS][DOMAIN_NAME] Member …" at bounding box center [288, 83] width 576 height 351
click at [507, 206] on button "Next" at bounding box center [512, 207] width 43 height 22
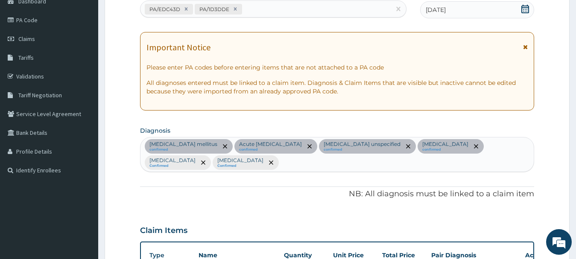
click at [268, 10] on div "PA/EDC43D PA/1D3DDE" at bounding box center [265, 9] width 250 height 14
type input "PA/9CFBB3"
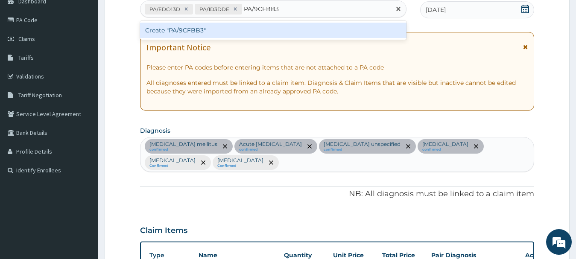
click at [184, 29] on div "Create "PA/9CFBB3"" at bounding box center [273, 30] width 266 height 15
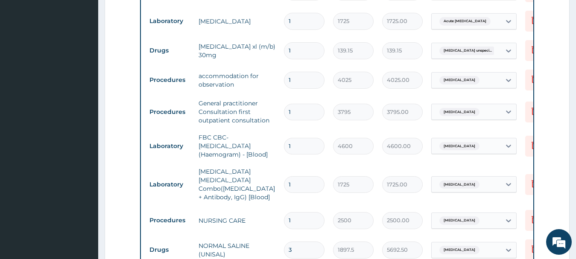
scroll to position [550, 0]
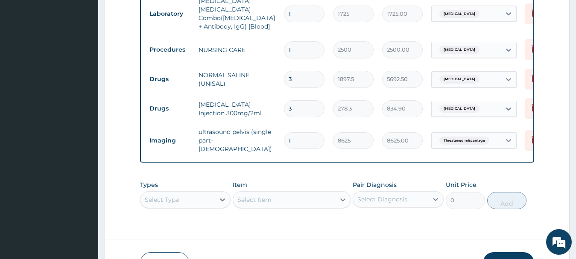
type input "0"
type input "0.00"
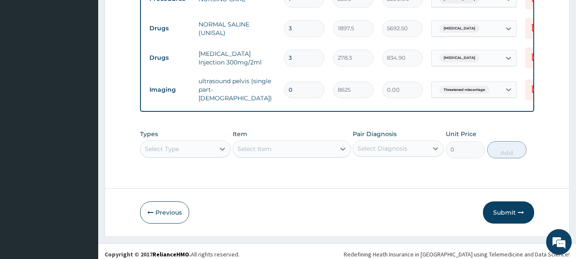
type input "01"
type input "8625.00"
type input "0"
type input "0.00"
type input "1"
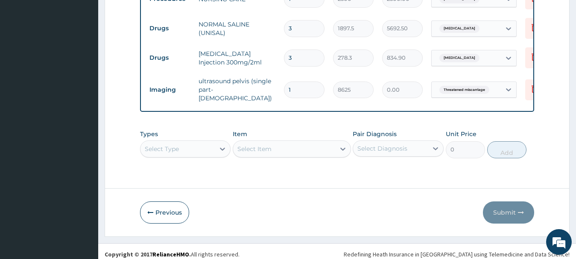
type input "8625.00"
click at [510, 207] on button "Submit" at bounding box center [508, 213] width 51 height 22
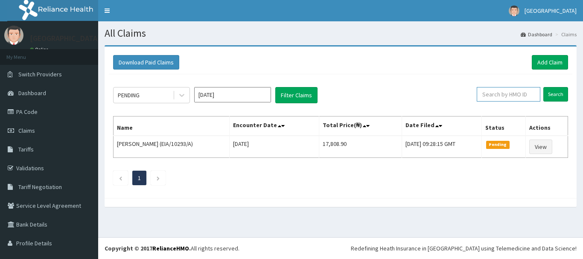
click at [496, 91] on input "text" at bounding box center [509, 94] width 64 height 15
type input "k"
type input "KGP/10421/A"
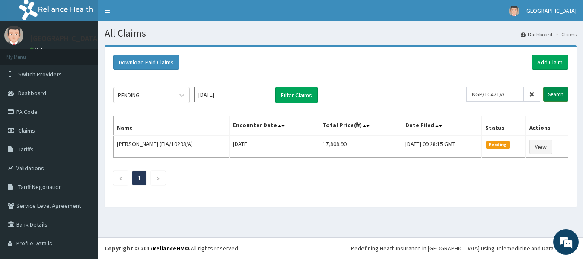
click at [544, 93] on input "Search" at bounding box center [556, 94] width 25 height 15
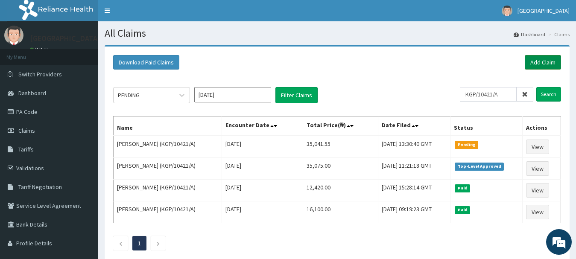
click at [542, 63] on link "Add Claim" at bounding box center [543, 62] width 36 height 15
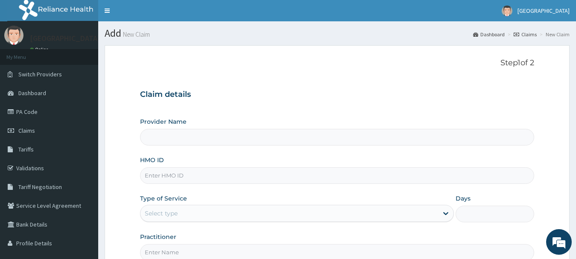
type input "Safeway Hospital And Maternity"
click at [254, 179] on input "HMO ID" at bounding box center [337, 175] width 395 height 17
type input "KGP/10421/A"
click at [184, 213] on div "Select type" at bounding box center [289, 214] width 298 height 14
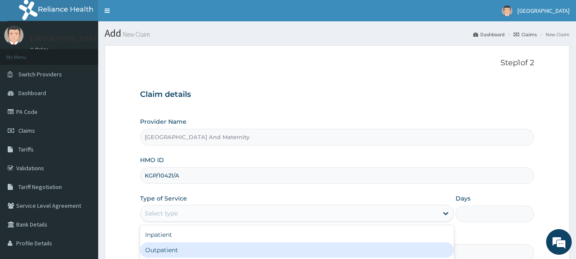
click at [158, 246] on div "Outpatient" at bounding box center [297, 250] width 314 height 15
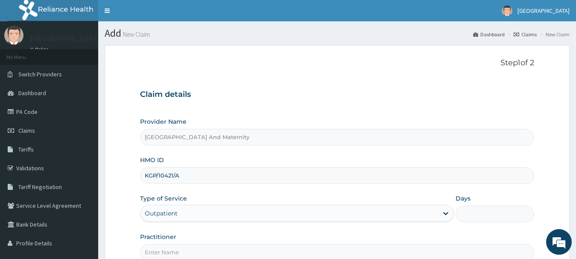
type input "1"
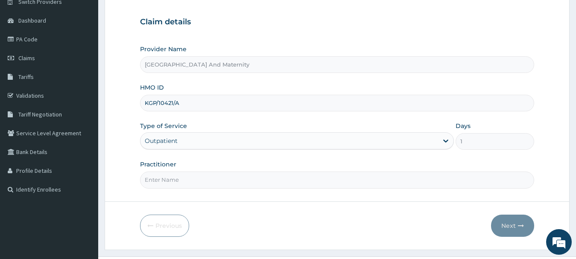
scroll to position [92, 0]
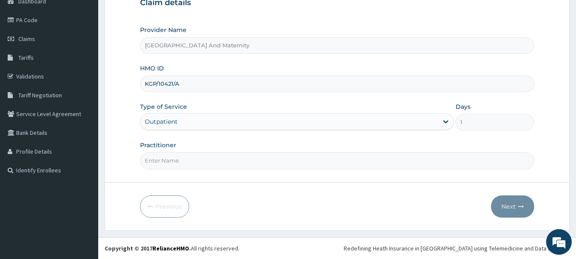
click at [168, 160] on input "Practitioner" at bounding box center [337, 160] width 395 height 17
type input "DR AKINYEMI"
click at [507, 203] on button "Next" at bounding box center [512, 207] width 43 height 22
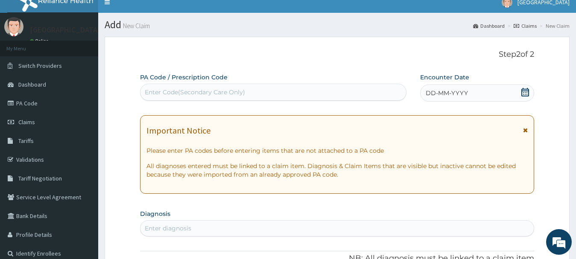
scroll to position [7, 0]
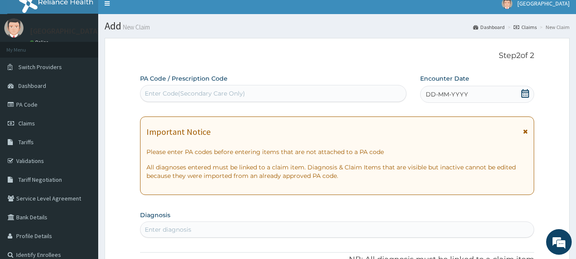
click at [302, 92] on div "Enter Code(Secondary Care Only)" at bounding box center [273, 94] width 266 height 14
paste input "PA/4FE1AF"
type input "PA/4FE1AF"
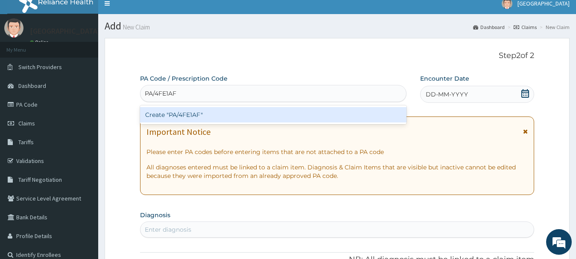
click at [263, 117] on div "Create "PA/4FE1AF"" at bounding box center [273, 114] width 266 height 15
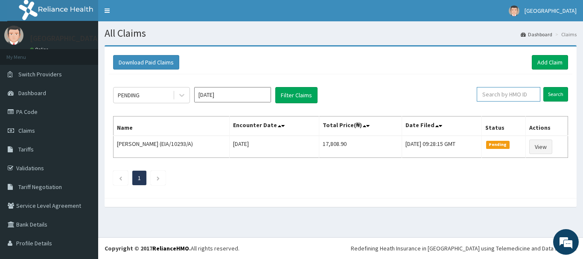
click at [506, 94] on input "text" at bounding box center [509, 94] width 64 height 15
type input "KGP/10421/A"
click at [553, 93] on input "Search" at bounding box center [556, 94] width 25 height 15
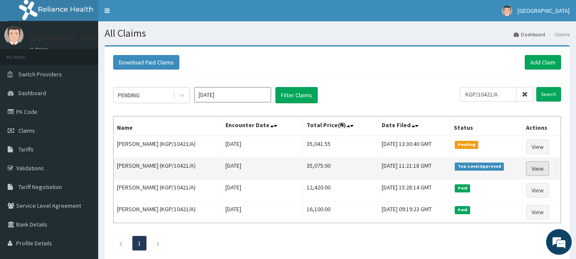
click at [548, 167] on link "View" at bounding box center [537, 168] width 23 height 15
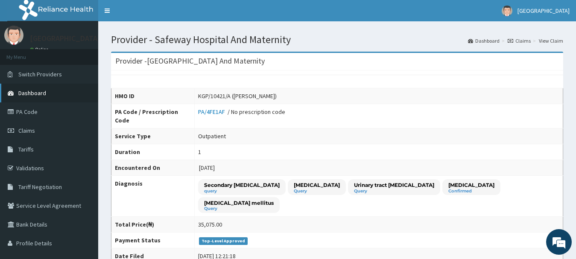
click at [33, 91] on span "Dashboard" at bounding box center [32, 93] width 28 height 8
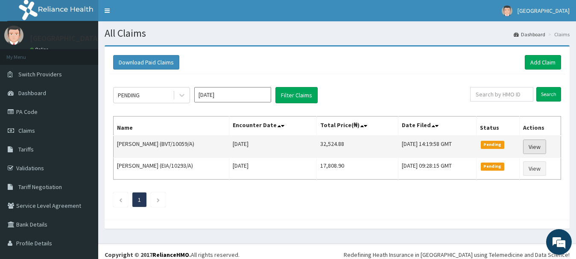
click at [535, 146] on link "View" at bounding box center [534, 147] width 23 height 15
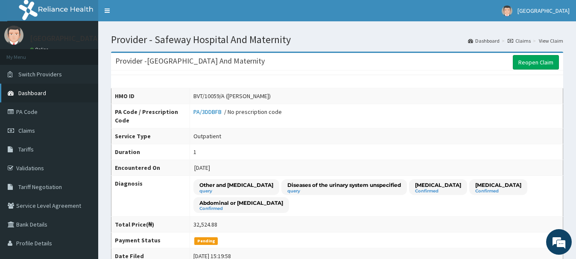
click at [46, 93] on link "Dashboard" at bounding box center [49, 93] width 98 height 19
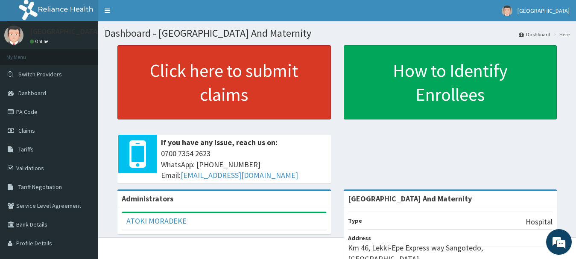
click at [162, 80] on link "Click here to submit claims" at bounding box center [223, 82] width 213 height 74
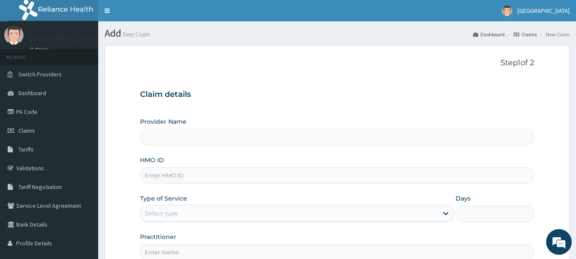
click at [231, 86] on div "Claim details Provider Name HMO ID Type of Service Select type Days Practitioner" at bounding box center [337, 171] width 395 height 179
type input "[GEOGRAPHIC_DATA] And Maternity"
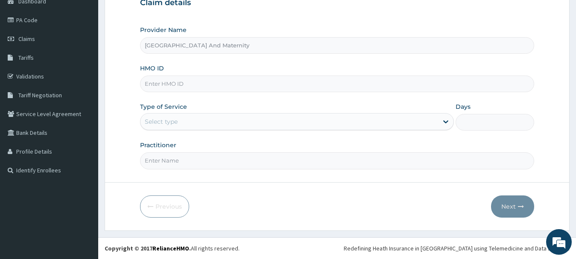
click at [231, 86] on input "HMO ID" at bounding box center [337, 84] width 395 height 17
type input "PPI/10042/C"
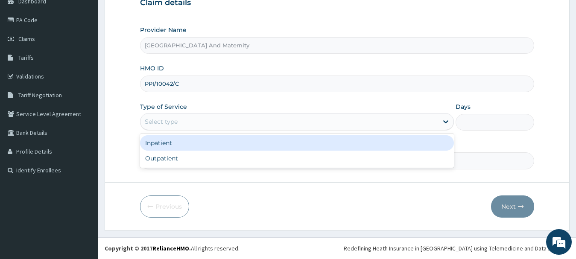
click at [164, 116] on div "Select type" at bounding box center [289, 122] width 298 height 14
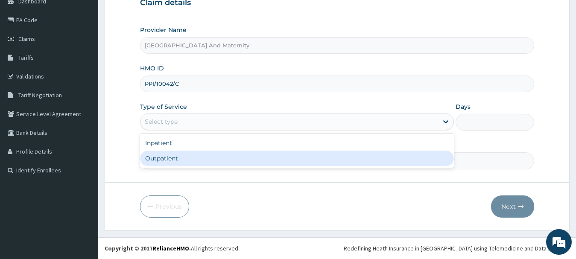
click at [155, 161] on div "Outpatient" at bounding box center [297, 158] width 314 height 15
type input "1"
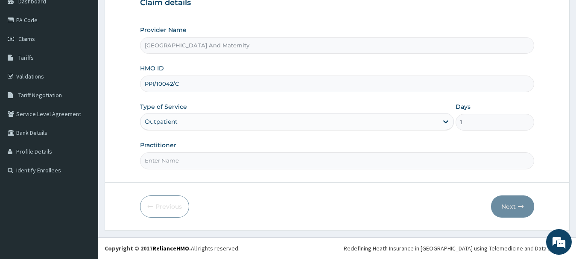
click at [163, 160] on input "Practitioner" at bounding box center [337, 160] width 395 height 17
type input "DR OYENEYIN"
click at [506, 204] on button "Next" at bounding box center [512, 207] width 43 height 22
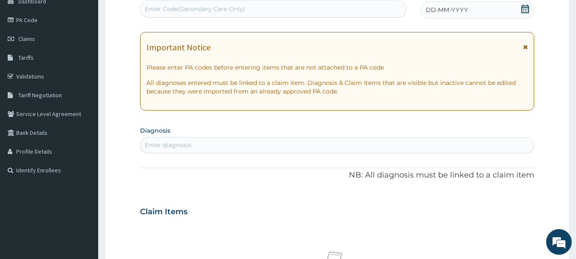
click at [525, 6] on icon at bounding box center [525, 9] width 8 height 9
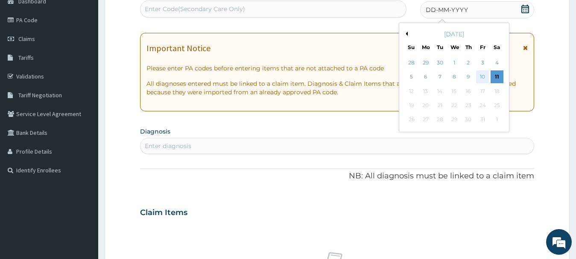
click at [480, 76] on div "10" at bounding box center [482, 77] width 13 height 13
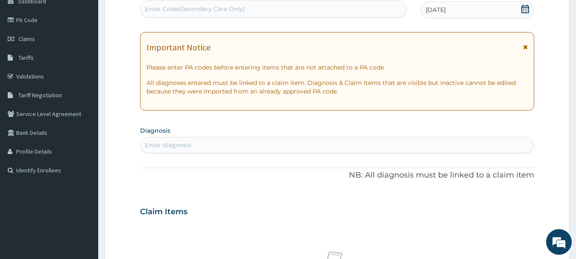
click at [196, 146] on div "Enter diagnosis" at bounding box center [337, 145] width 394 height 14
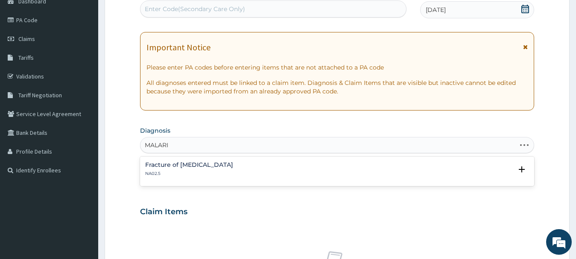
type input "MALARIA"
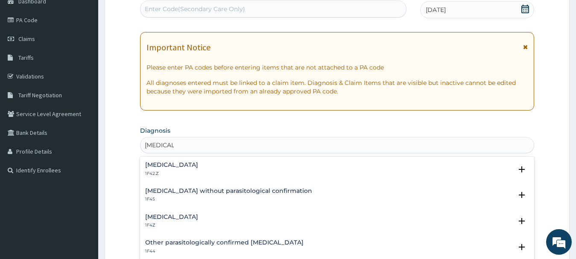
click at [158, 214] on h4 "Malaria, unspecified" at bounding box center [171, 217] width 53 height 6
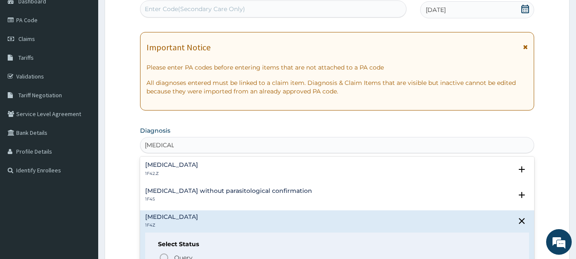
scroll to position [319, 0]
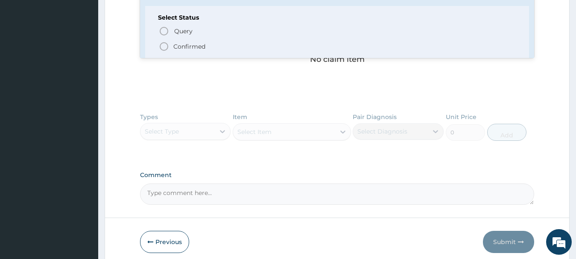
click at [167, 45] on icon "status option filled" at bounding box center [164, 46] width 10 height 10
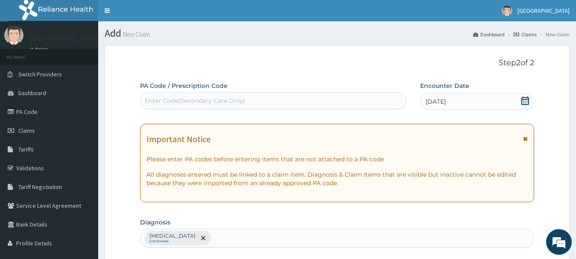
scroll to position [171, 0]
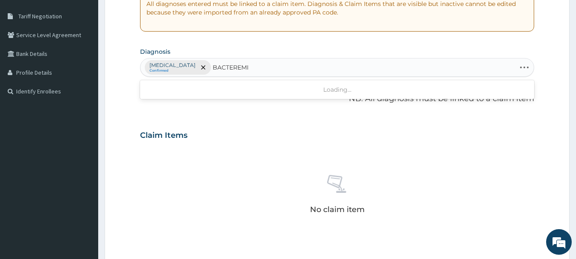
type input "BACTEREMIA"
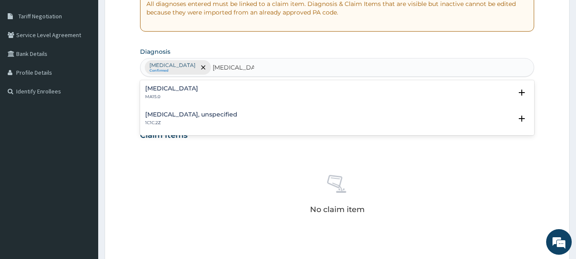
click at [176, 89] on h4 "[MEDICAL_DATA]" at bounding box center [171, 88] width 53 height 6
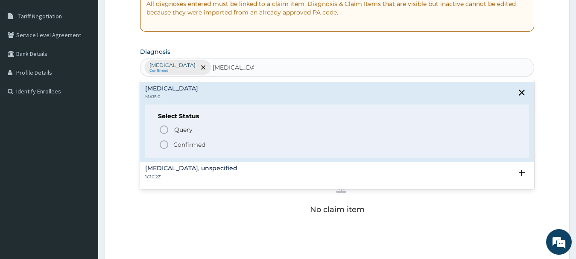
click at [161, 143] on icon "status option filled" at bounding box center [164, 145] width 10 height 10
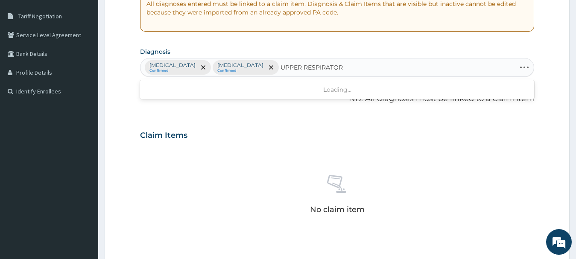
type input "UPPER RESPIRATORY"
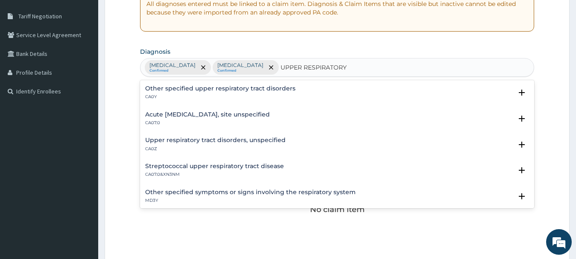
click at [241, 118] on h4 "Acute upper respiratory infection, site unspecified" at bounding box center [207, 114] width 125 height 6
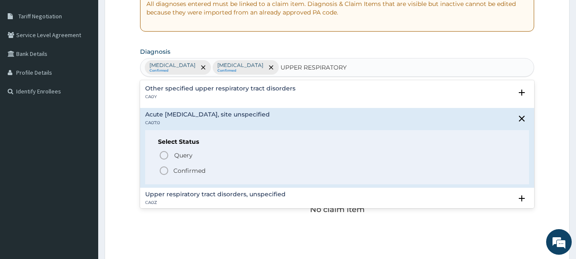
click at [163, 170] on icon "status option filled" at bounding box center [164, 171] width 10 height 10
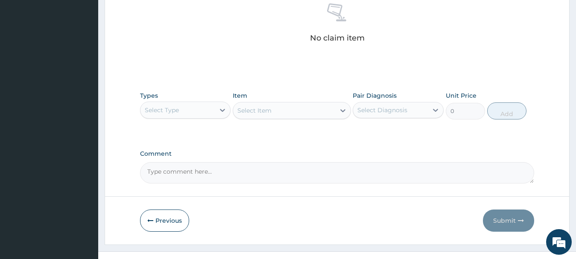
scroll to position [344, 0]
click at [175, 105] on div "Select Type" at bounding box center [162, 109] width 34 height 9
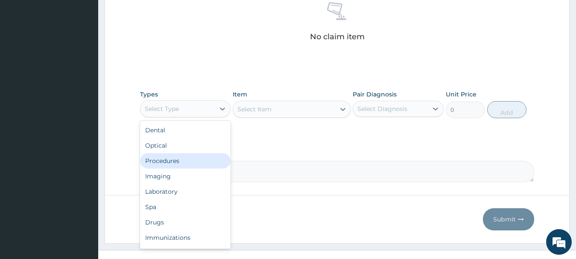
click at [161, 161] on div "Procedures" at bounding box center [185, 160] width 91 height 15
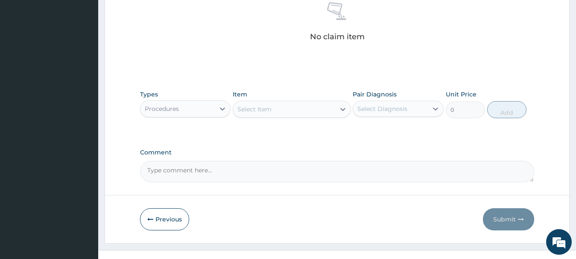
click at [281, 114] on div "Select Item" at bounding box center [284, 109] width 102 height 14
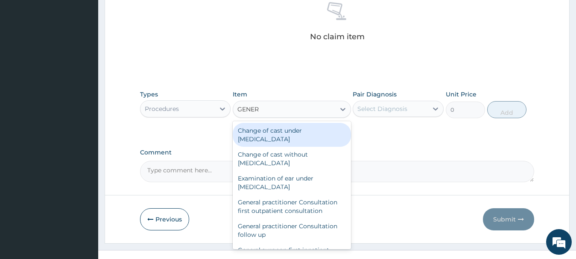
type input "GENERA"
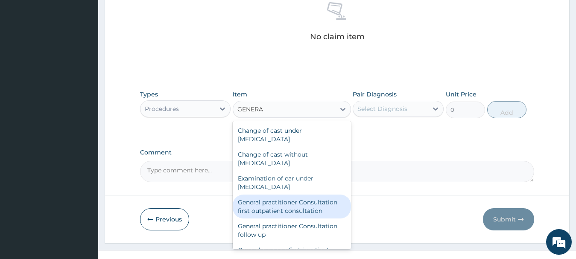
click at [271, 204] on div "General practitioner Consultation first outpatient consultation" at bounding box center [292, 207] width 118 height 24
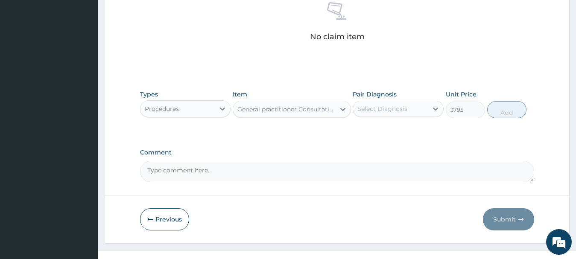
type input "3795"
click at [389, 106] on div "Select Diagnosis" at bounding box center [382, 109] width 50 height 9
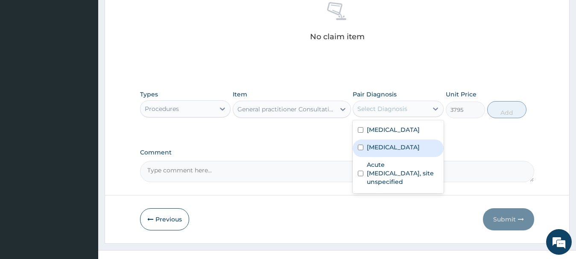
click at [361, 148] on input "checkbox" at bounding box center [361, 148] width 6 height 6
checkbox input "true"
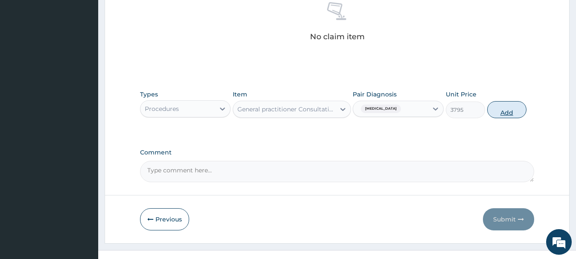
click at [508, 114] on button "Add" at bounding box center [506, 109] width 39 height 17
type input "0"
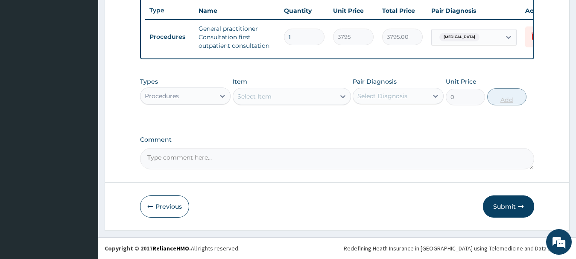
scroll to position [328, 0]
click at [190, 96] on div "Procedures" at bounding box center [177, 96] width 75 height 14
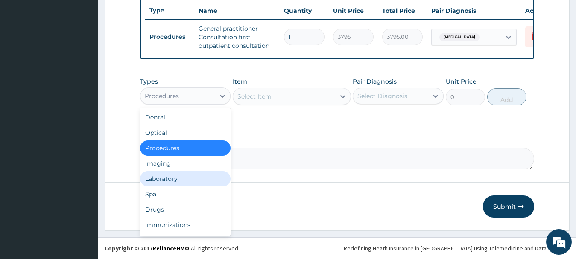
click at [171, 179] on div "Laboratory" at bounding box center [185, 178] width 91 height 15
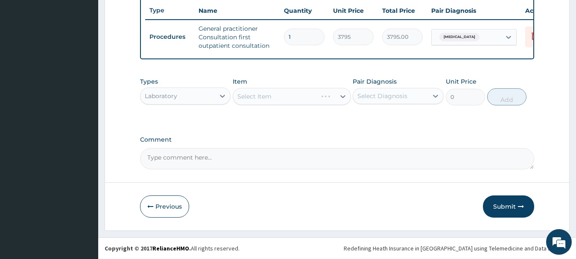
click at [264, 93] on div "Select Item" at bounding box center [292, 96] width 118 height 17
click at [264, 93] on div "Select Item" at bounding box center [254, 96] width 34 height 9
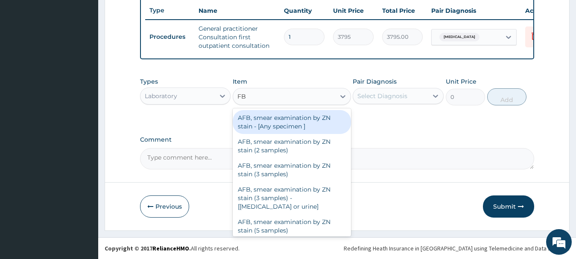
type input "FBC"
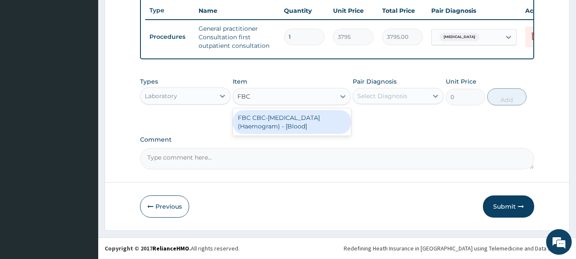
click at [260, 119] on div "FBC CBC-[MEDICAL_DATA] (Haemogram) - [Blood]" at bounding box center [292, 122] width 118 height 24
type input "4600"
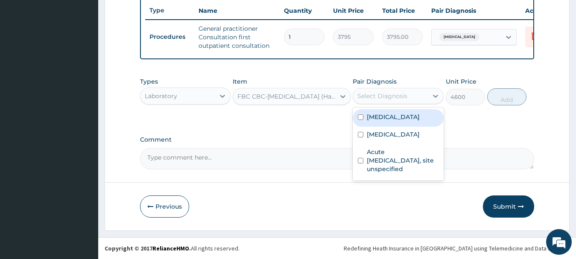
click at [388, 99] on div "Select Diagnosis" at bounding box center [382, 96] width 50 height 9
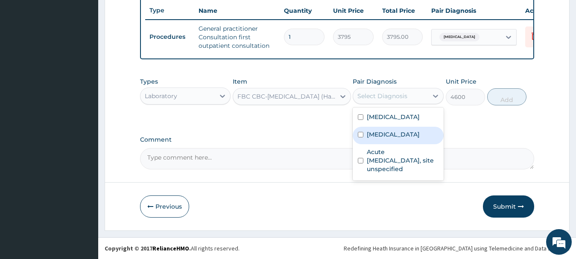
click at [359, 136] on input "checkbox" at bounding box center [361, 135] width 6 height 6
checkbox input "true"
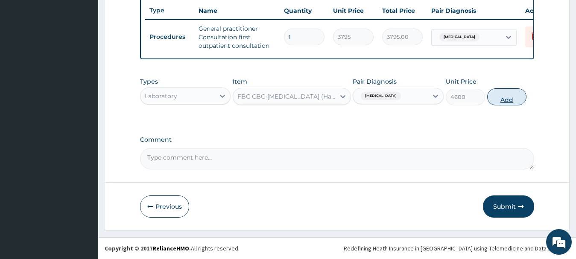
click at [501, 97] on button "Add" at bounding box center [506, 96] width 39 height 17
type input "0"
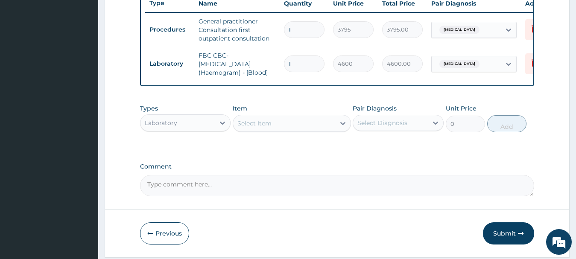
click at [266, 128] on div "Select Item" at bounding box center [254, 123] width 34 height 9
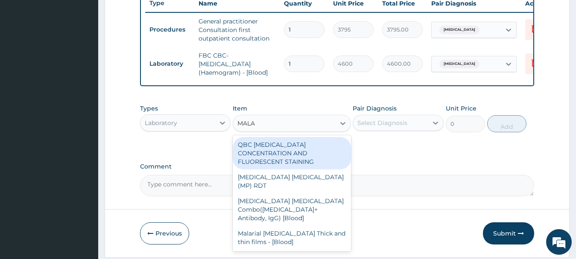
type input "MALAR"
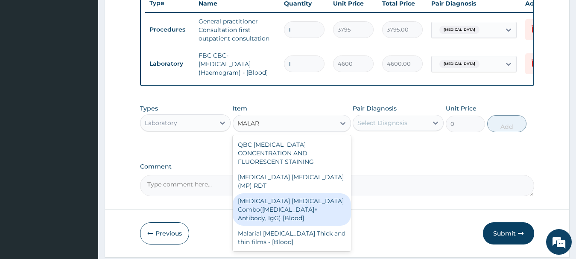
click at [271, 193] on div "[MEDICAL_DATA] [MEDICAL_DATA] Combo([MEDICAL_DATA]+ Antibody, IgG) [Blood]" at bounding box center [292, 209] width 118 height 32
type input "1725"
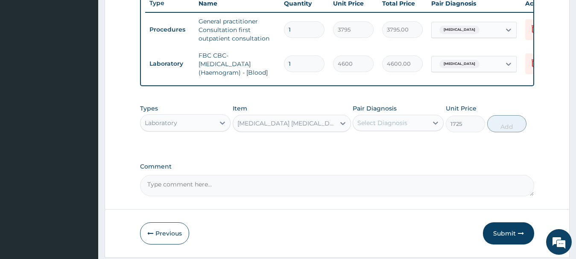
click at [408, 124] on div "Select Diagnosis" at bounding box center [390, 123] width 75 height 14
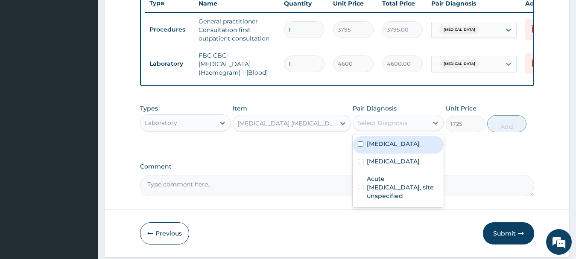
click at [359, 147] on input "checkbox" at bounding box center [361, 144] width 6 height 6
checkbox input "true"
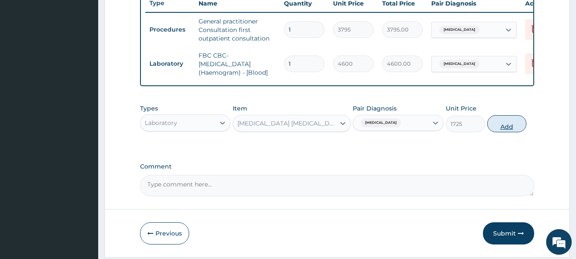
click at [507, 132] on button "Add" at bounding box center [506, 123] width 39 height 17
type input "0"
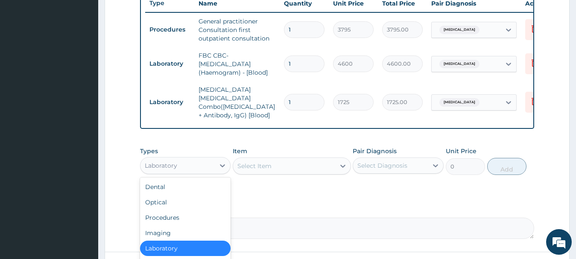
click at [167, 165] on div "Laboratory" at bounding box center [161, 165] width 32 height 9
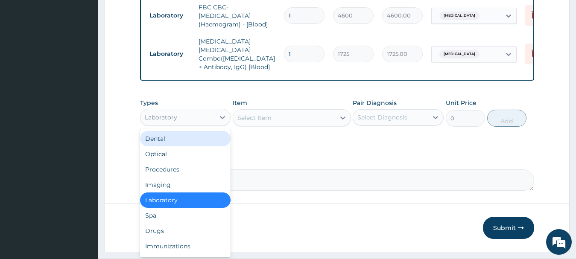
scroll to position [396, 0]
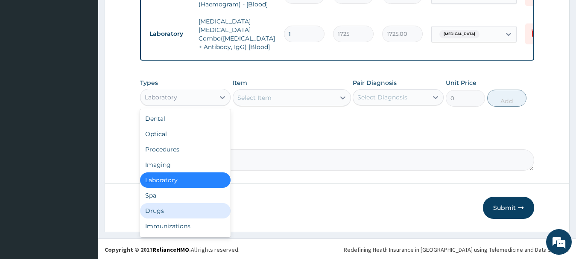
click at [162, 207] on div "Drugs" at bounding box center [185, 210] width 91 height 15
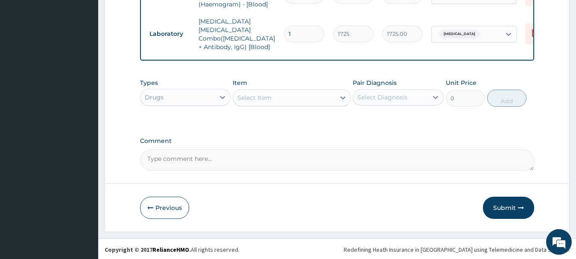
click at [275, 93] on div "Select Item" at bounding box center [284, 98] width 102 height 14
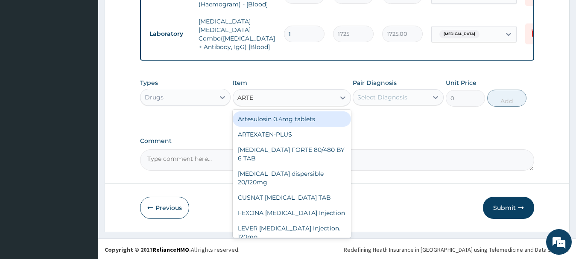
type input "ARTEM"
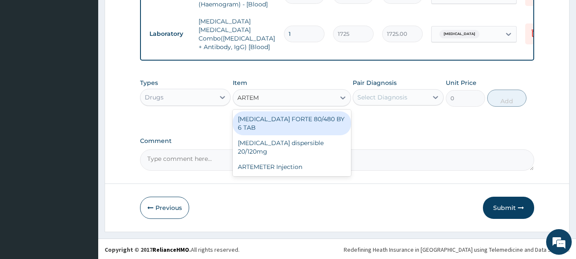
click at [256, 117] on div "COARTEM FORTE 80/480 BY 6 TAB" at bounding box center [292, 123] width 118 height 24
type input "480.7"
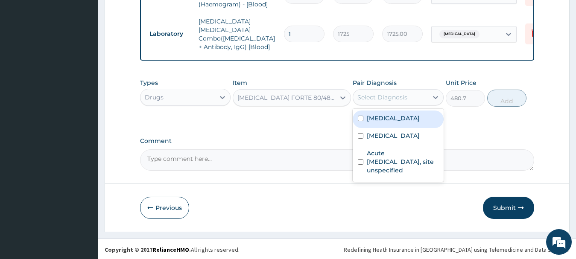
click at [378, 94] on div "Select Diagnosis" at bounding box center [382, 97] width 50 height 9
click at [360, 116] on input "checkbox" at bounding box center [361, 119] width 6 height 6
checkbox input "true"
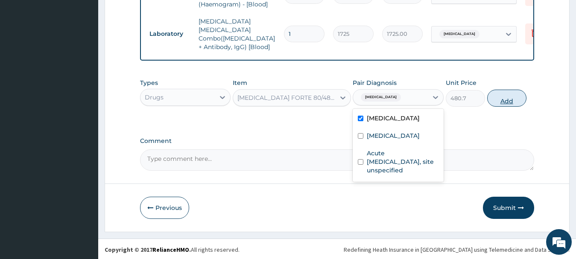
click at [508, 98] on button "Add" at bounding box center [506, 98] width 39 height 17
type input "0"
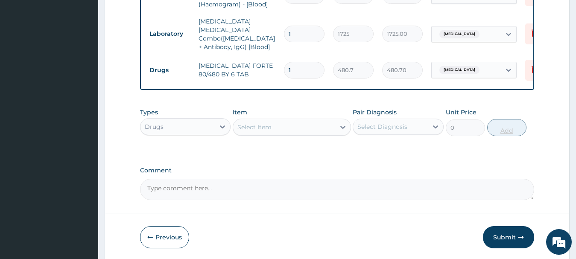
type input "0.00"
type input "6"
type input "2884.20"
type input "6"
click at [268, 127] on div "Select Item" at bounding box center [254, 127] width 34 height 9
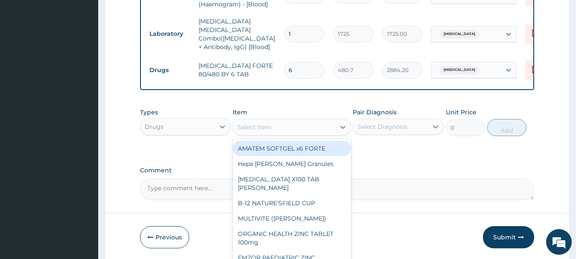
type input "A"
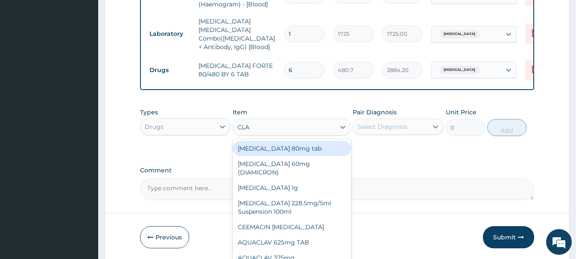
type input "CLAV"
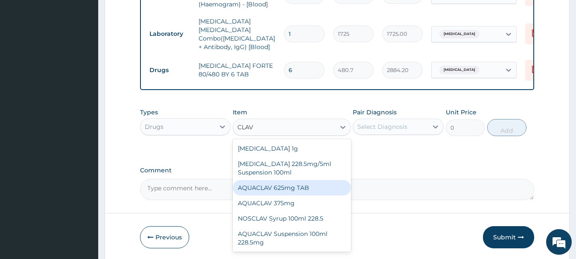
click at [275, 188] on div "AQUACLAV 625mg TAB" at bounding box center [292, 187] width 118 height 15
type input "259.325"
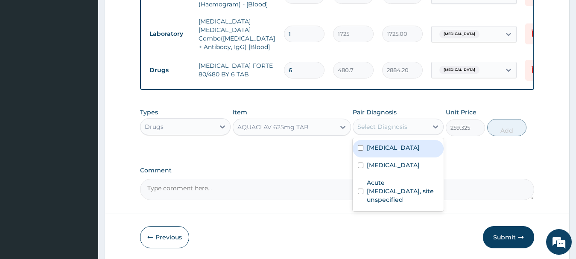
click at [375, 123] on div "Select Diagnosis" at bounding box center [382, 127] width 50 height 9
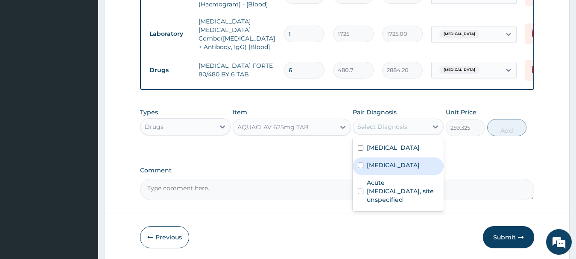
click at [362, 163] on input "checkbox" at bounding box center [361, 166] width 6 height 6
checkbox input "true"
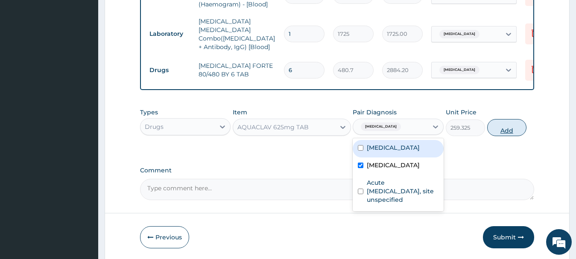
click at [503, 131] on button "Add" at bounding box center [506, 127] width 39 height 17
type input "0"
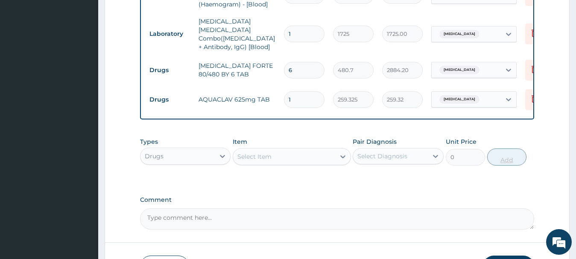
type input "14"
type input "3630.55"
type input "14"
click at [287, 158] on div "Select Item" at bounding box center [284, 157] width 102 height 14
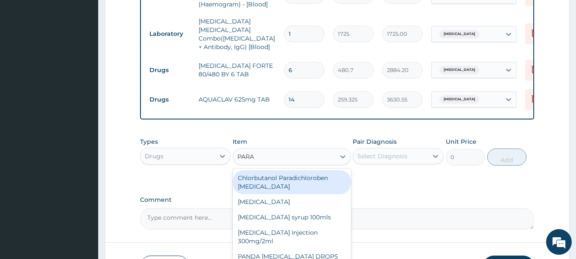
type input "PARAC"
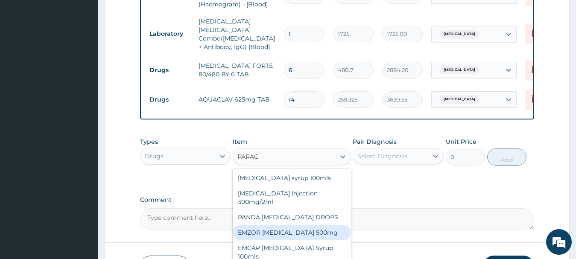
click at [296, 229] on div "EMZOR PARACETAMOL 500mg" at bounding box center [292, 232] width 118 height 15
type input "25.3"
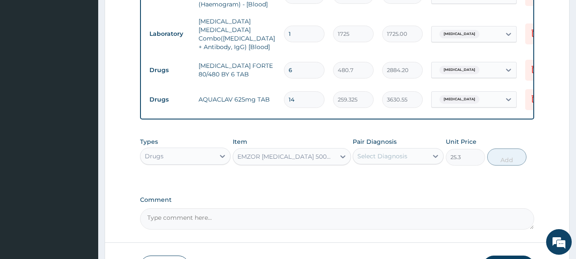
click at [417, 153] on div "Select Diagnosis" at bounding box center [390, 156] width 75 height 14
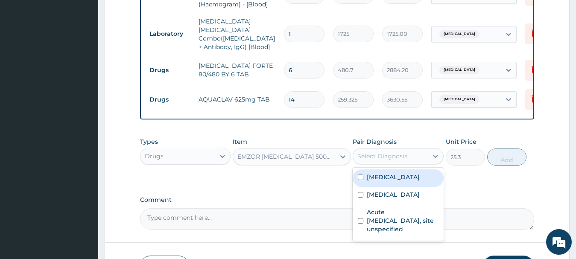
click at [357, 173] on div "Malaria, unspecified" at bounding box center [398, 178] width 91 height 18
checkbox input "true"
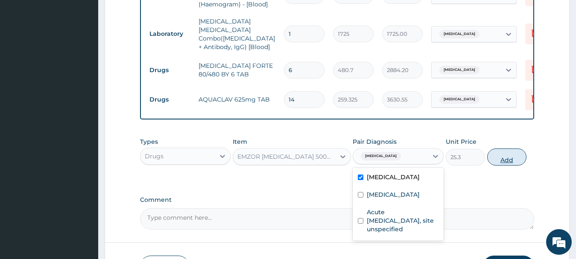
click at [509, 156] on button "Add" at bounding box center [506, 157] width 39 height 17
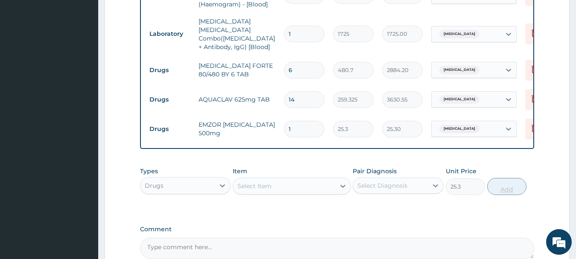
type input "0"
type input "18"
type input "455.40"
type input "18"
click at [303, 183] on div "Select Item" at bounding box center [284, 186] width 102 height 14
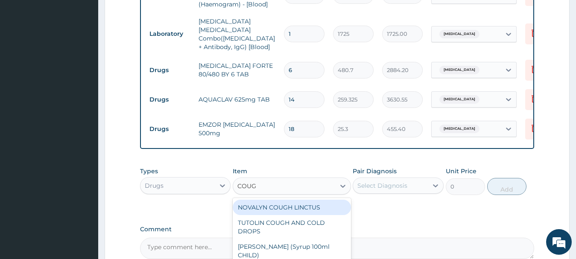
type input "COUGH"
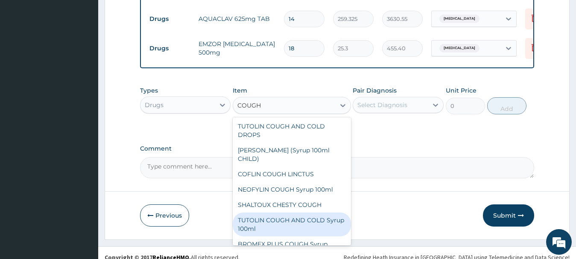
scroll to position [15, 0]
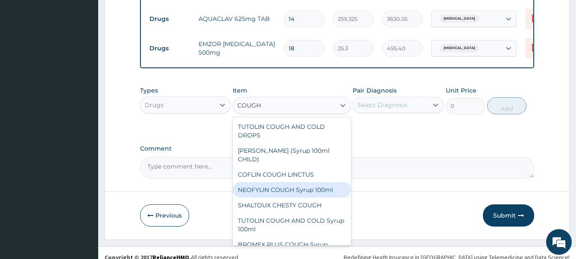
click at [268, 188] on div "NEOFYLIN COUGH Syrup 100ml" at bounding box center [292, 189] width 118 height 15
type input "1518"
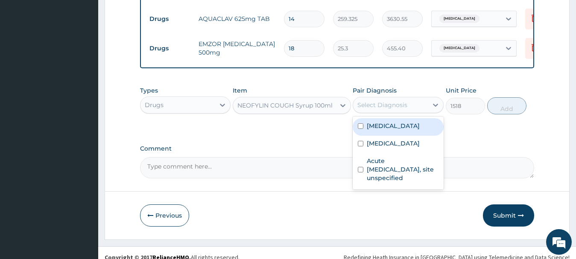
click at [406, 103] on div "Select Diagnosis" at bounding box center [382, 105] width 50 height 9
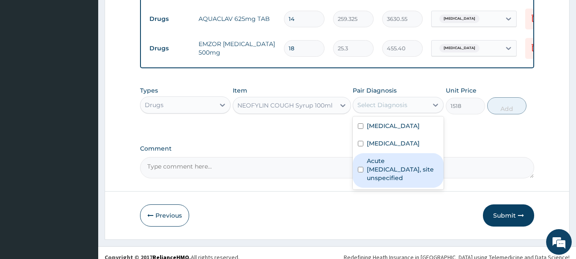
click at [361, 169] on input "checkbox" at bounding box center [361, 170] width 6 height 6
checkbox input "true"
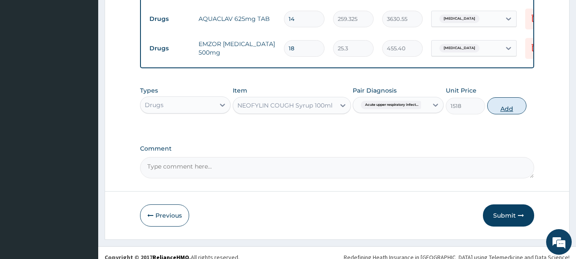
click at [506, 107] on button "Add" at bounding box center [506, 105] width 39 height 17
type input "0"
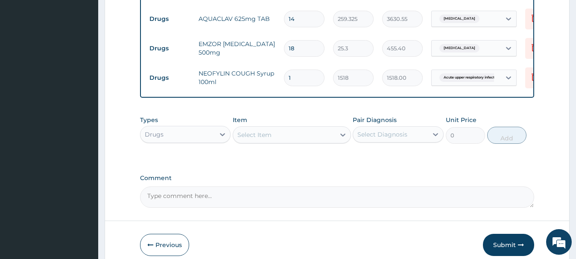
scroll to position [514, 0]
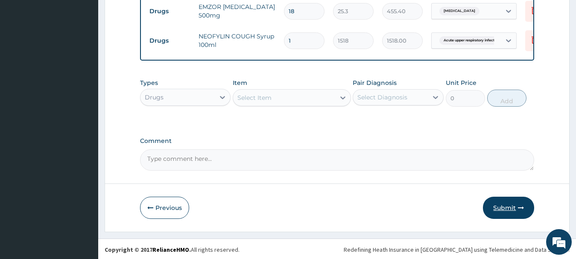
click at [504, 207] on button "Submit" at bounding box center [508, 208] width 51 height 22
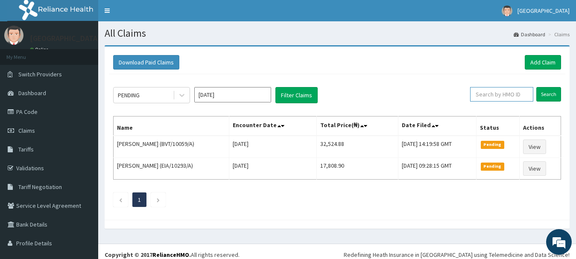
click at [491, 90] on input "text" at bounding box center [501, 94] width 63 height 15
type input "PPI/10042/C"
click at [541, 92] on input "Search" at bounding box center [548, 94] width 25 height 15
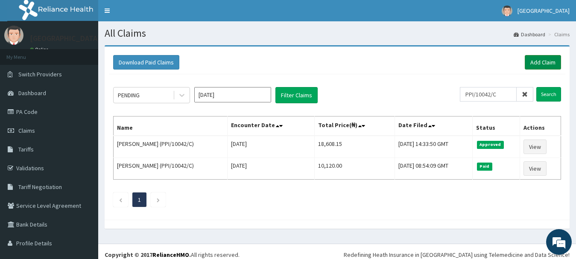
click at [530, 62] on link "Add Claim" at bounding box center [543, 62] width 36 height 15
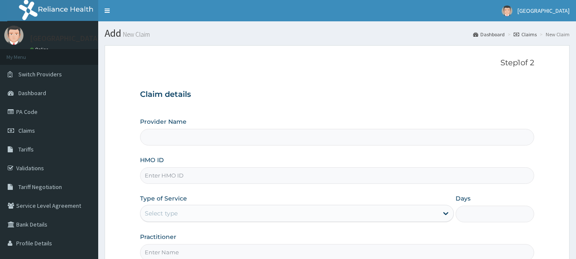
scroll to position [92, 0]
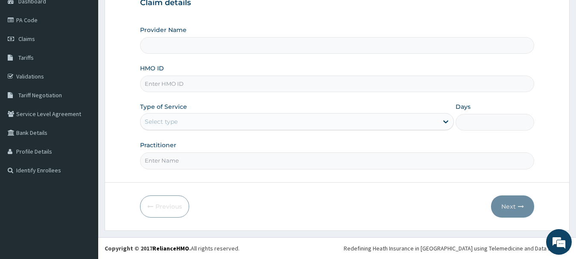
type input "[GEOGRAPHIC_DATA] And Maternity"
click at [270, 83] on input "HMO ID" at bounding box center [337, 84] width 395 height 17
type input "LGL/10144/B"
click at [170, 122] on div "Select type" at bounding box center [161, 121] width 33 height 9
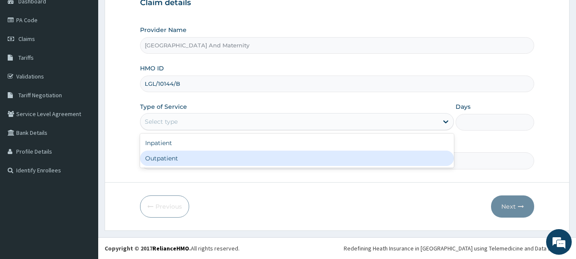
click at [160, 159] on div "Outpatient" at bounding box center [297, 158] width 314 height 15
type input "1"
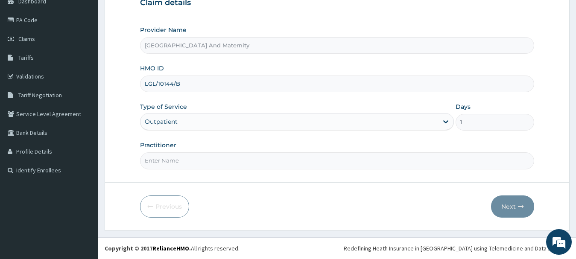
click at [161, 160] on input "Practitioner" at bounding box center [337, 160] width 395 height 17
type input "DR OYENEYIN"
click at [507, 207] on button "Next" at bounding box center [512, 207] width 43 height 22
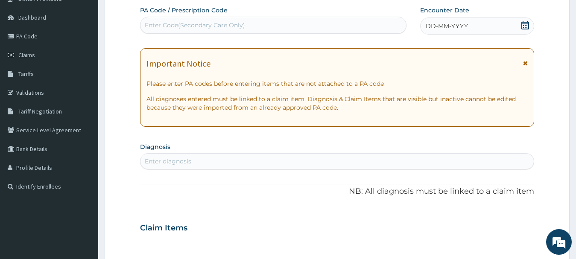
scroll to position [63, 0]
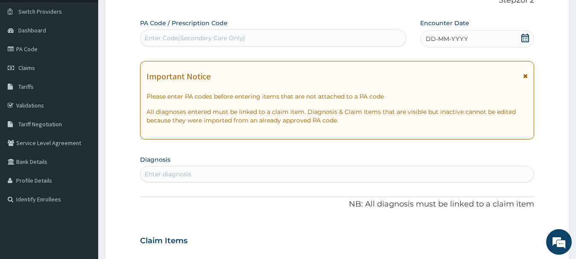
click at [521, 32] on div "DD-MM-YYYY" at bounding box center [477, 38] width 114 height 17
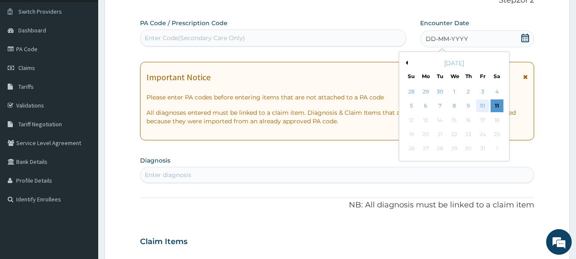
click at [481, 107] on div "10" at bounding box center [482, 106] width 13 height 13
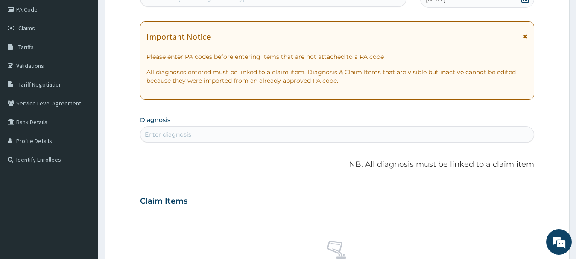
scroll to position [106, 0]
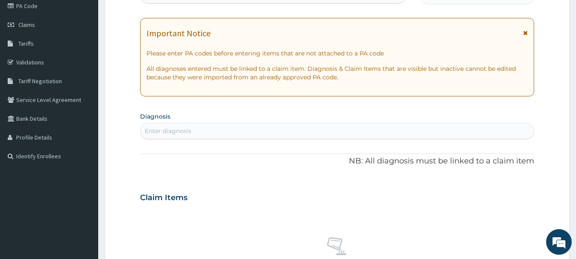
click at [315, 130] on div "Enter diagnosis" at bounding box center [337, 131] width 394 height 14
type input "HYPERTENSION"
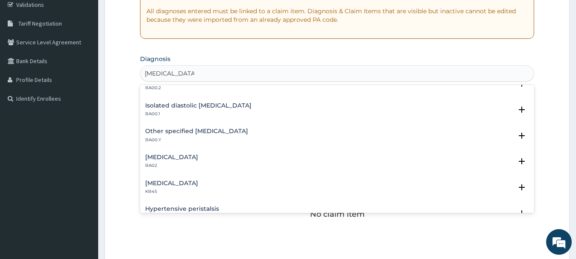
scroll to position [205, 0]
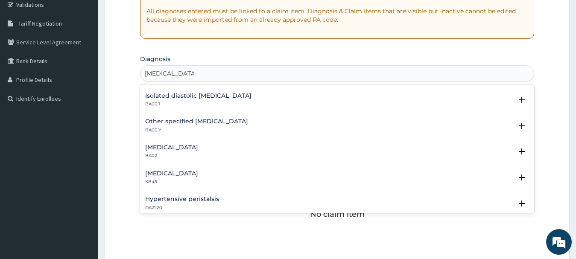
click at [194, 151] on div "Hypertensive renal disease BA02" at bounding box center [171, 151] width 53 height 15
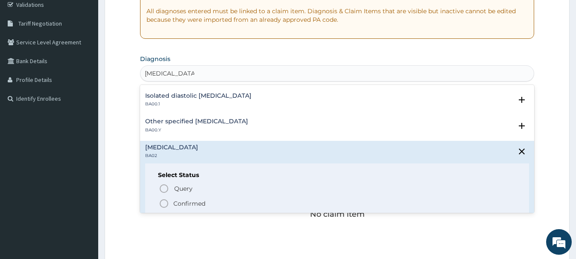
click at [164, 206] on icon "status option filled" at bounding box center [164, 204] width 10 height 10
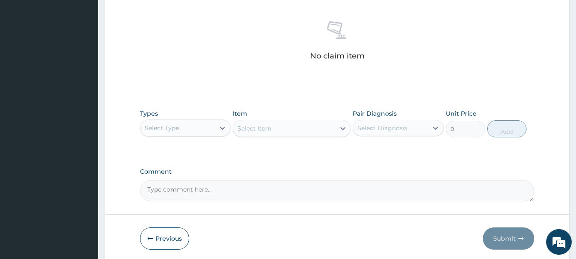
scroll to position [326, 0]
click at [172, 124] on div "Select Type" at bounding box center [162, 127] width 34 height 9
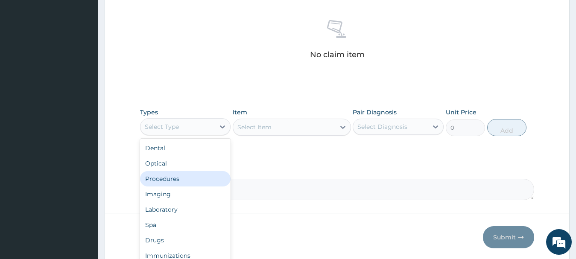
click at [168, 178] on div "Procedures" at bounding box center [185, 178] width 91 height 15
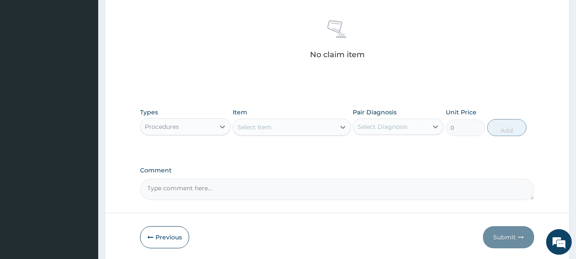
click at [269, 126] on div "Select Item" at bounding box center [254, 127] width 34 height 9
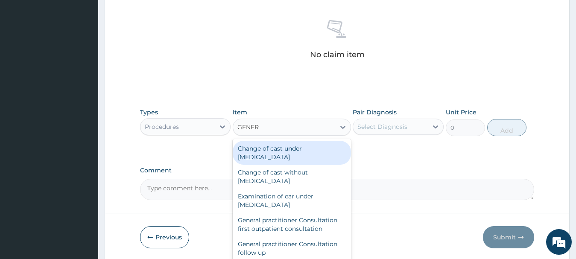
type input "GENERA"
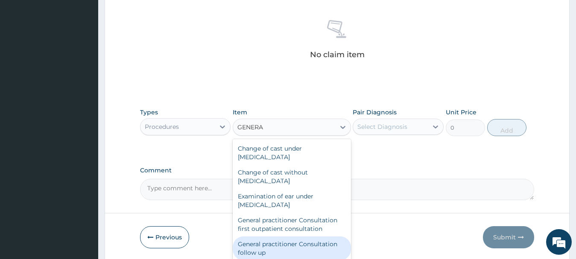
click at [270, 242] on div "General practitioner Consultation follow up" at bounding box center [292, 249] width 118 height 24
type input "2530"
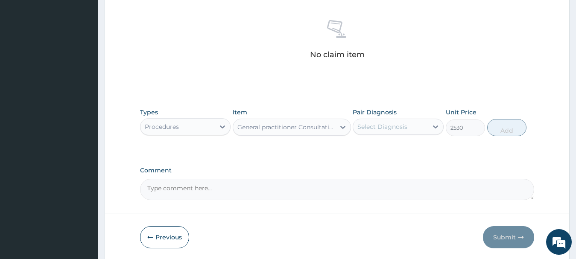
click at [416, 122] on div "Select Diagnosis" at bounding box center [390, 127] width 75 height 14
click at [357, 154] on div "Hypertensive renal disease" at bounding box center [398, 149] width 91 height 18
checkbox input "true"
click at [507, 130] on button "Add" at bounding box center [506, 127] width 39 height 17
type input "0"
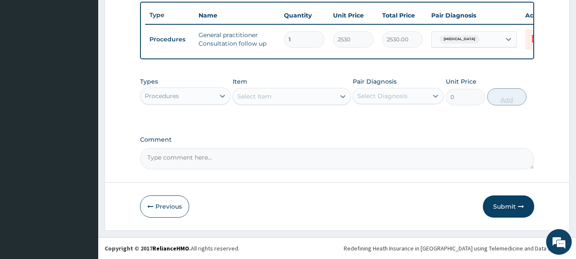
scroll to position [323, 0]
click at [509, 206] on button "Submit" at bounding box center [508, 207] width 51 height 22
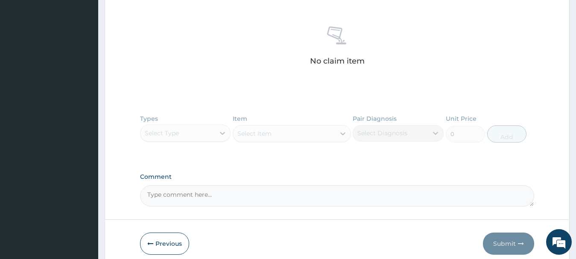
scroll to position [362, 0]
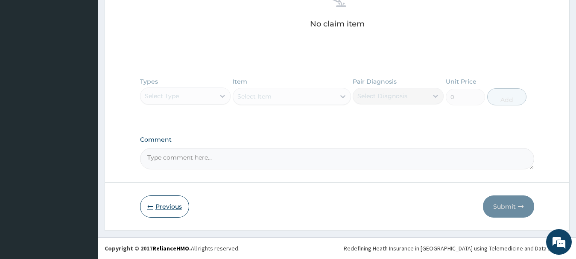
click at [158, 206] on button "Previous" at bounding box center [164, 207] width 49 height 22
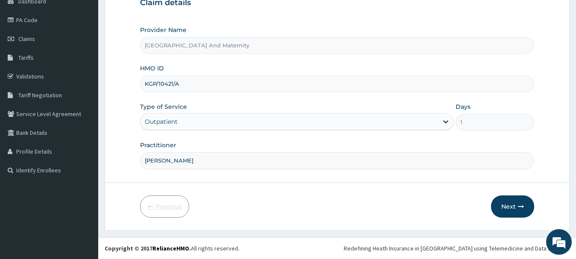
scroll to position [92, 0]
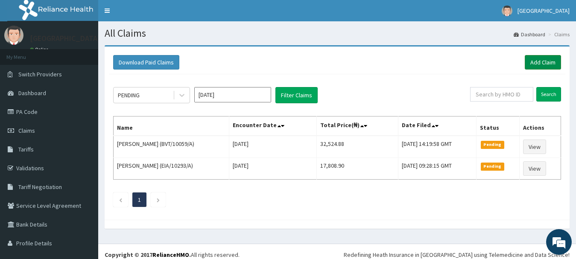
click at [539, 59] on link "Add Claim" at bounding box center [543, 62] width 36 height 15
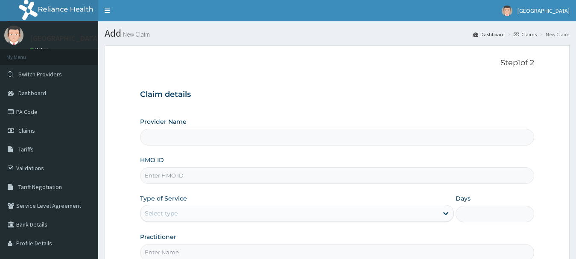
type input "[GEOGRAPHIC_DATA] And Maternity"
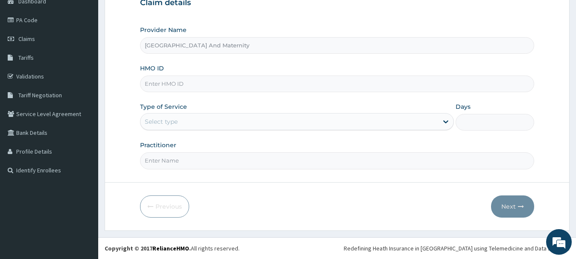
click at [186, 85] on input "HMO ID" at bounding box center [337, 84] width 395 height 17
type input "AHC/10001/A"
click at [183, 123] on div "Select type" at bounding box center [289, 122] width 298 height 14
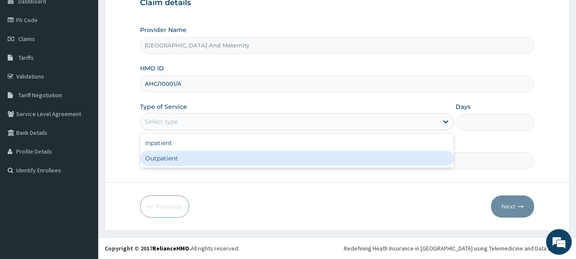
click at [161, 157] on div "Outpatient" at bounding box center [297, 158] width 314 height 15
type input "1"
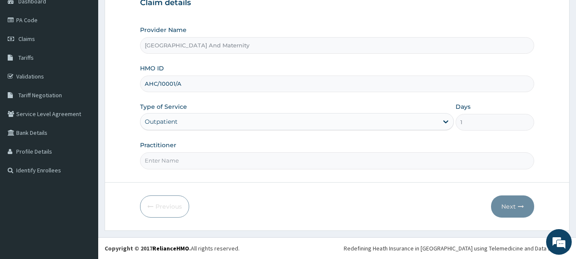
click at [162, 163] on input "Practitioner" at bounding box center [337, 160] width 395 height 17
type input "[PERSON_NAME]"
click at [509, 205] on button "Next" at bounding box center [512, 207] width 43 height 22
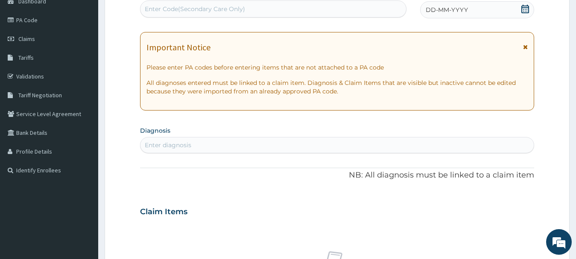
click at [526, 8] on icon at bounding box center [525, 9] width 9 height 9
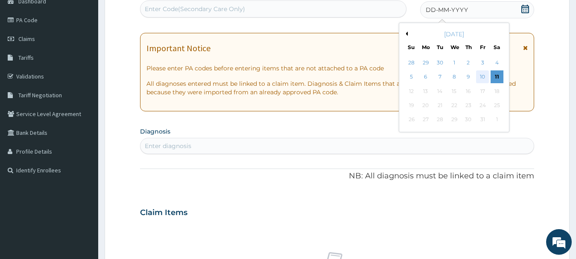
click at [483, 79] on div "10" at bounding box center [482, 77] width 13 height 13
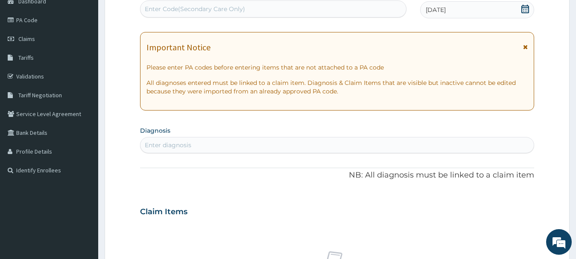
click at [247, 142] on div "Enter diagnosis" at bounding box center [337, 145] width 394 height 14
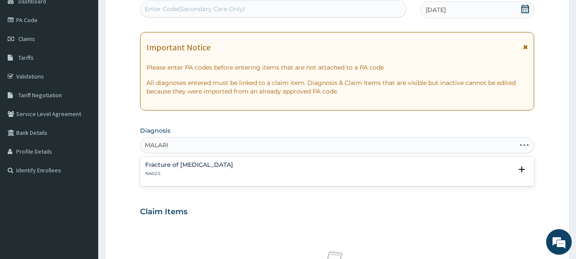
type input "[MEDICAL_DATA]"
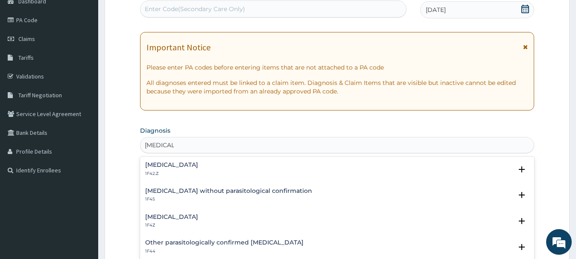
click at [162, 170] on div "[MEDICAL_DATA] 1F42.Z" at bounding box center [171, 169] width 53 height 15
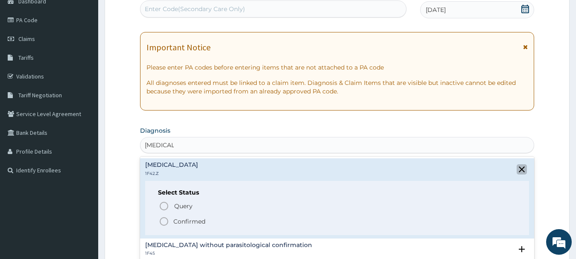
click at [519, 171] on icon "close select status" at bounding box center [522, 170] width 6 height 6
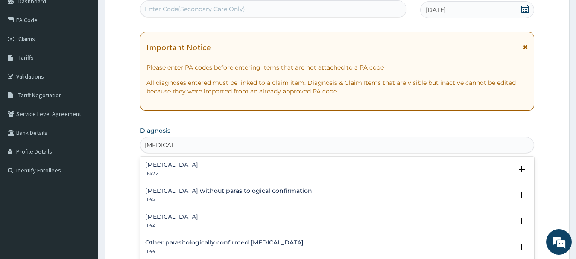
click at [198, 219] on h4 "[MEDICAL_DATA]" at bounding box center [171, 217] width 53 height 6
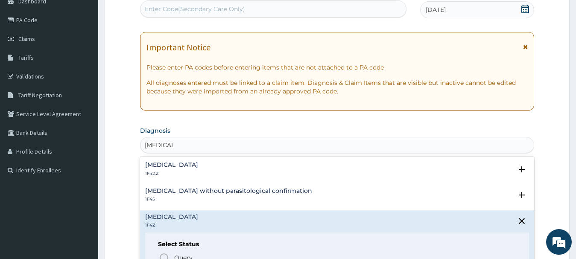
scroll to position [134, 0]
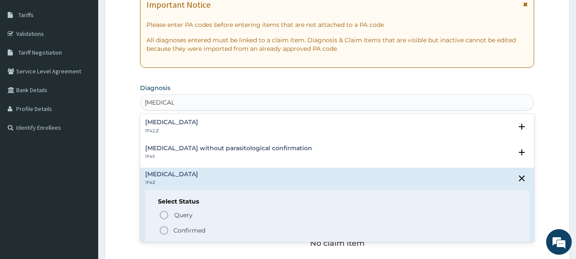
click at [164, 229] on icon "status option filled" at bounding box center [164, 230] width 10 height 10
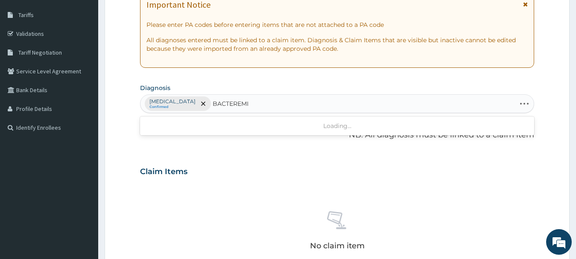
type input "[MEDICAL_DATA]"
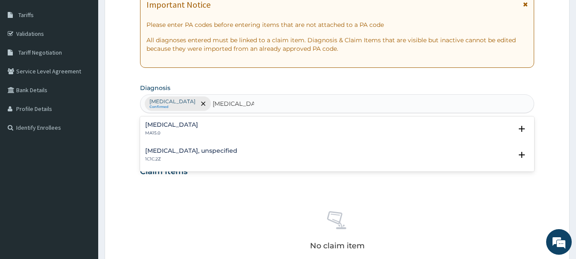
click at [173, 127] on h4 "[MEDICAL_DATA]" at bounding box center [171, 125] width 53 height 6
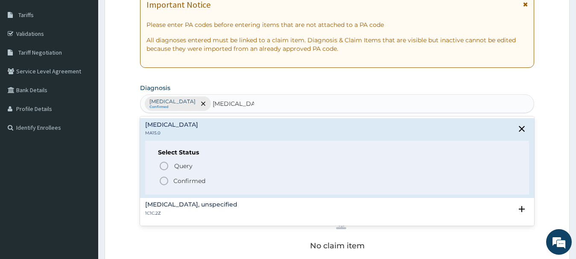
click at [162, 179] on icon "status option filled" at bounding box center [164, 181] width 10 height 10
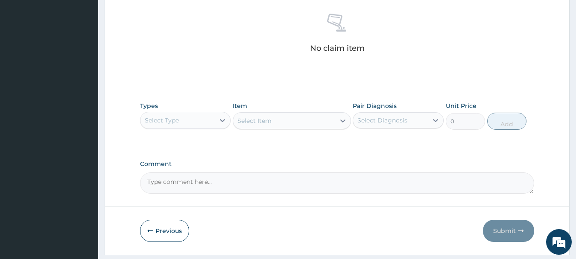
scroll to position [333, 0]
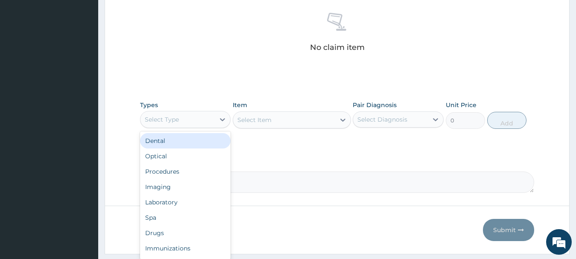
click at [178, 116] on div "Select Type" at bounding box center [162, 119] width 34 height 9
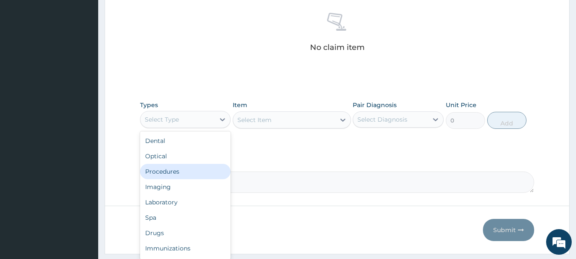
click at [178, 169] on div "Procedures" at bounding box center [185, 171] width 91 height 15
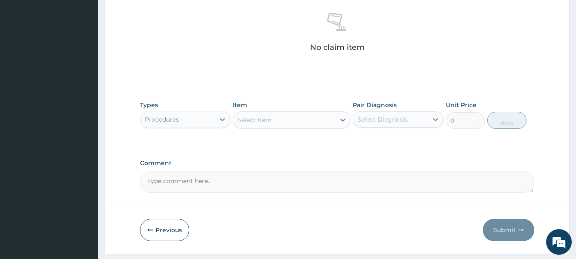
click at [263, 122] on div "Select Item" at bounding box center [254, 120] width 34 height 9
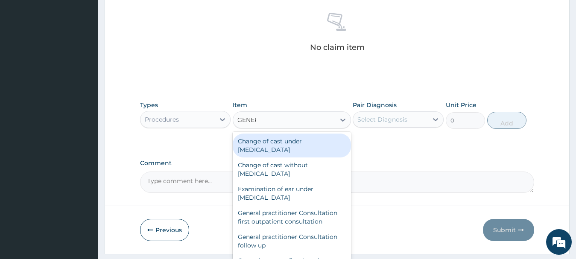
type input "GENERA"
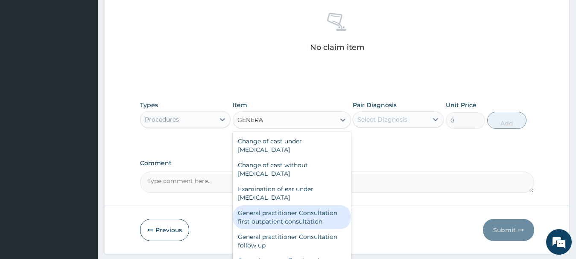
click at [266, 218] on div "General practitioner Consultation first outpatient consultation" at bounding box center [292, 217] width 118 height 24
type input "3795"
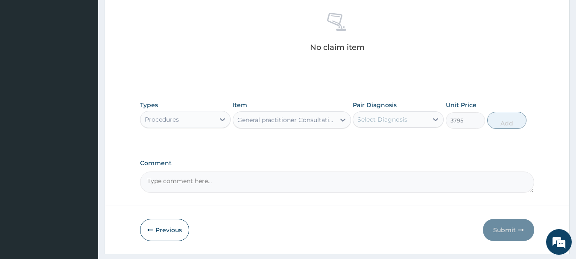
click at [394, 113] on div "Select Diagnosis" at bounding box center [390, 120] width 75 height 14
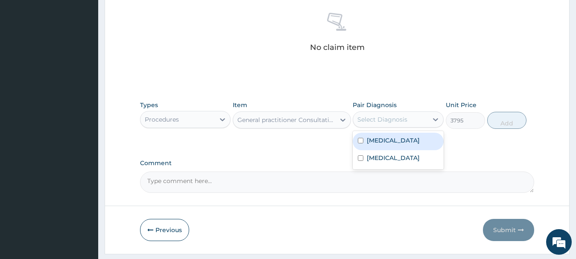
click at [359, 138] on input "checkbox" at bounding box center [361, 141] width 6 height 6
checkbox input "true"
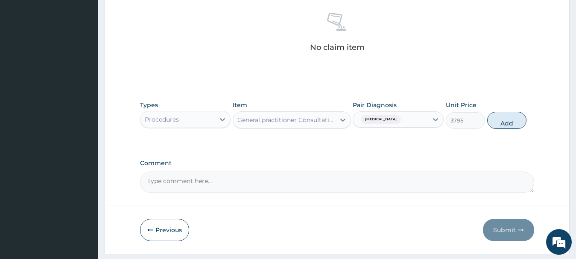
click at [506, 124] on button "Add" at bounding box center [506, 120] width 39 height 17
type input "0"
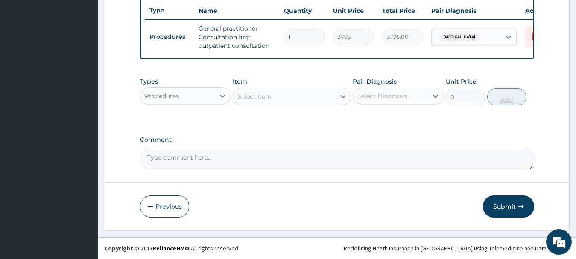
scroll to position [328, 0]
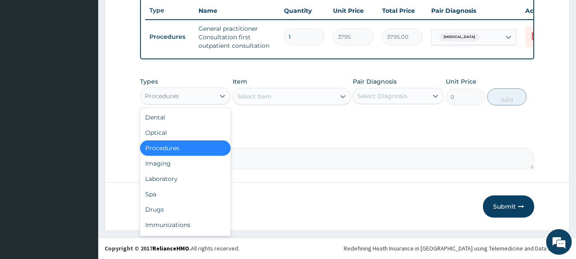
click at [170, 96] on div "Procedures" at bounding box center [162, 96] width 34 height 9
click at [164, 179] on div "Laboratory" at bounding box center [185, 178] width 91 height 15
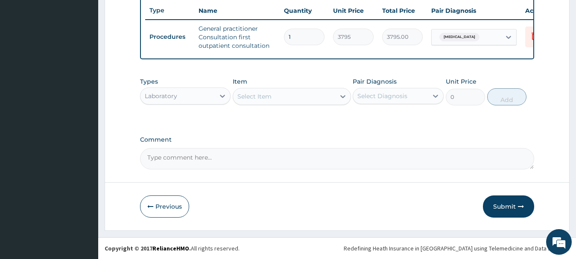
click at [283, 96] on div "Select Item" at bounding box center [284, 97] width 102 height 14
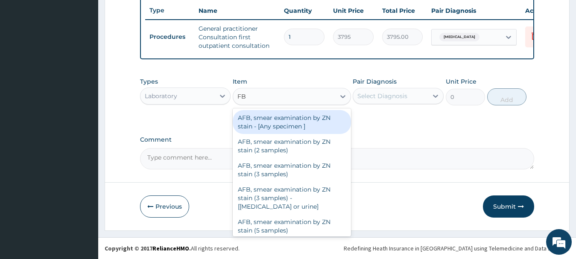
type input "FBC"
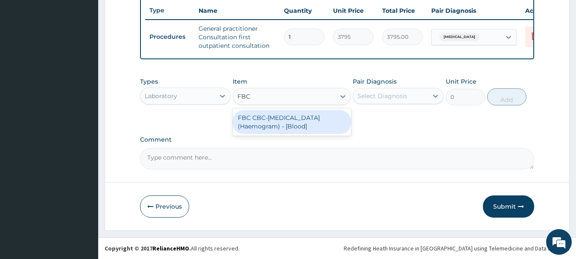
click at [271, 126] on div "FBC CBC-[MEDICAL_DATA] (Haemogram) - [Blood]" at bounding box center [292, 122] width 118 height 24
type input "4600"
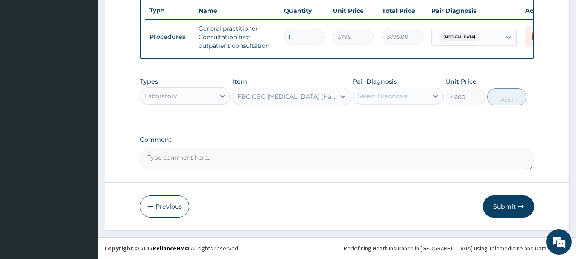
click at [382, 94] on div "Select Diagnosis" at bounding box center [382, 96] width 50 height 9
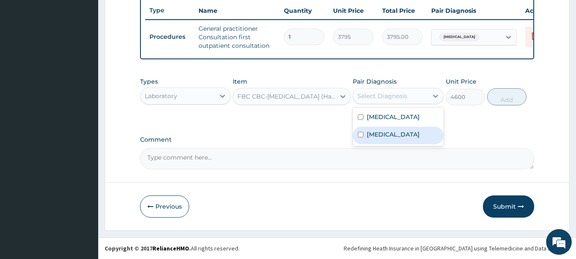
click at [362, 136] on input "checkbox" at bounding box center [361, 135] width 6 height 6
checkbox input "true"
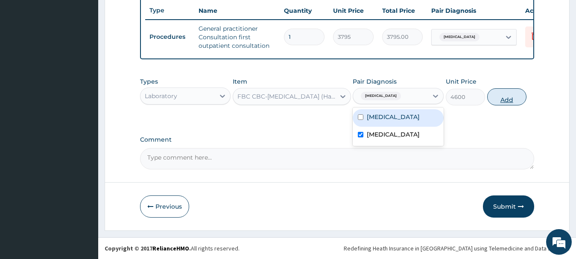
click at [504, 97] on button "Add" at bounding box center [506, 96] width 39 height 17
type input "0"
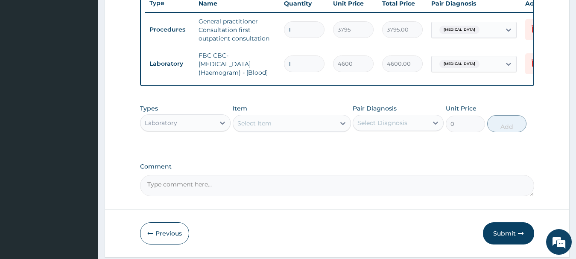
click at [281, 128] on div "Select Item" at bounding box center [284, 124] width 102 height 14
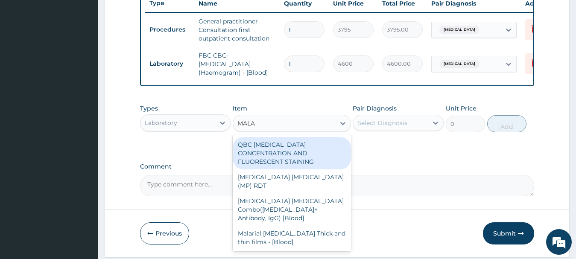
type input "MALAR"
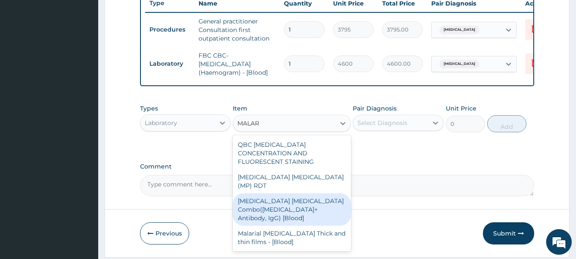
click at [285, 195] on div "[MEDICAL_DATA] [MEDICAL_DATA] Combo([MEDICAL_DATA]+ Antibody, IgG) [Blood]" at bounding box center [292, 209] width 118 height 32
type input "1725"
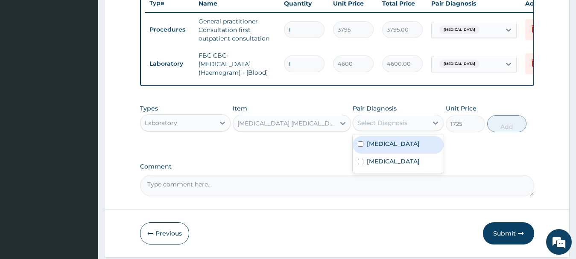
click at [390, 127] on div "Select Diagnosis" at bounding box center [382, 123] width 50 height 9
click at [358, 147] on input "checkbox" at bounding box center [361, 144] width 6 height 6
checkbox input "true"
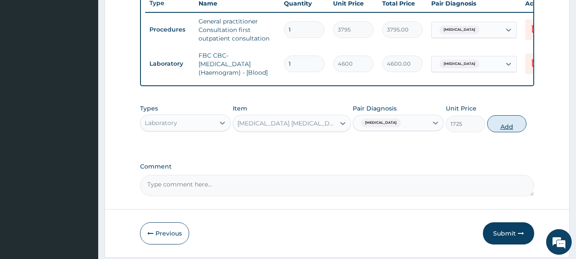
click at [504, 132] on button "Add" at bounding box center [506, 123] width 39 height 17
type input "0"
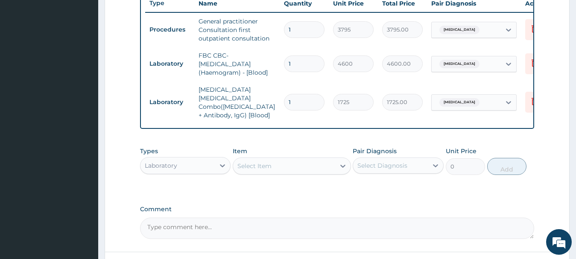
click at [199, 186] on div "Types Laboratory Item Select Item Pair Diagnosis Select Diagnosis Unit Price 0 …" at bounding box center [337, 168] width 395 height 50
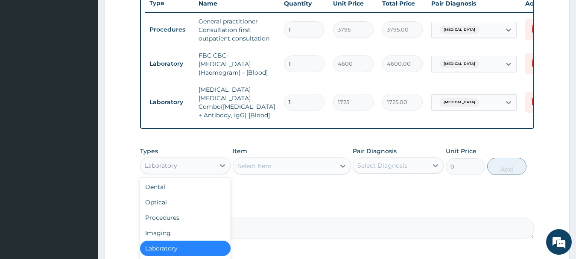
click at [199, 165] on div "Laboratory" at bounding box center [177, 166] width 75 height 14
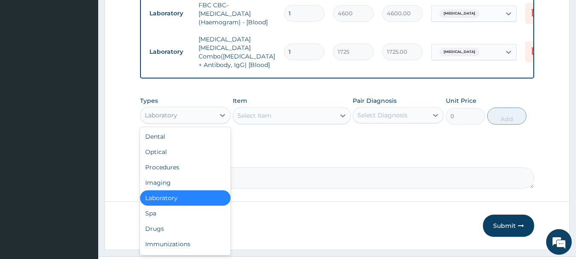
scroll to position [382, 0]
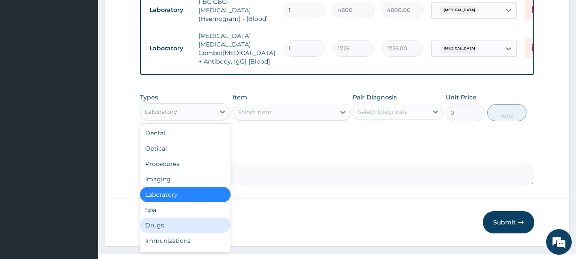
click at [187, 224] on div "Drugs" at bounding box center [185, 225] width 91 height 15
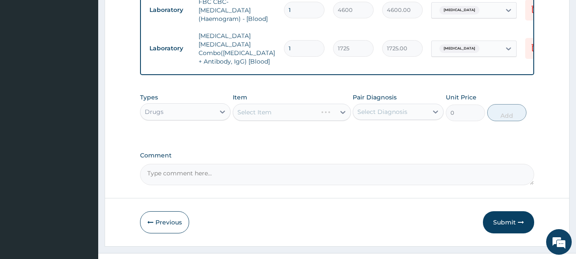
click at [267, 104] on div "Select Item" at bounding box center [292, 112] width 118 height 17
click at [262, 113] on div "Select Item" at bounding box center [292, 112] width 118 height 17
click at [276, 112] on div "Select Item" at bounding box center [284, 112] width 102 height 14
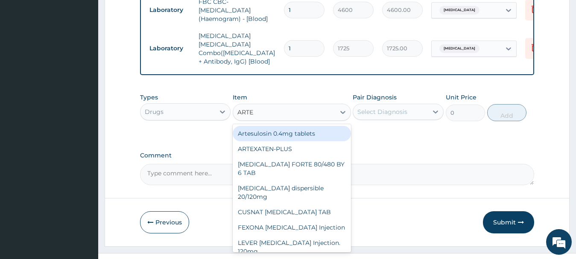
type input "ARTEM"
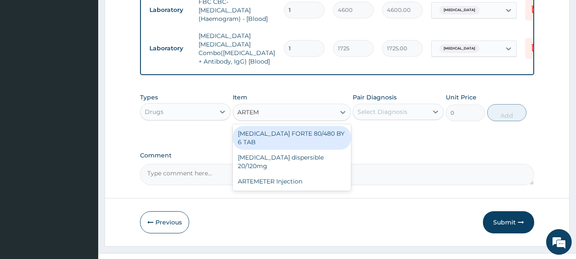
click at [286, 133] on div "[MEDICAL_DATA] FORTE 80/480 BY 6 TAB" at bounding box center [292, 138] width 118 height 24
type input "480.7"
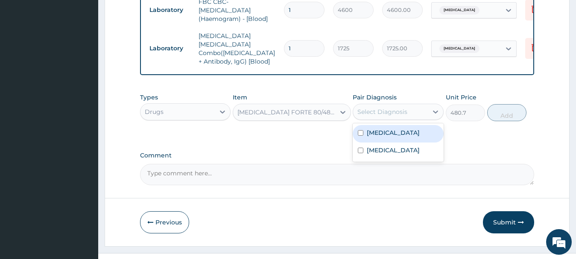
click at [407, 107] on div "Select Diagnosis" at bounding box center [390, 112] width 75 height 14
click at [360, 132] on input "checkbox" at bounding box center [361, 133] width 6 height 6
checkbox input "true"
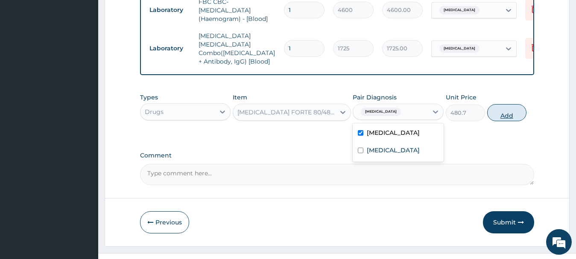
click at [499, 114] on button "Add" at bounding box center [506, 112] width 39 height 17
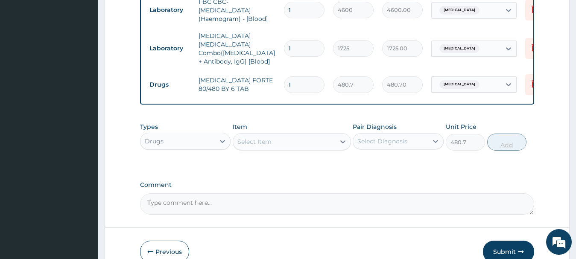
type input "0"
type input "0.00"
type input "6"
type input "2884.20"
type input "6"
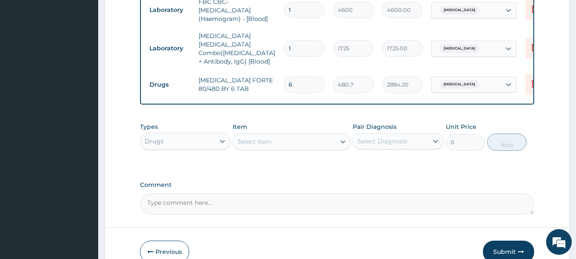
click at [270, 141] on div "Select Item" at bounding box center [254, 141] width 34 height 9
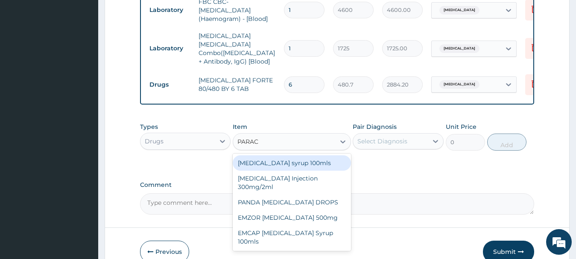
type input "PARACE"
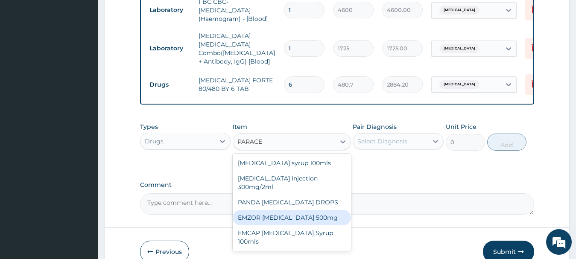
click at [270, 220] on div "EMZOR [MEDICAL_DATA] 500mg" at bounding box center [292, 217] width 118 height 15
type input "25.3"
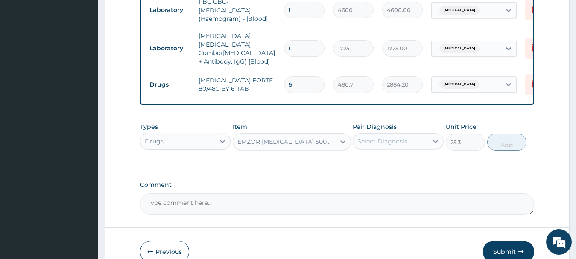
click at [380, 138] on div "Select Diagnosis" at bounding box center [382, 141] width 50 height 9
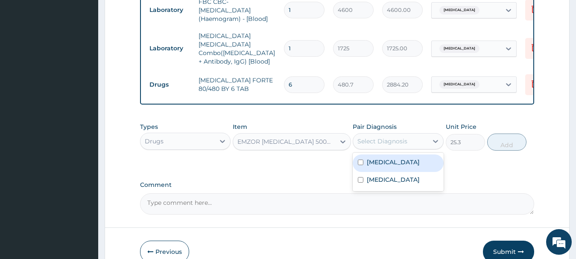
click at [360, 160] on input "checkbox" at bounding box center [361, 163] width 6 height 6
checkbox input "true"
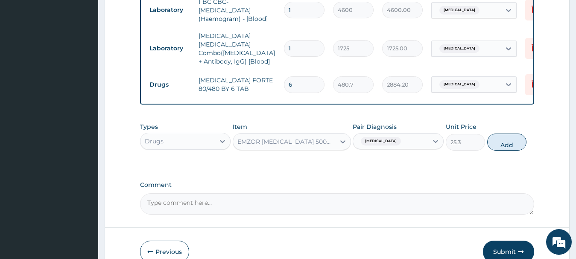
click at [507, 149] on div "Types Drugs Item EMZOR [MEDICAL_DATA] 500mg Pair Diagnosis [MEDICAL_DATA] Unit …" at bounding box center [337, 136] width 395 height 37
click at [507, 140] on button "Add" at bounding box center [506, 142] width 39 height 17
type input "0"
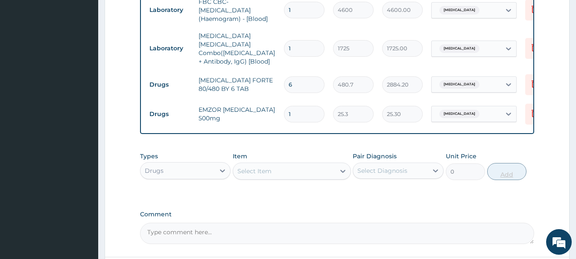
type input "18"
type input "455.40"
type input "18"
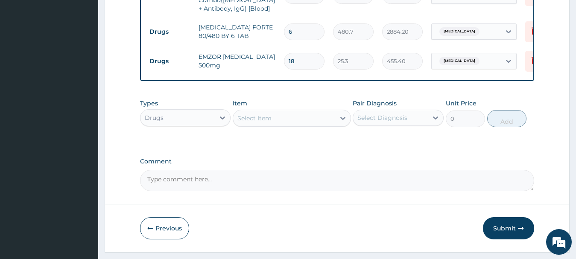
scroll to position [455, 0]
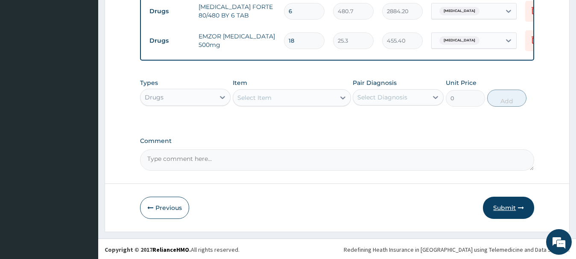
click at [504, 204] on button "Submit" at bounding box center [508, 208] width 51 height 22
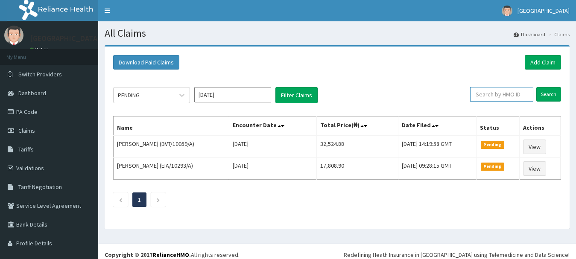
click at [487, 92] on input "text" at bounding box center [501, 94] width 63 height 15
type input "AHC/10001/A"
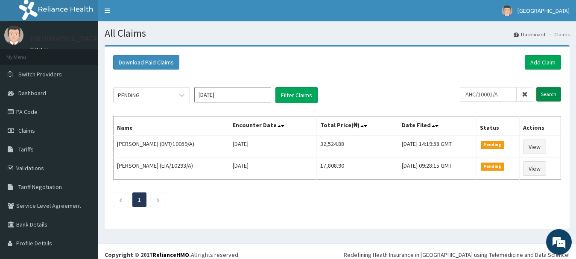
click at [546, 94] on input "Search" at bounding box center [548, 94] width 25 height 15
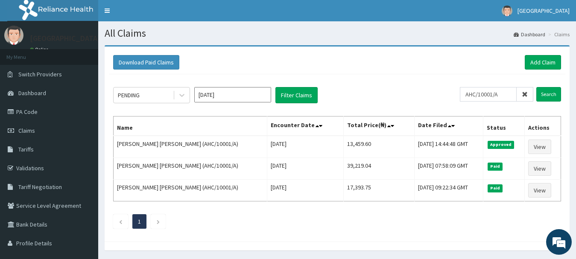
click at [539, 55] on div "Download Paid Claims Add Claim" at bounding box center [337, 62] width 456 height 23
click at [542, 61] on link "Add Claim" at bounding box center [543, 62] width 36 height 15
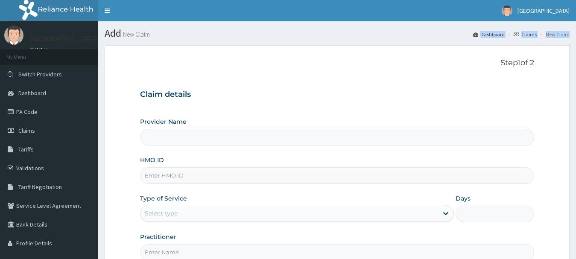
scroll to position [92, 0]
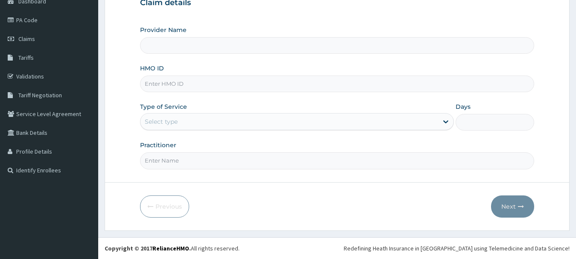
click at [165, 82] on input "HMO ID" at bounding box center [337, 84] width 395 height 17
type input "[GEOGRAPHIC_DATA] And Maternity"
click at [173, 84] on input "LBP/10297A" at bounding box center [337, 84] width 395 height 17
type input "LBP/10297/A"
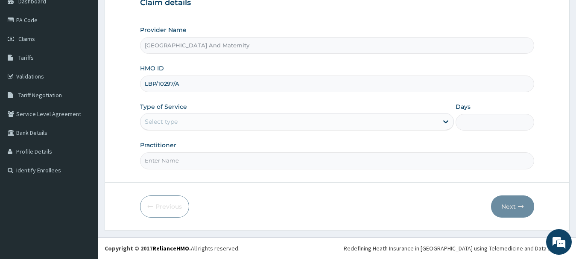
click at [167, 117] on div "Select type" at bounding box center [289, 122] width 298 height 14
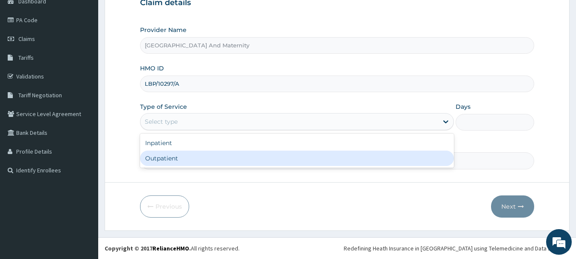
click at [152, 157] on div "Outpatient" at bounding box center [297, 158] width 314 height 15
type input "1"
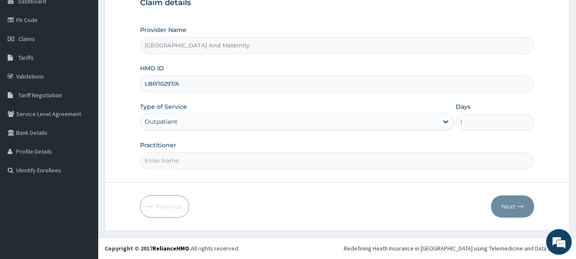
click at [161, 160] on input "Practitioner" at bounding box center [337, 160] width 395 height 17
type input "[PERSON_NAME]"
click at [509, 206] on button "Next" at bounding box center [512, 207] width 43 height 22
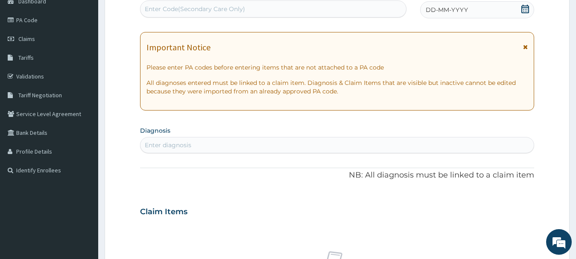
click at [358, 8] on div "Enter Code(Secondary Care Only)" at bounding box center [273, 9] width 266 height 14
type input "PA/4C9D51"
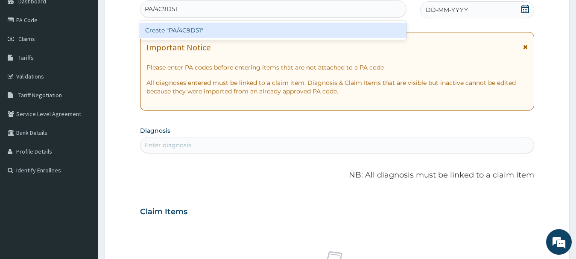
click at [281, 32] on div "Create "PA/4C9D51"" at bounding box center [273, 30] width 266 height 15
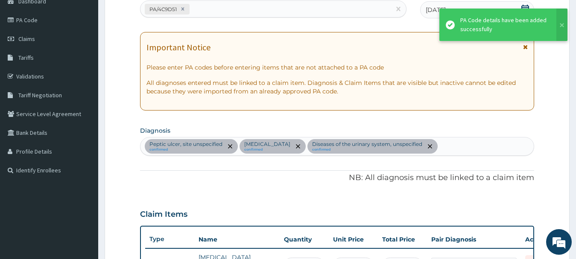
scroll to position [314, 0]
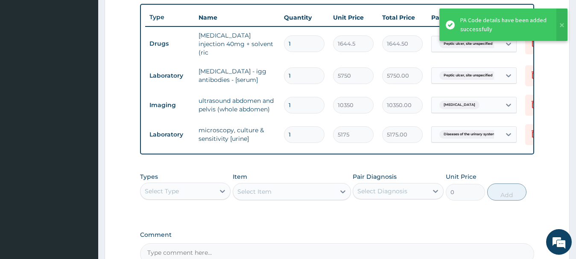
click at [281, 32] on td "1" at bounding box center [304, 43] width 49 height 25
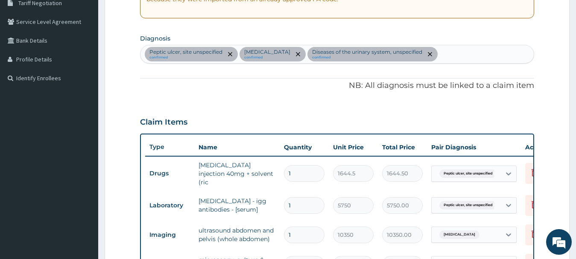
scroll to position [182, 0]
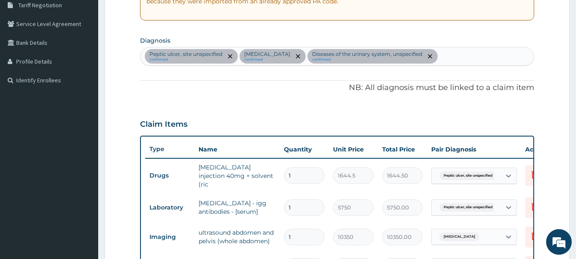
click at [470, 58] on div "[MEDICAL_DATA], site unspecified confirmed [MEDICAL_DATA] confirmed Diseases of…" at bounding box center [337, 56] width 394 height 18
type input "[MEDICAL_DATA]"
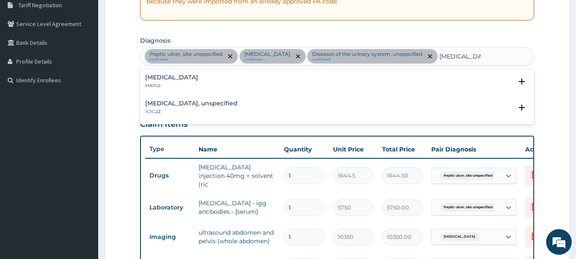
click at [198, 77] on div "[MEDICAL_DATA] MA15.0" at bounding box center [337, 81] width 384 height 15
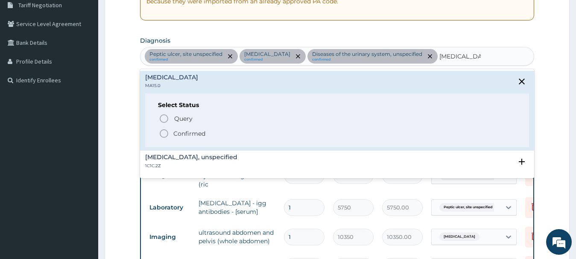
click at [165, 134] on icon "status option filled" at bounding box center [164, 134] width 10 height 10
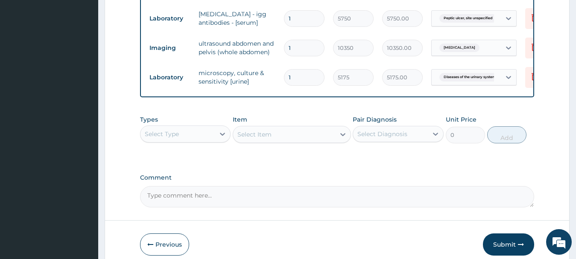
scroll to position [374, 0]
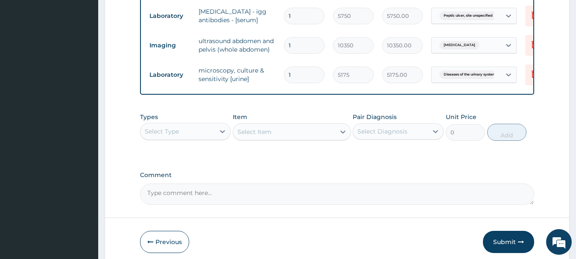
click at [180, 133] on div "Select Type" at bounding box center [177, 132] width 75 height 14
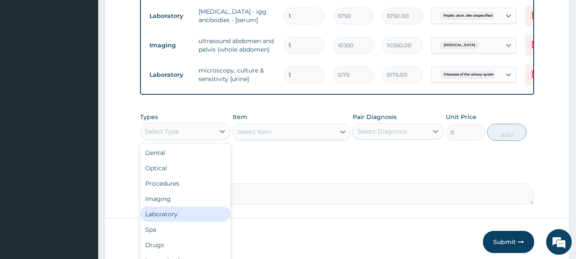
click at [176, 219] on div "Laboratory" at bounding box center [185, 214] width 91 height 15
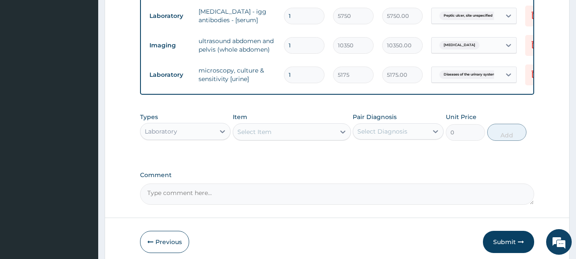
click at [251, 132] on div "Select Item" at bounding box center [254, 132] width 34 height 9
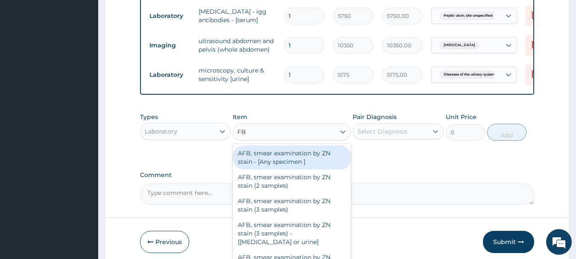
type input "FBC"
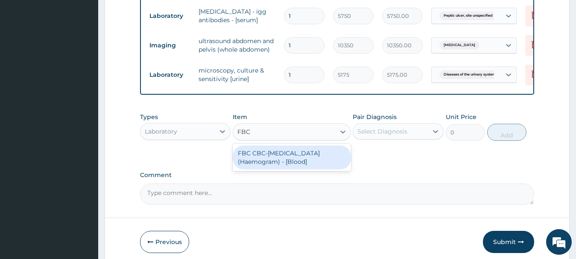
click at [261, 154] on div "FBC CBC-Complete Blood Count (Haemogram) - [Blood]" at bounding box center [292, 158] width 118 height 24
type input "4600"
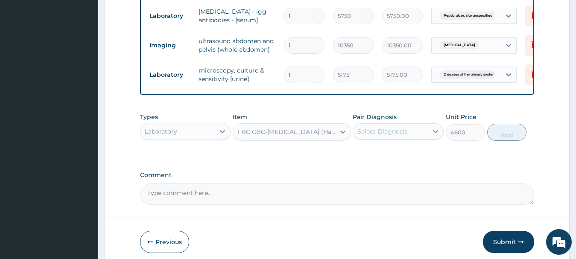
click at [383, 132] on div "Select Diagnosis" at bounding box center [382, 131] width 50 height 9
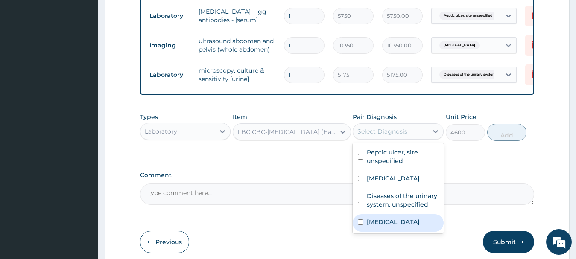
click at [361, 224] on input "checkbox" at bounding box center [361, 222] width 6 height 6
checkbox input "true"
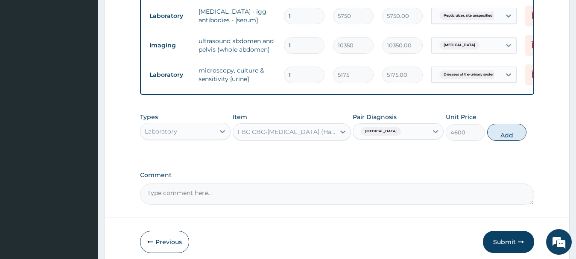
click at [508, 136] on button "Add" at bounding box center [506, 132] width 39 height 17
type input "0"
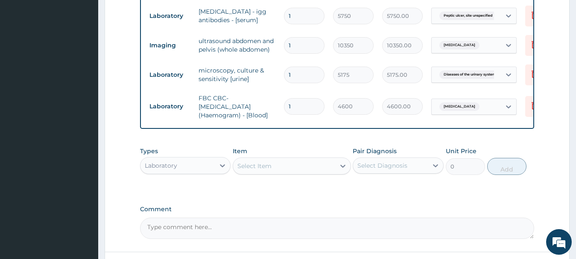
click at [184, 169] on div "Laboratory" at bounding box center [177, 166] width 75 height 14
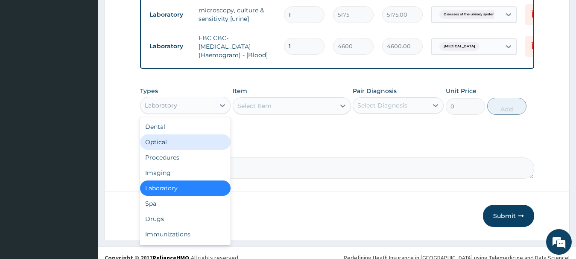
scroll to position [439, 0]
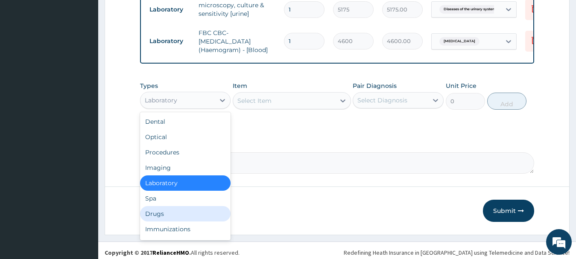
click at [169, 214] on div "Drugs" at bounding box center [185, 213] width 91 height 15
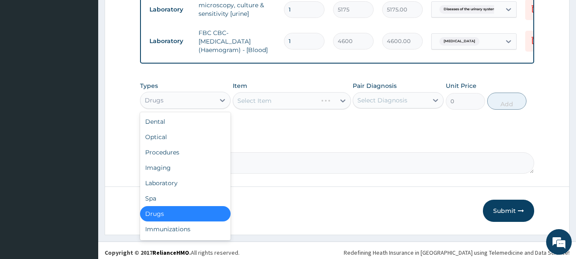
click at [164, 98] on div "Drugs" at bounding box center [177, 101] width 75 height 14
click at [151, 157] on div "Procedures" at bounding box center [185, 152] width 91 height 15
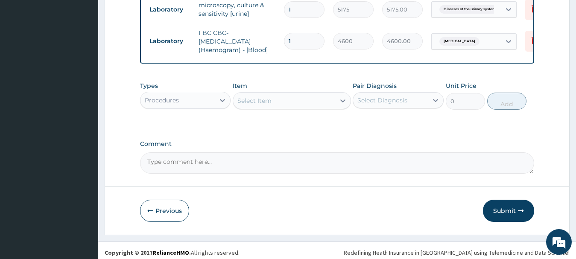
click at [263, 101] on div "Select Item" at bounding box center [254, 100] width 34 height 9
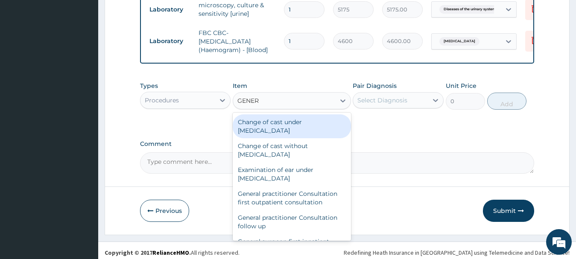
type input "GENERA"
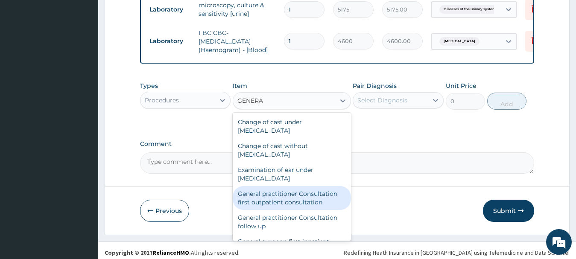
click at [259, 199] on div "General practitioner Consultation first outpatient consultation" at bounding box center [292, 198] width 118 height 24
type input "3795"
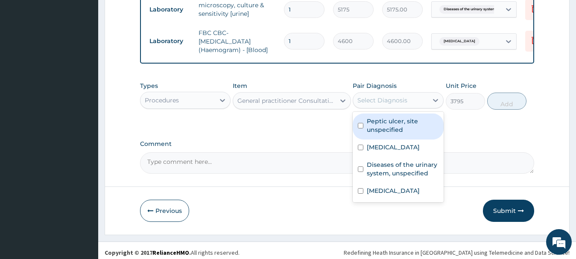
click at [371, 101] on div "Select Diagnosis" at bounding box center [382, 100] width 50 height 9
click at [362, 129] on input "checkbox" at bounding box center [361, 126] width 6 height 6
checkbox input "true"
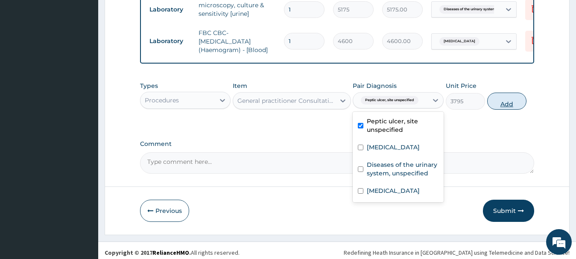
click at [505, 102] on button "Add" at bounding box center [506, 101] width 39 height 17
type input "0"
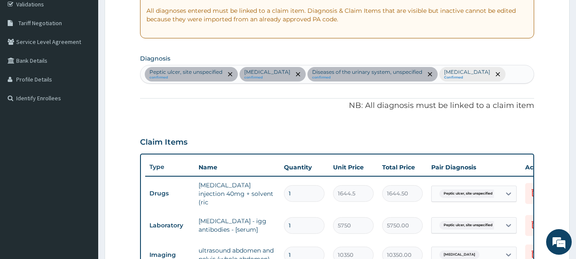
scroll to position [163, 0]
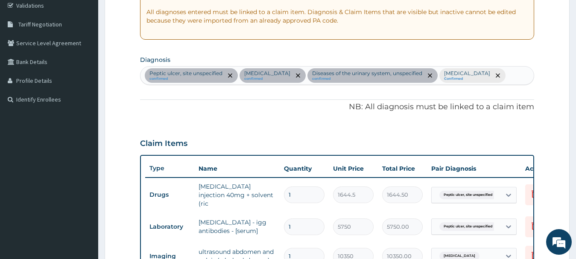
click at [496, 76] on div "Peptic ulcer, site unspecified confirmed Acute abdomen confirmed Diseases of th…" at bounding box center [337, 76] width 394 height 18
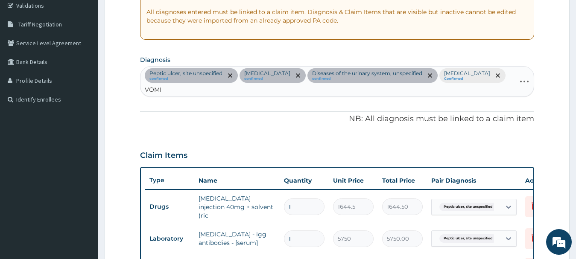
type input "VOMIT"
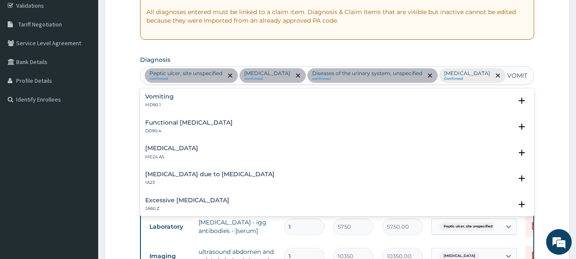
click at [158, 101] on div "Vomiting MD90.1" at bounding box center [159, 101] width 29 height 15
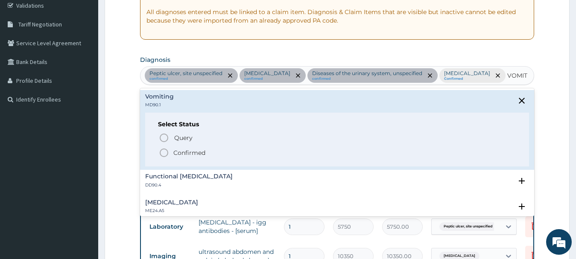
click at [162, 155] on icon "status option filled" at bounding box center [164, 153] width 10 height 10
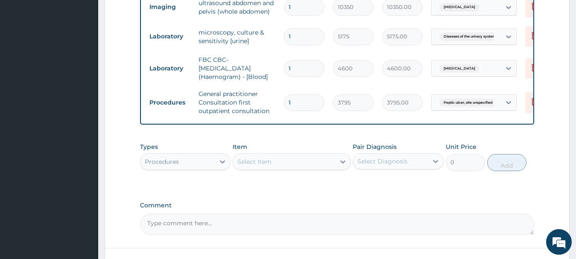
scroll to position [430, 0]
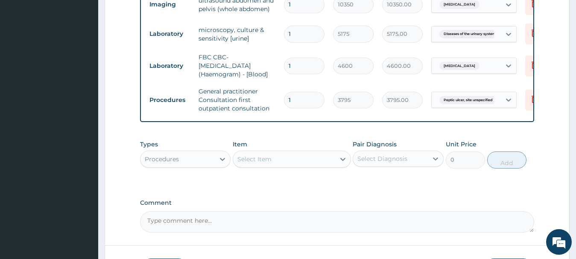
click at [163, 164] on div "Procedures" at bounding box center [162, 159] width 34 height 9
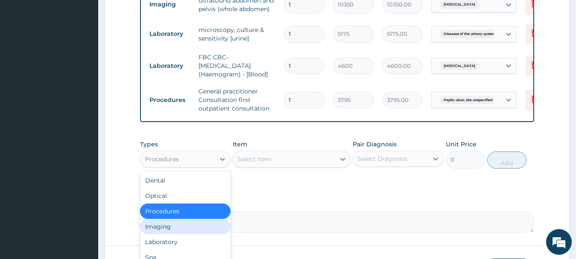
scroll to position [29, 0]
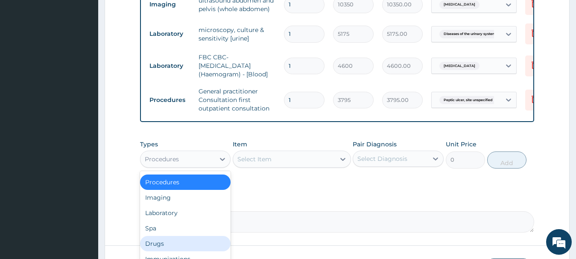
click at [179, 245] on div "Drugs" at bounding box center [185, 243] width 91 height 15
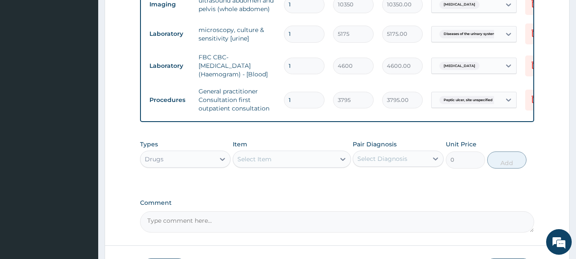
click at [253, 161] on div "Select Item" at bounding box center [254, 159] width 34 height 9
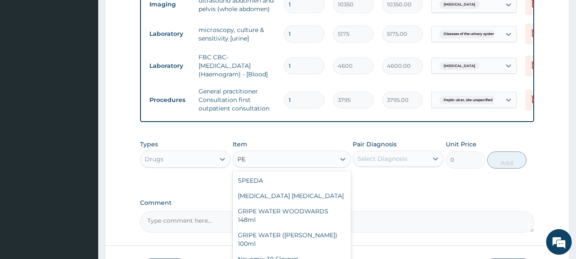
type input "P"
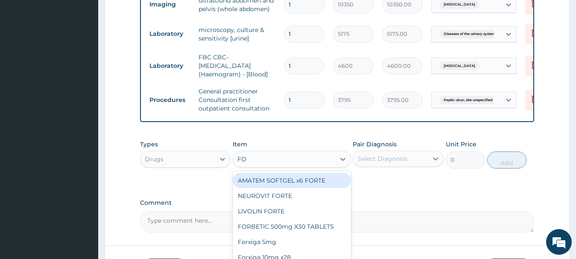
type input "F"
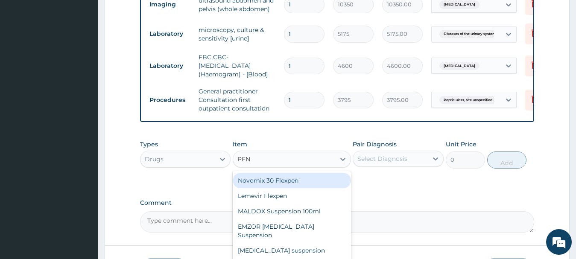
type input "PENT"
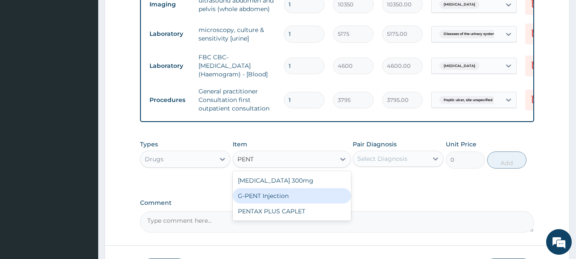
click at [260, 199] on div "G-PENT Injection" at bounding box center [292, 195] width 118 height 15
type input "487.025"
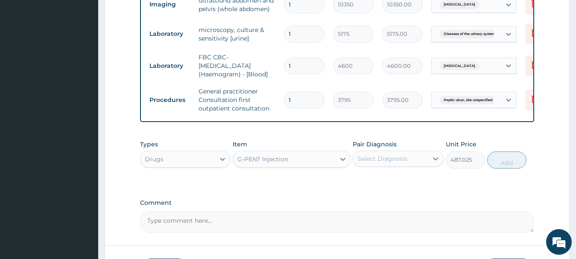
click at [282, 160] on div "G-PENT Injection" at bounding box center [262, 159] width 51 height 9
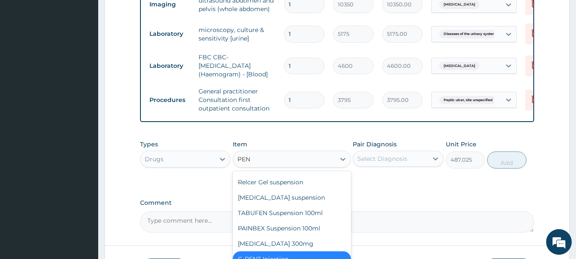
scroll to position [628, 0]
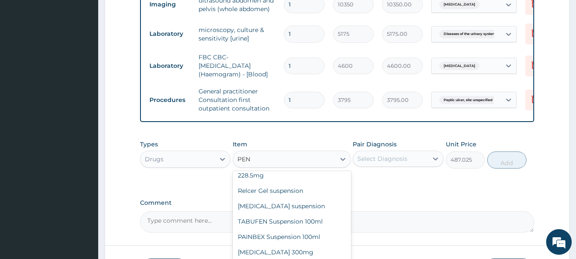
type input "PENT"
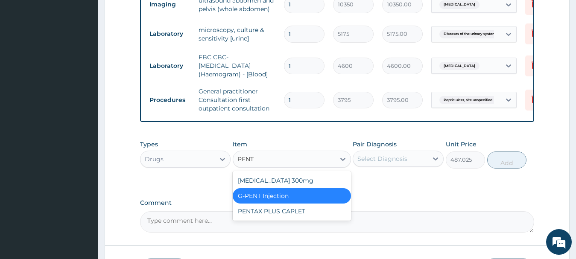
scroll to position [0, 0]
click at [284, 197] on div "G-PENT Injection" at bounding box center [292, 195] width 118 height 15
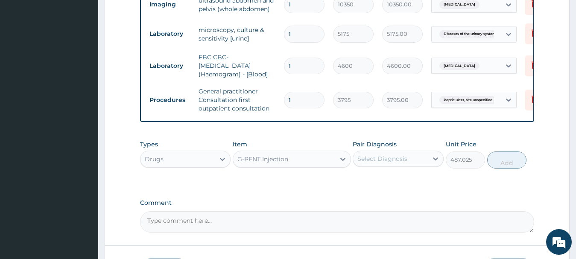
click at [371, 163] on div "Select Diagnosis" at bounding box center [382, 159] width 50 height 9
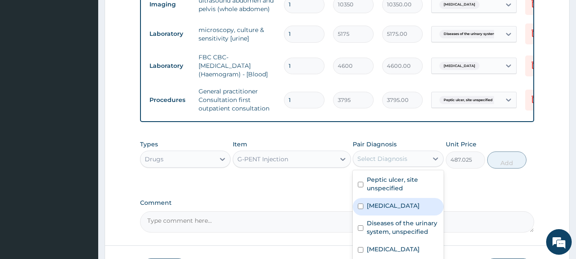
click at [359, 209] on input "checkbox" at bounding box center [361, 207] width 6 height 6
checkbox input "true"
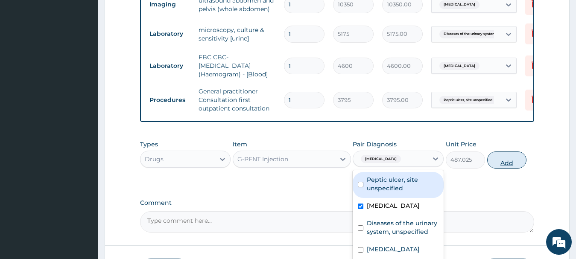
click at [506, 164] on button "Add" at bounding box center [506, 160] width 39 height 17
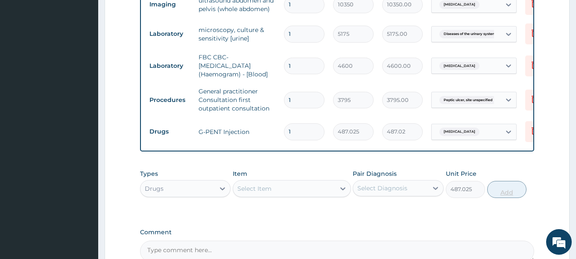
type input "0"
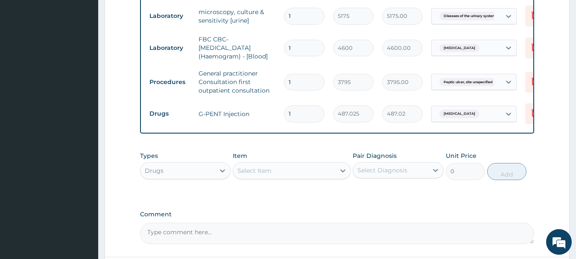
scroll to position [463, 0]
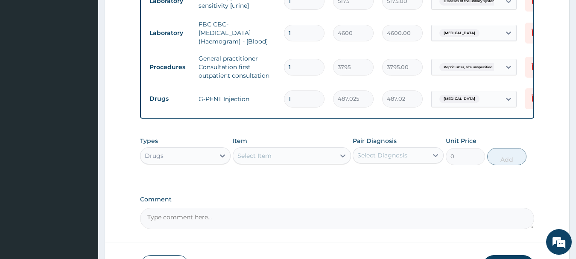
click at [290, 158] on div "Select Item" at bounding box center [284, 156] width 102 height 14
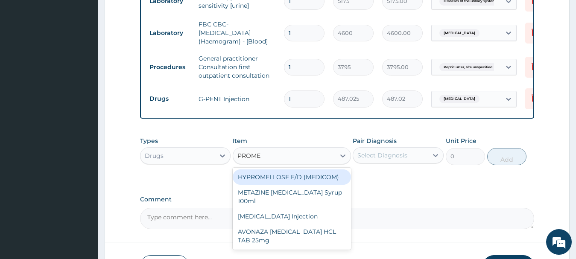
type input "PROMET"
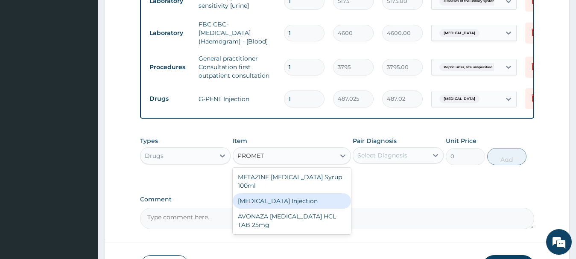
click at [266, 203] on div "[MEDICAL_DATA] Injection" at bounding box center [292, 200] width 118 height 15
type input "379.5"
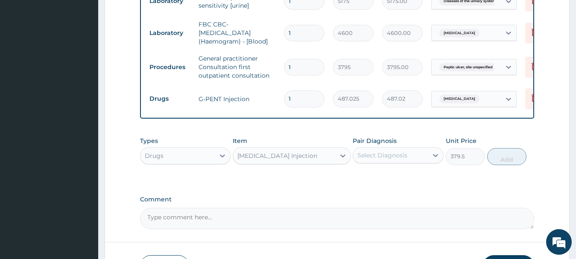
click at [374, 158] on div "Select Diagnosis" at bounding box center [382, 155] width 50 height 9
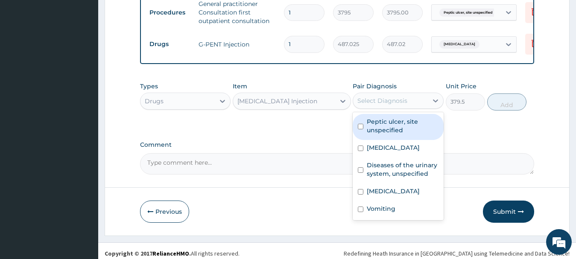
scroll to position [520, 0]
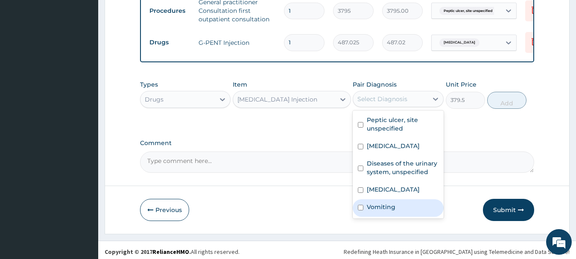
click at [361, 210] on input "checkbox" at bounding box center [361, 208] width 6 height 6
checkbox input "true"
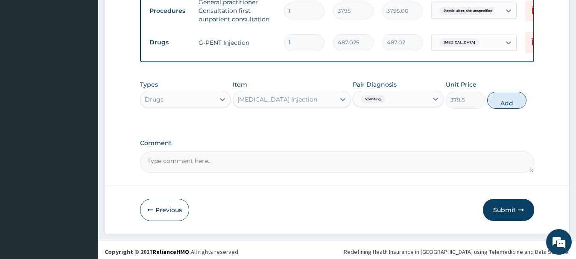
click at [505, 108] on button "Add" at bounding box center [506, 100] width 39 height 17
type input "0"
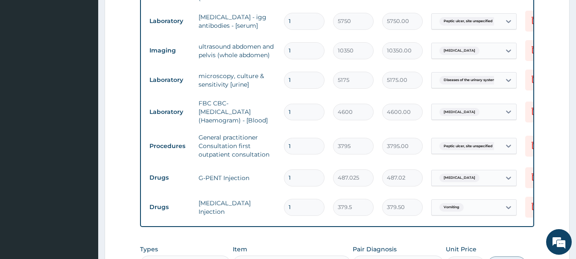
scroll to position [555, 0]
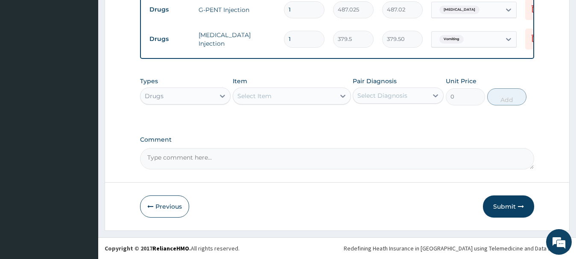
click at [188, 97] on div "Drugs" at bounding box center [177, 96] width 75 height 14
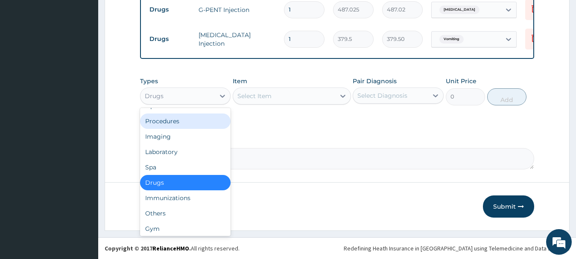
scroll to position [29, 0]
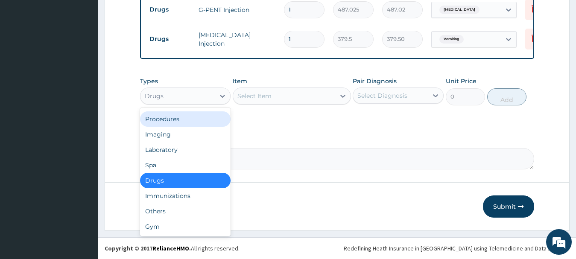
click at [182, 117] on div "Procedures" at bounding box center [185, 118] width 91 height 15
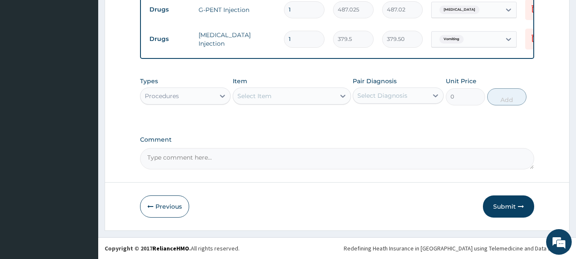
click at [272, 97] on div "Select Item" at bounding box center [284, 96] width 102 height 14
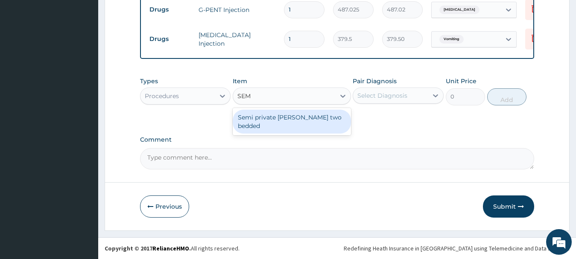
type input "SEMI"
click at [281, 117] on div "Semi private [PERSON_NAME] two bedded" at bounding box center [292, 122] width 118 height 24
type input "10350"
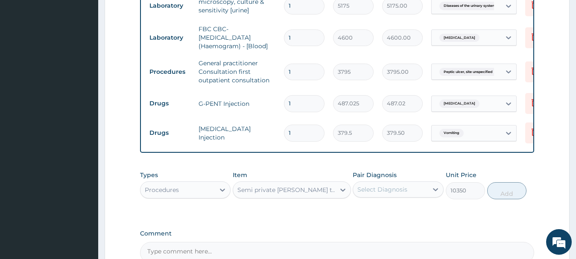
scroll to position [450, 0]
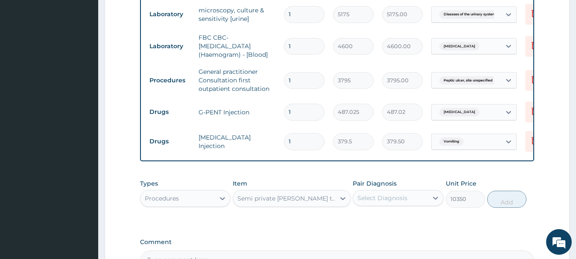
drag, startPoint x: 573, startPoint y: 148, endPoint x: 573, endPoint y: 137, distance: 11.5
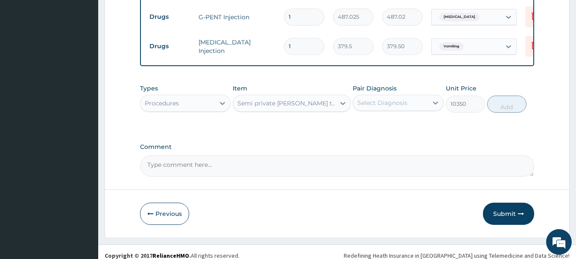
scroll to position [555, 0]
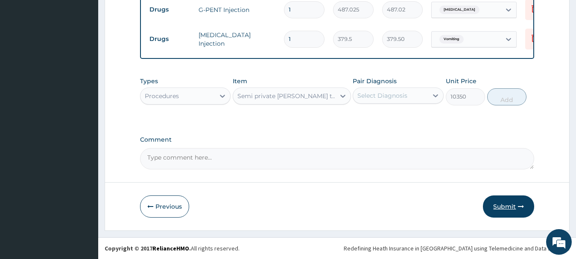
click at [504, 205] on button "Submit" at bounding box center [508, 207] width 51 height 22
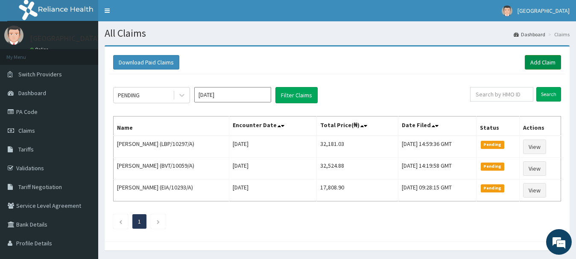
click at [534, 61] on link "Add Claim" at bounding box center [543, 62] width 36 height 15
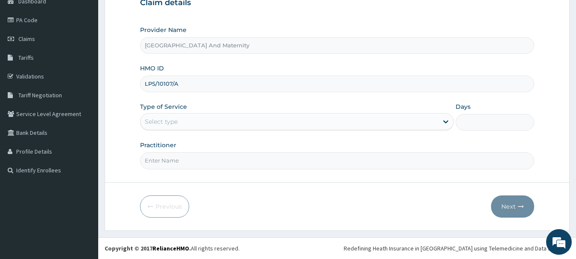
type input "LPS/10107/A"
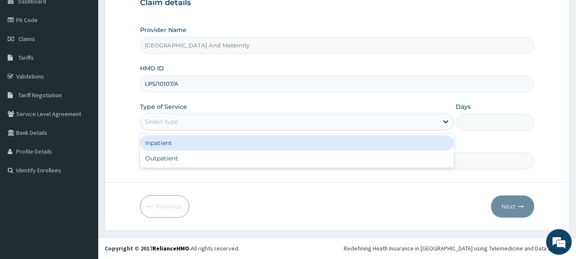
click at [175, 122] on div "Select type" at bounding box center [161, 121] width 33 height 9
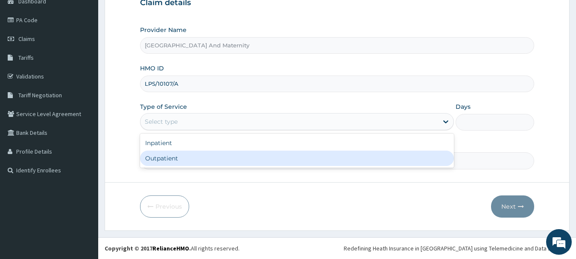
click at [160, 159] on div "Outpatient" at bounding box center [297, 158] width 314 height 15
type input "1"
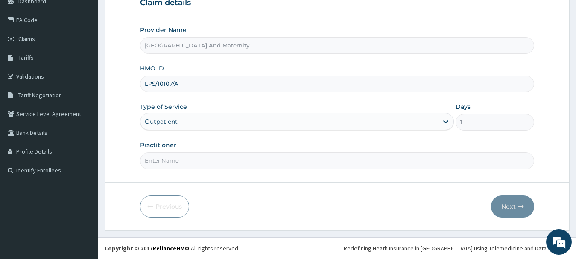
click at [164, 164] on input "Practitioner" at bounding box center [337, 160] width 395 height 17
type input "[PERSON_NAME]"
click at [512, 206] on button "Next" at bounding box center [512, 207] width 43 height 22
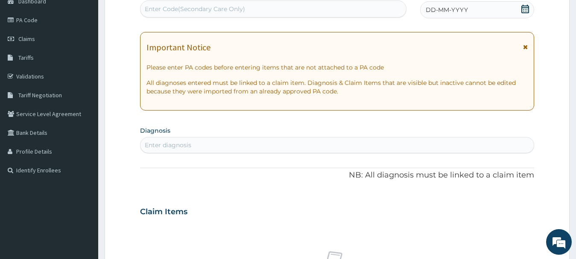
click at [524, 9] on icon at bounding box center [525, 9] width 8 height 9
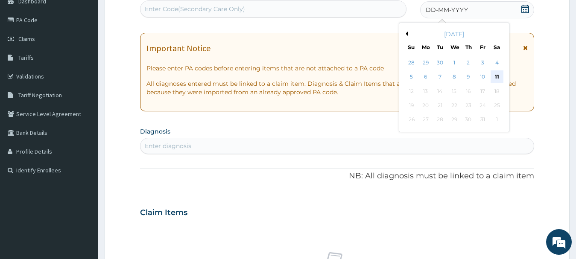
click at [497, 75] on div "11" at bounding box center [496, 77] width 13 height 13
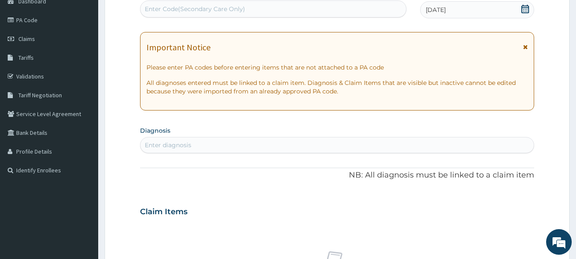
click at [552, 98] on form "Step 2 of 2 PA Code / Prescription Code Enter Code(Secondary Care Only) Encount…" at bounding box center [337, 223] width 465 height 540
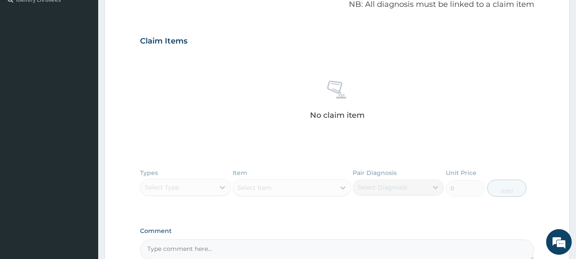
scroll to position [92, 0]
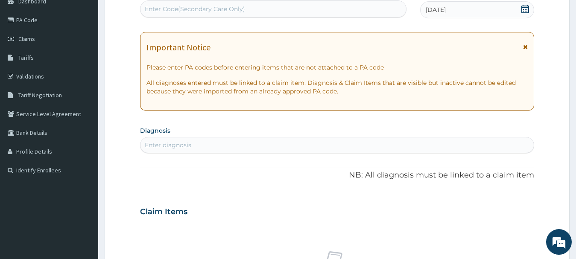
click at [175, 141] on div "Enter diagnosis" at bounding box center [168, 145] width 47 height 9
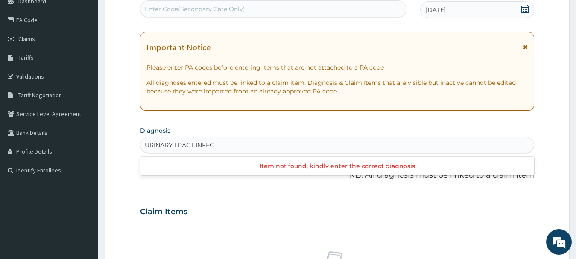
type input "URINARY TRACT INFEC"
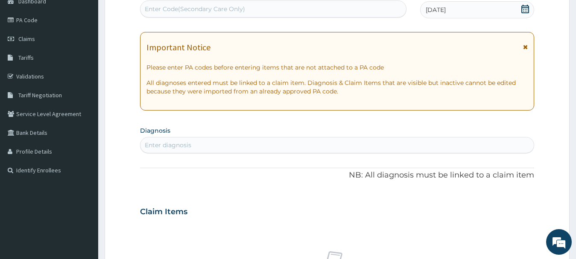
drag, startPoint x: 175, startPoint y: 257, endPoint x: 532, endPoint y: 134, distance: 377.3
click at [532, 134] on section "Diagnosis Enter diagnosis" at bounding box center [337, 138] width 395 height 29
click at [545, 124] on form "Step 2 of 2 PA Code / Prescription Code Enter Code(Secondary Care Only) Encount…" at bounding box center [337, 223] width 465 height 540
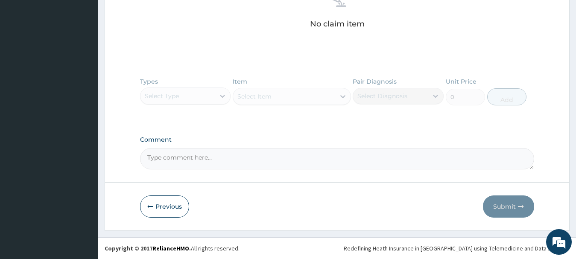
scroll to position [183, 0]
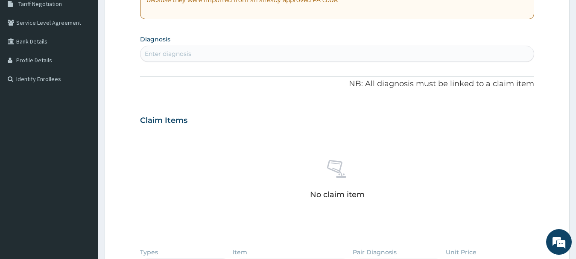
click at [214, 49] on div "Enter diagnosis" at bounding box center [337, 54] width 394 height 14
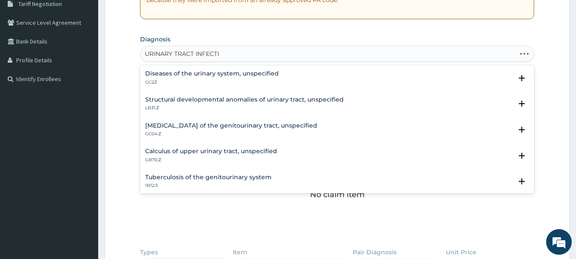
type input "URINARY TRACT INFECTIO"
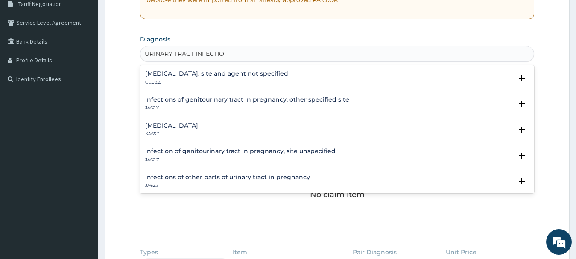
click at [248, 88] on div "[MEDICAL_DATA], site and agent not specified GC08.Z Select Status Query Query c…" at bounding box center [337, 79] width 384 height 19
click at [191, 81] on p "GC08.Z" at bounding box center [216, 82] width 143 height 6
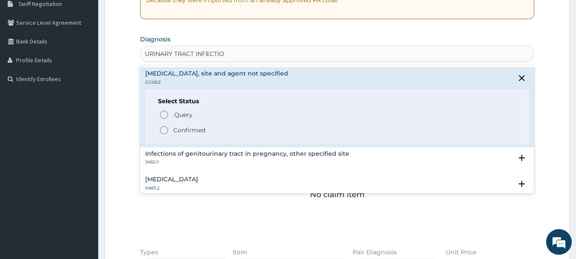
click at [163, 131] on icon "status option filled" at bounding box center [164, 130] width 10 height 10
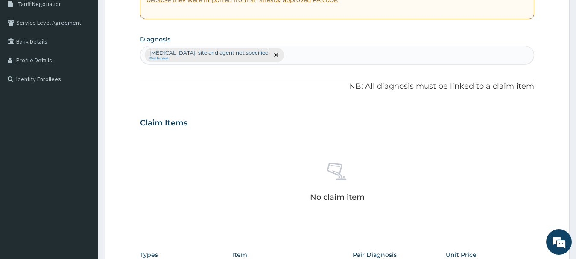
click at [264, 131] on div "Claim Items" at bounding box center [337, 121] width 395 height 22
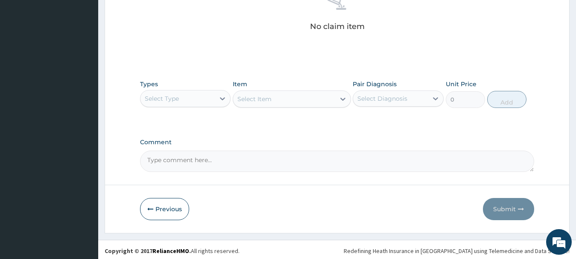
click at [183, 102] on div "Select Type" at bounding box center [177, 99] width 75 height 14
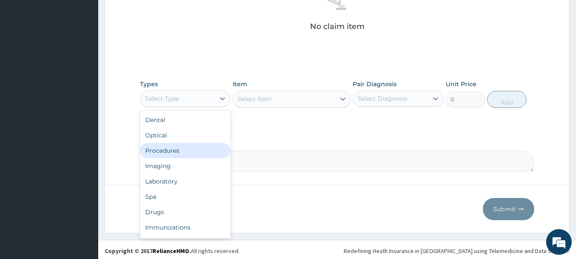
click at [152, 150] on div "Procedures" at bounding box center [185, 150] width 91 height 15
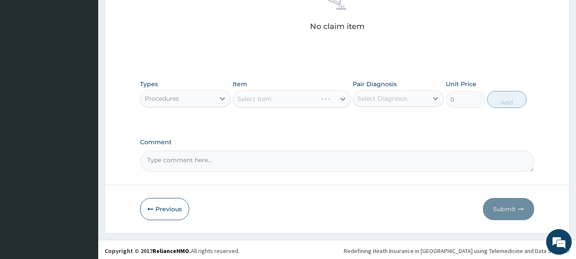
click at [251, 100] on div "Select Item" at bounding box center [292, 99] width 118 height 17
click at [284, 97] on div "Select Item" at bounding box center [284, 99] width 102 height 14
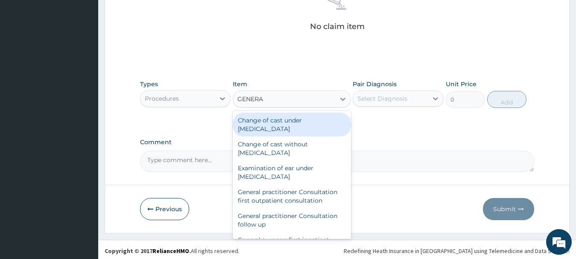
type input "GENERAL"
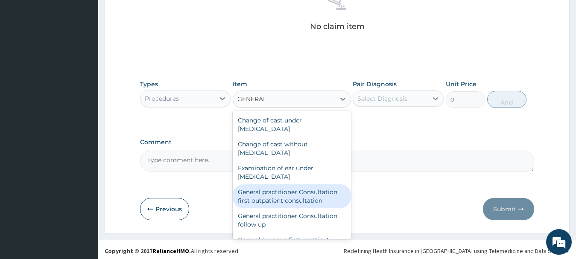
click at [269, 197] on div "General practitioner Consultation first outpatient consultation" at bounding box center [292, 196] width 118 height 24
type input "3795"
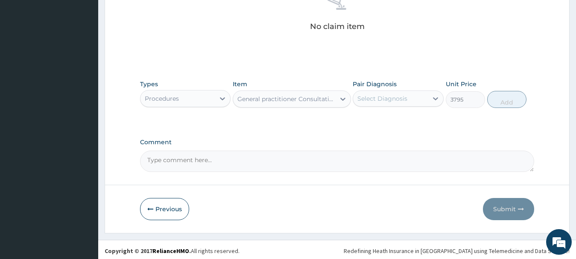
click at [377, 94] on div "Select Diagnosis" at bounding box center [382, 98] width 50 height 9
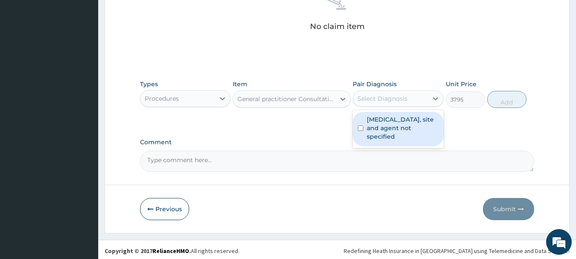
click at [360, 127] on input "checkbox" at bounding box center [361, 129] width 6 height 6
checkbox input "true"
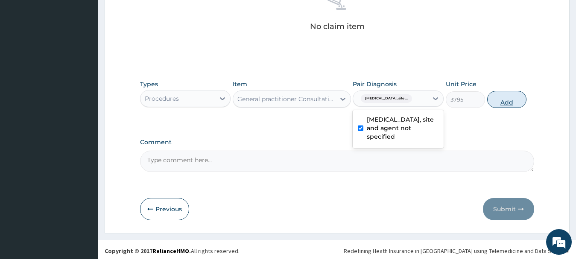
click at [506, 101] on button "Add" at bounding box center [506, 99] width 39 height 17
type input "0"
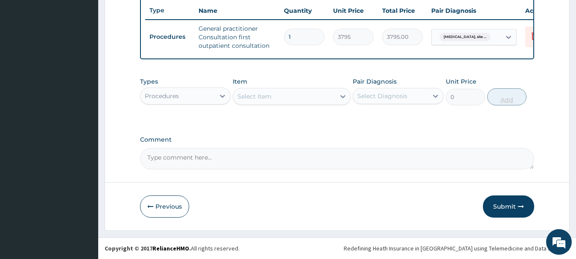
scroll to position [328, 0]
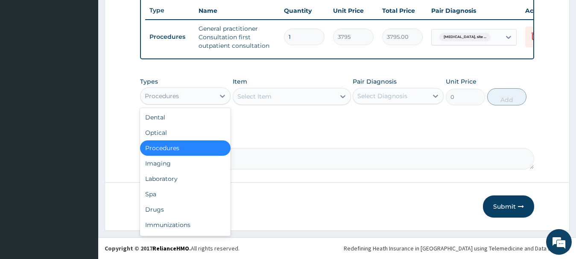
click at [175, 89] on div "Procedures" at bounding box center [177, 96] width 75 height 14
click at [167, 176] on div "Laboratory" at bounding box center [185, 178] width 91 height 15
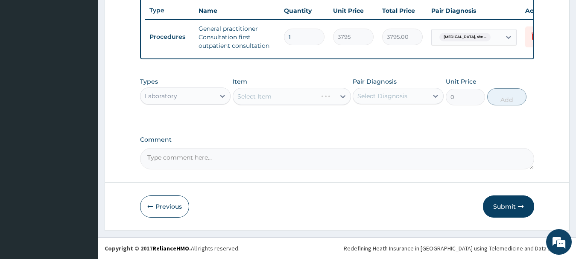
click at [260, 97] on div "Select Item" at bounding box center [292, 96] width 118 height 17
click at [266, 96] on div "Select Item" at bounding box center [254, 96] width 34 height 9
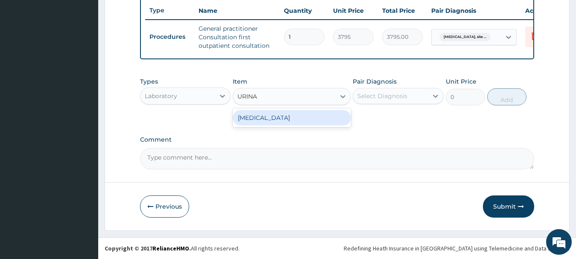
type input "URINAL"
click at [272, 118] on div "[MEDICAL_DATA]" at bounding box center [292, 117] width 118 height 15
type input "1725"
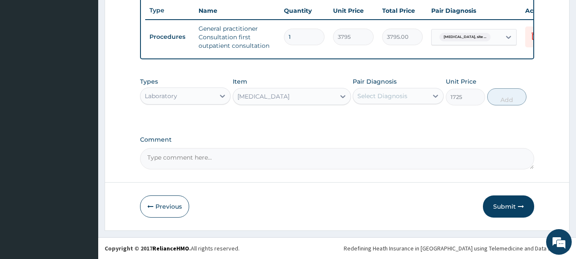
click at [360, 99] on div "Select Diagnosis" at bounding box center [382, 96] width 50 height 9
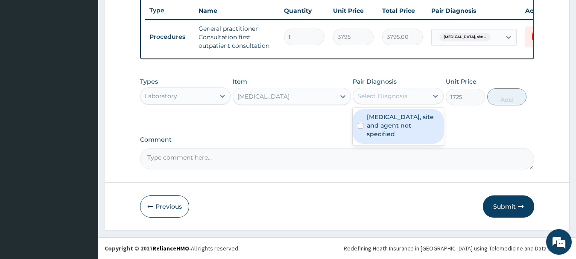
click at [361, 125] on input "checkbox" at bounding box center [361, 126] width 6 height 6
checkbox input "true"
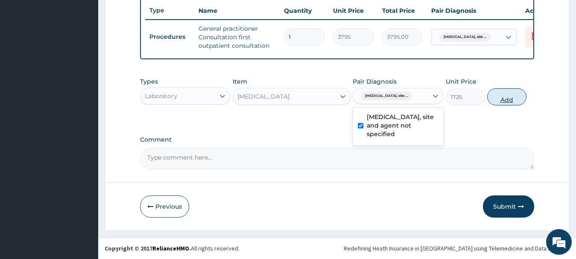
click at [506, 101] on button "Add" at bounding box center [506, 96] width 39 height 17
type input "0"
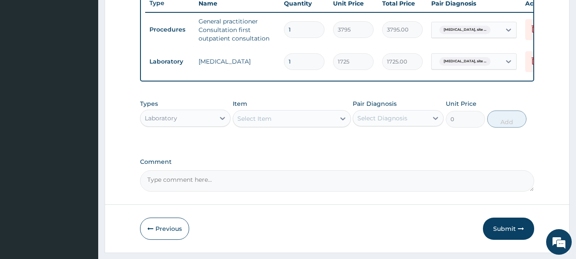
click at [211, 125] on div "Laboratory" at bounding box center [177, 118] width 75 height 14
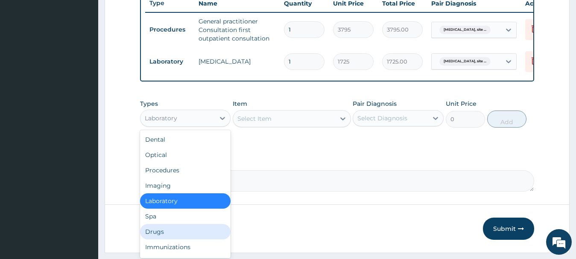
click at [157, 236] on div "Drugs" at bounding box center [185, 231] width 91 height 15
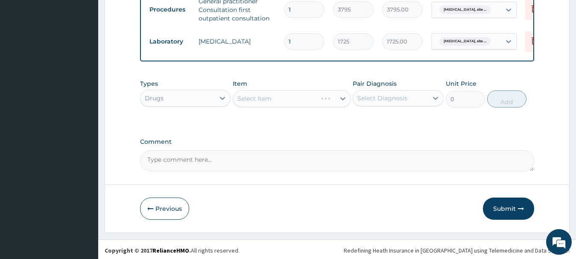
scroll to position [357, 0]
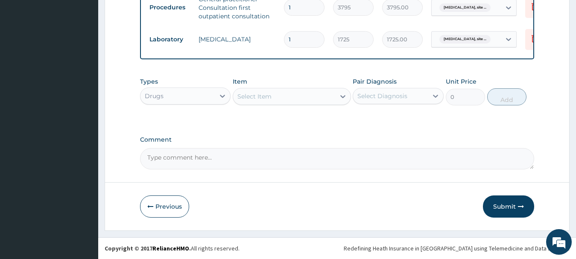
click at [308, 98] on div "Select Item" at bounding box center [284, 97] width 102 height 14
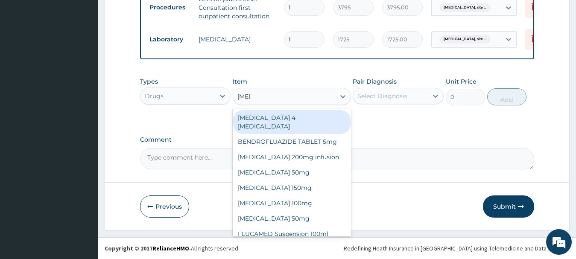
type input "FLUC"
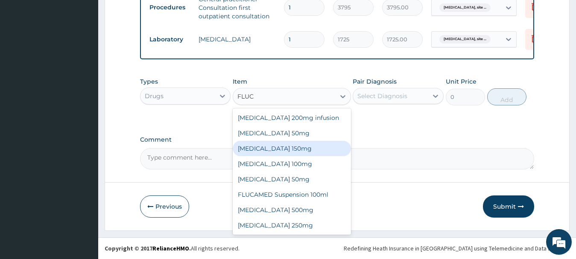
click at [257, 149] on div "[MEDICAL_DATA] 150mg" at bounding box center [292, 148] width 118 height 15
type input "1644.5"
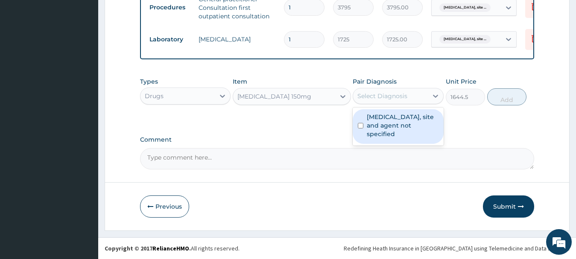
click at [381, 91] on div "Select Diagnosis" at bounding box center [390, 96] width 75 height 14
click at [358, 125] on input "checkbox" at bounding box center [361, 126] width 6 height 6
checkbox input "true"
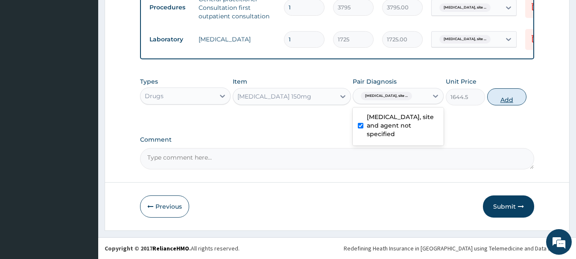
click at [511, 98] on button "Add" at bounding box center [506, 96] width 39 height 17
type input "0"
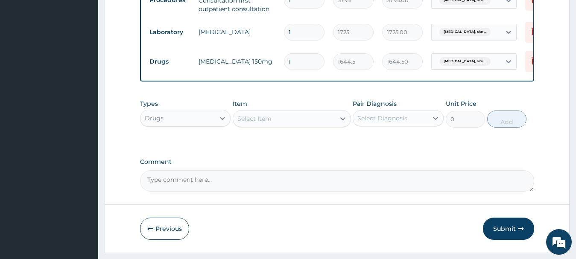
click at [298, 126] on div "Select Item" at bounding box center [284, 119] width 102 height 14
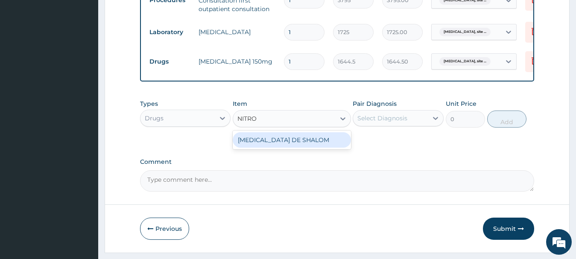
type input "NITROF"
click at [279, 146] on div "[MEDICAL_DATA] DE SHALOM" at bounding box center [292, 139] width 118 height 15
type input "253"
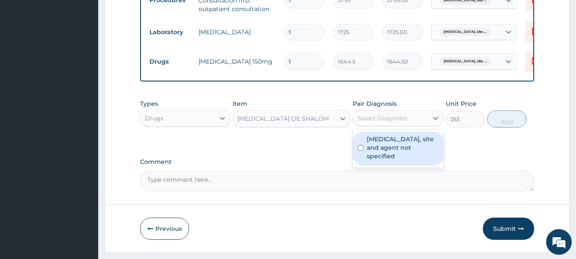
click at [370, 123] on div "Select Diagnosis" at bounding box center [382, 118] width 50 height 9
click at [362, 151] on input "checkbox" at bounding box center [361, 148] width 6 height 6
checkbox input "true"
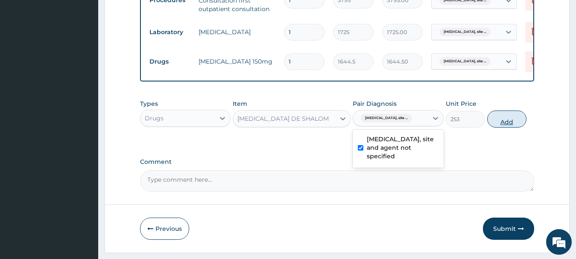
click at [503, 128] on button "Add" at bounding box center [506, 119] width 39 height 17
type input "0"
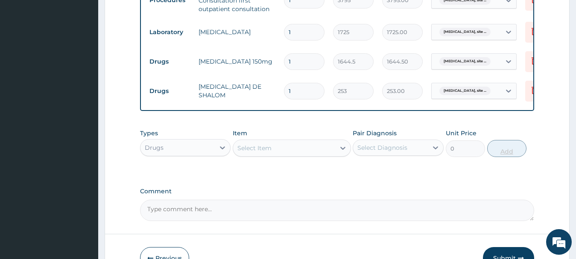
type input "10"
type input "2530.00"
type input "10"
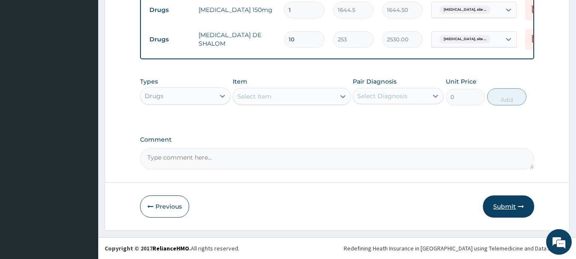
click at [508, 205] on button "Submit" at bounding box center [508, 207] width 51 height 22
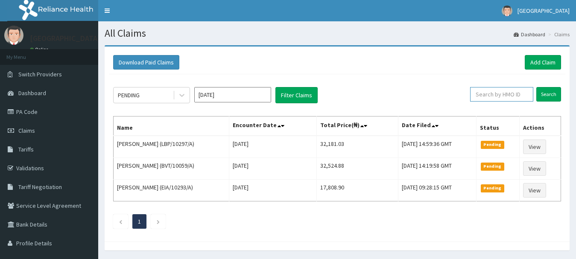
click at [500, 90] on input "text" at bounding box center [501, 94] width 63 height 15
type input "LPS/10107/A"
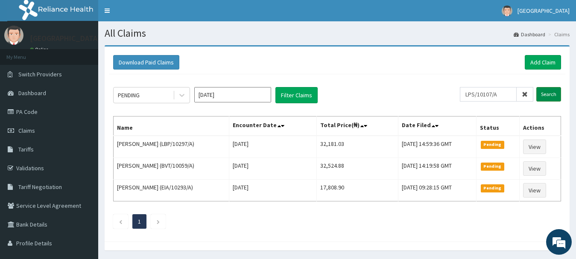
click at [546, 97] on input "Search" at bounding box center [548, 94] width 25 height 15
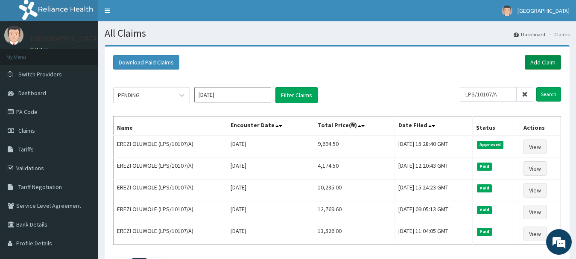
click at [537, 58] on link "Add Claim" at bounding box center [543, 62] width 36 height 15
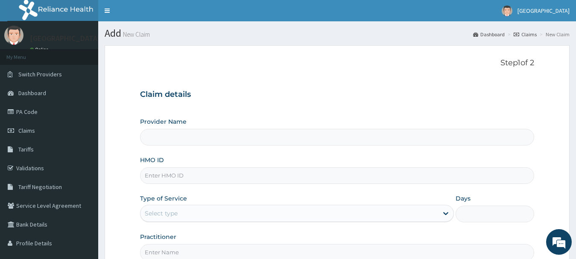
type input "[GEOGRAPHIC_DATA] And Maternity"
click at [394, 85] on div "Claim details Provider Name Safeway Hospital And Maternity HMO ID Type of Servi…" at bounding box center [337, 171] width 395 height 179
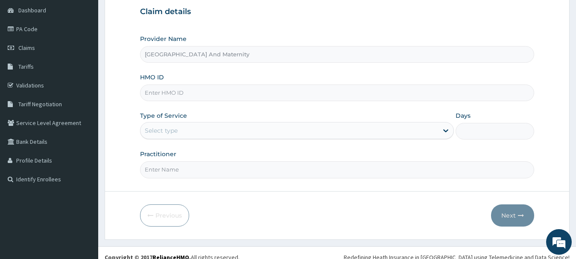
scroll to position [92, 0]
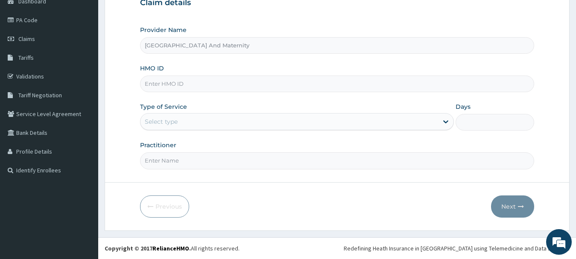
click at [227, 76] on input "HMO ID" at bounding box center [337, 84] width 395 height 17
type input "WLH/10012/C"
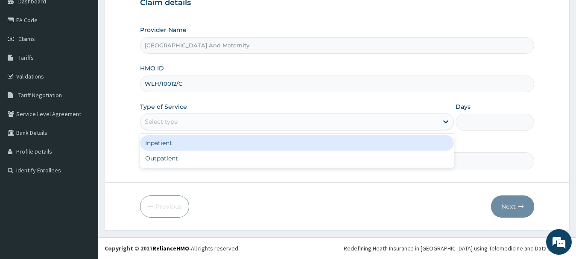
click at [169, 121] on div "Select type" at bounding box center [161, 121] width 33 height 9
click at [158, 141] on div "Inpatient" at bounding box center [297, 142] width 314 height 15
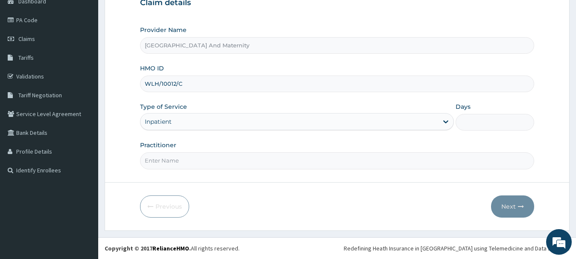
click at [161, 120] on div "Inpatient" at bounding box center [158, 121] width 27 height 9
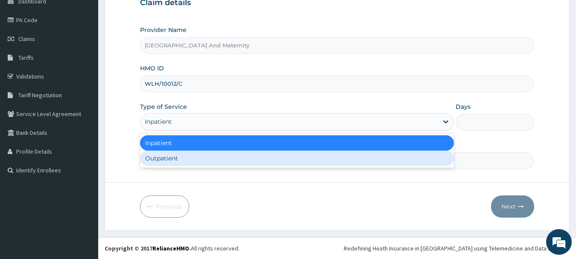
click at [157, 157] on div "Outpatient" at bounding box center [297, 158] width 314 height 15
type input "1"
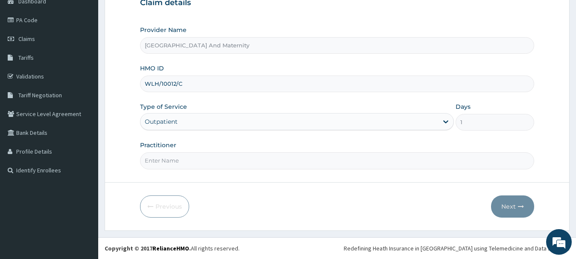
click at [168, 158] on input "Practitioner" at bounding box center [337, 160] width 395 height 17
type input "[PERSON_NAME]"
click at [510, 205] on button "Next" at bounding box center [512, 207] width 43 height 22
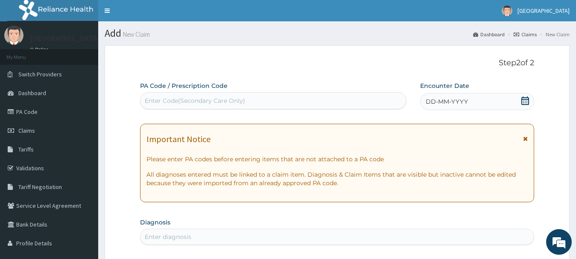
scroll to position [2, 0]
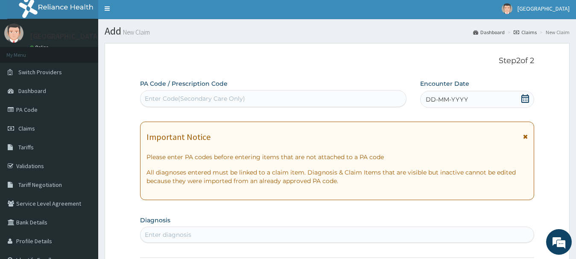
click at [523, 97] on icon at bounding box center [525, 98] width 8 height 9
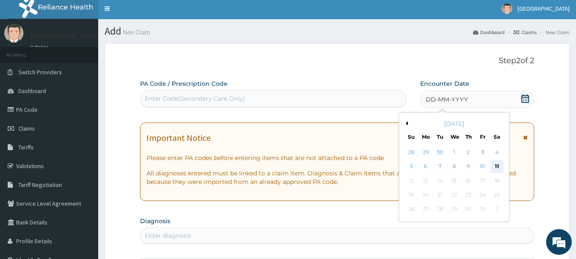
click at [497, 165] on div "11" at bounding box center [496, 167] width 13 height 13
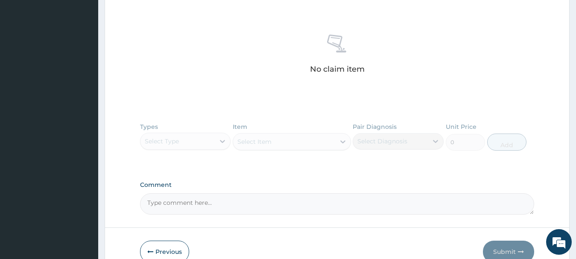
scroll to position [310, 0]
click at [147, 126] on div "Types Select Type Item Select Item Pair Diagnosis Select Diagnosis Unit Price 0…" at bounding box center [337, 142] width 395 height 50
click at [168, 141] on div "Types Select Type Item Select Item Pair Diagnosis Select Diagnosis Unit Price 0…" at bounding box center [337, 142] width 395 height 50
click at [161, 139] on div "Types Select Type Item Select Item Pair Diagnosis Select Diagnosis Unit Price 0…" at bounding box center [337, 142] width 395 height 50
click at [195, 139] on div "Types Select Type Item Select Item Pair Diagnosis Select Diagnosis Unit Price 0…" at bounding box center [337, 142] width 395 height 50
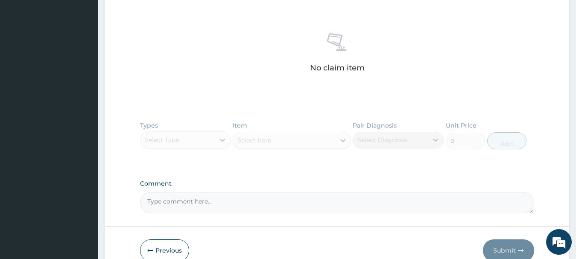
click at [175, 142] on div "Types Select Type Item Select Item Pair Diagnosis Select Diagnosis Unit Price 0…" at bounding box center [337, 142] width 395 height 50
click at [174, 138] on div "Types Select Type Item Select Item Pair Diagnosis Select Diagnosis Unit Price 0…" at bounding box center [337, 142] width 395 height 50
click at [184, 141] on div "Types Select Type Item Select Item Pair Diagnosis Select Diagnosis Unit Price 0…" at bounding box center [337, 142] width 395 height 50
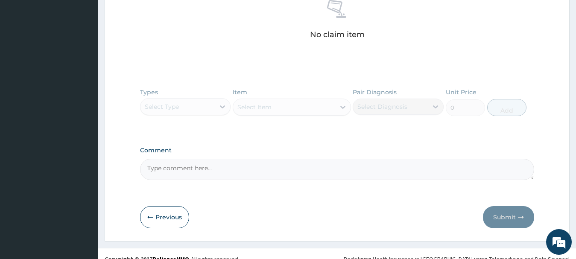
scroll to position [344, 0]
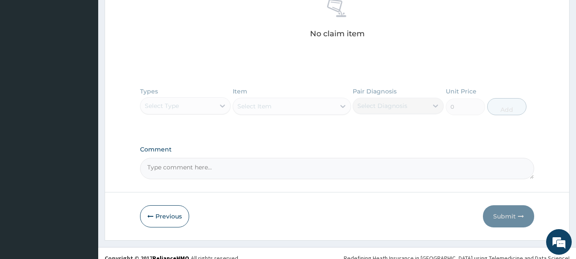
click at [159, 109] on div "Types Select Type Item Select Item Pair Diagnosis Select Diagnosis Unit Price 0…" at bounding box center [337, 108] width 395 height 50
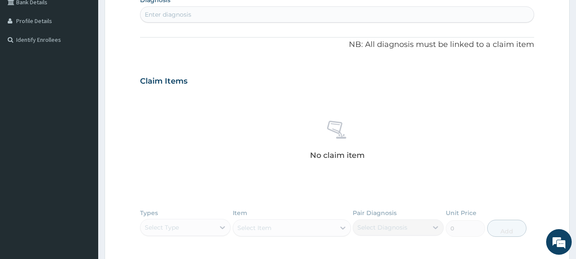
scroll to position [221, 0]
click at [199, 14] on div "Enter diagnosis" at bounding box center [337, 16] width 394 height 14
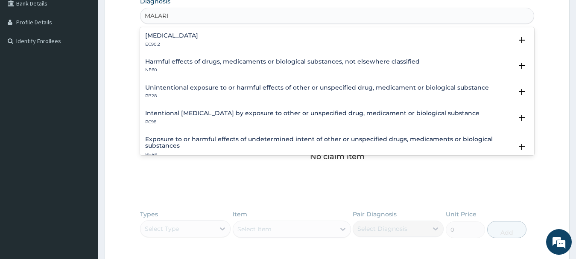
type input "[MEDICAL_DATA]"
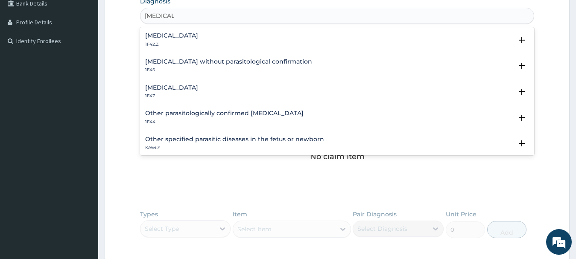
click at [162, 92] on div "[MEDICAL_DATA] 1F4Z" at bounding box center [171, 92] width 53 height 15
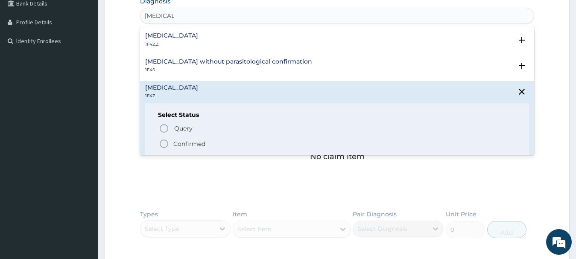
click at [165, 143] on icon "status option filled" at bounding box center [164, 144] width 10 height 10
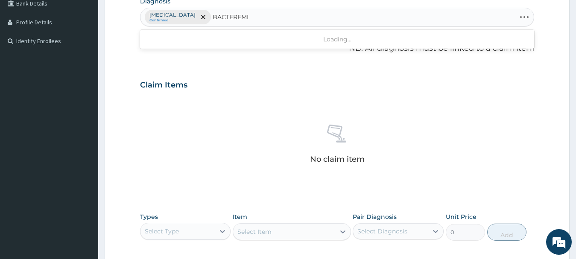
type input "[MEDICAL_DATA]"
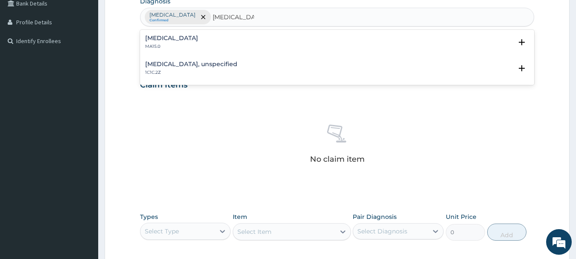
click at [178, 42] on div "[MEDICAL_DATA] MA15.0" at bounding box center [171, 42] width 53 height 15
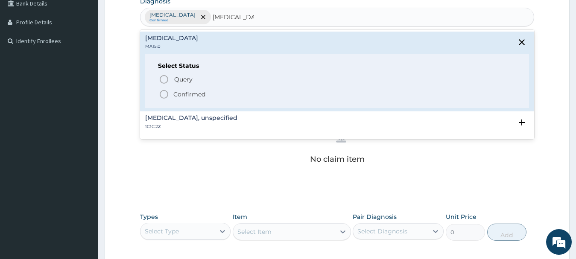
click at [165, 96] on icon "status option filled" at bounding box center [164, 94] width 10 height 10
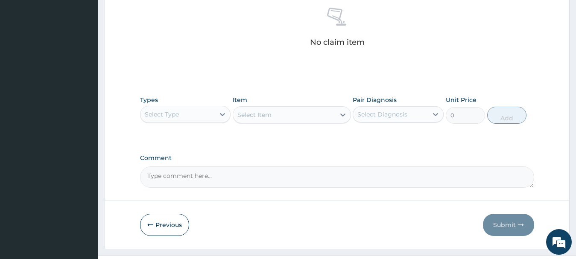
scroll to position [339, 0]
click at [169, 112] on div "Select Type" at bounding box center [162, 113] width 34 height 9
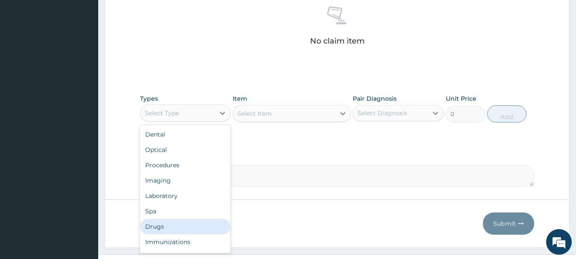
click at [157, 226] on div "Drugs" at bounding box center [185, 226] width 91 height 15
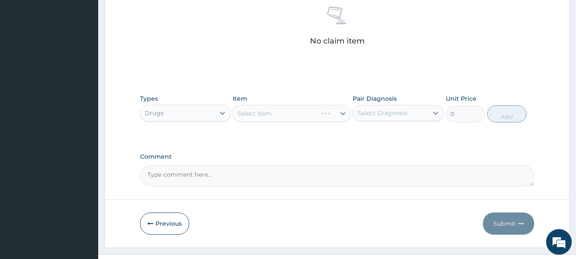
click at [264, 114] on div "Select Item" at bounding box center [292, 113] width 118 height 17
click at [248, 114] on div "Select Item" at bounding box center [254, 113] width 34 height 9
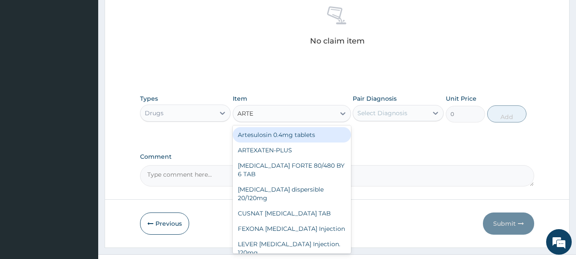
type input "ARTES"
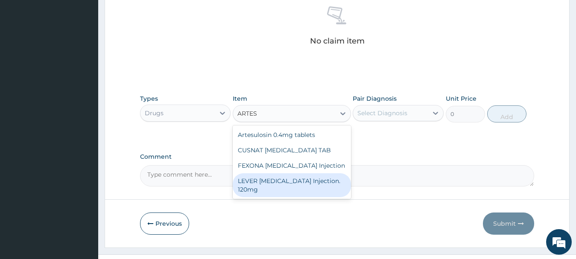
click at [254, 182] on div "LEVER [MEDICAL_DATA] Injection. 120mg" at bounding box center [292, 185] width 118 height 24
type input "2530"
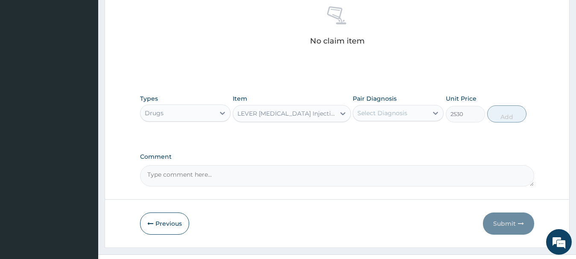
click at [266, 112] on div "LEVER [MEDICAL_DATA] Injection. 120mg" at bounding box center [286, 113] width 99 height 9
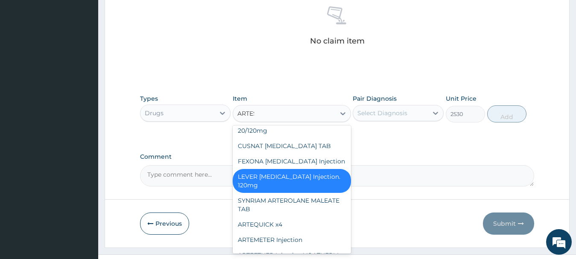
scroll to position [0, 0]
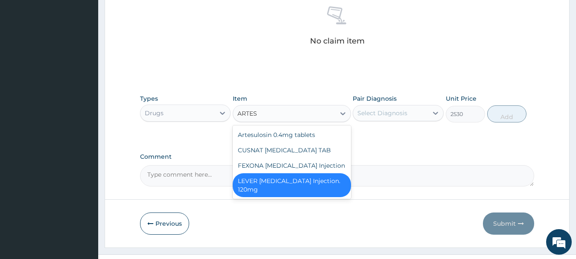
type input "ARTES"
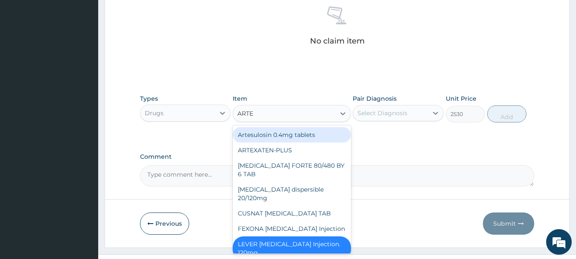
type input "ARTES"
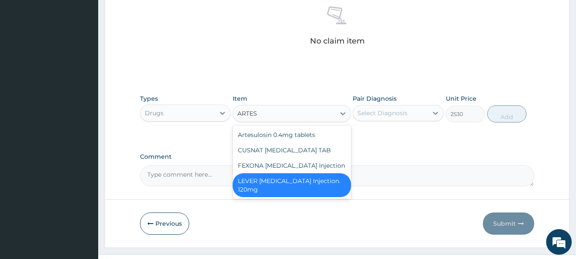
click at [295, 190] on div "LEVER [MEDICAL_DATA] Injection. 120mg" at bounding box center [292, 185] width 118 height 24
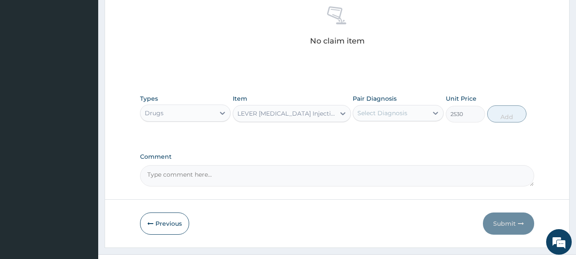
click at [292, 117] on div "LEVER [MEDICAL_DATA] Injection. 120mg" at bounding box center [286, 113] width 99 height 9
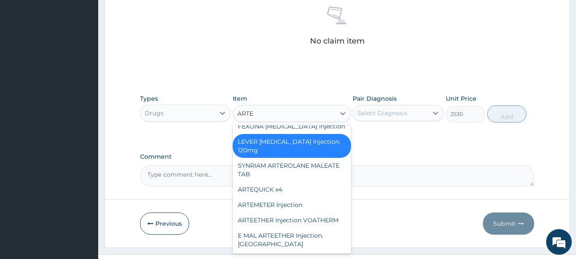
scroll to position [67, 0]
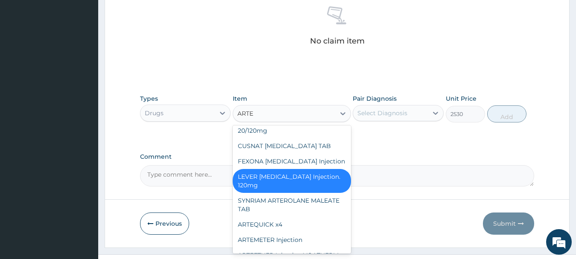
type input "ARTES"
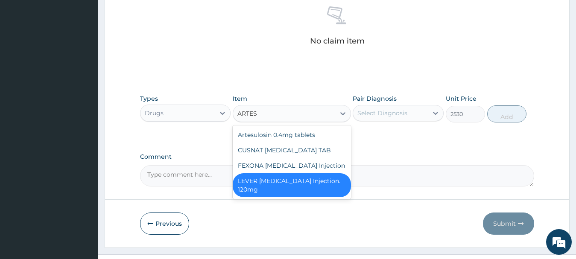
scroll to position [0, 0]
click at [262, 164] on div "FEXONA [MEDICAL_DATA] Injection" at bounding box center [292, 165] width 118 height 15
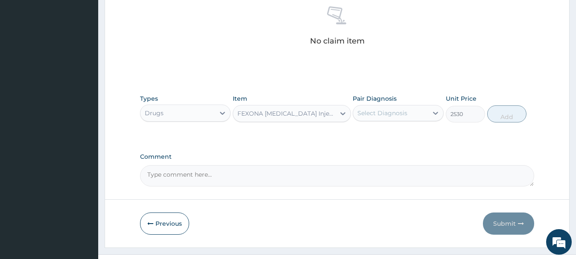
type input "1644.5"
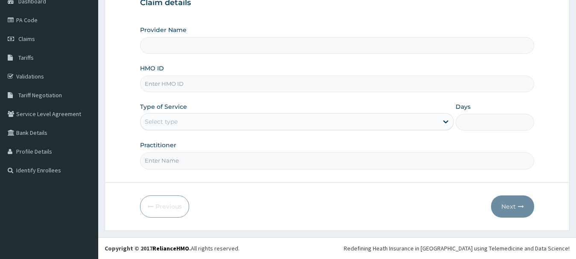
click at [224, 89] on input "HMO ID" at bounding box center [337, 84] width 395 height 17
type input "WLH"
type input "[GEOGRAPHIC_DATA] And Maternity"
type input "WLH/10012/C"
click at [172, 120] on div "Select type" at bounding box center [161, 121] width 33 height 9
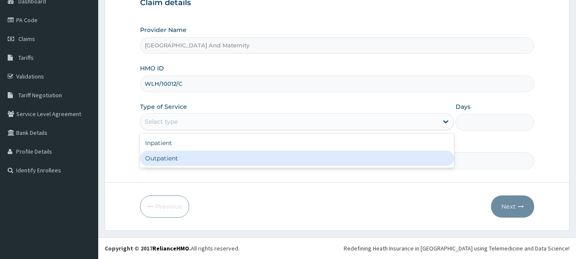
click at [159, 158] on div "Outpatient" at bounding box center [297, 158] width 314 height 15
type input "1"
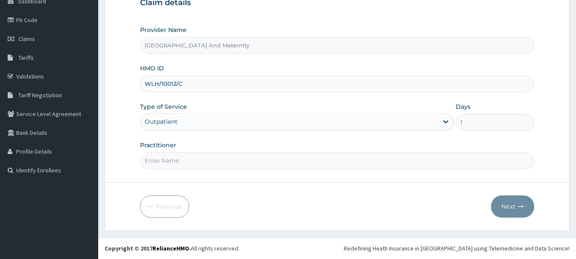
click at [155, 162] on input "Practitioner" at bounding box center [337, 160] width 395 height 17
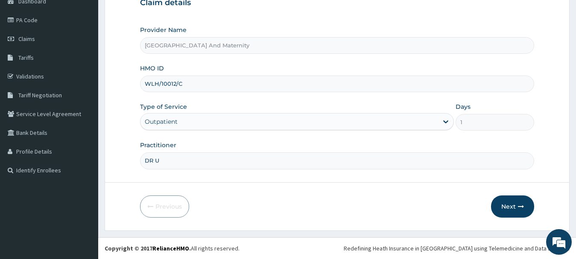
type input "[PERSON_NAME]"
click at [509, 204] on button "Next" at bounding box center [512, 207] width 43 height 22
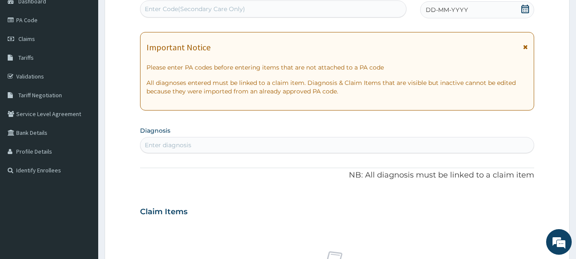
click at [522, 5] on icon at bounding box center [525, 9] width 9 height 9
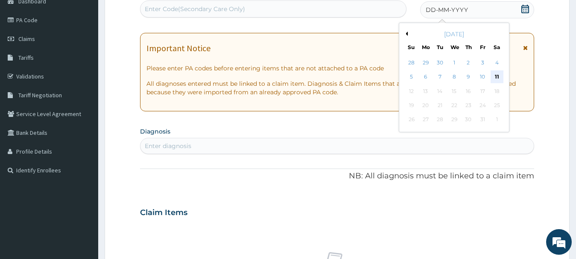
click at [498, 71] on div "11" at bounding box center [496, 77] width 13 height 13
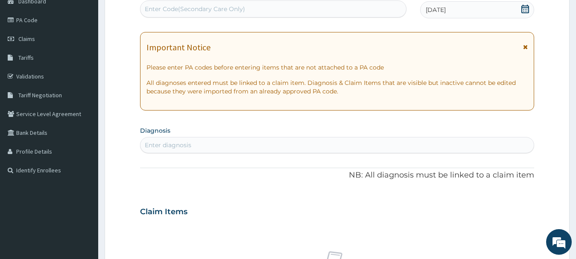
click at [187, 147] on div "Enter diagnosis" at bounding box center [168, 145] width 47 height 9
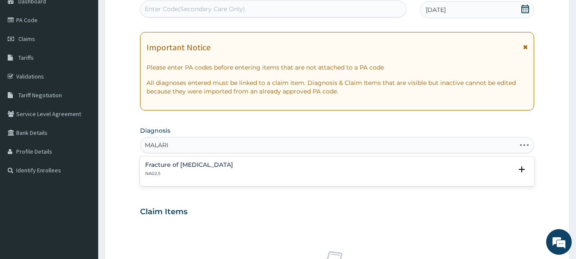
type input "[MEDICAL_DATA]"
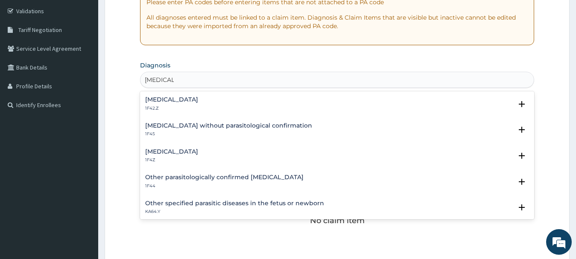
scroll to position [160, 0]
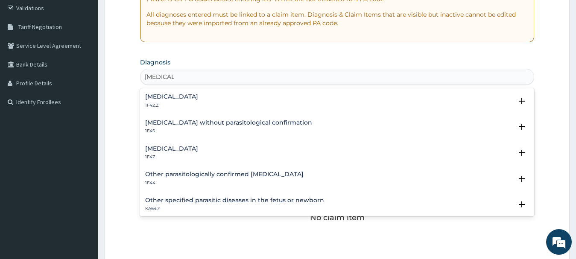
click at [225, 149] on div "[MEDICAL_DATA] 1F4Z" at bounding box center [337, 153] width 384 height 15
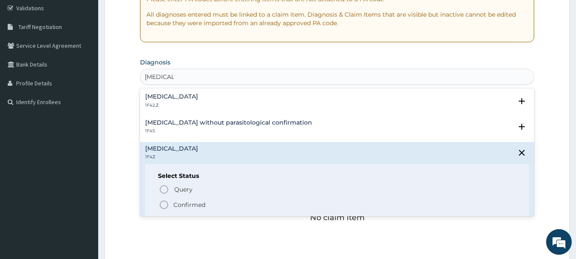
click at [162, 205] on icon "status option filled" at bounding box center [164, 205] width 10 height 10
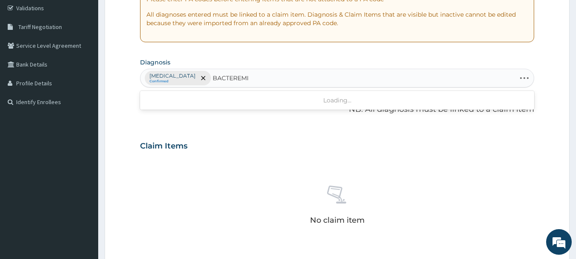
type input "[MEDICAL_DATA]"
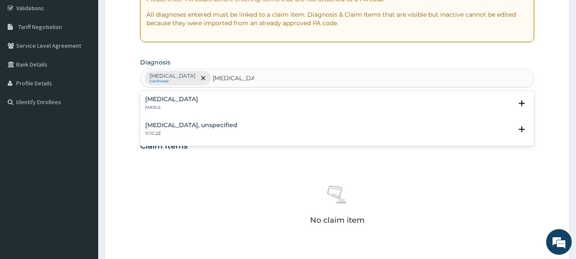
click at [165, 104] on div "[MEDICAL_DATA] MA15.0" at bounding box center [171, 103] width 53 height 15
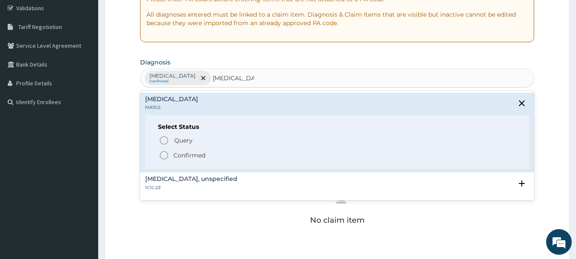
click at [167, 157] on icon "status option filled" at bounding box center [164, 155] width 10 height 10
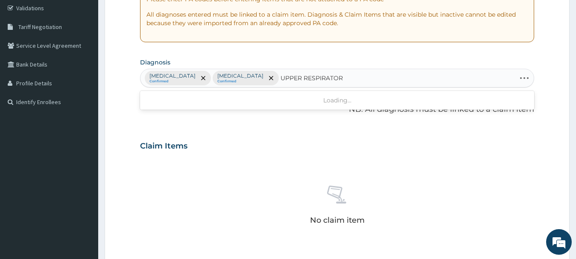
type input "UPPER RESPIRATORY"
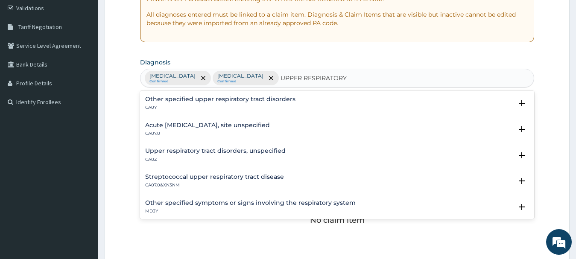
click at [240, 129] on h4 "Acute [MEDICAL_DATA], site unspecified" at bounding box center [207, 125] width 125 height 6
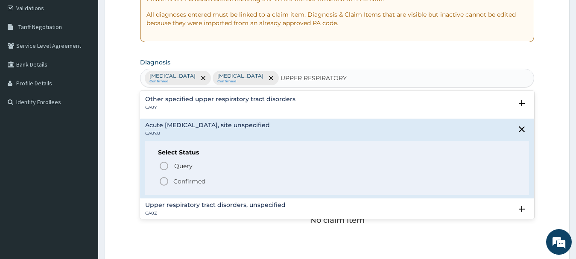
click at [164, 181] on icon "status option filled" at bounding box center [164, 181] width 10 height 10
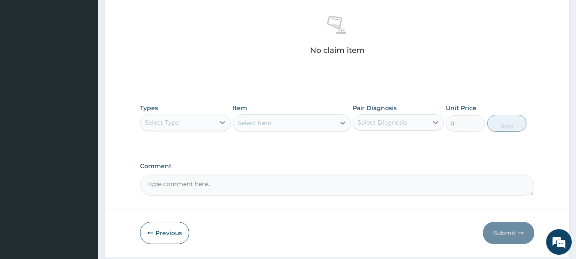
scroll to position [332, 0]
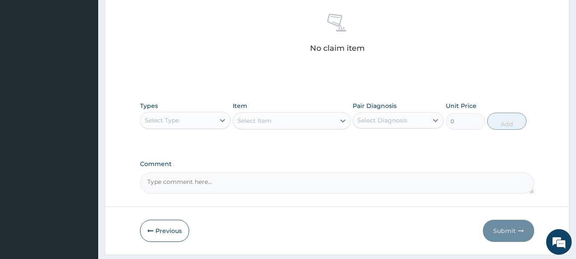
click at [181, 118] on div "Select Type" at bounding box center [177, 121] width 75 height 14
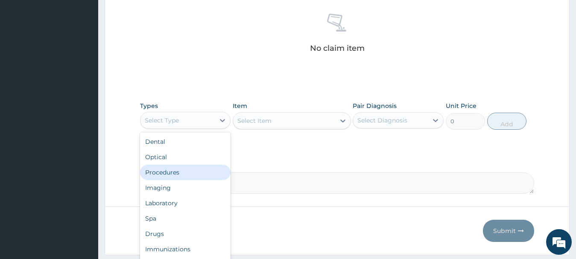
click at [176, 174] on div "Procedures" at bounding box center [185, 172] width 91 height 15
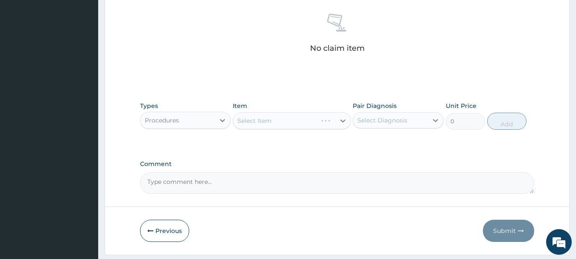
click at [263, 126] on div "Select Item" at bounding box center [292, 120] width 118 height 17
click at [264, 122] on div "Select Item" at bounding box center [254, 121] width 34 height 9
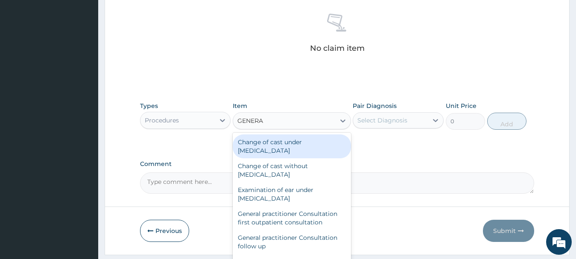
type input "GENERAL"
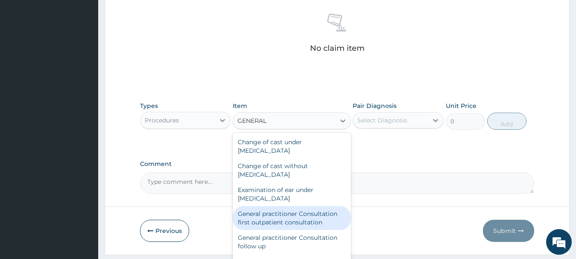
click at [264, 217] on div "General practitioner Consultation first outpatient consultation" at bounding box center [292, 218] width 118 height 24
type input "3795"
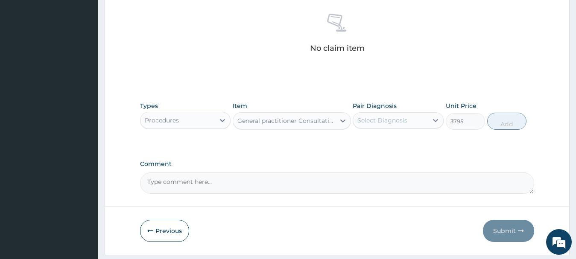
click at [380, 118] on div "Select Diagnosis" at bounding box center [382, 120] width 50 height 9
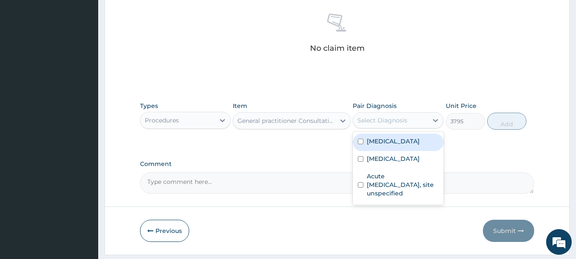
click at [361, 140] on input "checkbox" at bounding box center [361, 142] width 6 height 6
checkbox input "true"
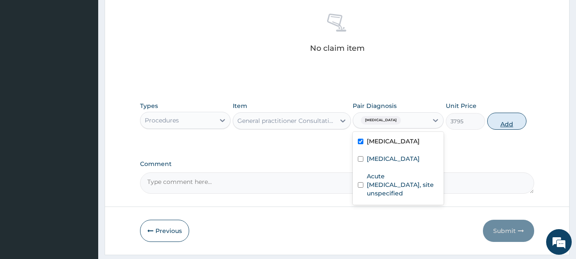
click at [503, 126] on button "Add" at bounding box center [506, 121] width 39 height 17
type input "0"
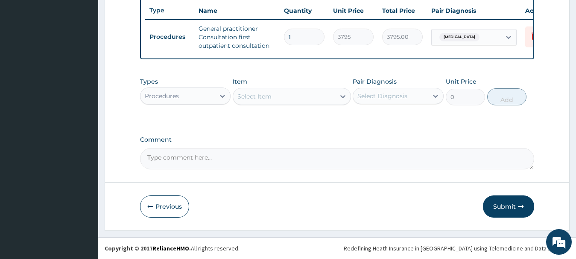
scroll to position [328, 0]
click at [209, 98] on div "Procedures" at bounding box center [177, 96] width 75 height 14
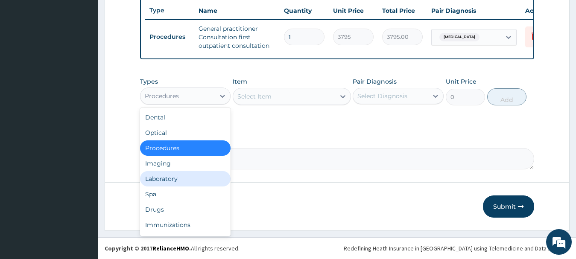
click at [167, 178] on div "Laboratory" at bounding box center [185, 178] width 91 height 15
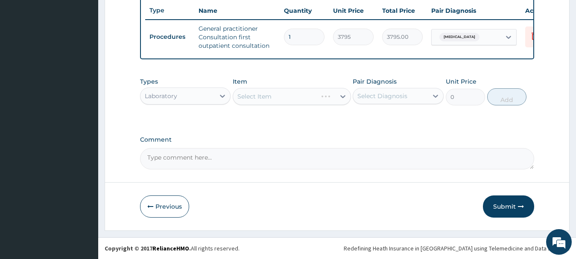
click at [285, 96] on div "Select Item" at bounding box center [292, 96] width 118 height 17
click at [285, 96] on div "Select Item" at bounding box center [284, 97] width 102 height 14
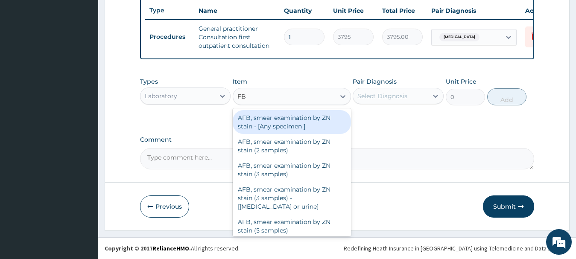
type input "FBC"
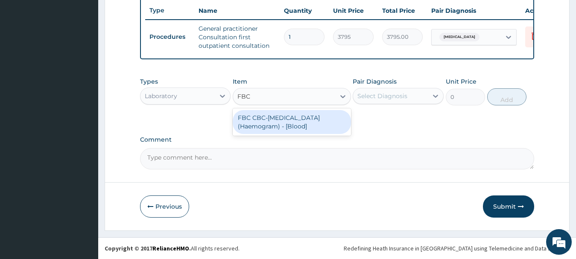
click at [263, 127] on div "FBC CBC-Complete Blood Count (Haemogram) - [Blood]" at bounding box center [292, 122] width 118 height 24
type input "4600"
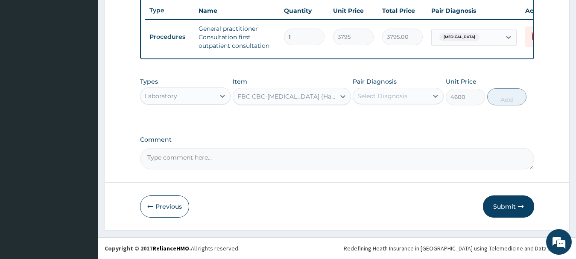
click at [383, 93] on div "Select Diagnosis" at bounding box center [382, 96] width 50 height 9
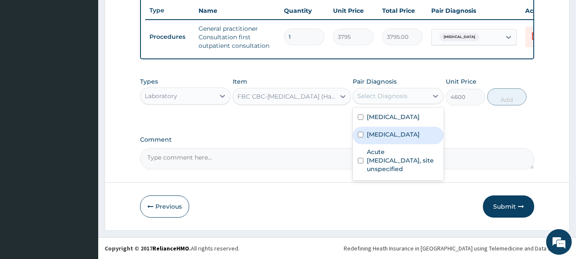
click at [359, 133] on input "checkbox" at bounding box center [361, 135] width 6 height 6
checkbox input "true"
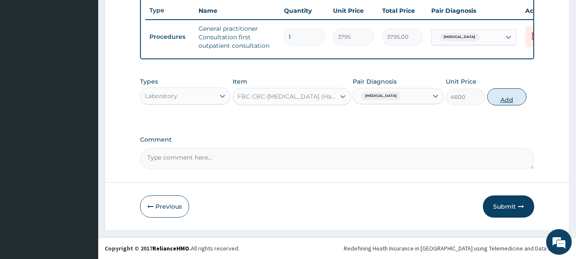
click at [507, 99] on button "Add" at bounding box center [506, 96] width 39 height 17
type input "0"
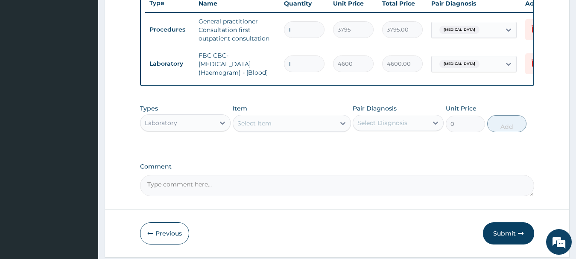
click at [276, 130] on div "Select Item" at bounding box center [284, 124] width 102 height 14
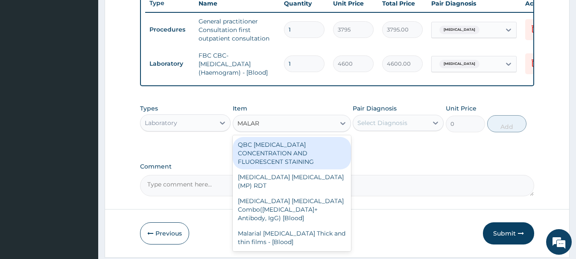
type input "MALARI"
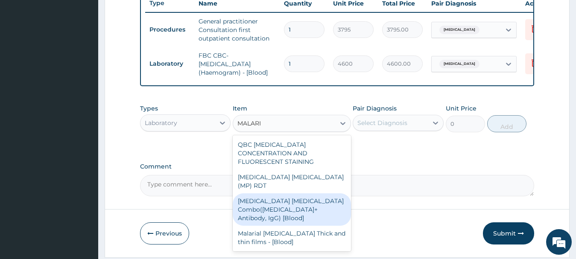
click at [276, 194] on div "Malaria Parasite Combo(Blood Film+ Antibody, IgG) [Blood]" at bounding box center [292, 209] width 118 height 32
type input "1725"
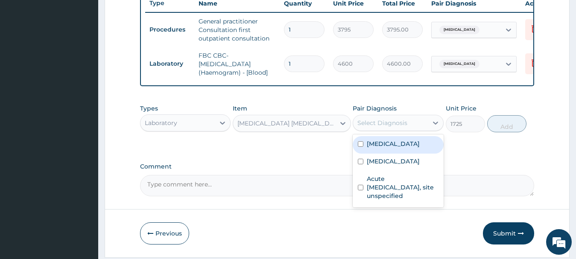
click at [372, 127] on div "Select Diagnosis" at bounding box center [382, 123] width 50 height 9
click at [360, 147] on input "checkbox" at bounding box center [361, 144] width 6 height 6
checkbox input "true"
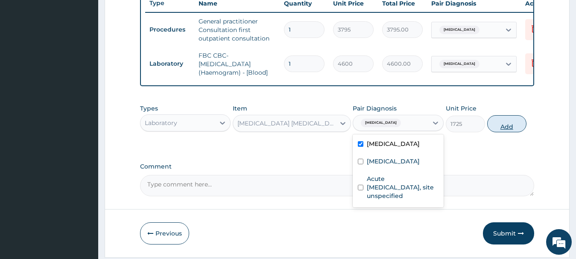
click at [513, 132] on button "Add" at bounding box center [506, 123] width 39 height 17
type input "0"
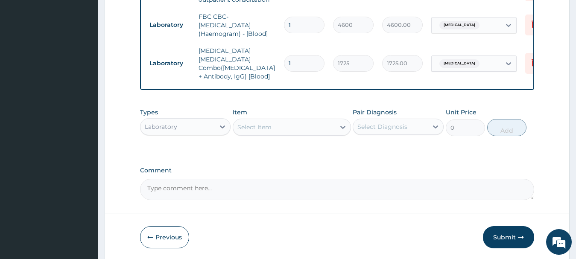
scroll to position [378, 0]
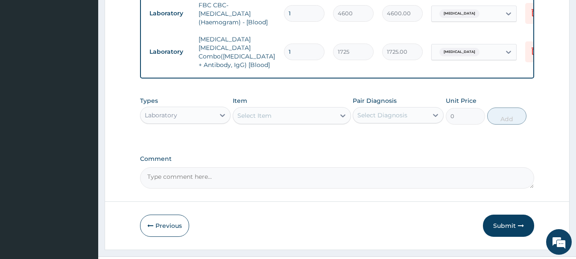
click at [189, 115] on div "Laboratory" at bounding box center [177, 115] width 75 height 14
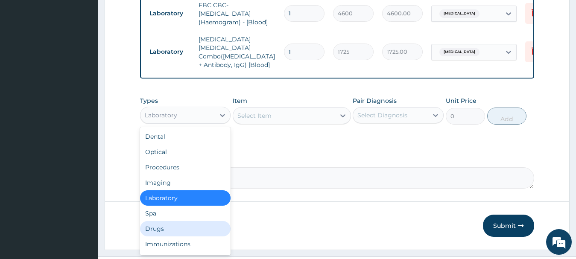
click at [160, 228] on div "Drugs" at bounding box center [185, 228] width 91 height 15
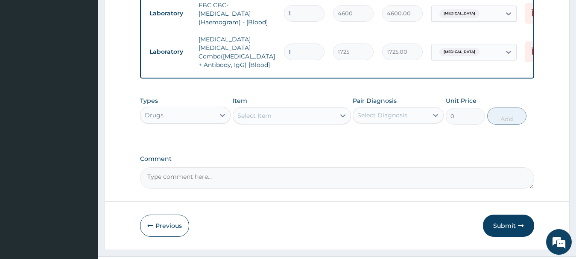
click at [269, 113] on div "Select Item" at bounding box center [254, 115] width 34 height 9
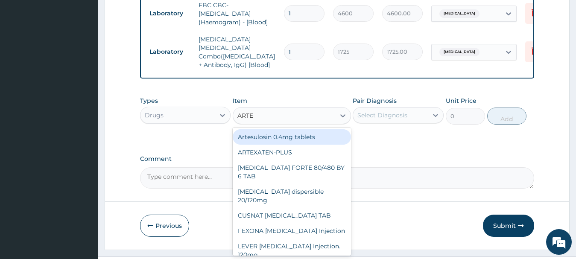
type input "ARTEM"
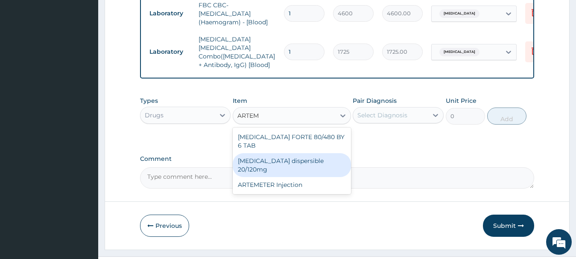
click at [279, 153] on div "Coartem dispersible 20/120mg" at bounding box center [292, 165] width 118 height 24
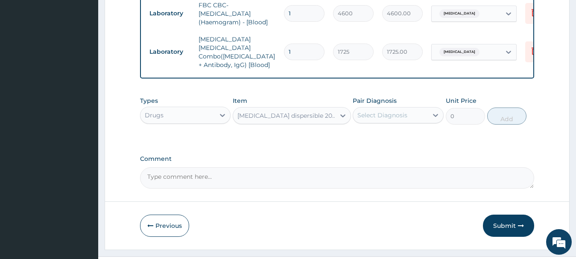
type input "120.175"
click at [383, 112] on div "Select Diagnosis" at bounding box center [382, 115] width 50 height 9
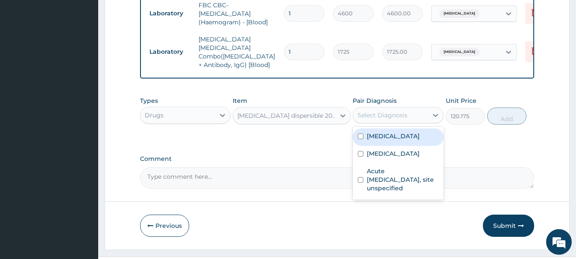
click at [362, 134] on input "checkbox" at bounding box center [361, 137] width 6 height 6
checkbox input "true"
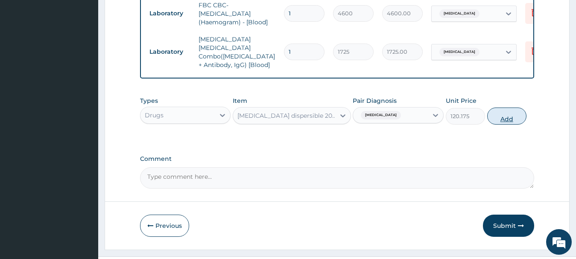
click at [505, 117] on button "Add" at bounding box center [506, 116] width 39 height 17
type input "0"
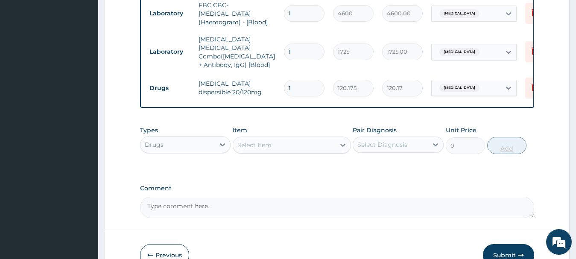
type input "18"
type input "2163.15"
type input "18"
click at [313, 147] on div "Select Item" at bounding box center [284, 145] width 102 height 14
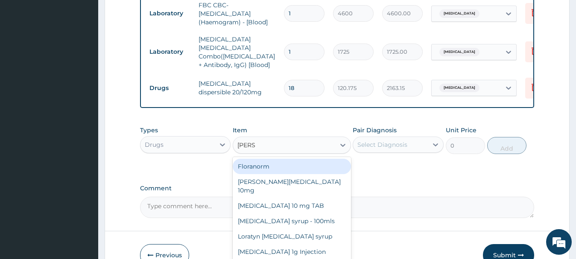
type input "LORAT"
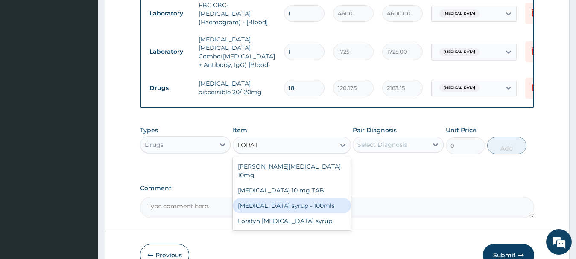
click at [264, 198] on div "Loratadine syrup - 100mls" at bounding box center [292, 205] width 118 height 15
type input "1265"
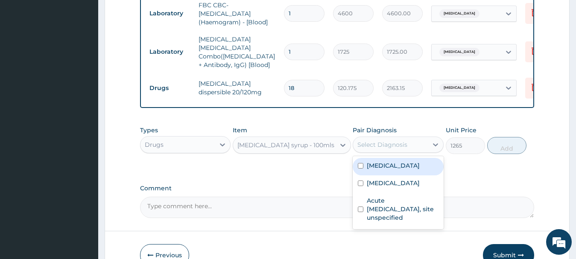
click at [383, 144] on div "Select Diagnosis" at bounding box center [382, 144] width 50 height 9
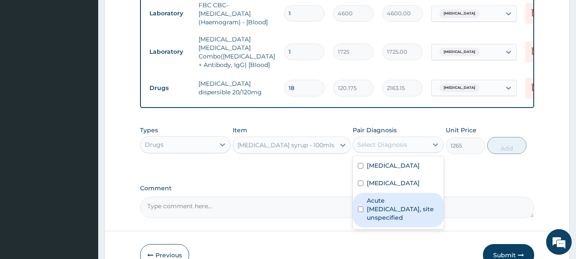
click at [359, 209] on input "checkbox" at bounding box center [361, 210] width 6 height 6
checkbox input "true"
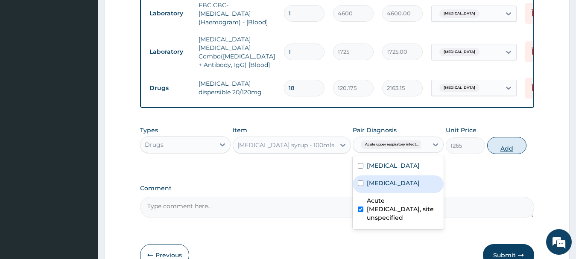
click at [508, 147] on button "Add" at bounding box center [506, 145] width 39 height 17
type input "0"
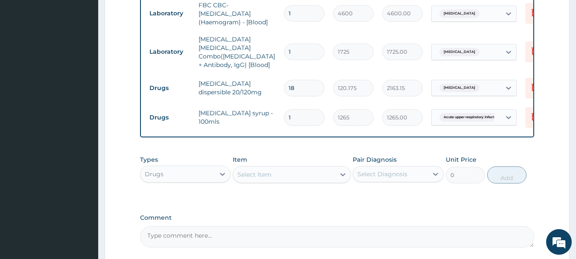
click at [280, 176] on div "Select Item" at bounding box center [284, 175] width 102 height 14
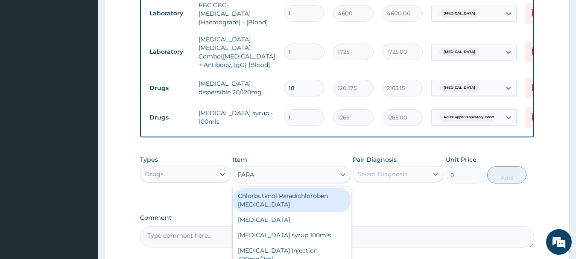
type input "PARAC"
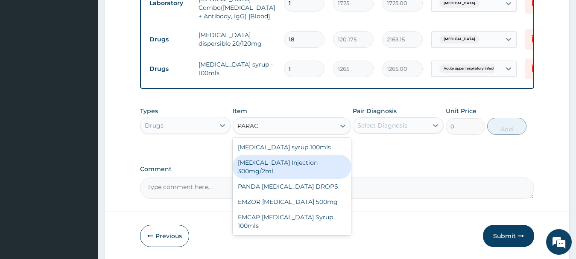
scroll to position [428, 0]
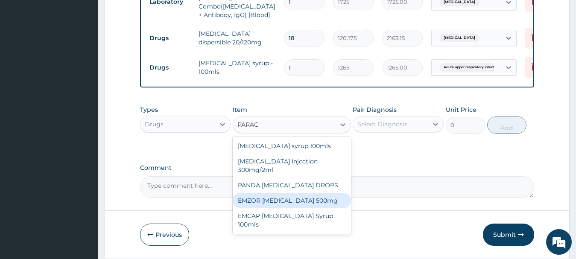
click at [280, 198] on div "EMZOR PARACETAMOL 500mg" at bounding box center [292, 200] width 118 height 15
type input "25.3"
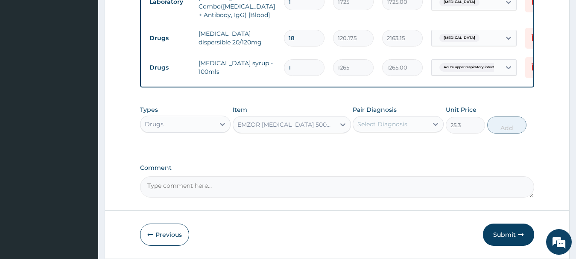
click at [383, 123] on div "Select Diagnosis" at bounding box center [382, 124] width 50 height 9
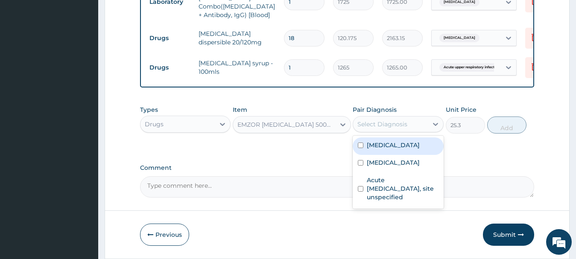
click at [362, 144] on input "checkbox" at bounding box center [361, 146] width 6 height 6
checkbox input "true"
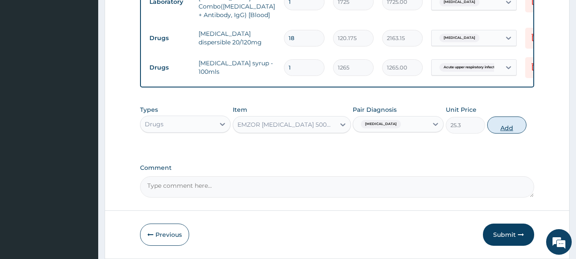
click at [506, 125] on button "Add" at bounding box center [506, 125] width 39 height 17
type input "0"
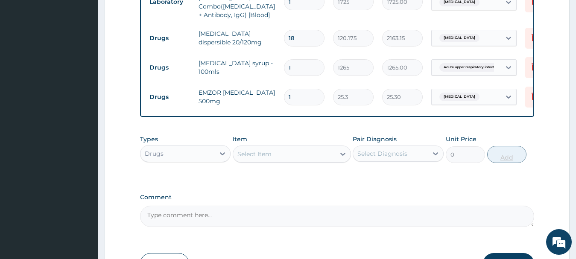
type input "12"
type input "303.60"
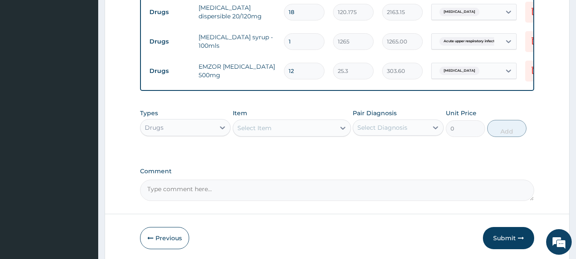
scroll to position [485, 0]
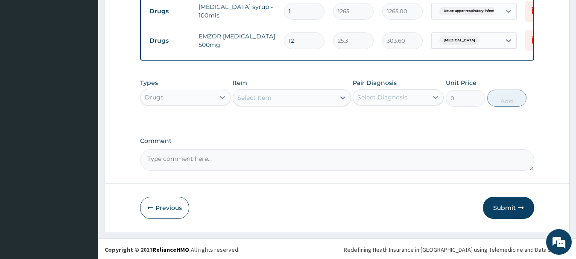
type input "12"
drag, startPoint x: 500, startPoint y: 153, endPoint x: 508, endPoint y: 205, distance: 53.2
click at [508, 205] on button "Submit" at bounding box center [508, 208] width 51 height 22
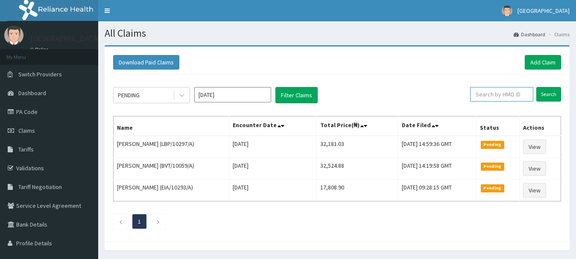
click at [497, 92] on input "text" at bounding box center [501, 94] width 63 height 15
type input "WLH/10012/C"
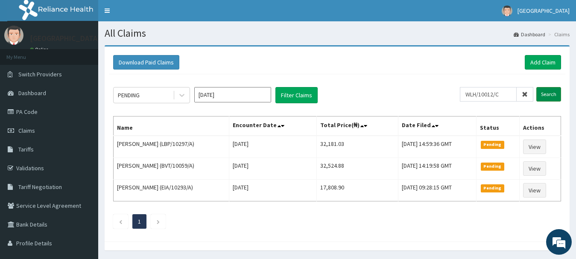
click at [551, 95] on input "Search" at bounding box center [548, 94] width 25 height 15
